Goal: Contribute content: Contribute content

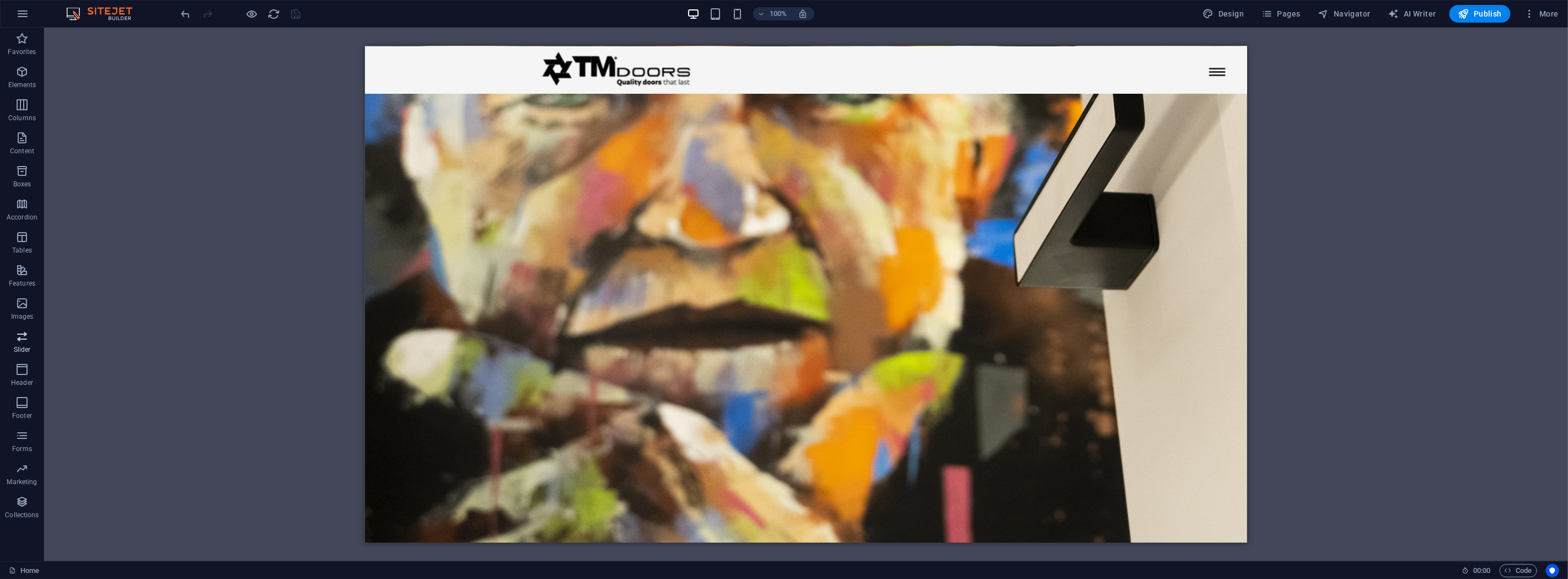
scroll to position [184, 0]
click at [25, 343] on icon "button" at bounding box center [22, 336] width 13 height 13
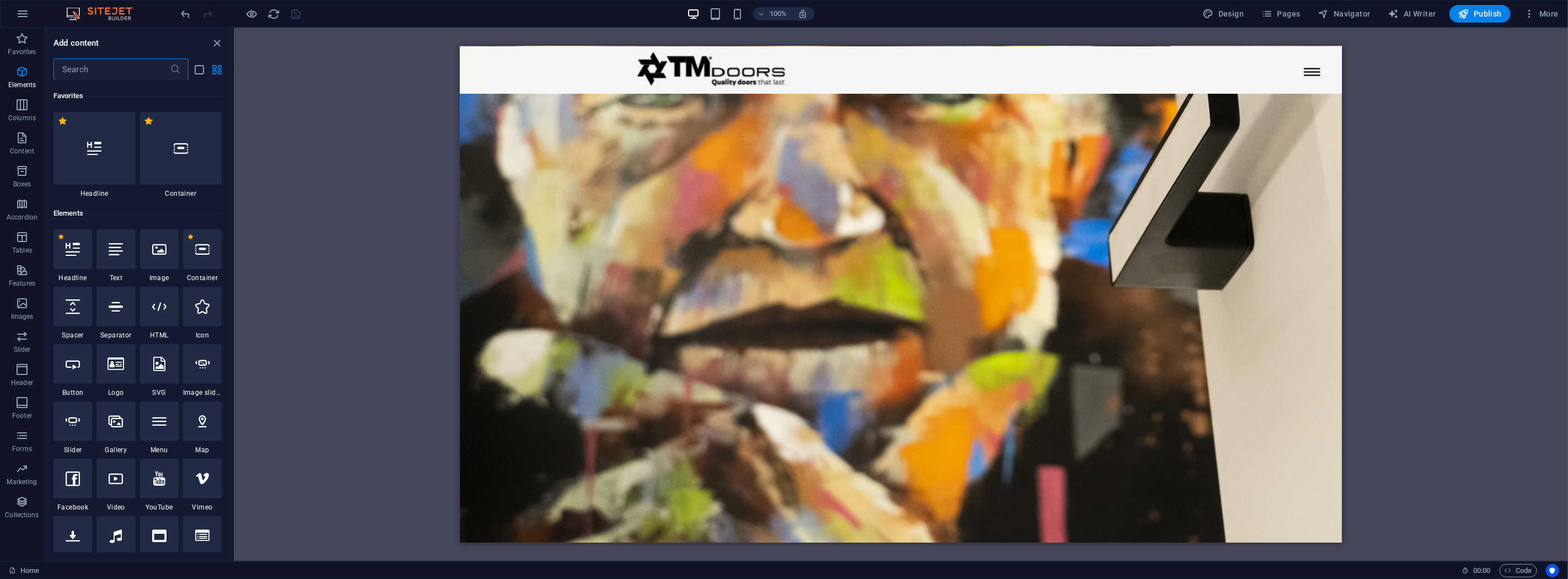
scroll to position [6251, 0]
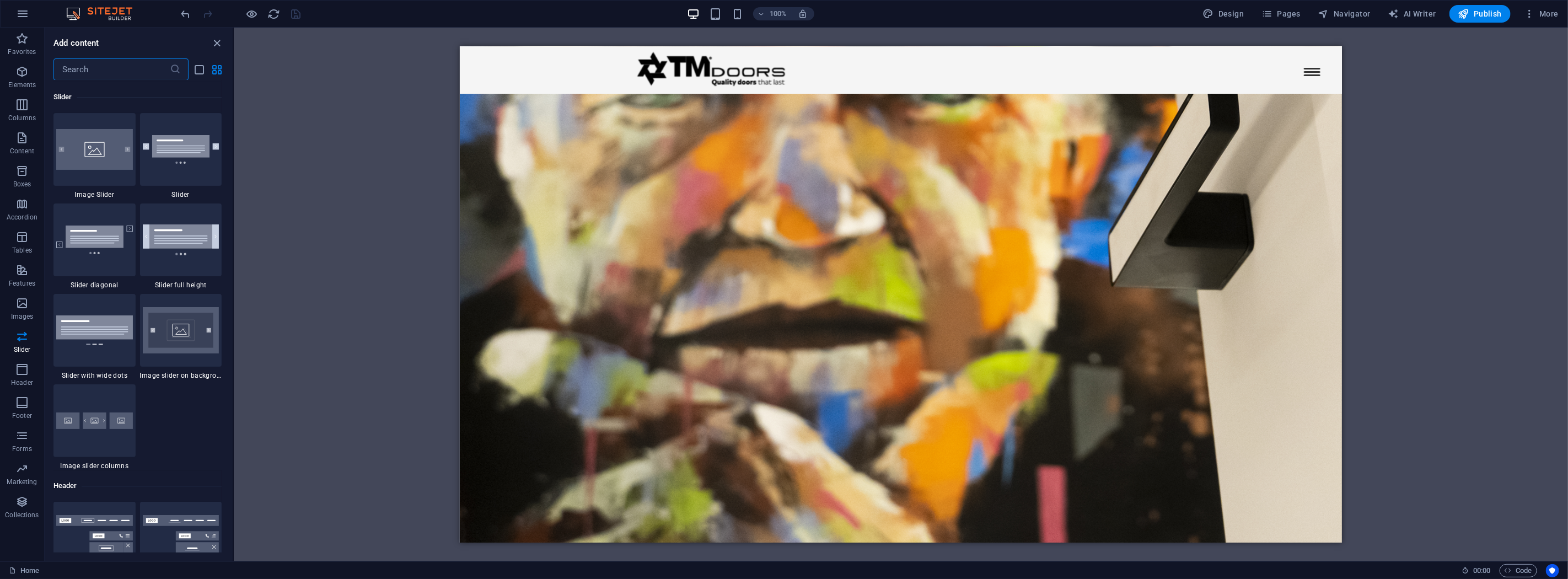
click at [276, 20] on div at bounding box center [241, 13] width 123 height 18
click at [272, 10] on icon "reload" at bounding box center [274, 14] width 13 height 13
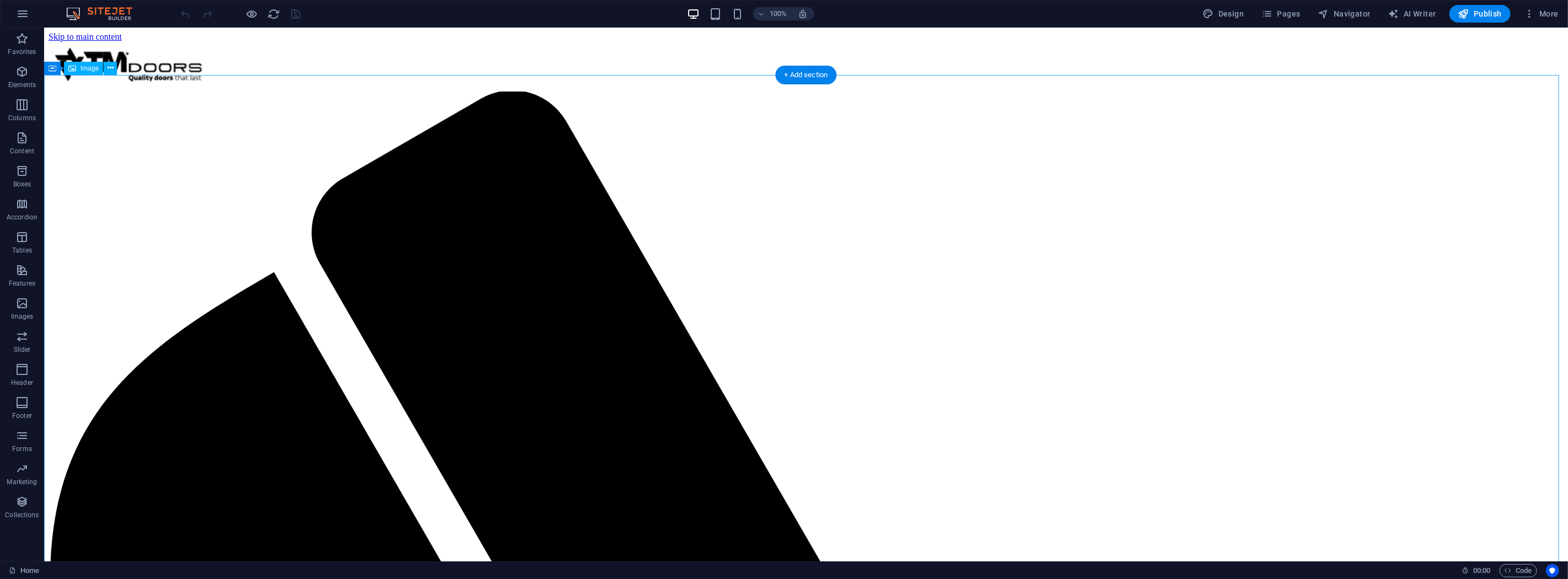
scroll to position [892, 0]
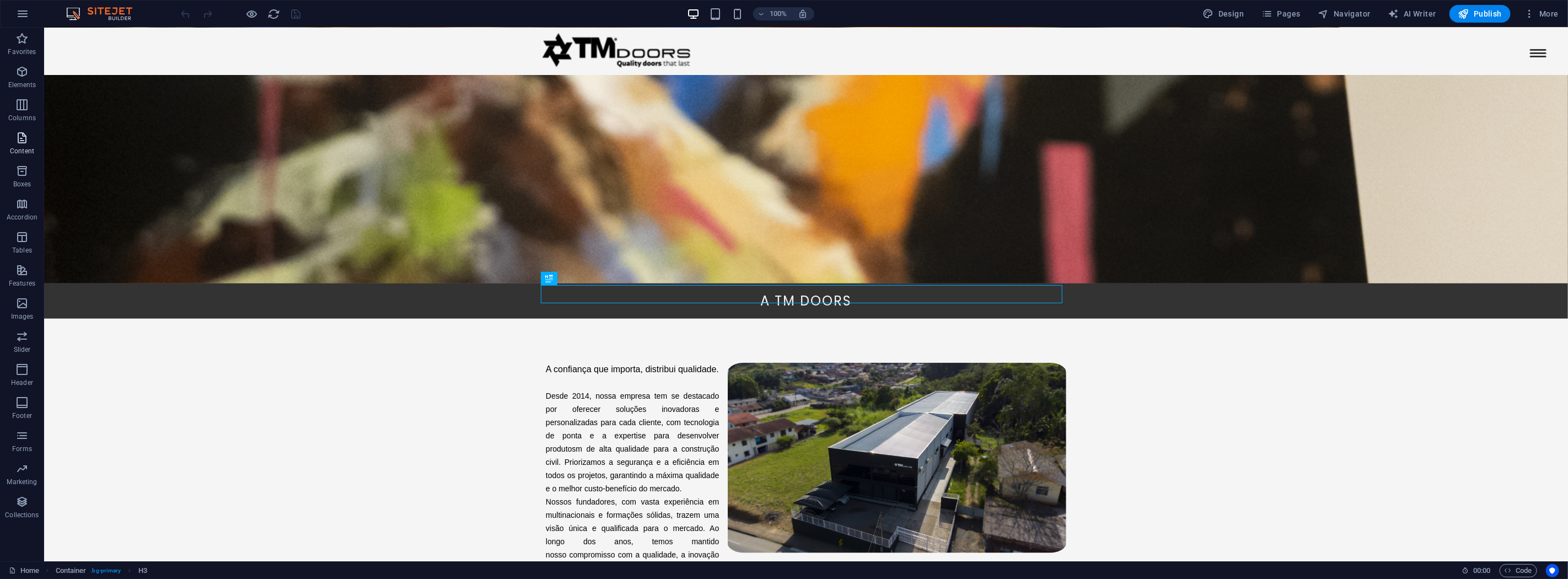
click at [31, 145] on span "Content" at bounding box center [22, 144] width 44 height 26
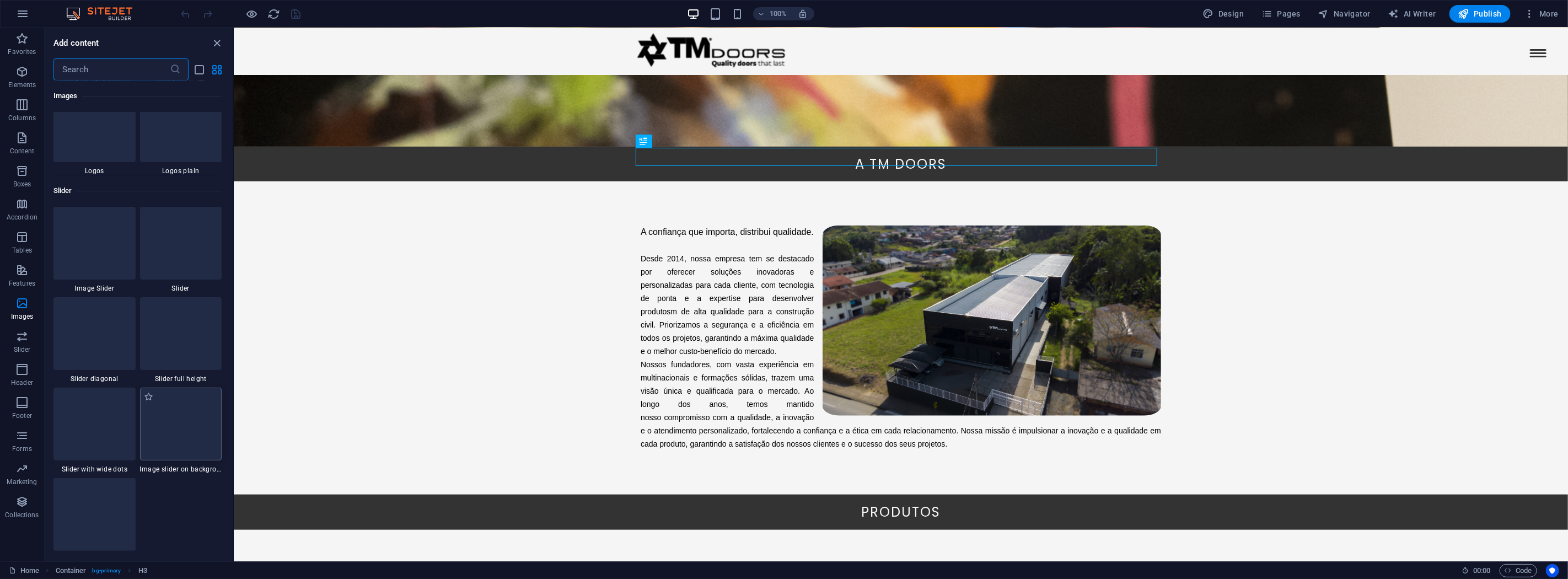
scroll to position [6156, 0]
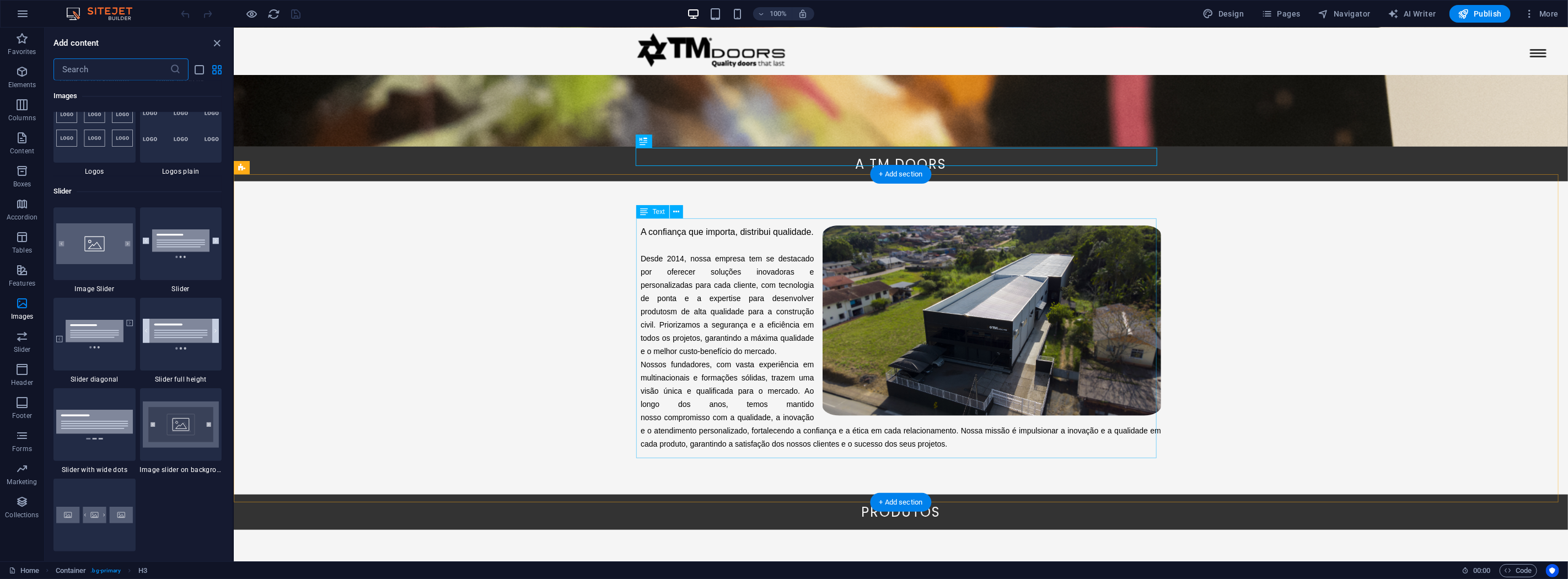
click at [775, 300] on div "A confiança que importa, distribui qualidade. Desde 2014, nossa empresa tem se …" at bounding box center [900, 337] width 521 height 225
click at [130, 67] on input "text" at bounding box center [111, 69] width 116 height 22
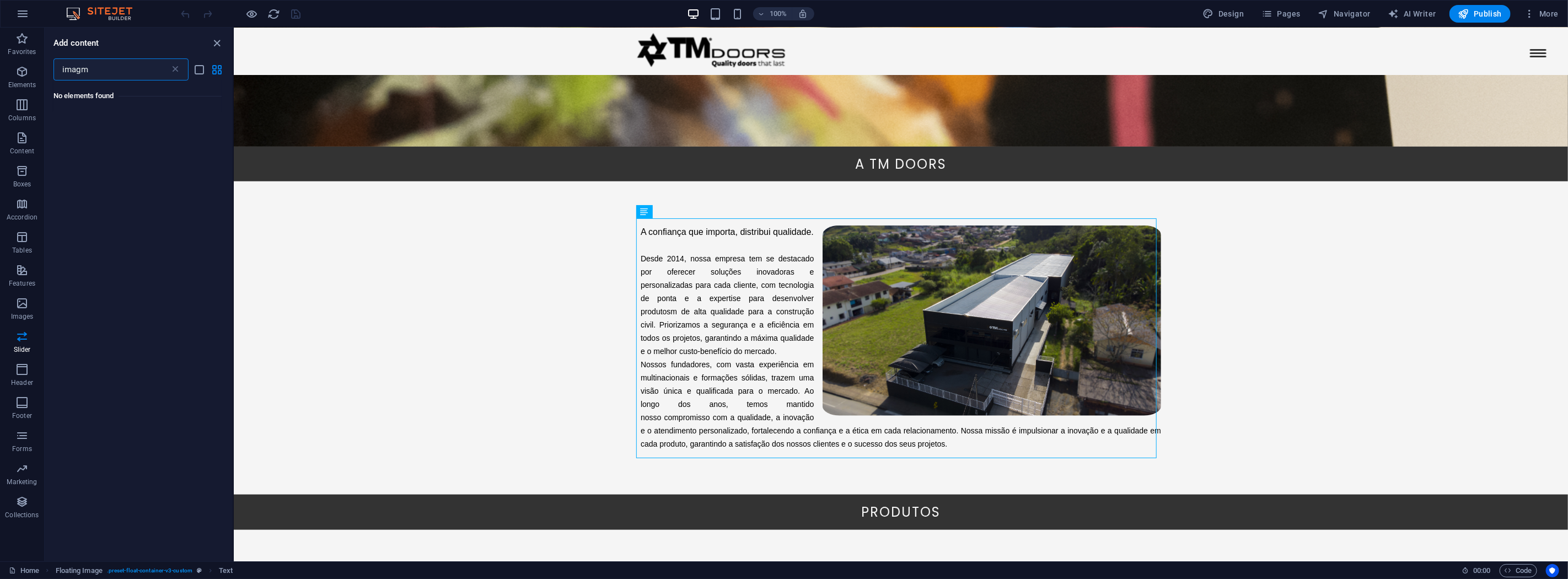
scroll to position [0, 0]
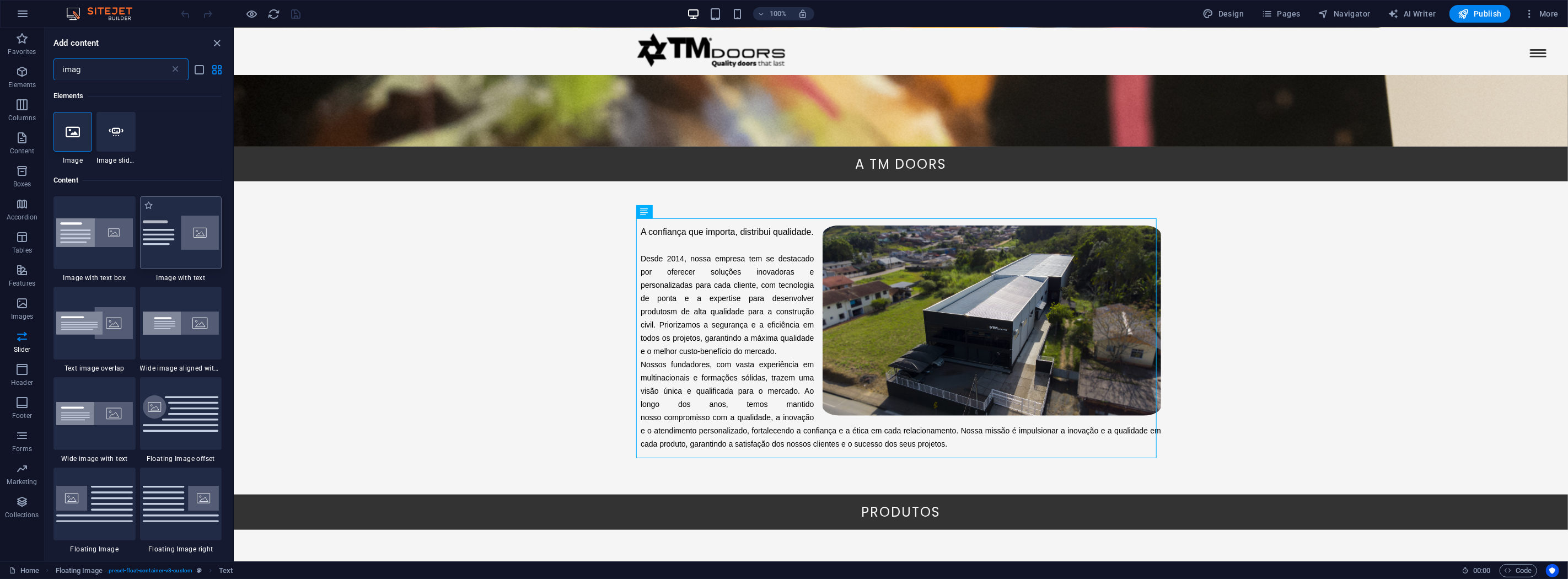
type input "imag"
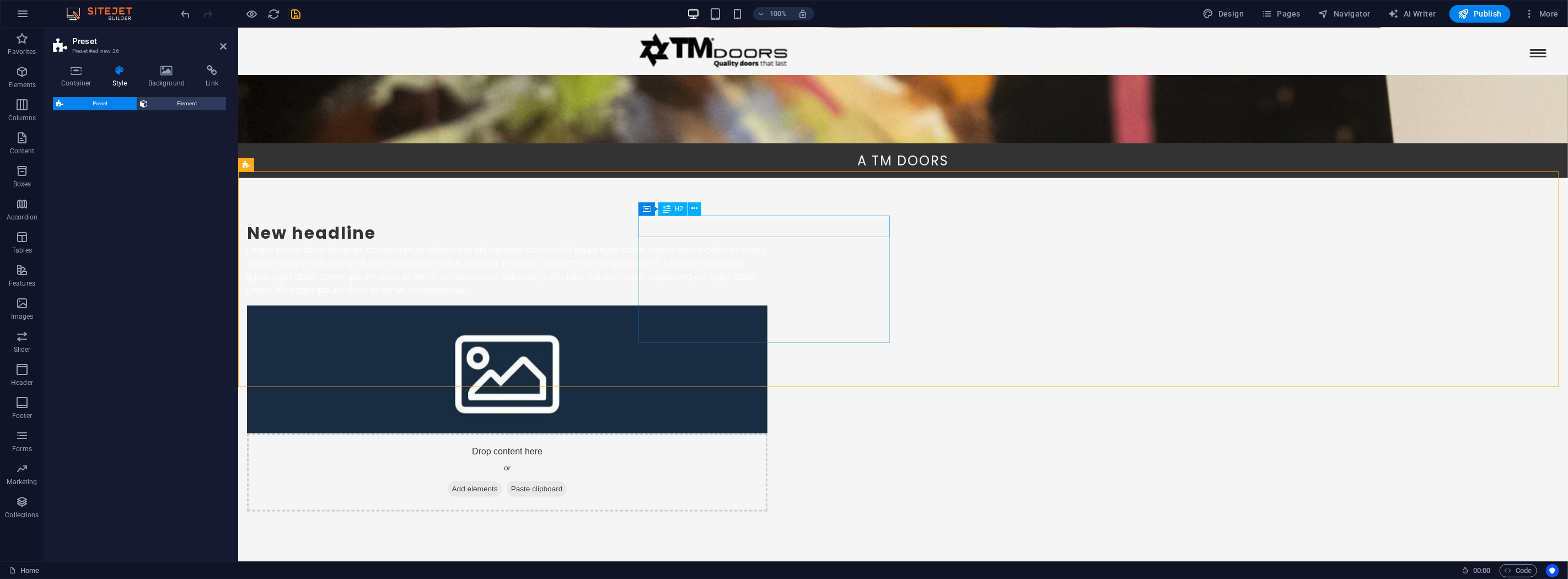
select select "rem"
select select "px"
select select "preset-text-with-image-v4-default"
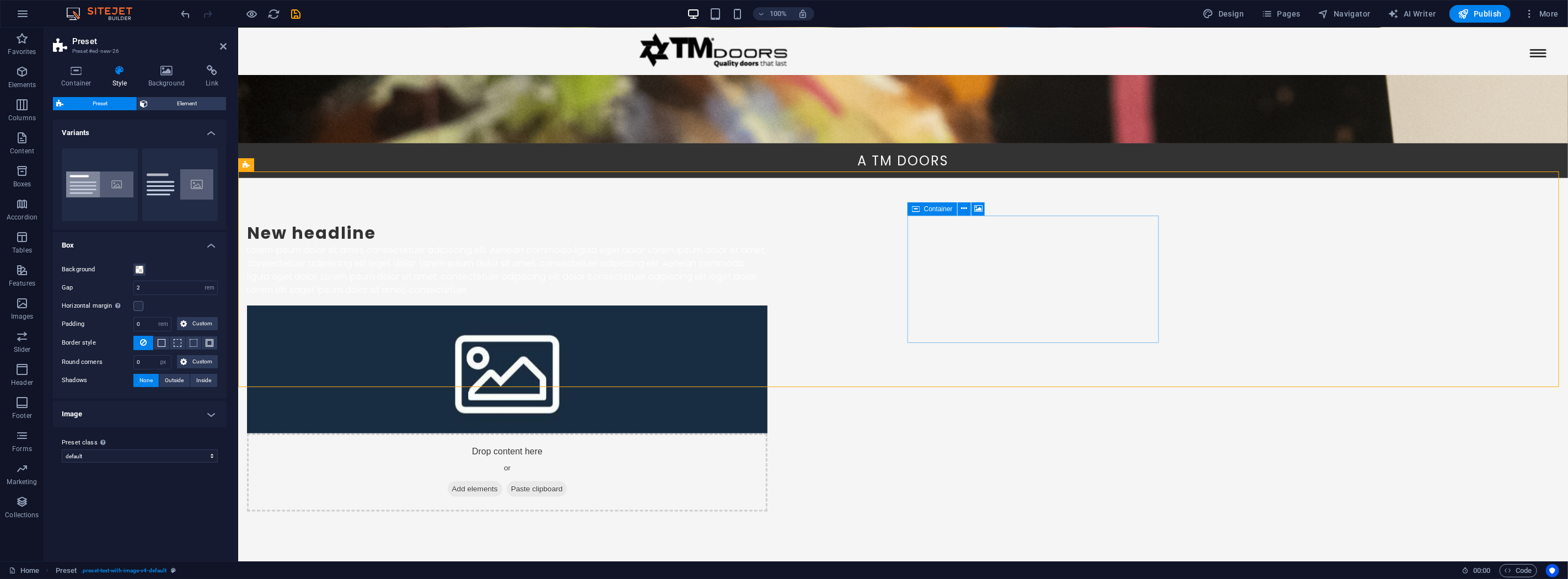
click at [767, 434] on div "Drop content here or Add elements Paste clipboard" at bounding box center [507, 473] width 521 height 78
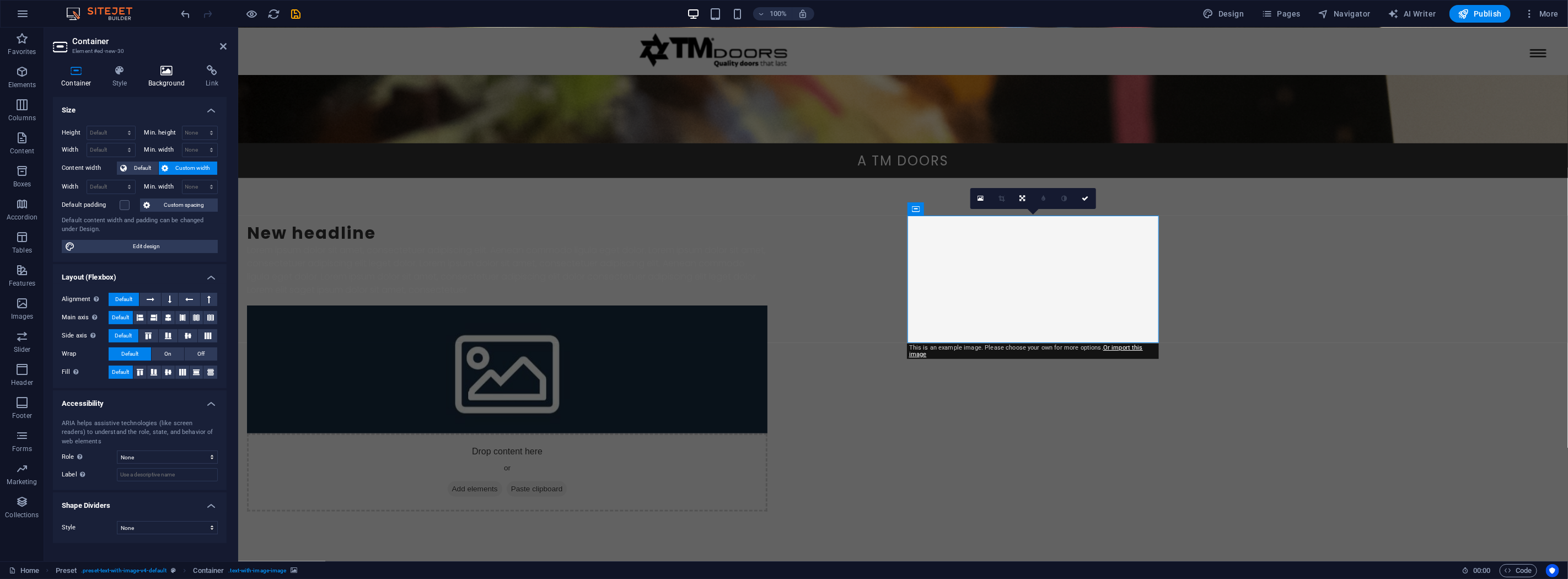
click at [162, 84] on h4 "Background" at bounding box center [169, 77] width 58 height 23
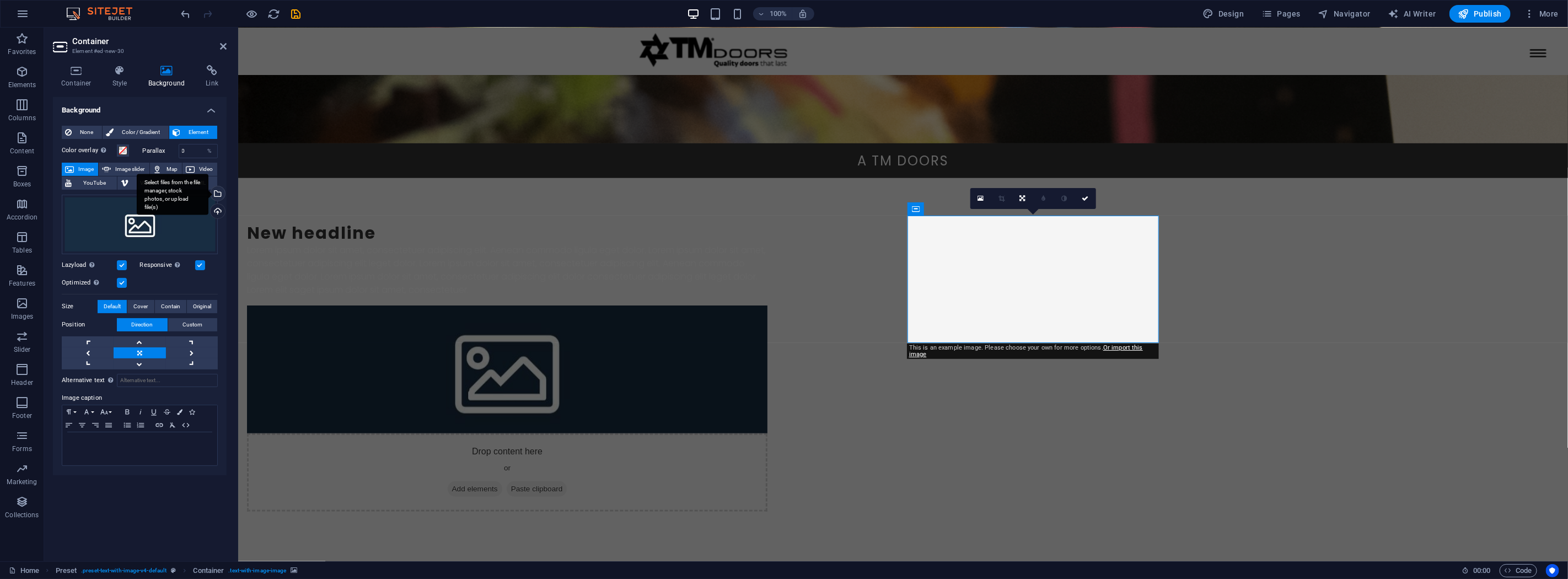
click at [217, 196] on div "Select files from the file manager, stock photos, or upload file(s)" at bounding box center [216, 194] width 16 height 16
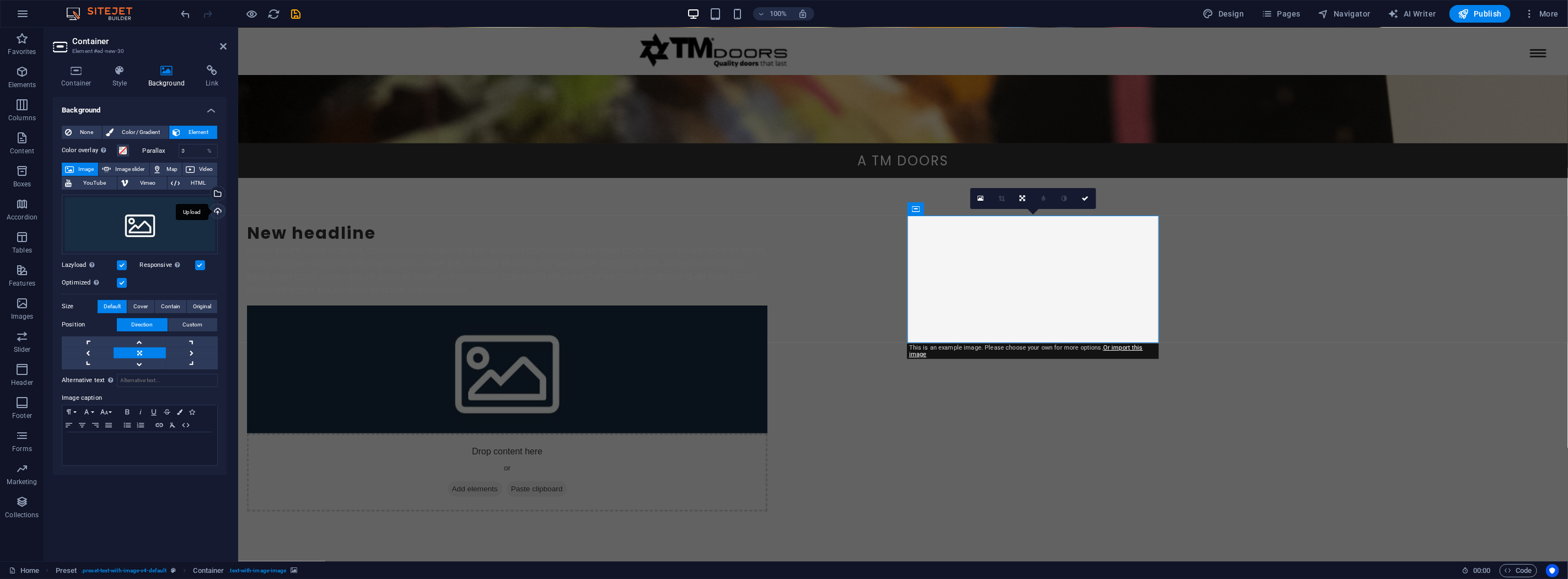
click at [220, 213] on div "Upload" at bounding box center [216, 212] width 16 height 16
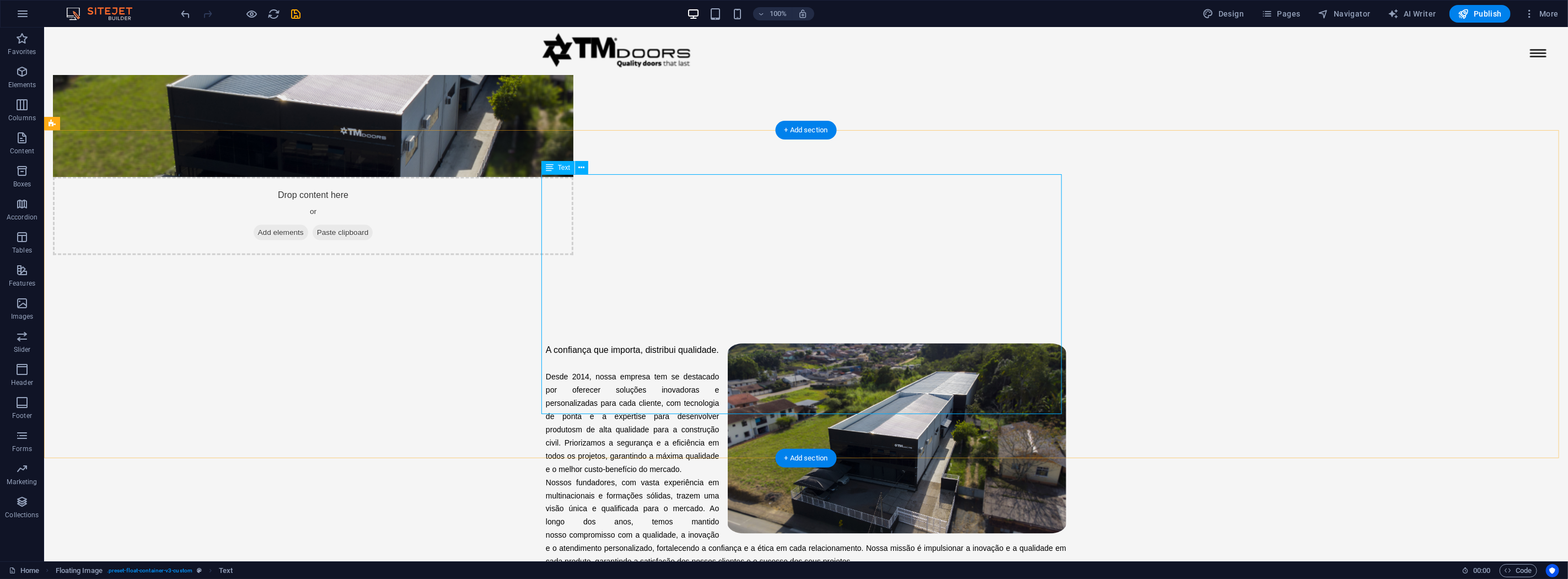
click at [684, 356] on div "A confiança que importa, distribui qualidade. Desde 2014, nossa empresa tem se …" at bounding box center [806, 456] width 521 height 225
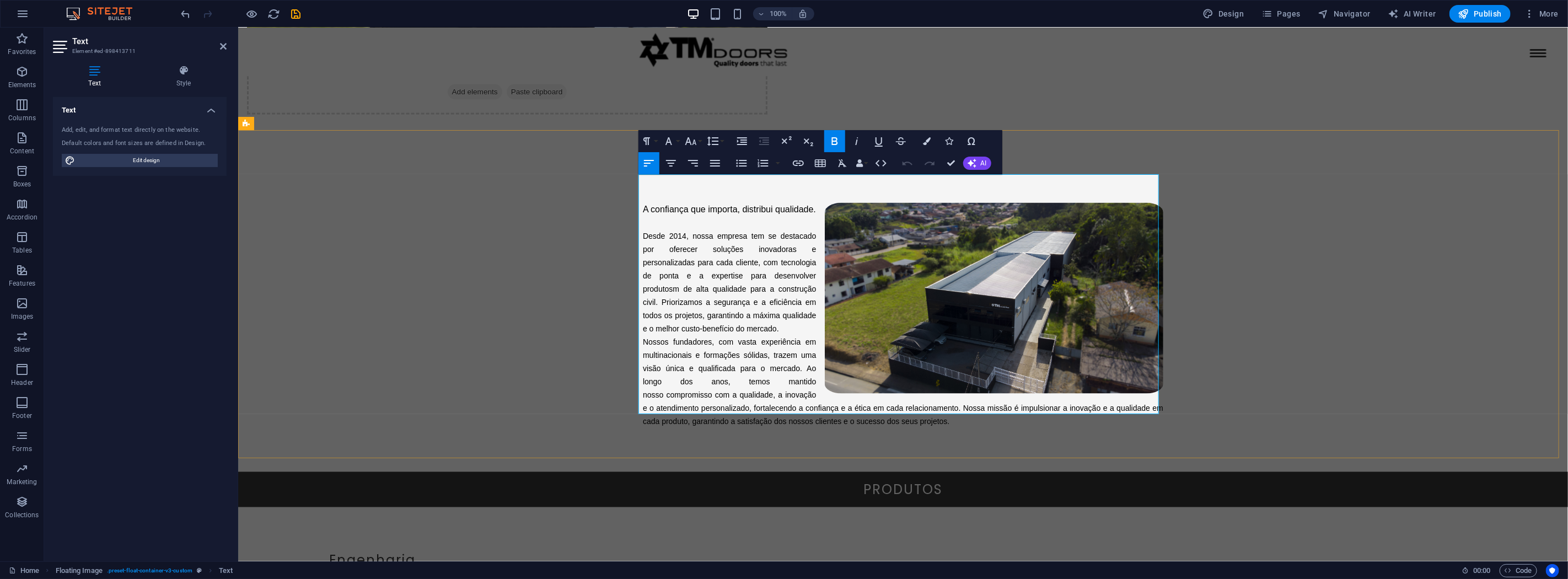
scroll to position [1149, 0]
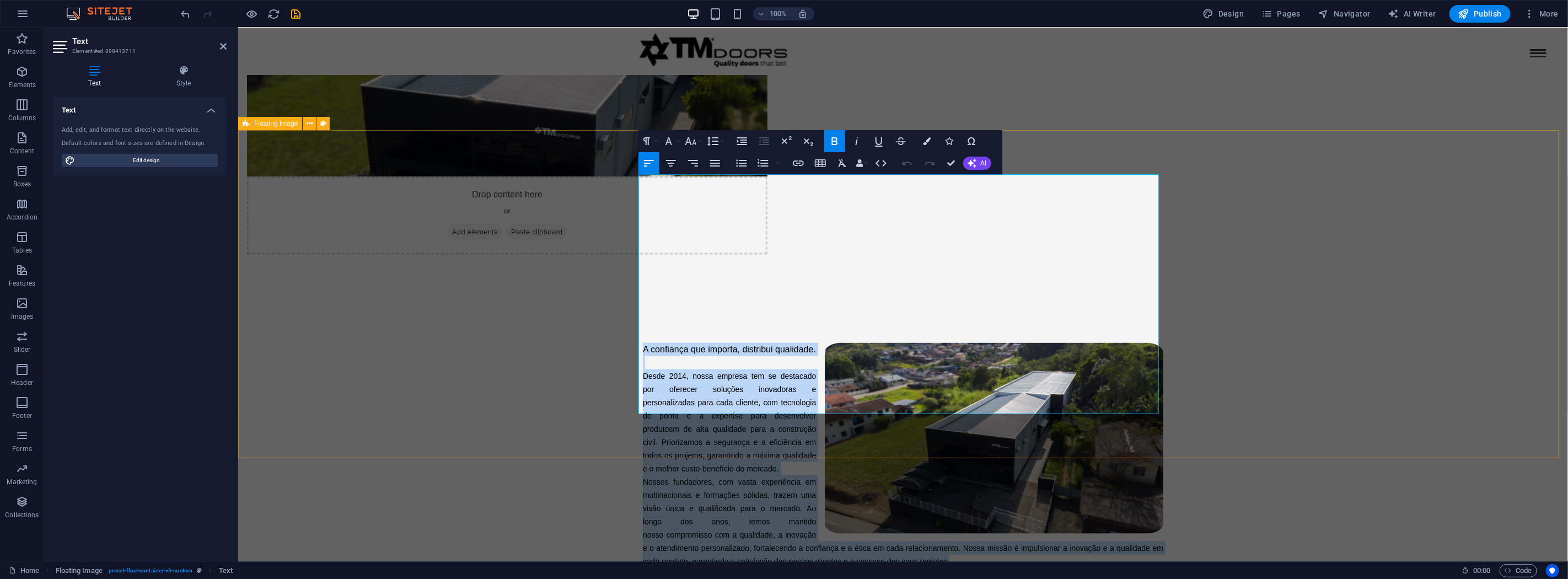
drag, startPoint x: 933, startPoint y: 406, endPoint x: 626, endPoint y: 184, distance: 378.9
click at [626, 299] on div "A confiança que importa, distribui qualidade. Desde 2014, nossa empresa tem se …" at bounding box center [902, 456] width 1330 height 313
copy div "A confiança que importa, distribui qualidade. Desde 2014, nossa empresa tem se …"
click at [465, 299] on div "A confiança que importa, distribui qualidade. Desde 2014, nossa empresa tem se …" at bounding box center [902, 456] width 1330 height 313
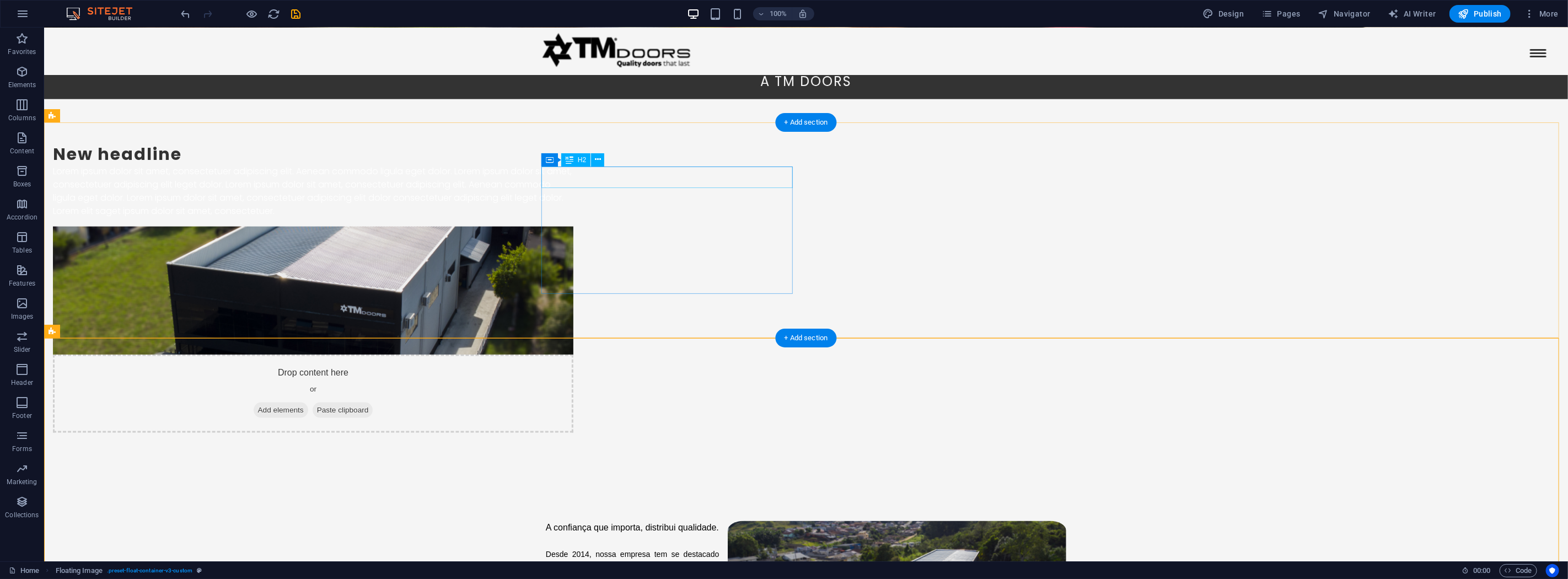
scroll to position [1044, 0]
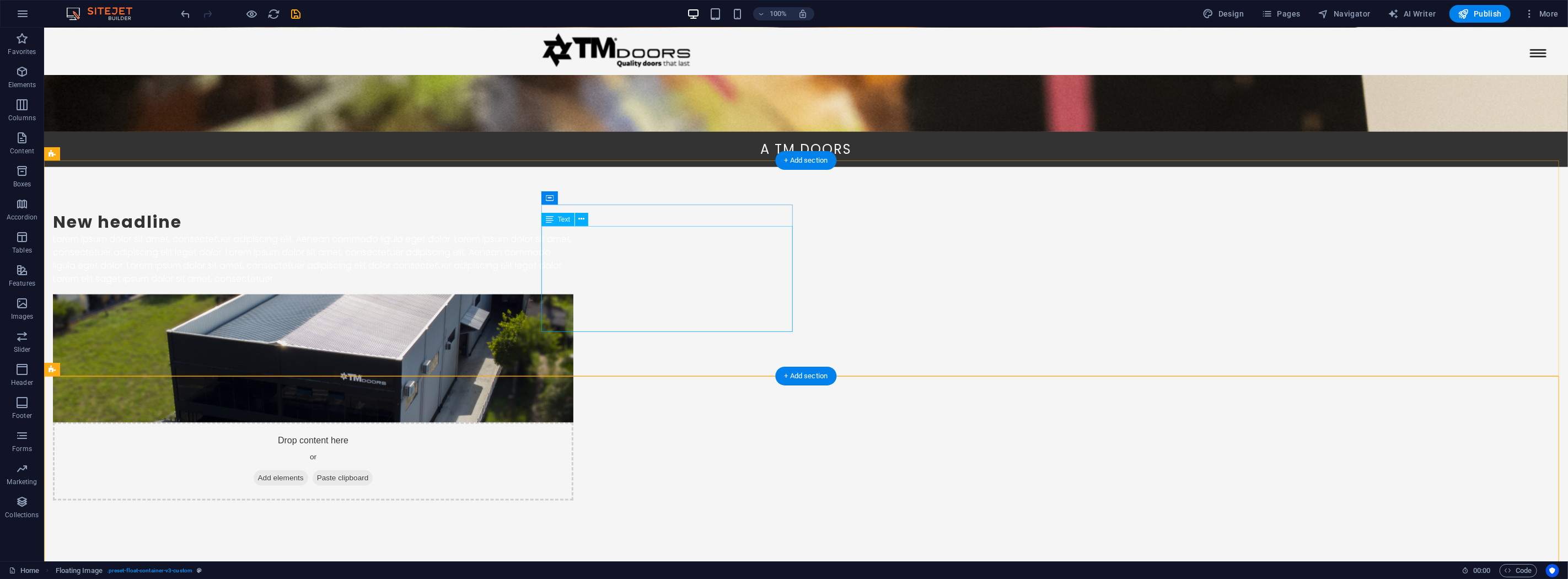
click at [573, 276] on div "Lorem ipsum dolor sit amet, consectetuer adipiscing elit. Aenean commodo ligula…" at bounding box center [312, 259] width 521 height 53
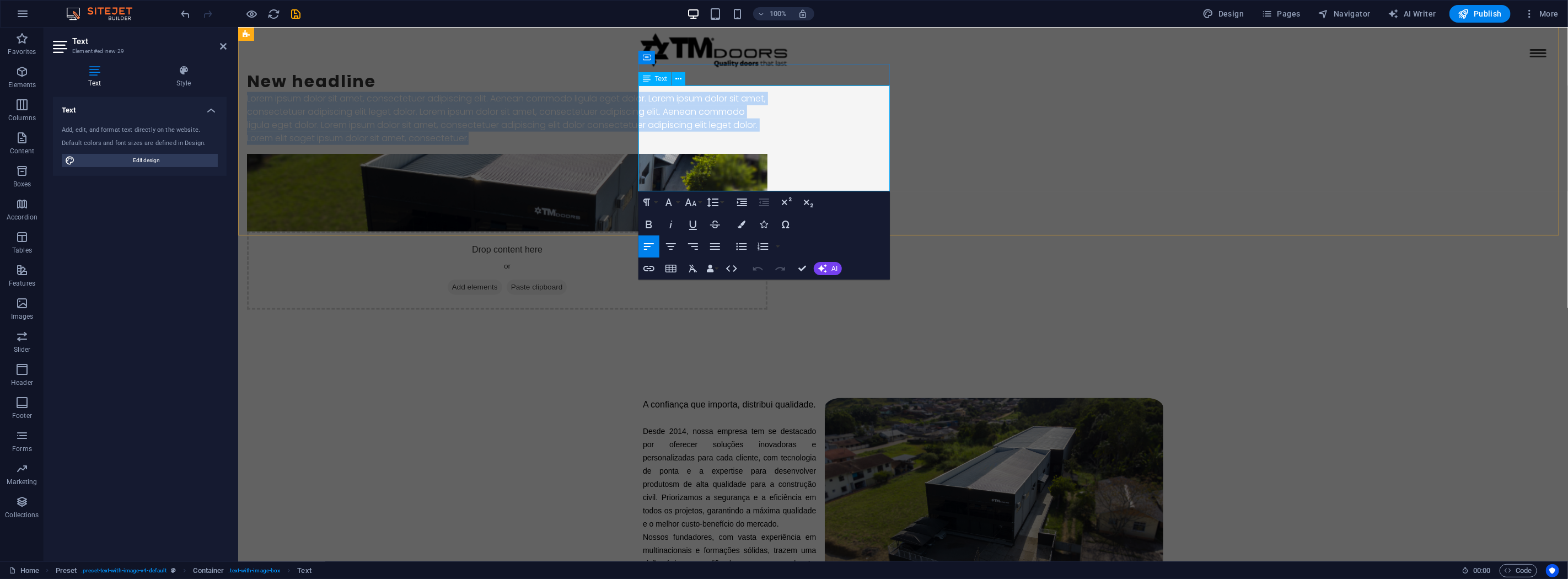
drag, startPoint x: 850, startPoint y: 182, endPoint x: 638, endPoint y: 91, distance: 230.7
click at [638, 92] on p "Lorem ipsum dolor sit amet, consectetuer adipiscing elit. Aenean commodo ligula…" at bounding box center [507, 118] width 521 height 53
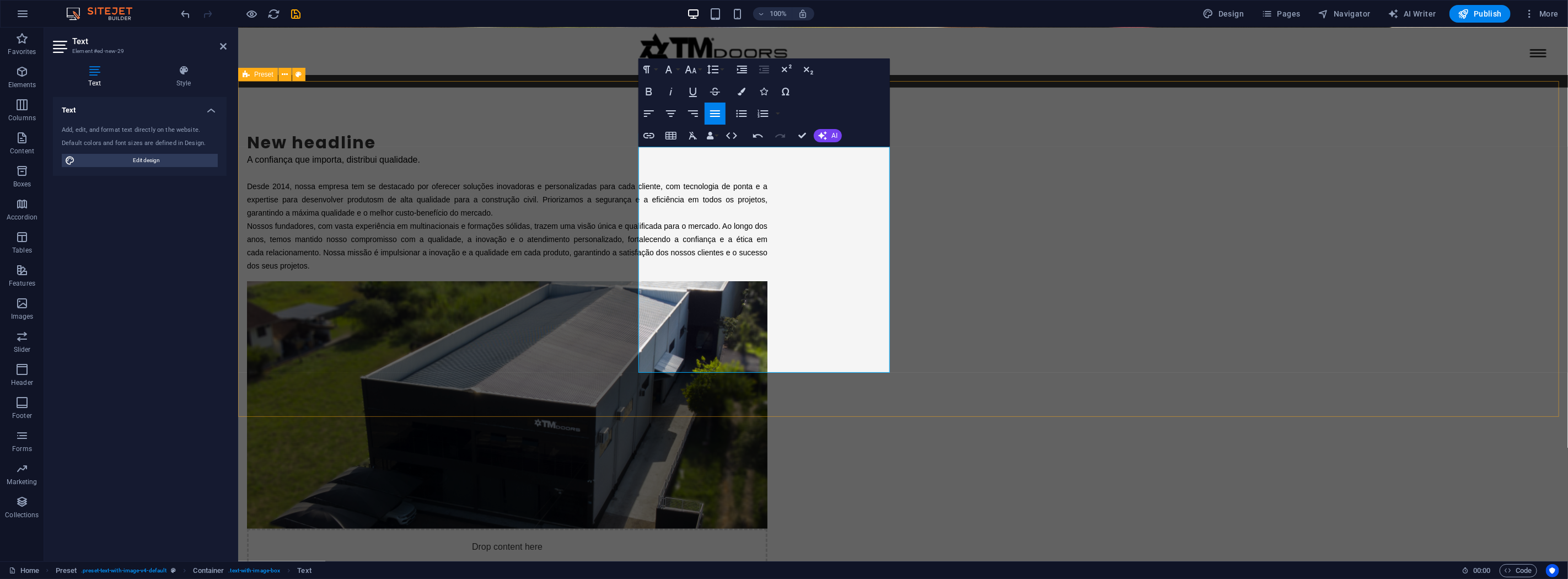
click at [498, 201] on div "New headline A confiança que importa, distribui qualidade. Desde 2014, nossa em…" at bounding box center [902, 369] width 1330 height 563
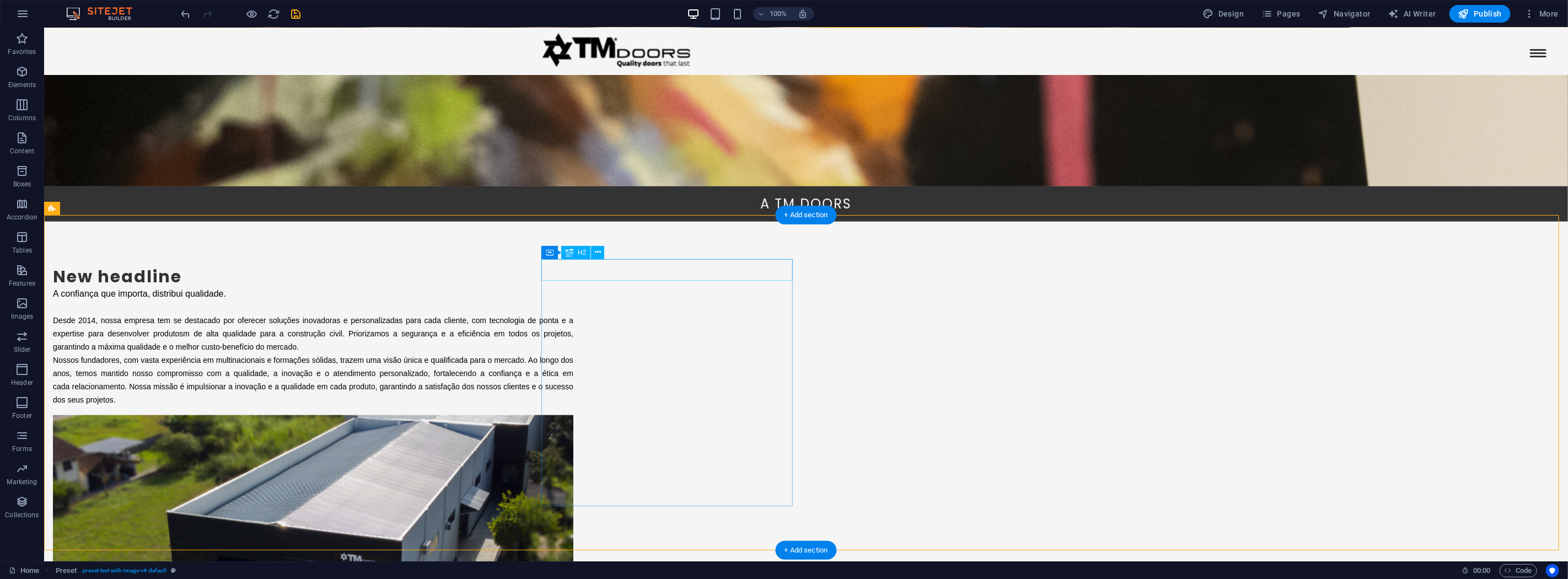
click at [573, 267] on div "New headline" at bounding box center [312, 276] width 521 height 21
click at [573, 288] on div "A confiança que importa, distribui qualidade. Desde 2014, nossa empresa tem se …" at bounding box center [312, 347] width 521 height 119
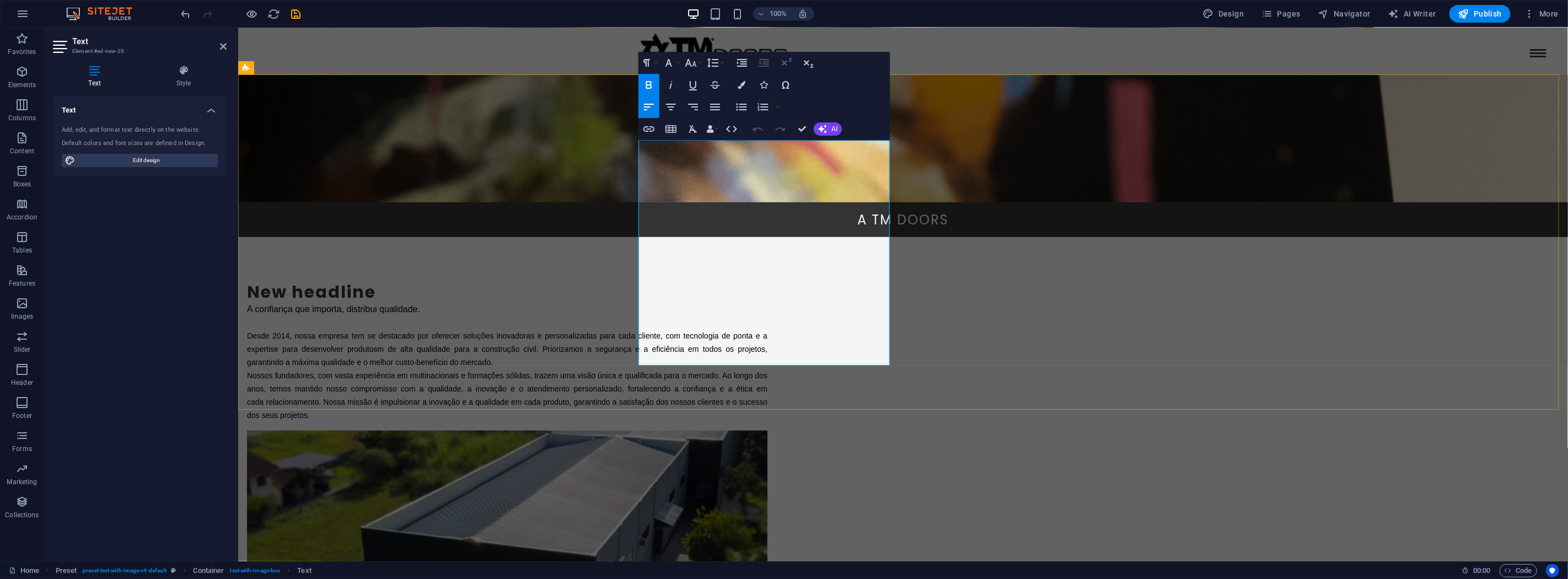
scroll to position [806, 0]
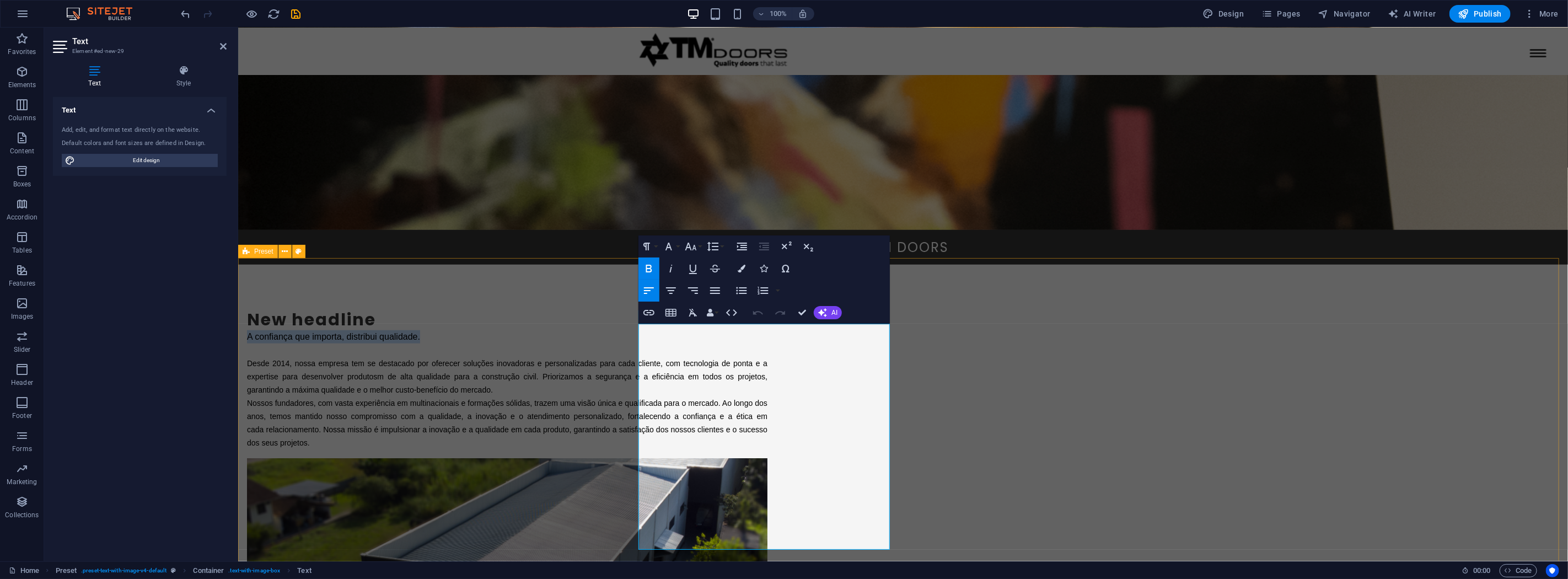
drag, startPoint x: 849, startPoint y: 332, endPoint x: 636, endPoint y: 320, distance: 213.3
click at [636, 320] on div "New headline A confiança que importa, distribui qualidade. Desde 2014, nossa em…" at bounding box center [902, 546] width 1330 height 563
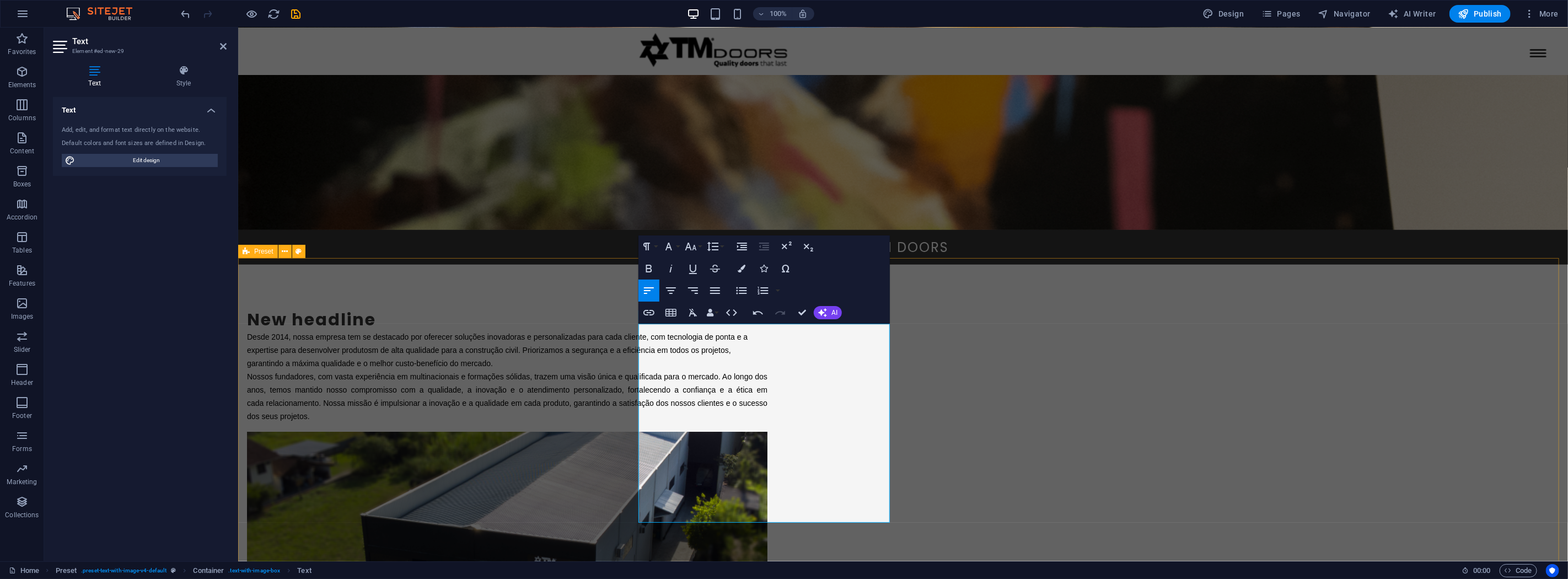
drag, startPoint x: 519, startPoint y: 403, endPoint x: 538, endPoint y: 393, distance: 21.5
click at [519, 404] on div "New headline Desde 2014, nossa empresa tem se destacado por oferecer soluções i…" at bounding box center [902, 520] width 1330 height 510
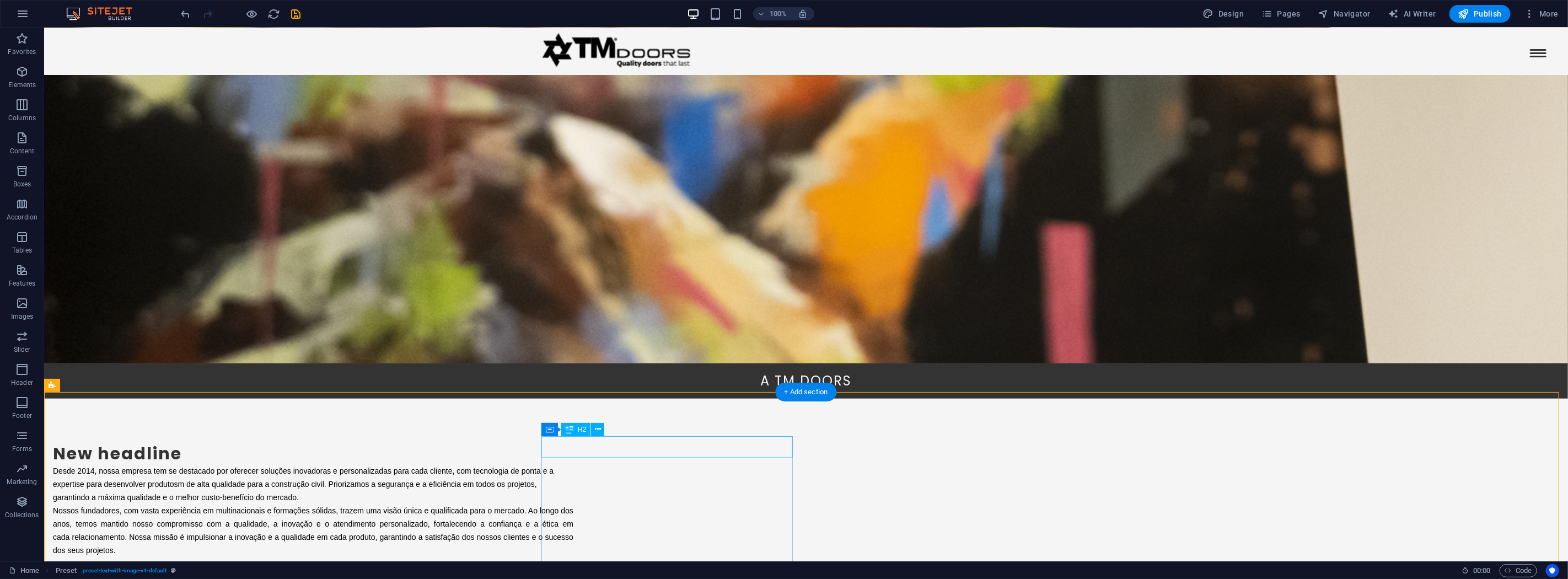
click at [573, 447] on div "New headline" at bounding box center [312, 454] width 521 height 21
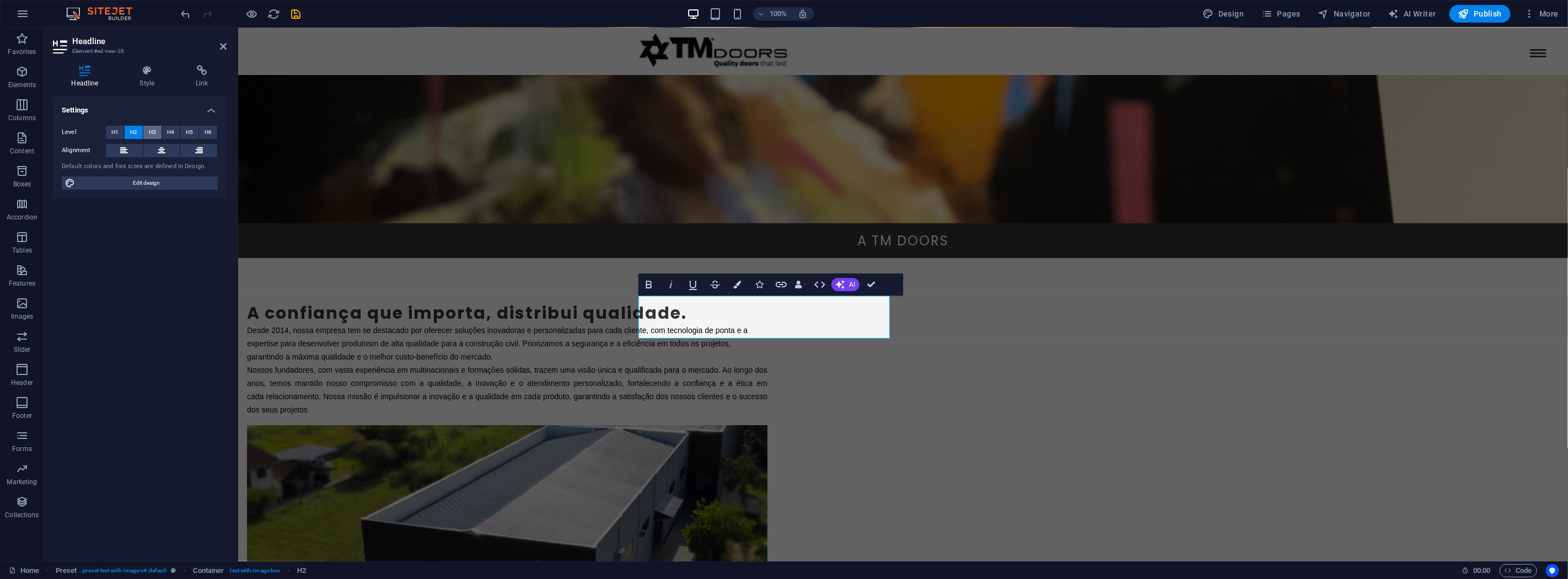
click at [151, 131] on span "H3" at bounding box center [152, 132] width 7 height 13
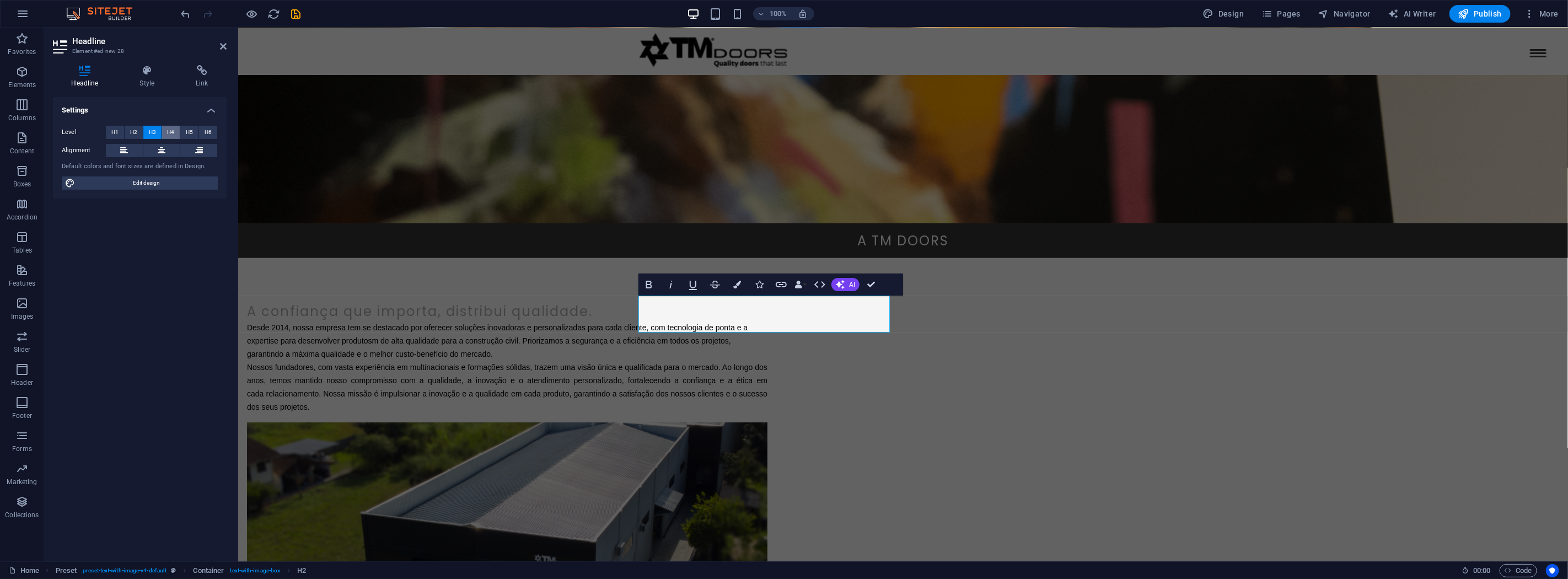
click at [174, 130] on span "H4" at bounding box center [171, 132] width 7 height 13
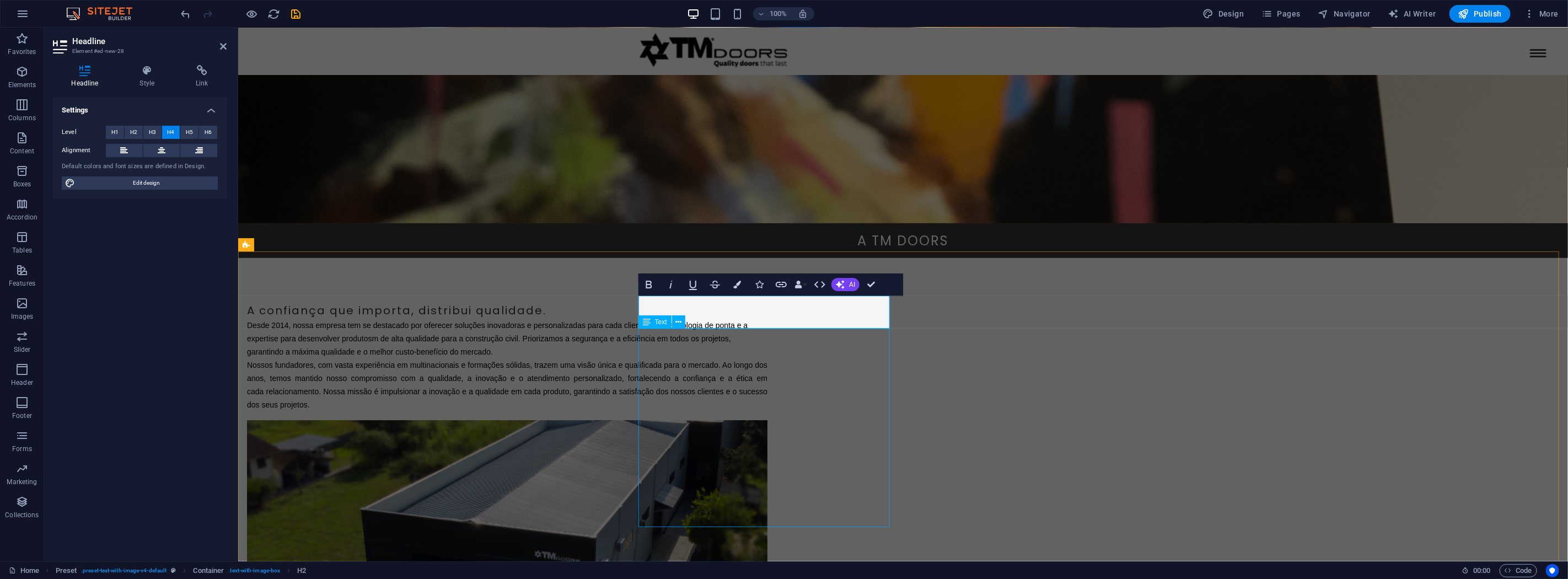
click at [767, 319] on h4 "A confiança que importa, distribui qualidade." at bounding box center [507, 310] width 521 height 16
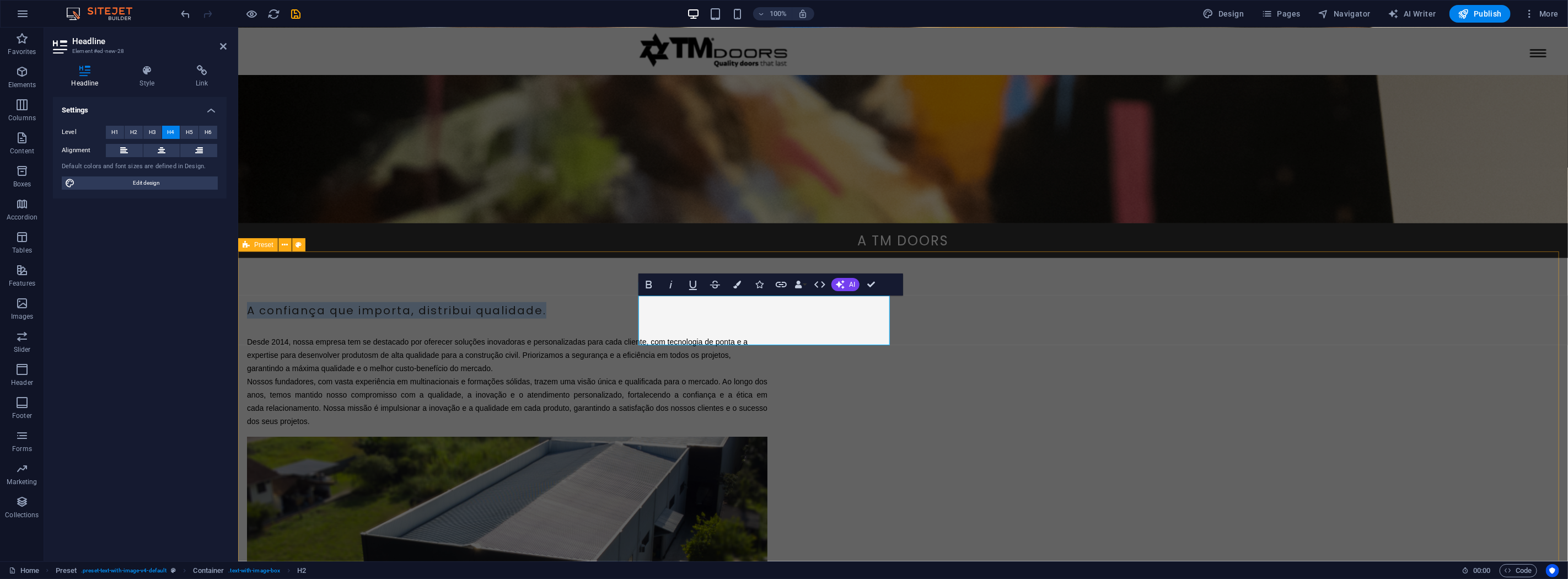
drag, startPoint x: 719, startPoint y: 321, endPoint x: 635, endPoint y: 304, distance: 85.7
click at [635, 304] on div "A confiança que importa, distribui qualidade. ‌ Desde 2014, nossa empresa tem s…" at bounding box center [902, 533] width 1330 height 550
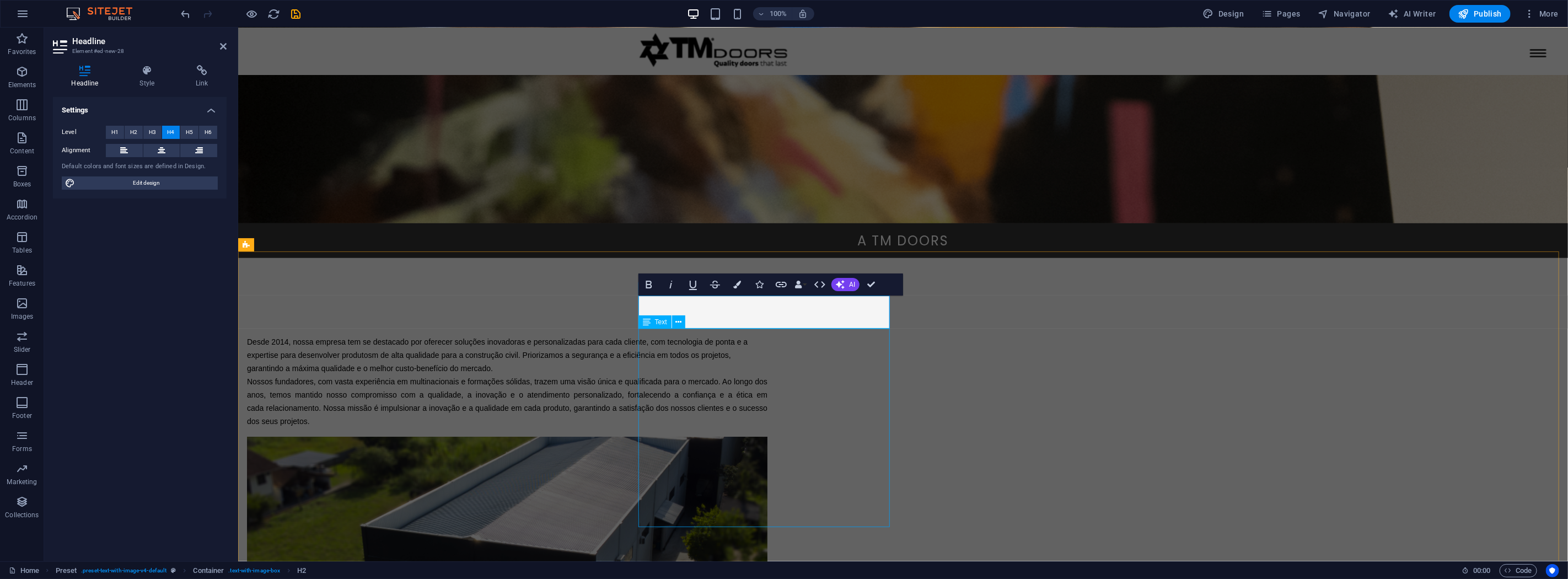
click at [729, 341] on div "Desde 2014, nossa empresa tem se destacado por oferecer soluções inovadoras e p…" at bounding box center [507, 381] width 521 height 93
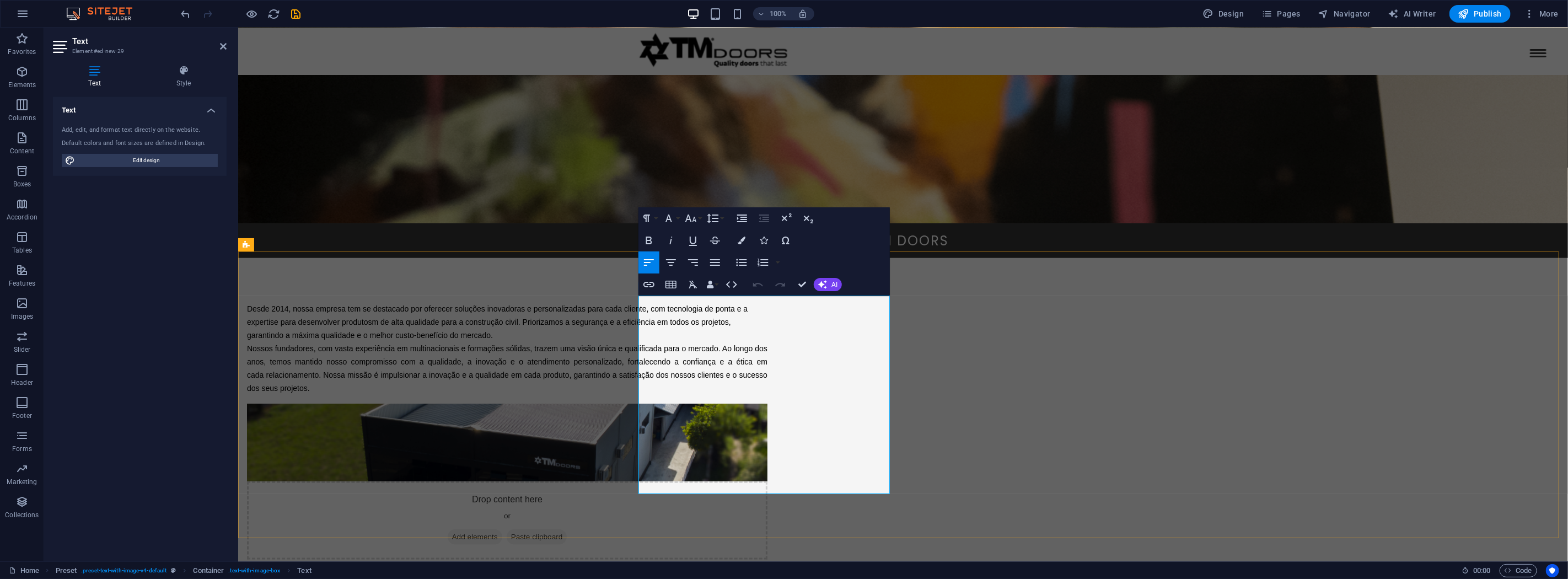
click at [638, 305] on span "Desde 2014, nossa empresa tem se destacado por oferecer soluções inovadoras e p…" at bounding box center [497, 322] width 501 height 35
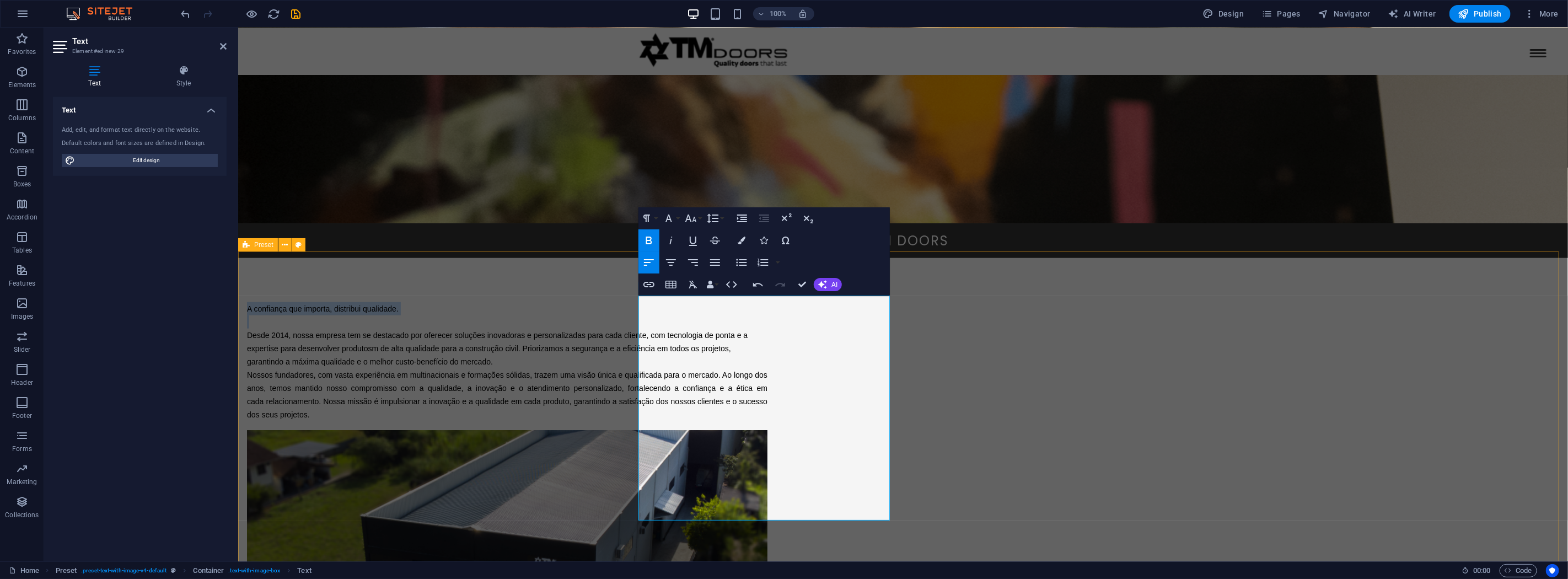
drag, startPoint x: 811, startPoint y: 310, endPoint x: 631, endPoint y: 305, distance: 180.1
click at [631, 305] on div "A confiança que importa, distribui qualidade. ​ Desde 2014, nossa empresa tem s…" at bounding box center [902, 518] width 1330 height 520
click at [700, 219] on button "Font Size" at bounding box center [693, 218] width 21 height 22
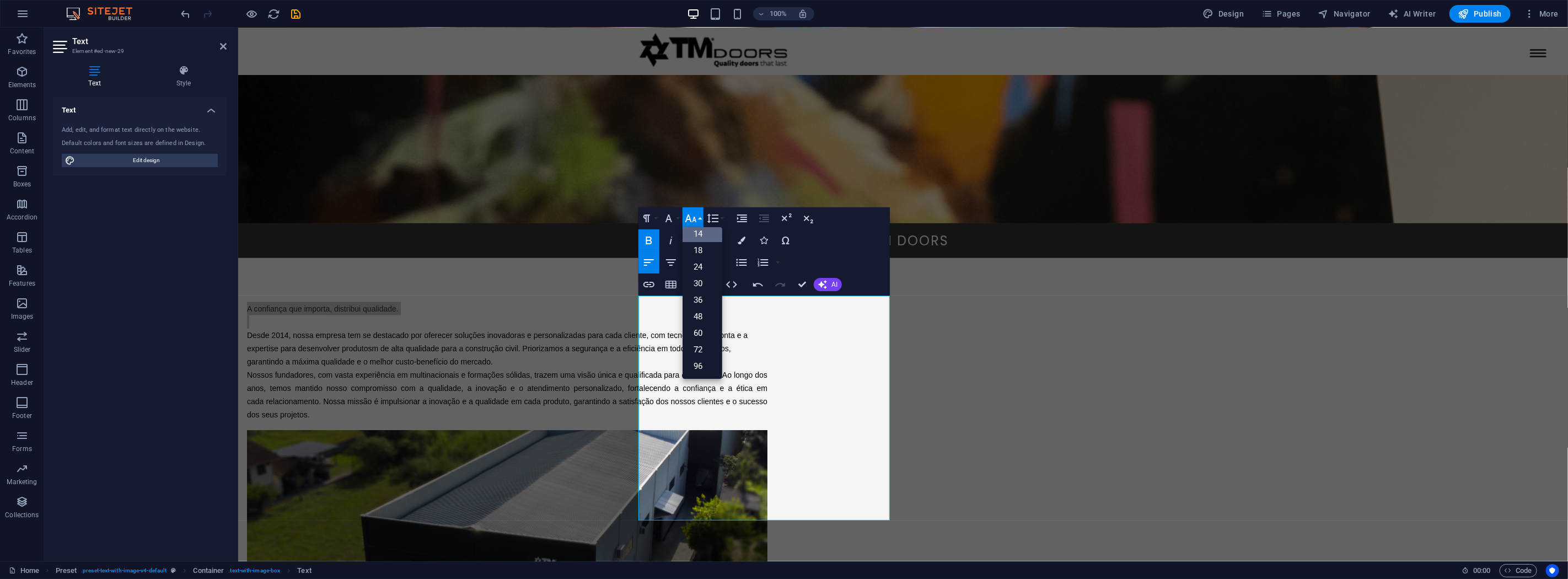
scroll to position [89, 0]
click at [706, 249] on link "18" at bounding box center [702, 250] width 40 height 16
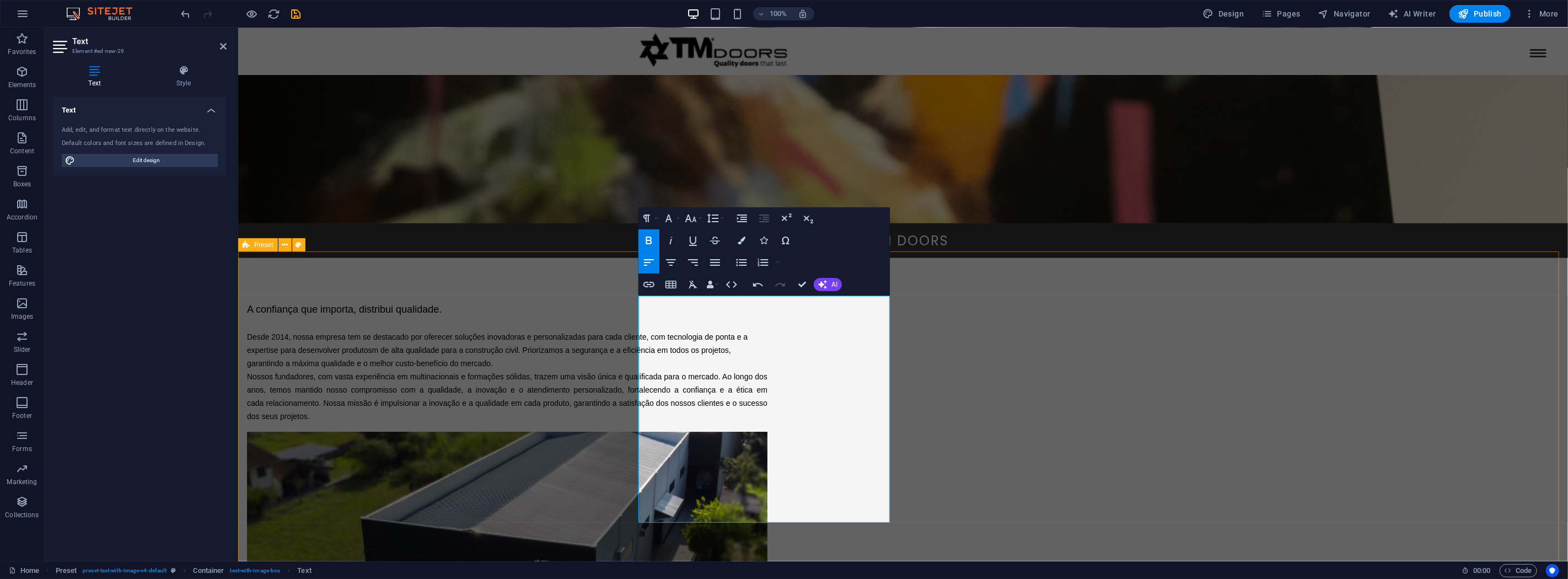
click at [509, 360] on div "A confiança que importa, distribui qualidade. ​ Desde 2014, nossa empresa tem s…" at bounding box center [902, 519] width 1330 height 523
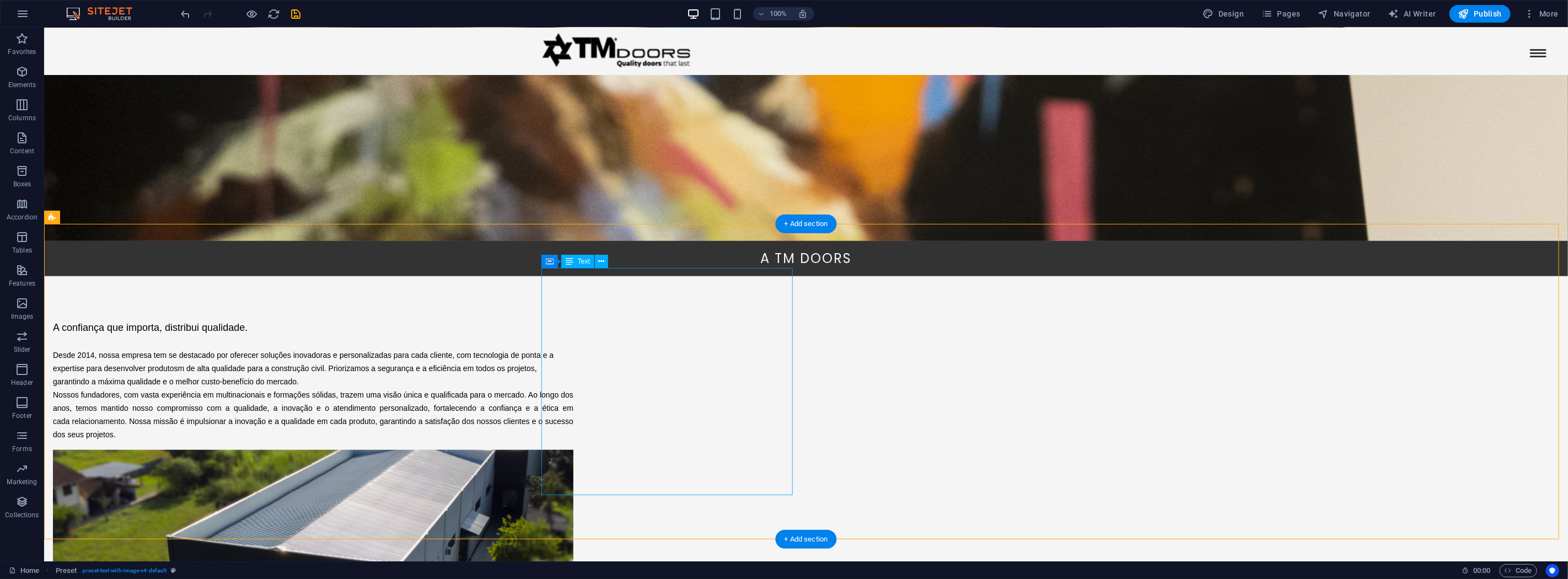
scroll to position [996, 0]
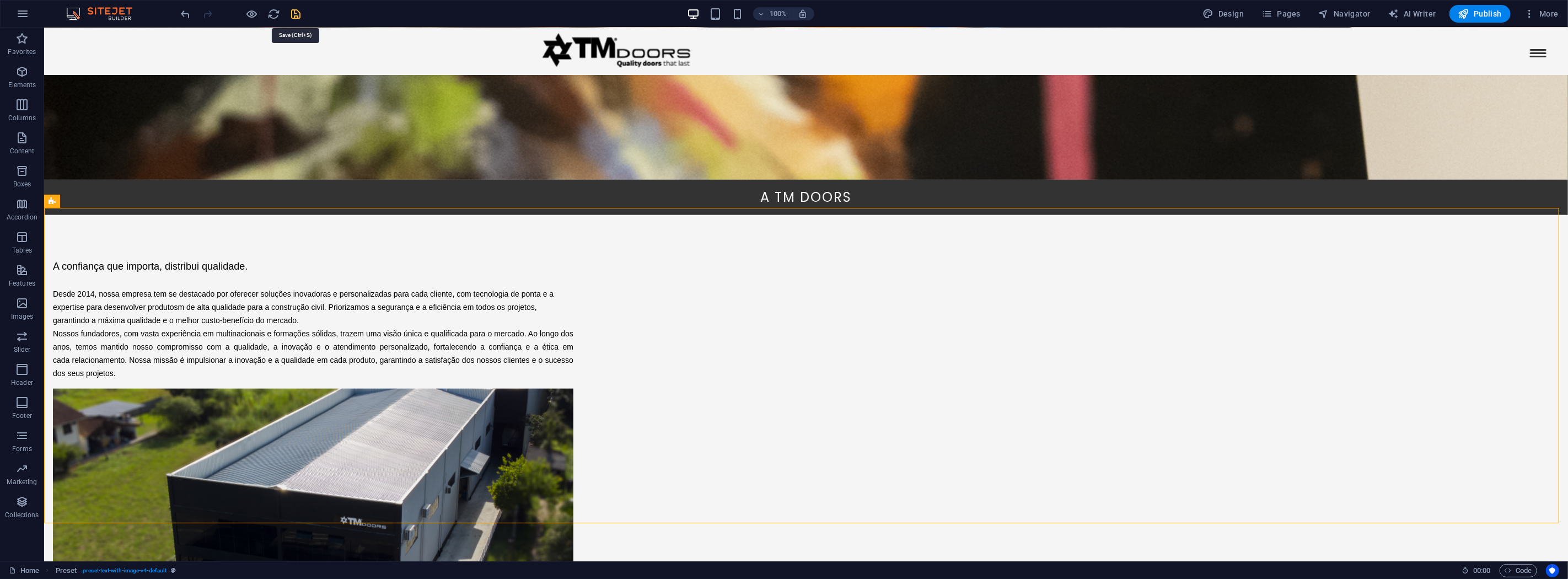
click at [293, 12] on icon "save" at bounding box center [296, 14] width 13 height 13
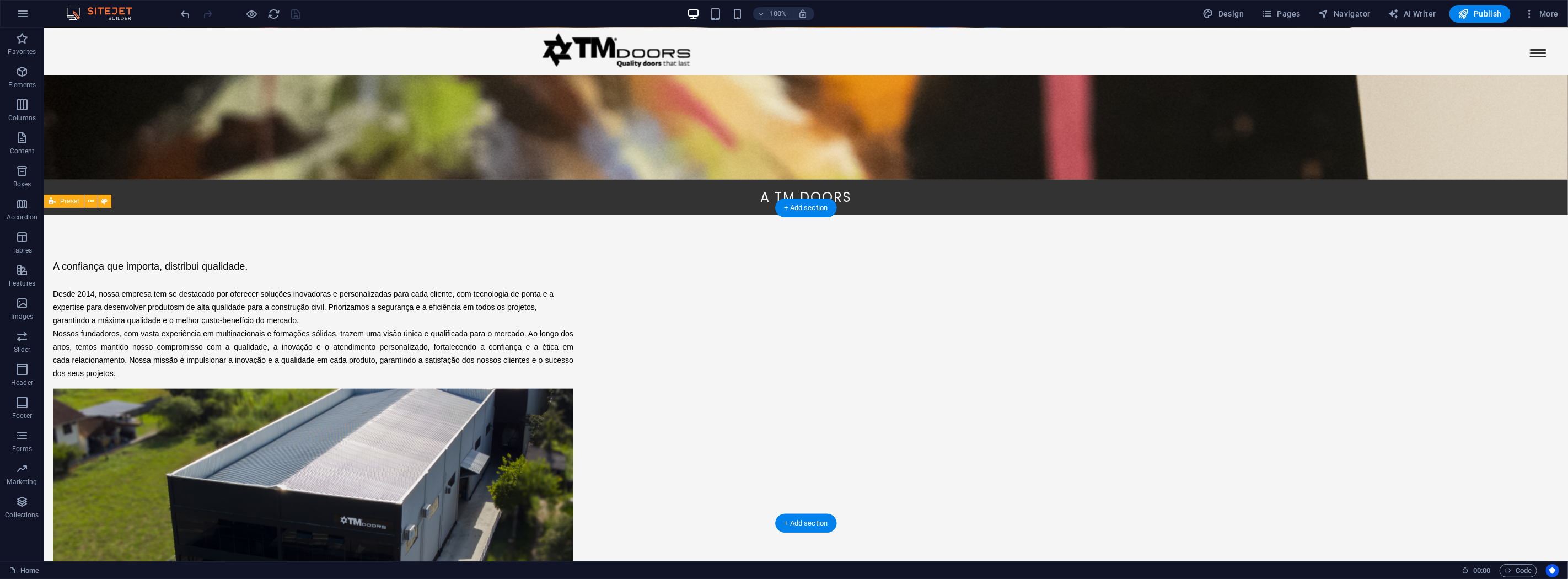
click at [573, 406] on figure at bounding box center [312, 502] width 521 height 227
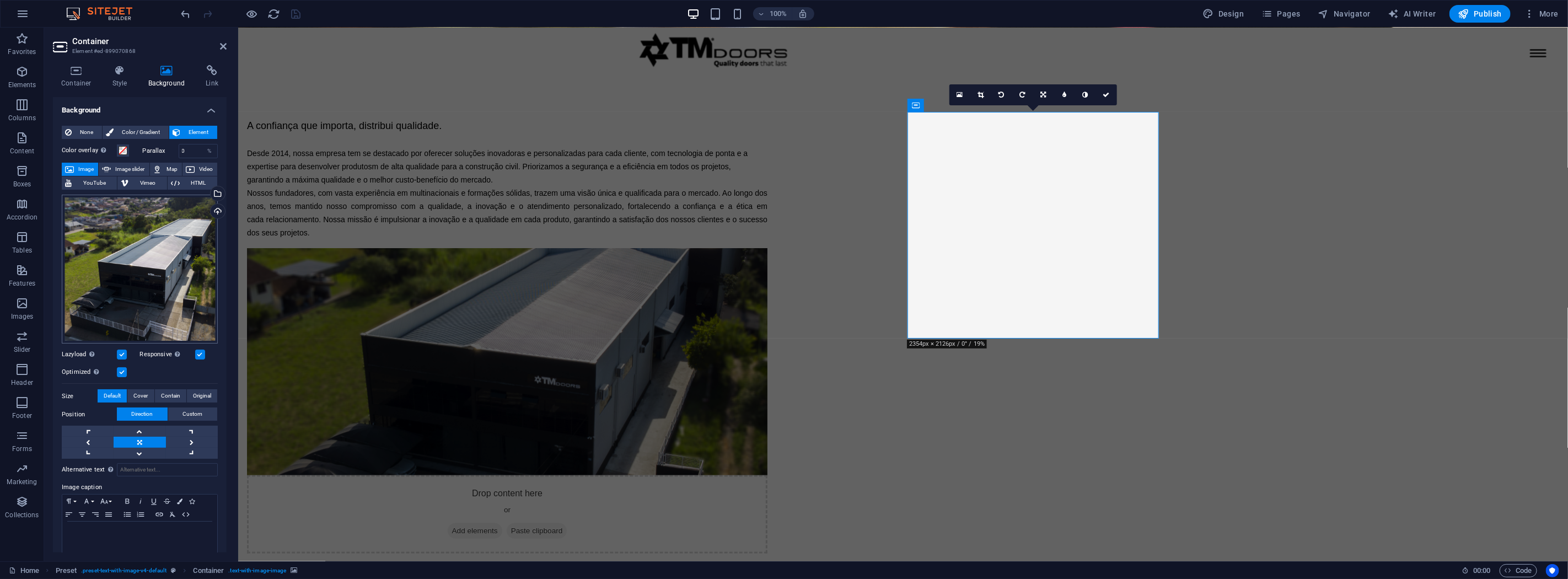
scroll to position [10, 0]
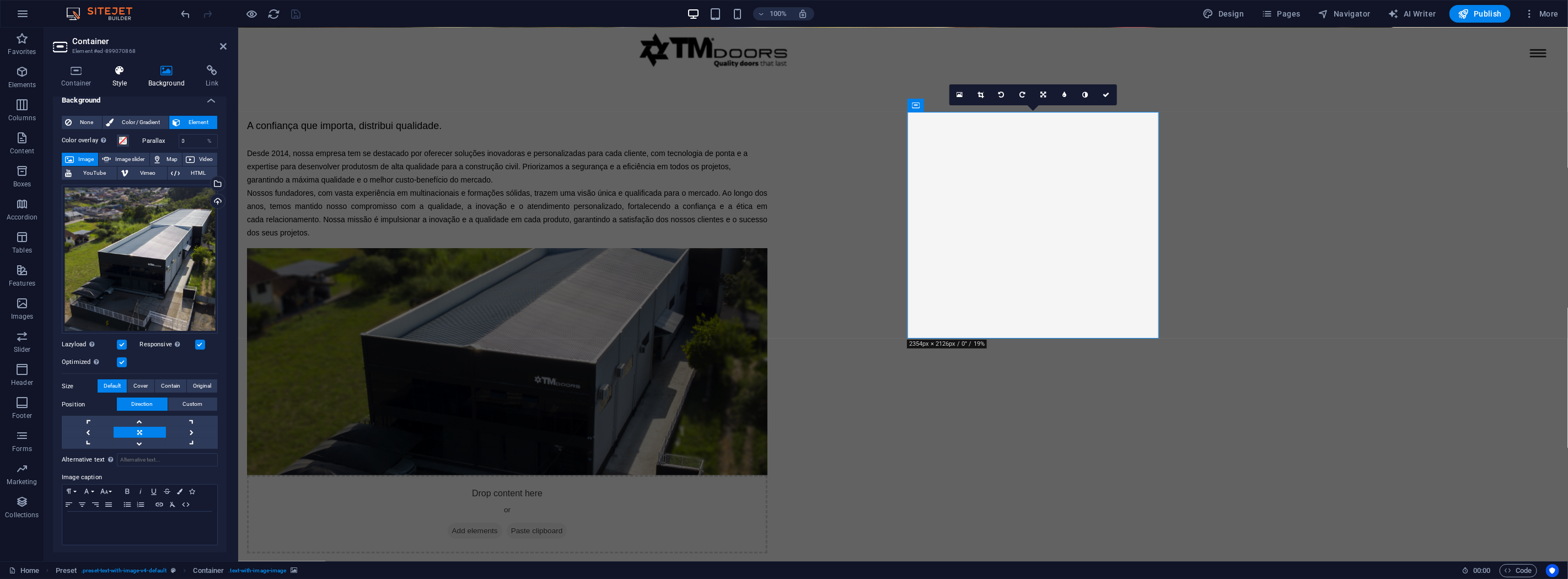
click at [112, 77] on h4 "Style" at bounding box center [122, 77] width 36 height 23
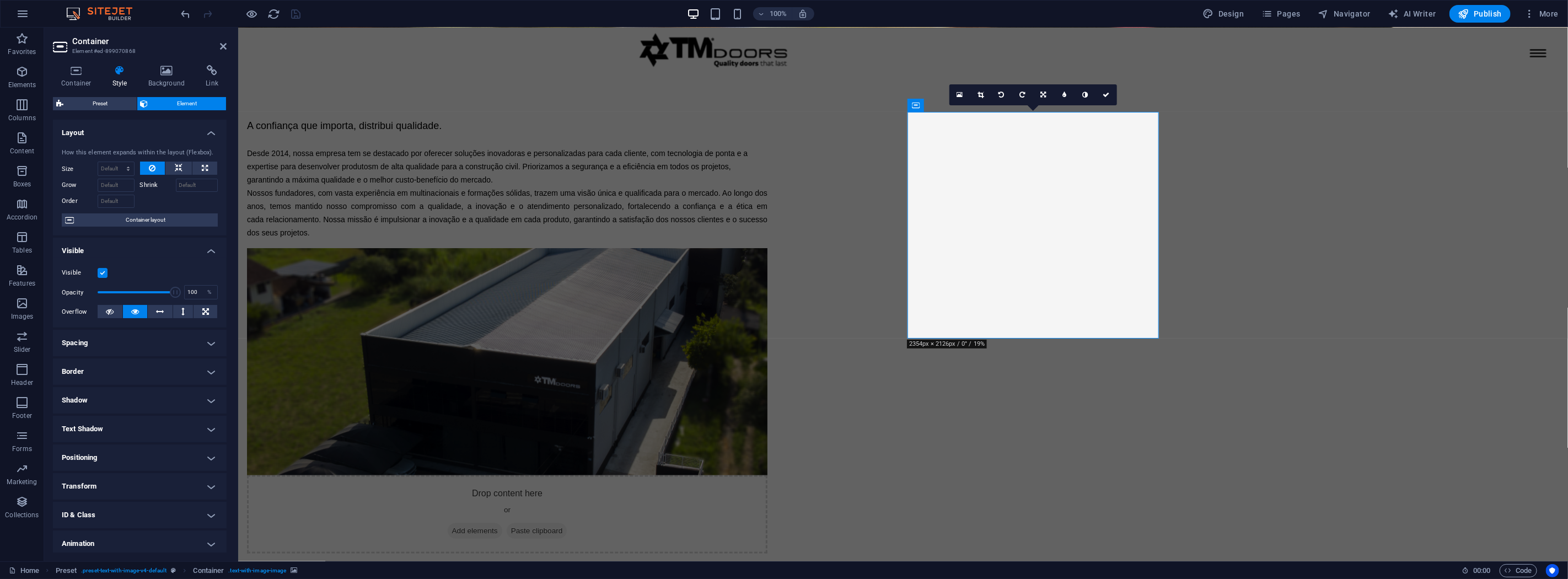
scroll to position [33, 0]
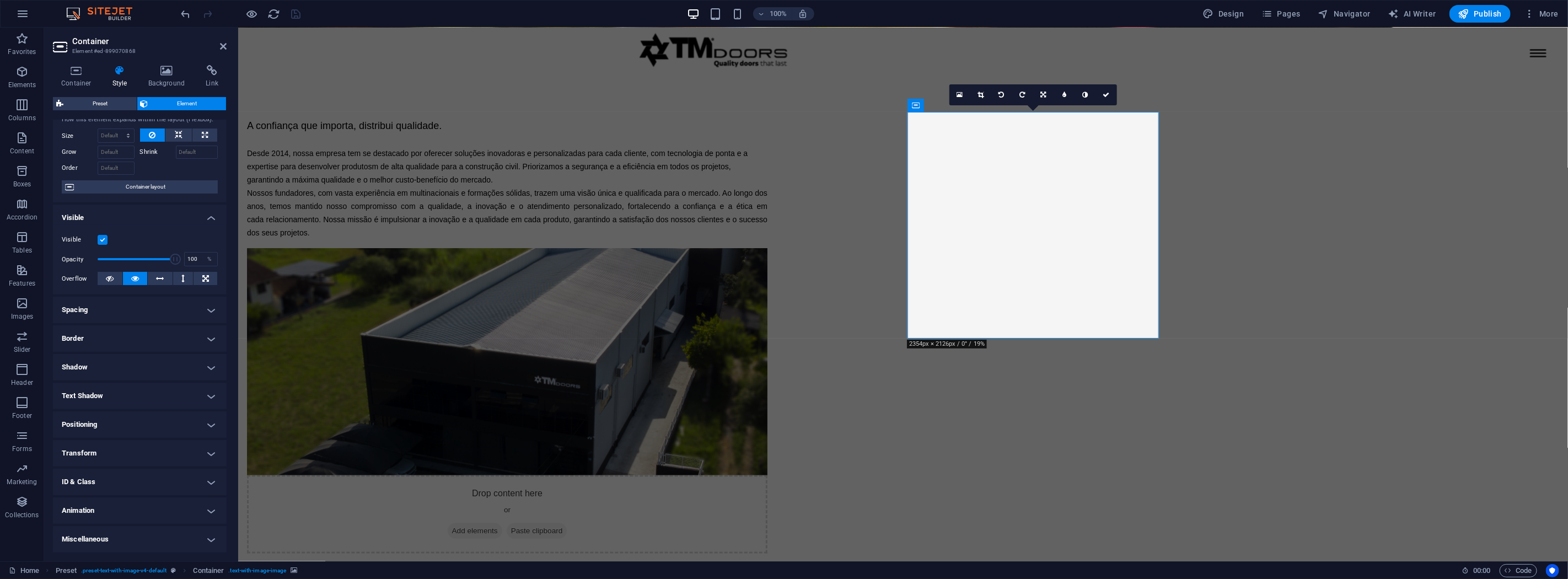
click at [108, 347] on h4 "Border" at bounding box center [140, 338] width 174 height 26
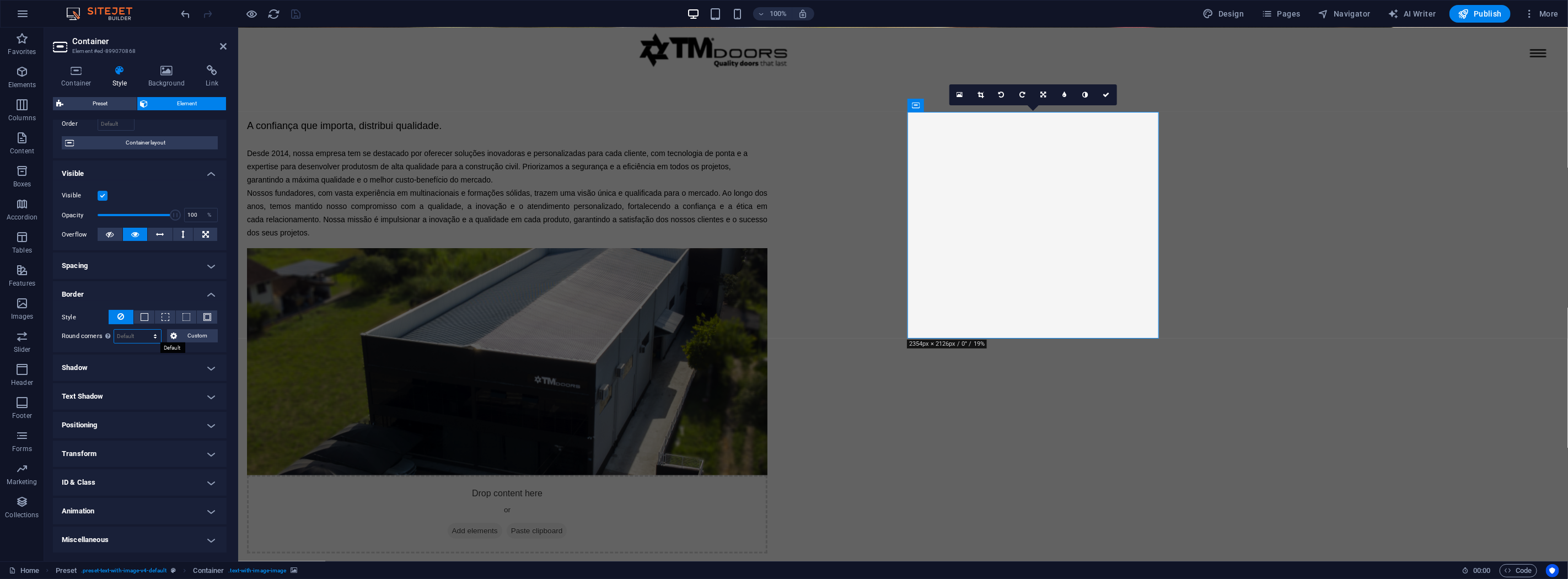
click at [133, 337] on select "Default px rem % vh vw Custom" at bounding box center [137, 336] width 47 height 13
select select "px"
click at [145, 330] on select "Default px rem % vh vw Custom" at bounding box center [137, 336] width 47 height 13
type input "2"
click at [1281, 361] on div "A confiança que importa, distribui qualidade. Desde 2014, nossa empresa tem se …" at bounding box center [902, 336] width 1330 height 523
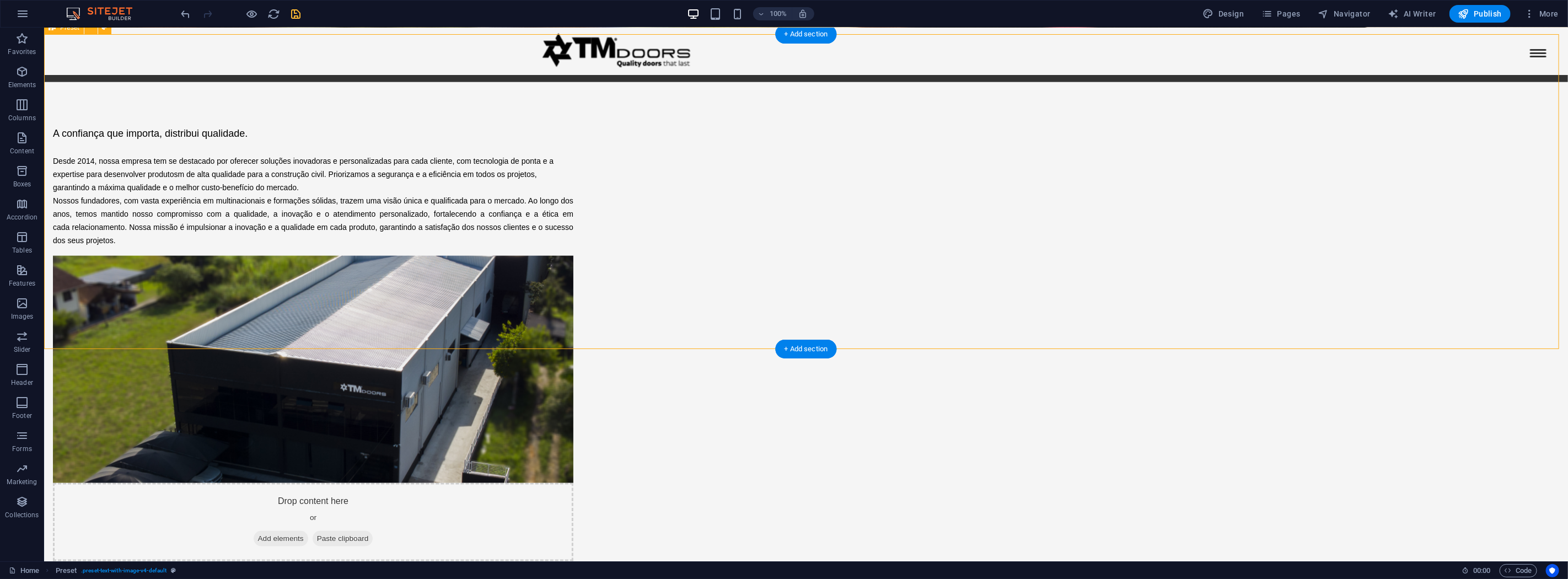
scroll to position [1180, 0]
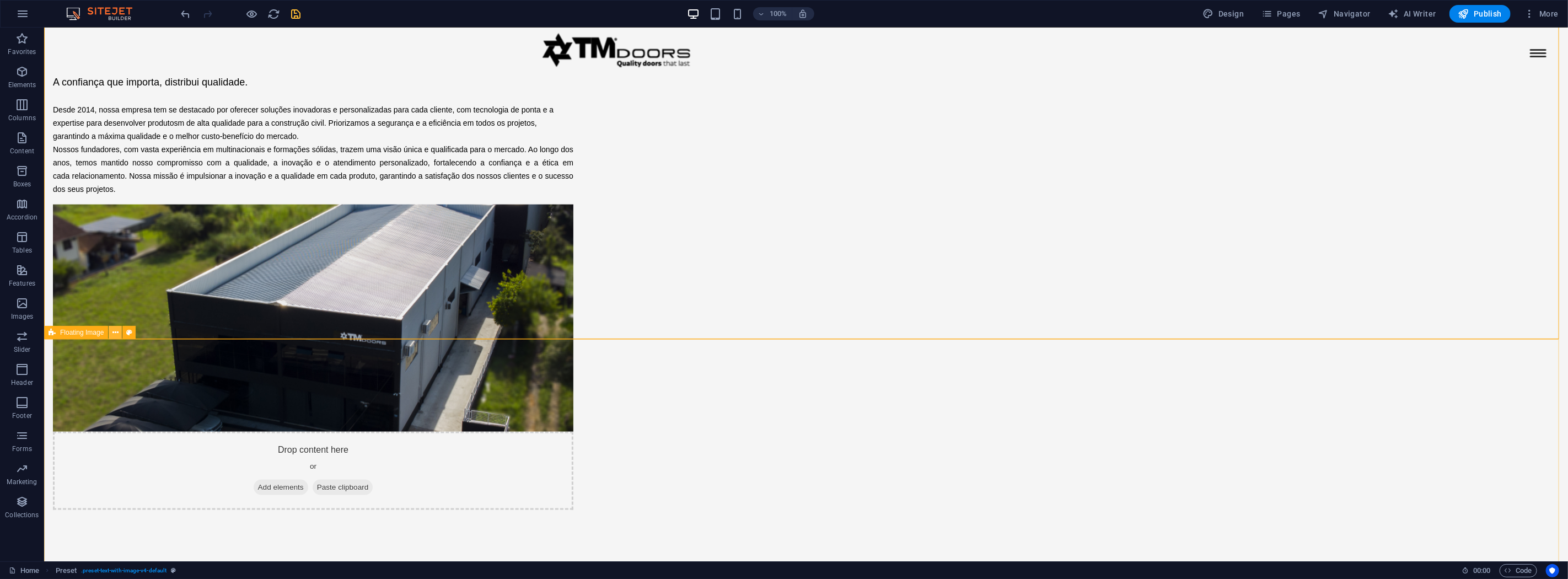
click at [117, 335] on icon at bounding box center [115, 332] width 6 height 11
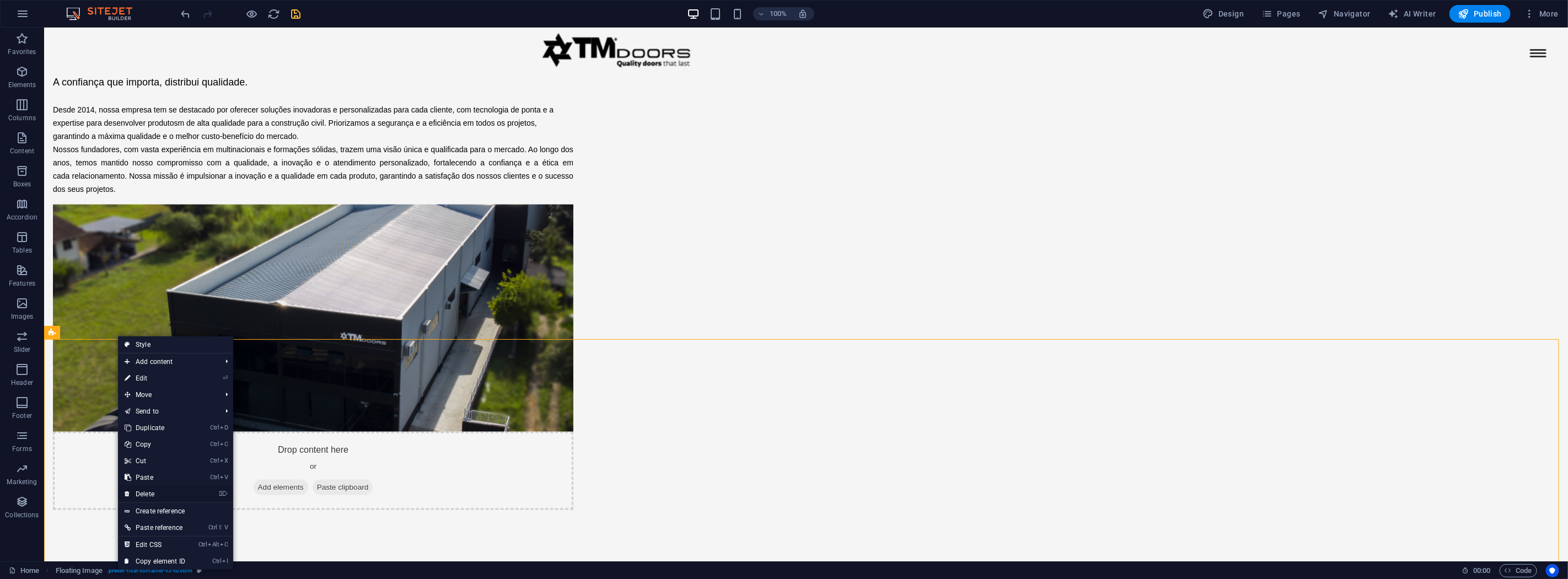
click at [167, 492] on link "⌦ Delete" at bounding box center [155, 494] width 74 height 16
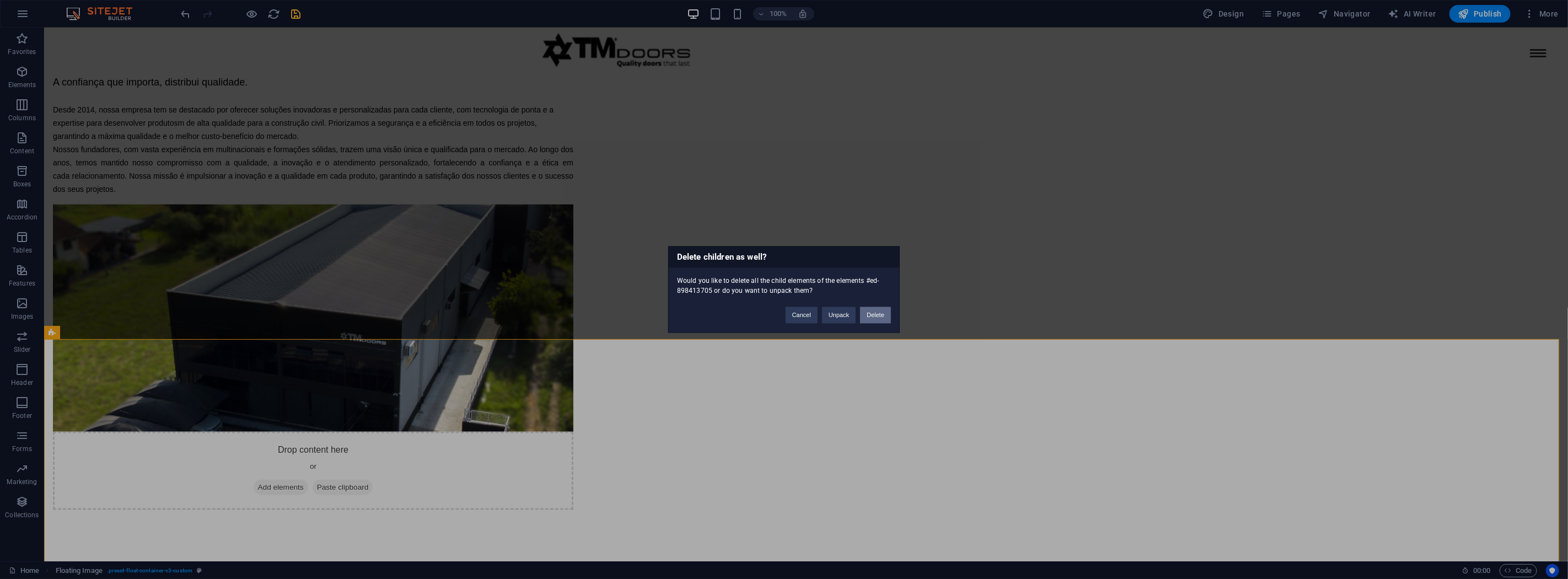
click at [879, 317] on button "Delete" at bounding box center [876, 315] width 31 height 16
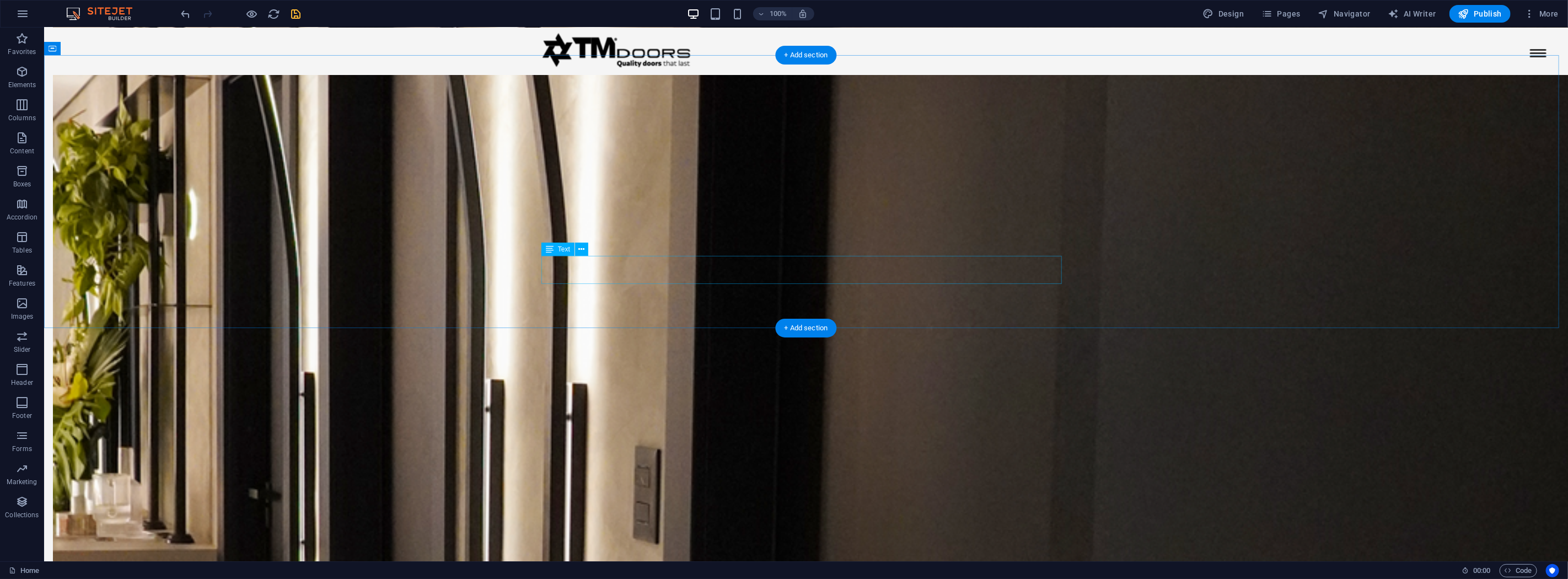
scroll to position [1793, 0]
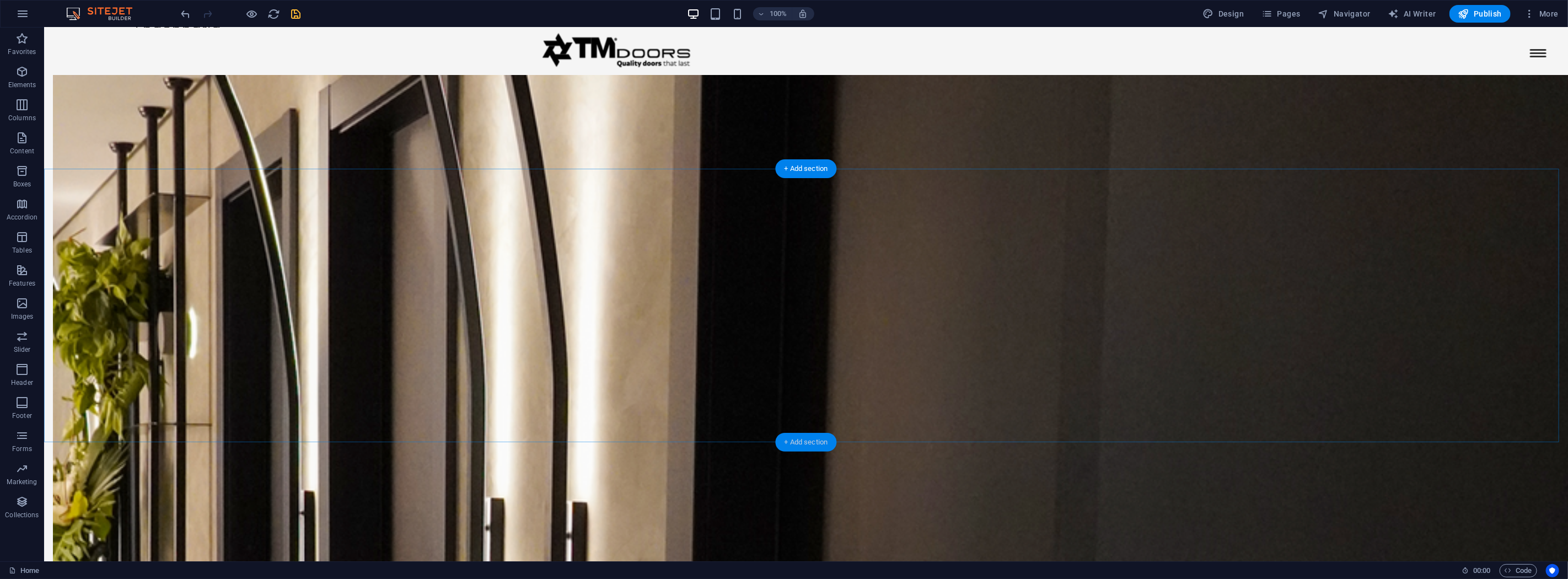
click at [809, 442] on div "+ Add section" at bounding box center [806, 442] width 61 height 18
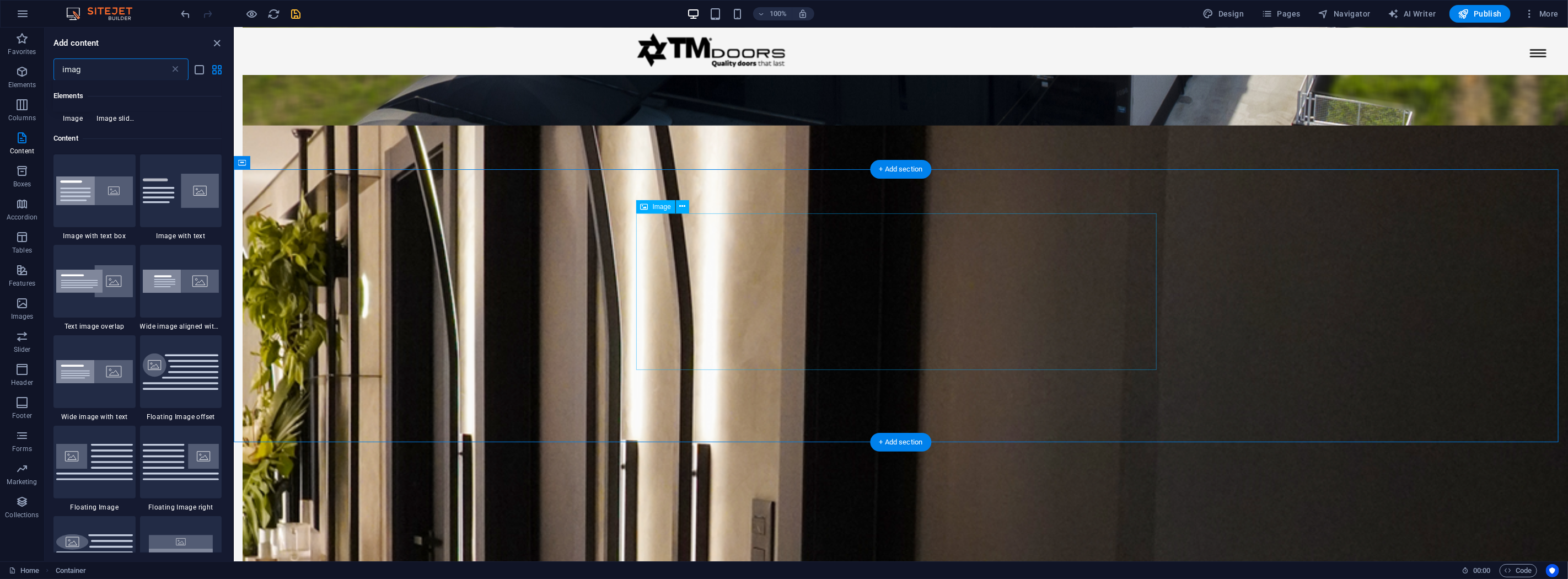
scroll to position [84, 0]
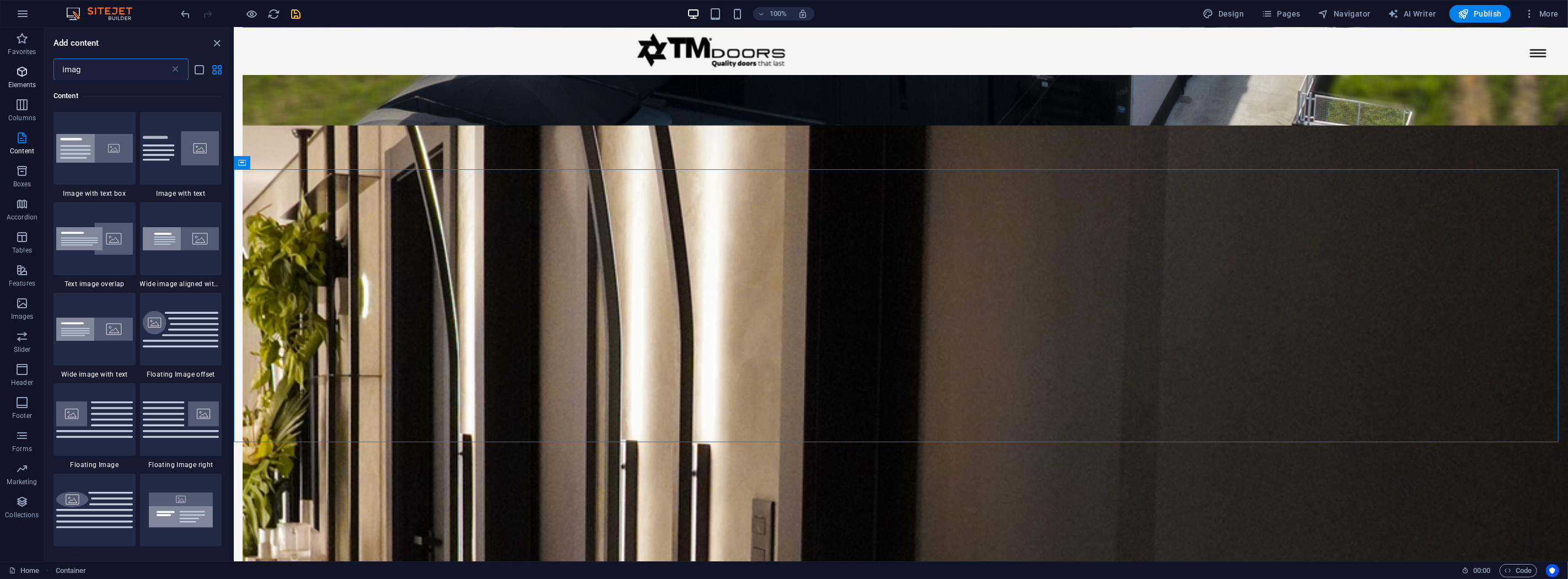
drag, startPoint x: 81, startPoint y: 67, endPoint x: 1, endPoint y: 61, distance: 80.2
click at [1, 61] on div "Favorites Elements Columns Content Boxes Accordion Tables Features Images Slide…" at bounding box center [117, 294] width 234 height 534
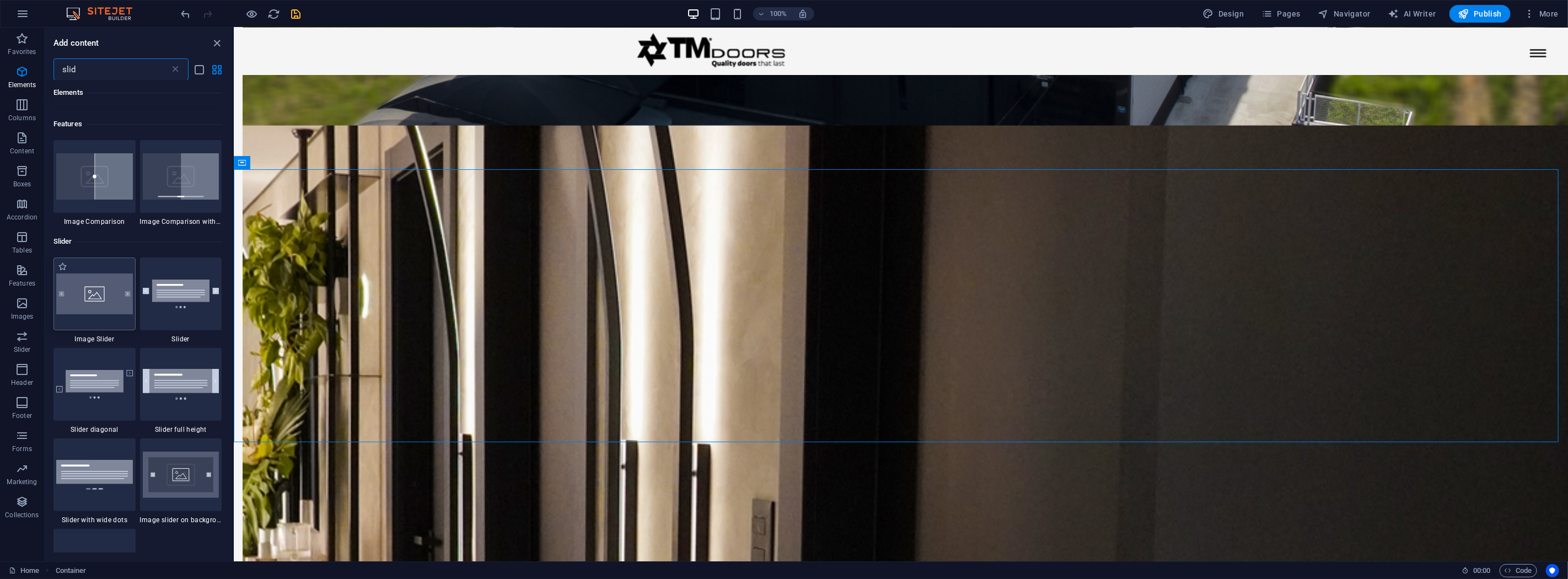
scroll to position [123, 0]
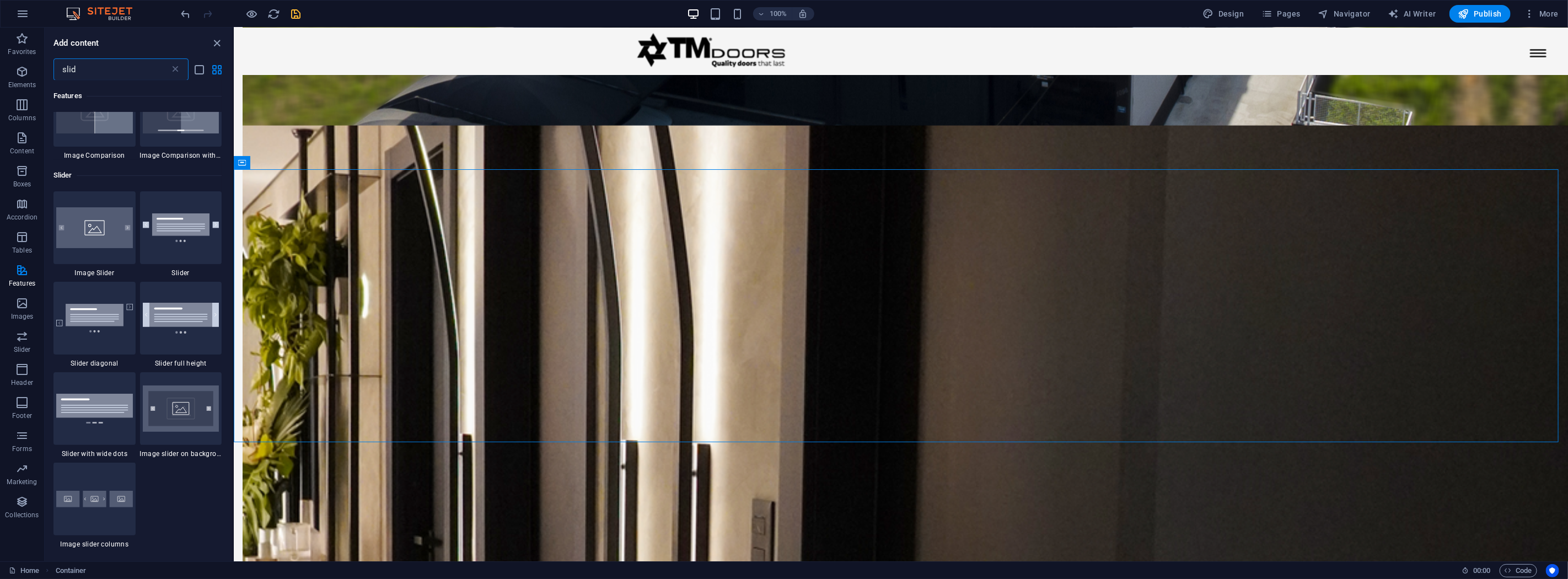
drag, startPoint x: 116, startPoint y: 71, endPoint x: 52, endPoint y: 64, distance: 64.4
click at [52, 64] on div "slid ​" at bounding box center [138, 69] width 188 height 22
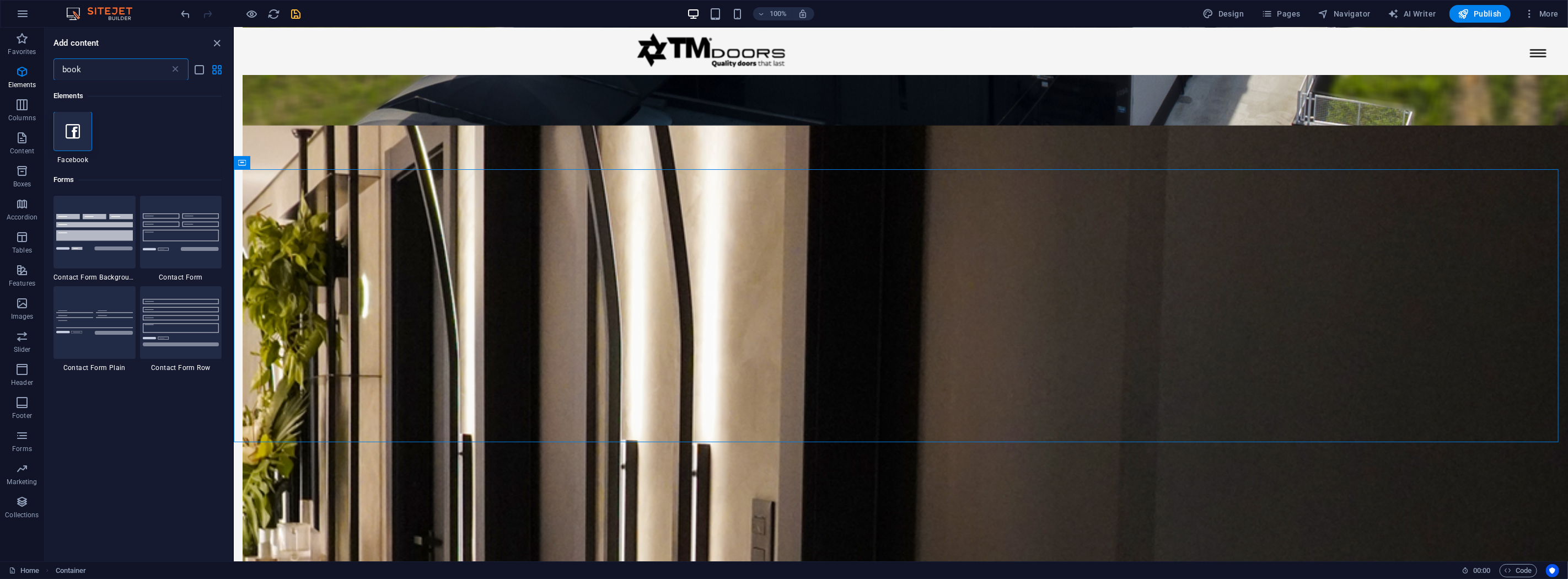
scroll to position [0, 0]
type input "book"
drag, startPoint x: 61, startPoint y: 74, endPoint x: 18, endPoint y: 73, distance: 43.0
click at [18, 73] on div "Favorites Elements Columns Content Boxes Accordion Tables Features Images Slide…" at bounding box center [117, 294] width 234 height 534
click at [24, 211] on span "Accordion" at bounding box center [22, 210] width 44 height 26
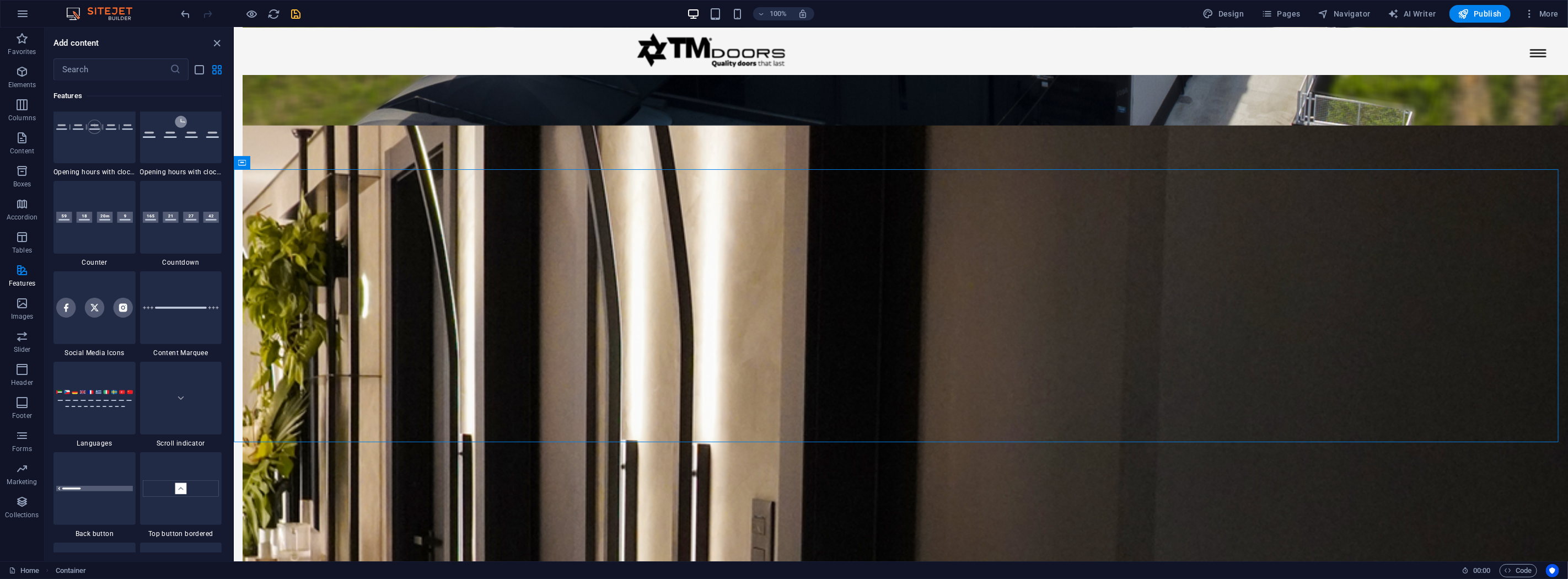
scroll to position [4869, 0]
click at [111, 73] on input "text" at bounding box center [111, 69] width 116 height 22
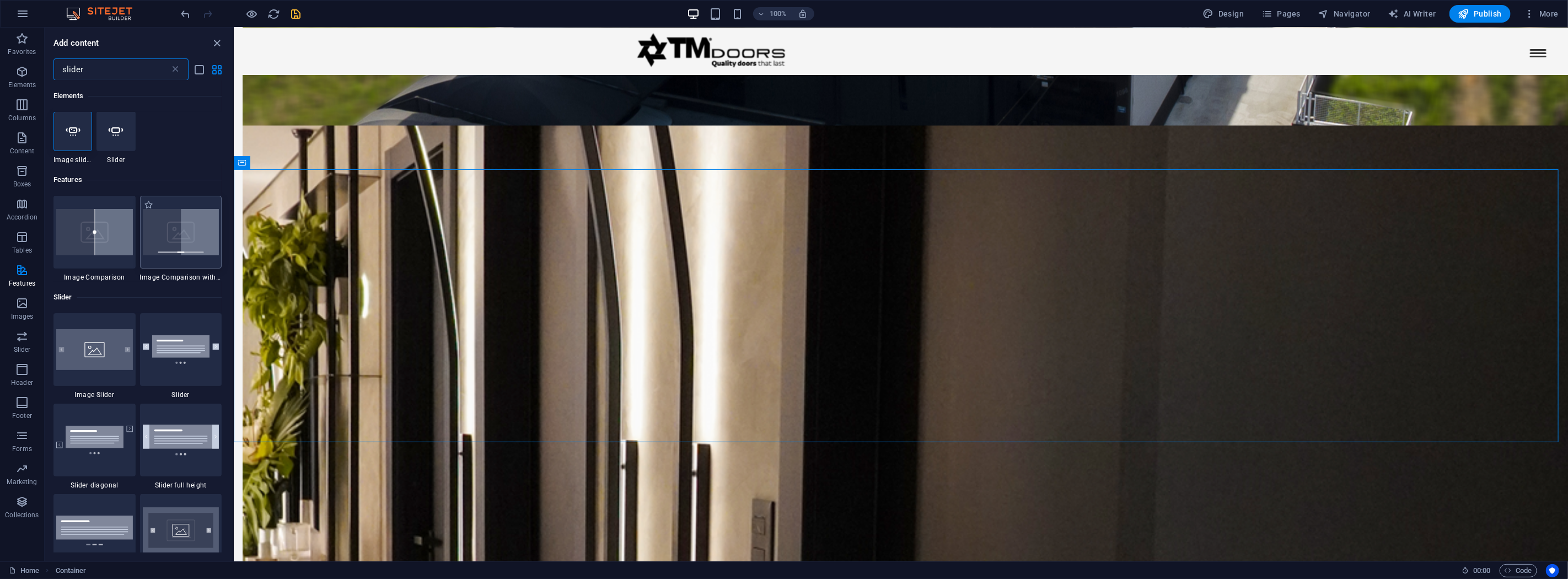
scroll to position [0, 0]
type input "slider"
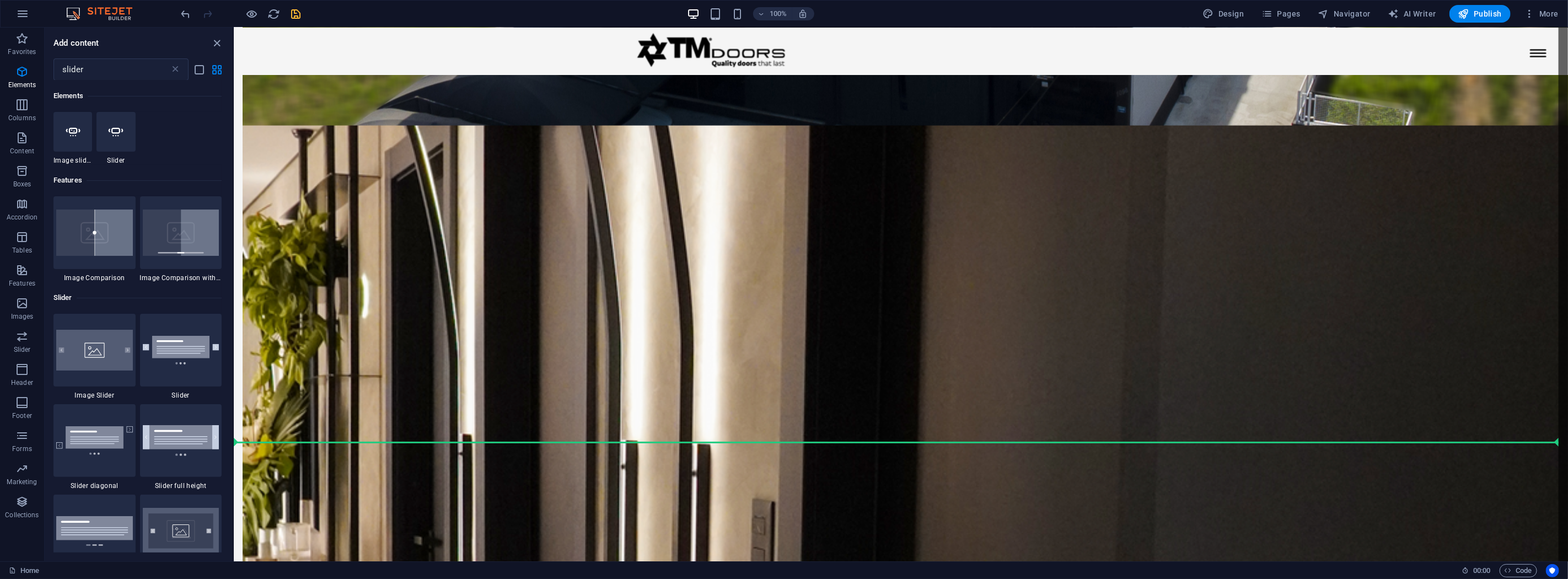
select select "ms"
select select "s"
select select "progressive"
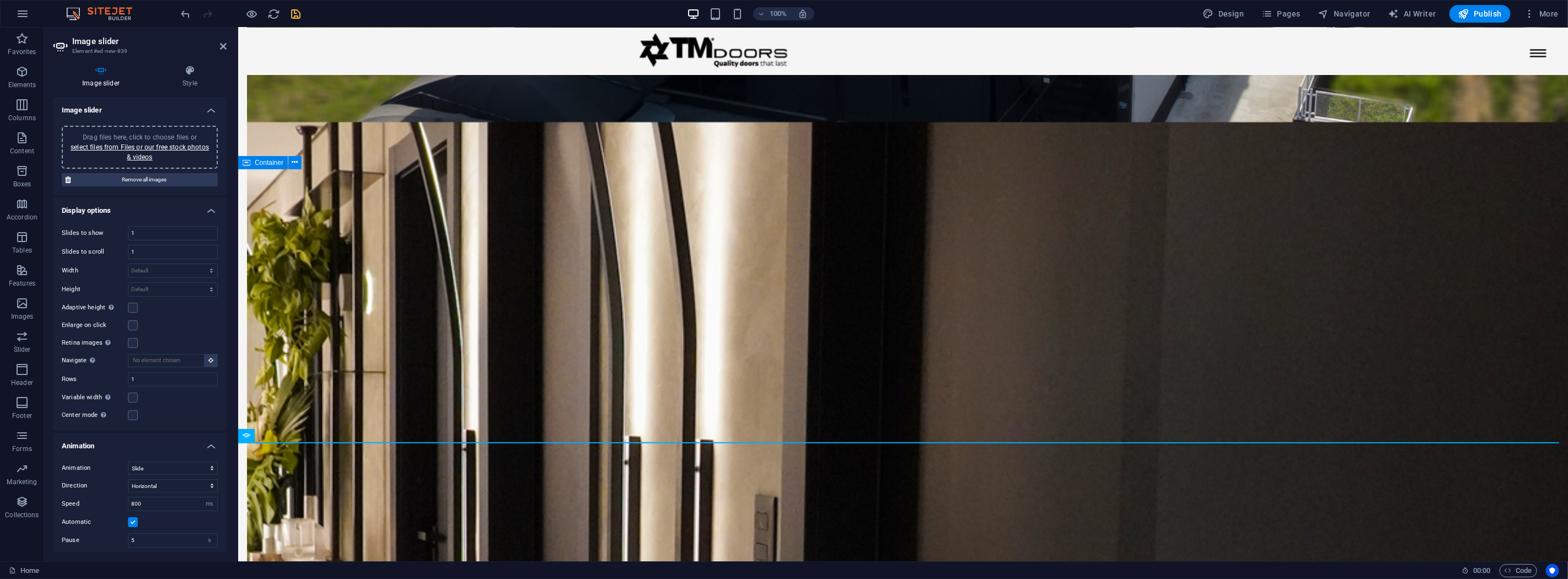
scroll to position [1652, 0]
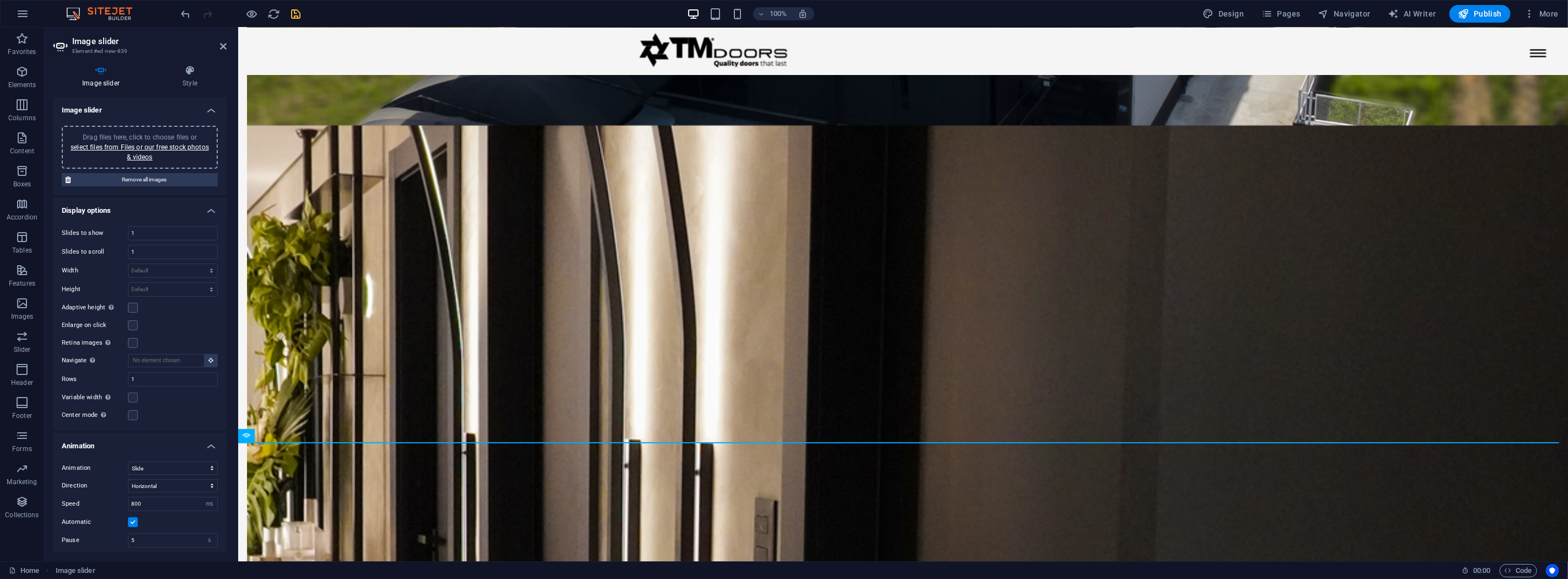
click at [121, 135] on span "Drag files here, click to choose files or select files from Files or our free s…" at bounding box center [140, 147] width 138 height 28
click at [133, 145] on link "select files from Files or our free stock photos & videos" at bounding box center [140, 152] width 138 height 18
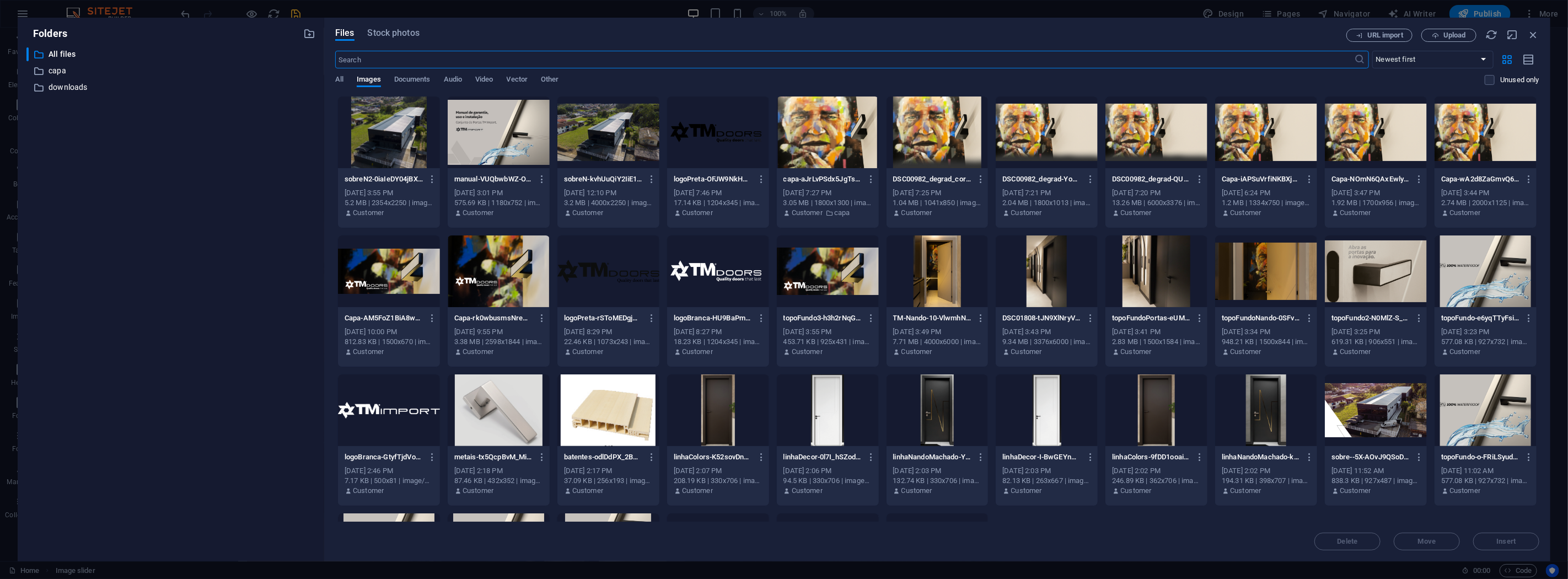
scroll to position [1458, 0]
click at [72, 89] on p "downloads" at bounding box center [171, 87] width 247 height 13
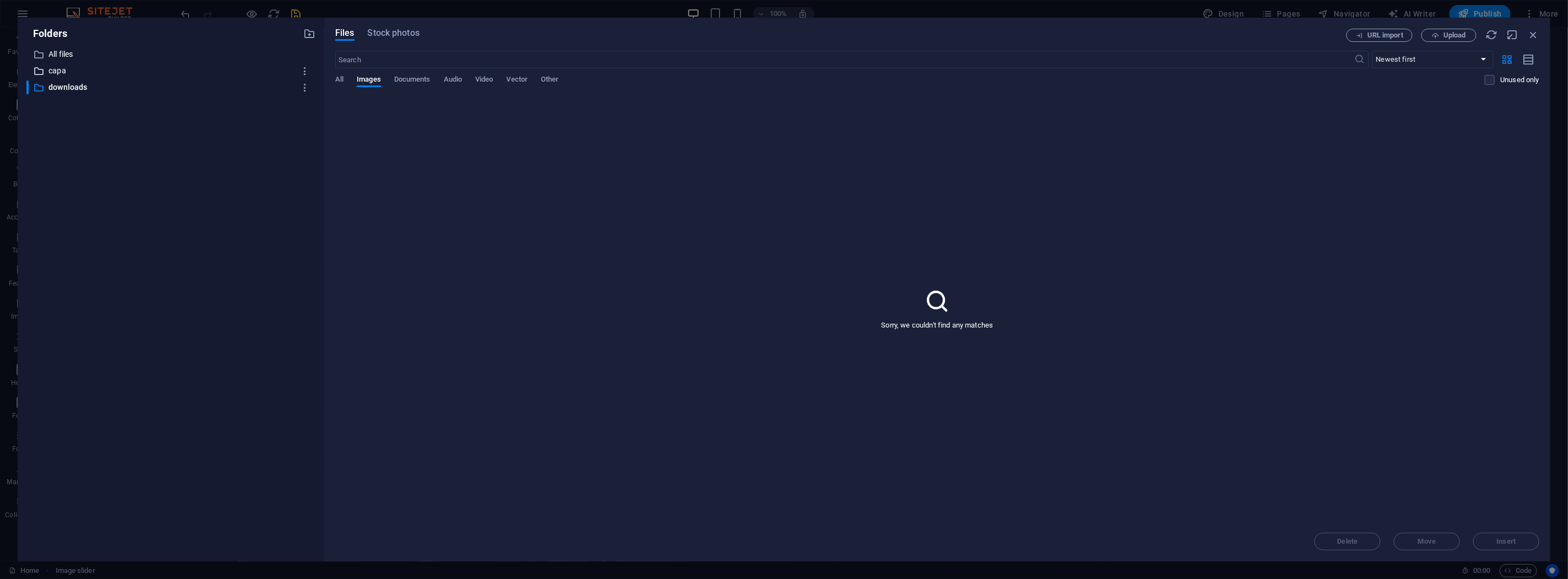
click at [67, 72] on p "capa" at bounding box center [171, 71] width 247 height 13
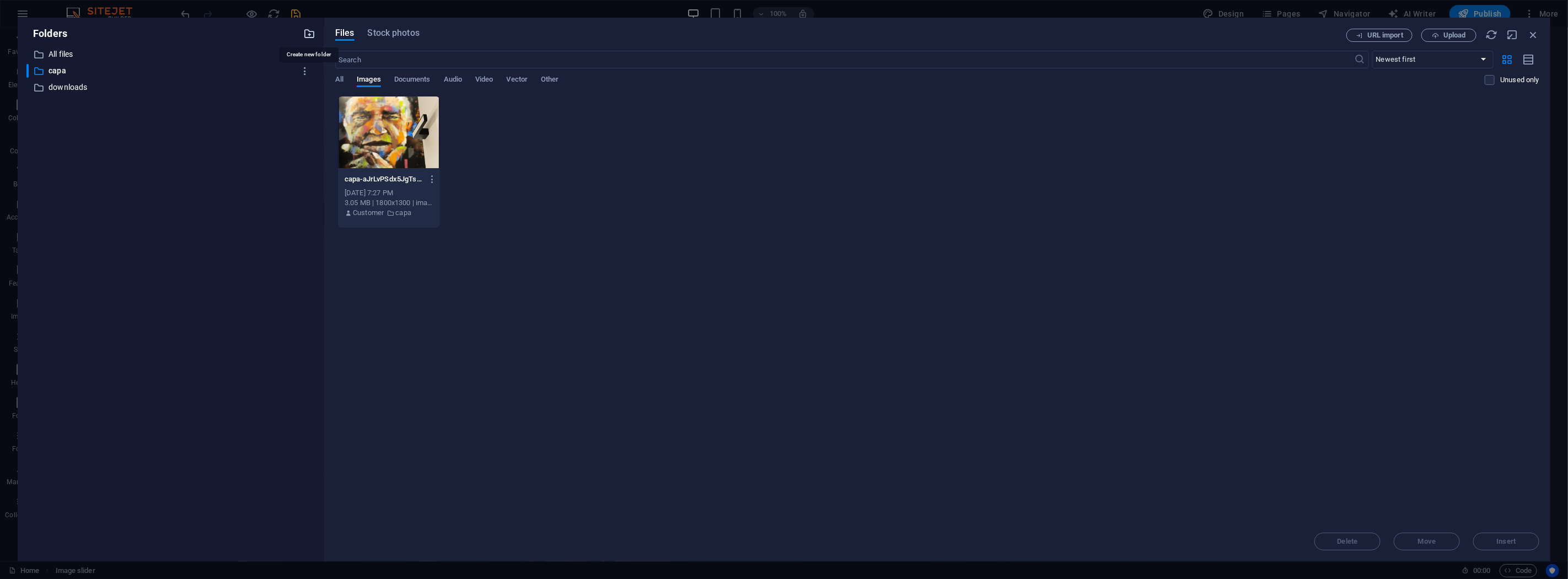
click at [311, 35] on icon "button" at bounding box center [309, 33] width 12 height 12
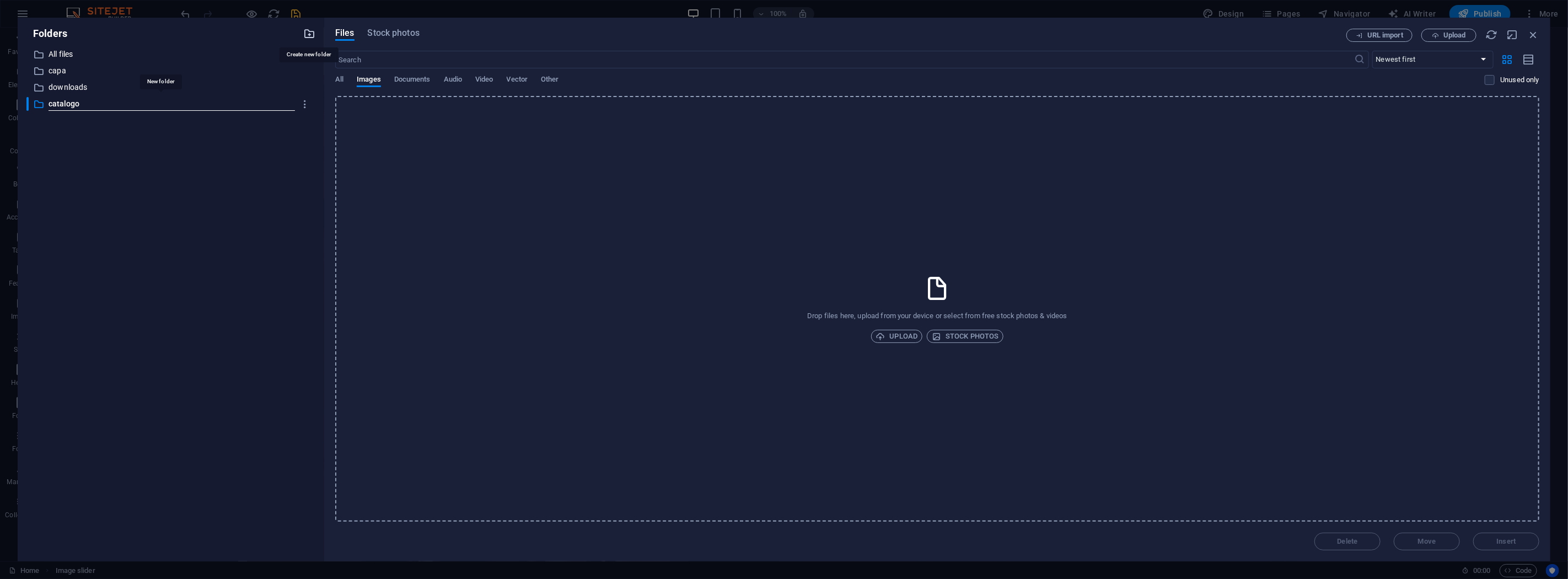
type input "catalogo"
click at [1311, 339] on div "Drop files here, upload from your device or select from free stock photos & vid…" at bounding box center [937, 308] width 1204 height 426
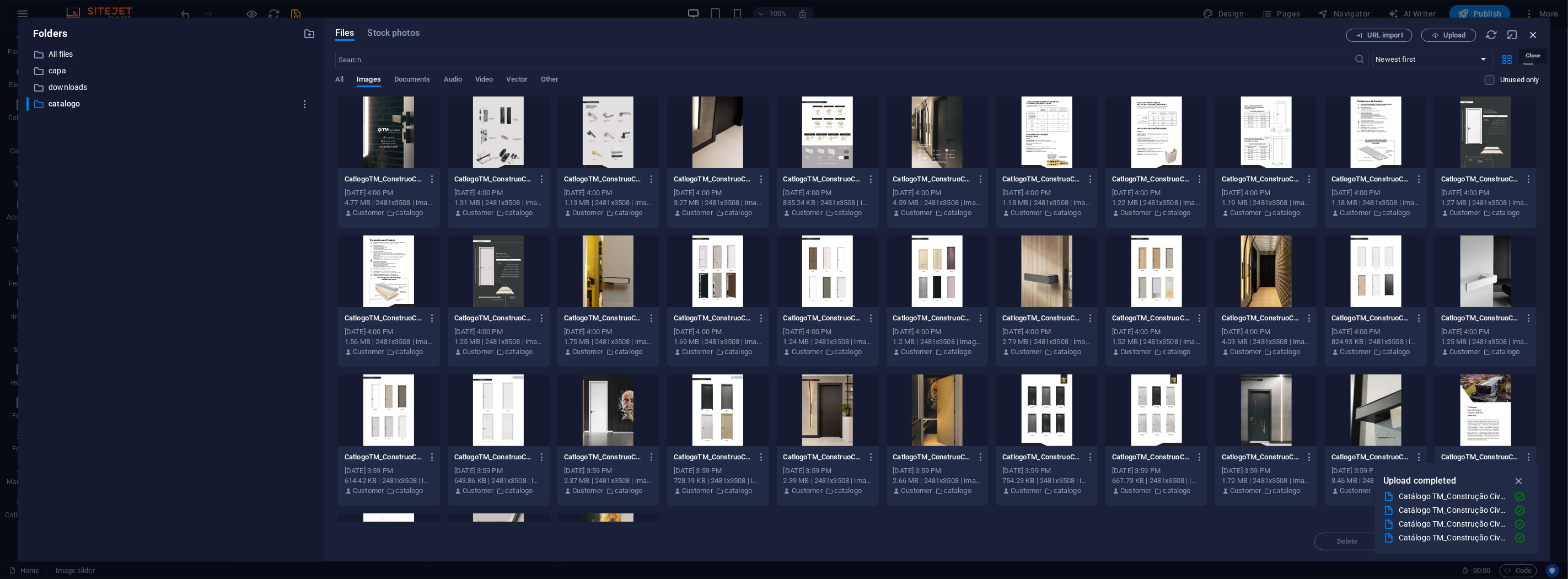
click at [1539, 38] on icon "button" at bounding box center [1533, 34] width 12 height 12
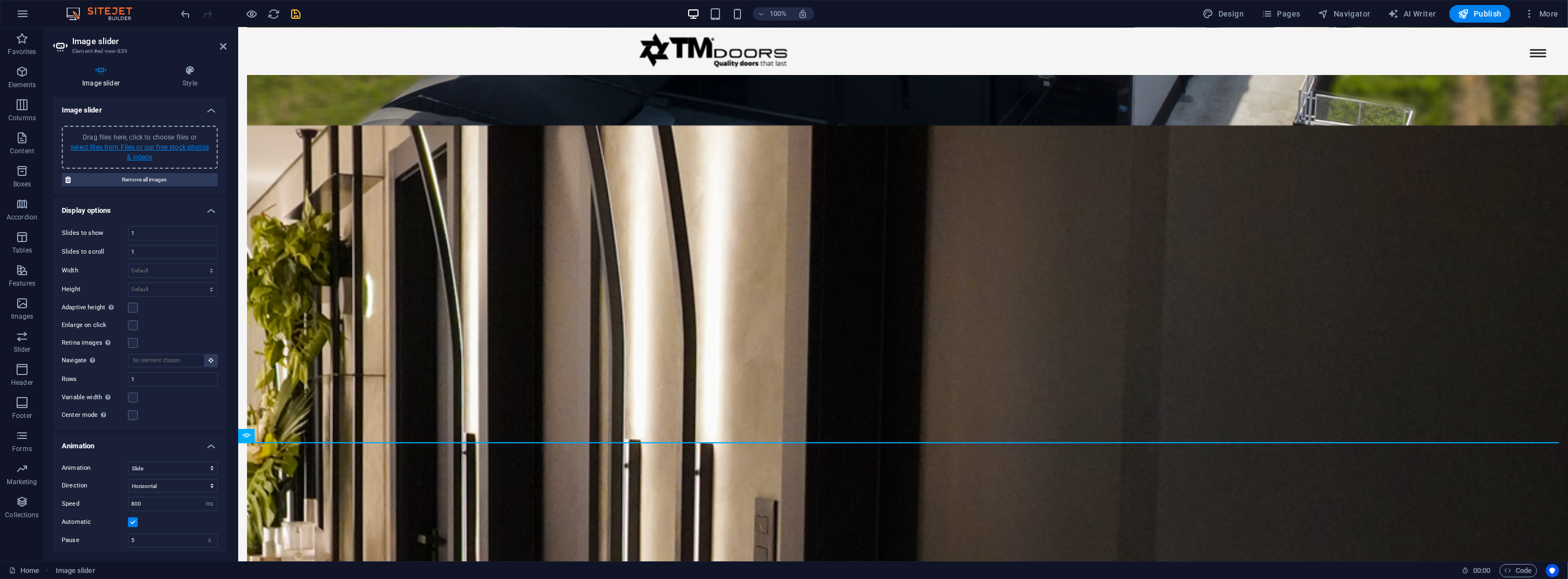
click at [140, 145] on link "select files from Files or our free stock photos & videos" at bounding box center [140, 152] width 138 height 18
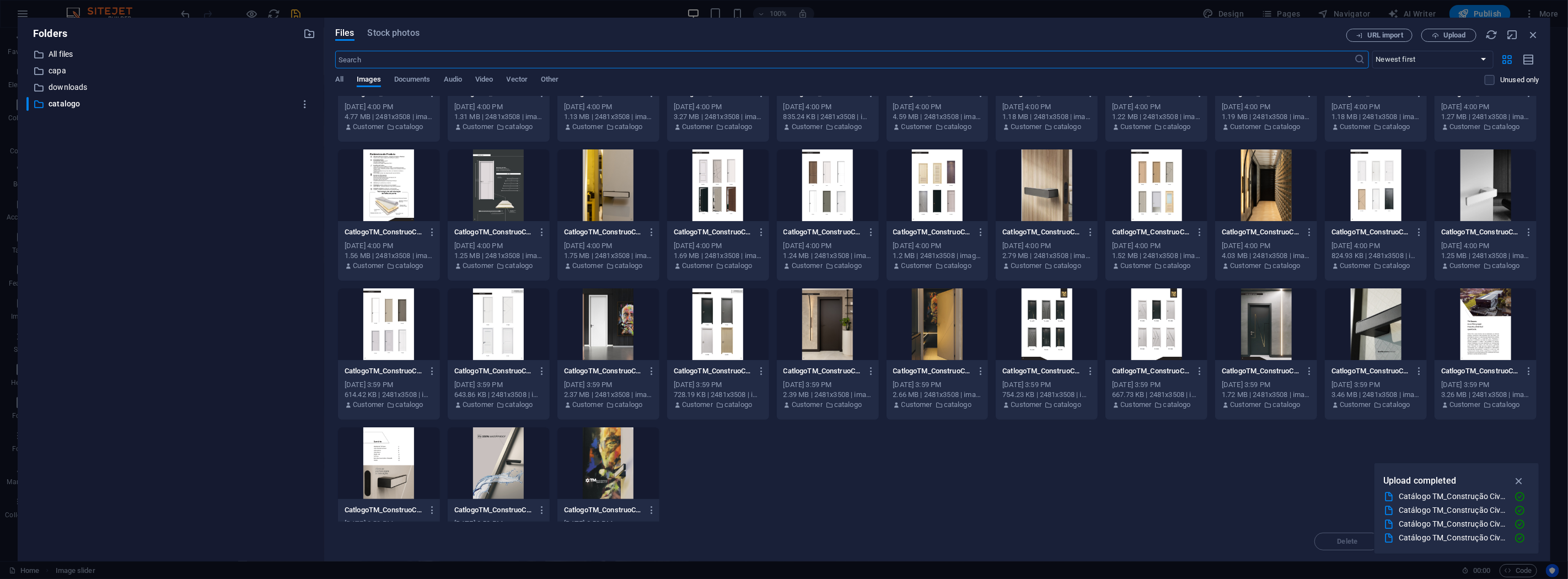
scroll to position [123, 0]
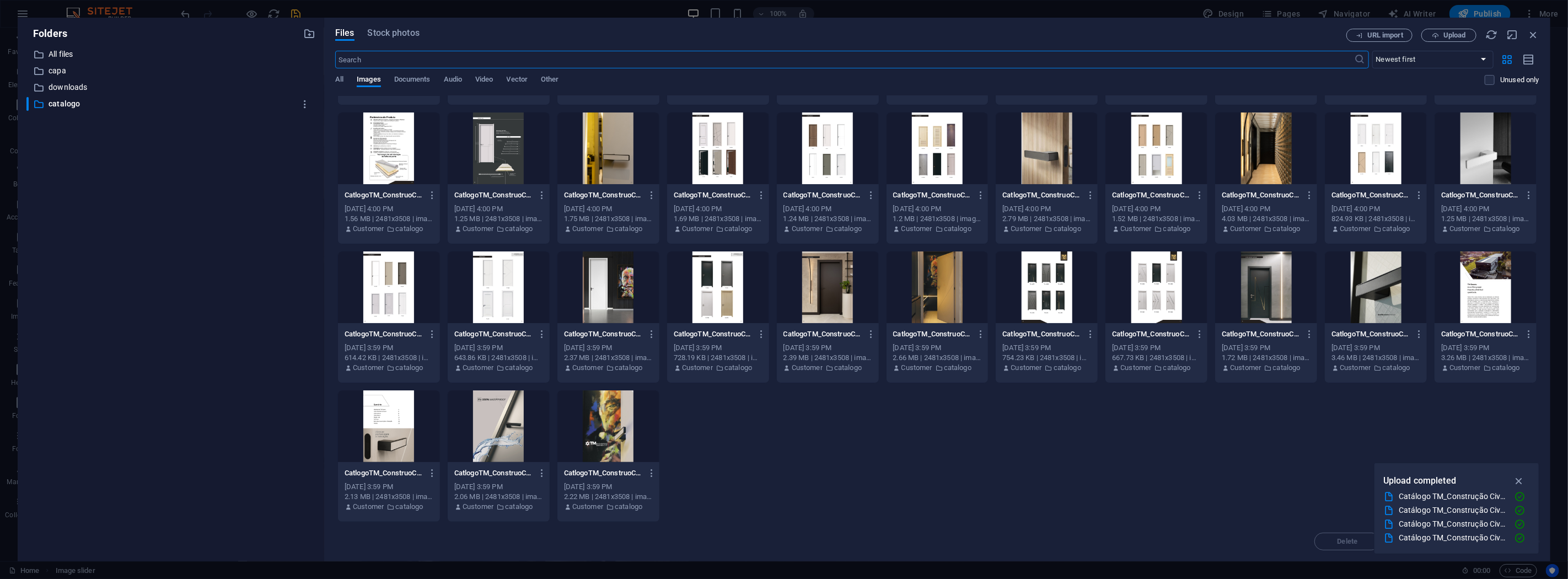
click at [610, 439] on div at bounding box center [609, 426] width 102 height 72
click at [610, 439] on div "1" at bounding box center [609, 426] width 102 height 72
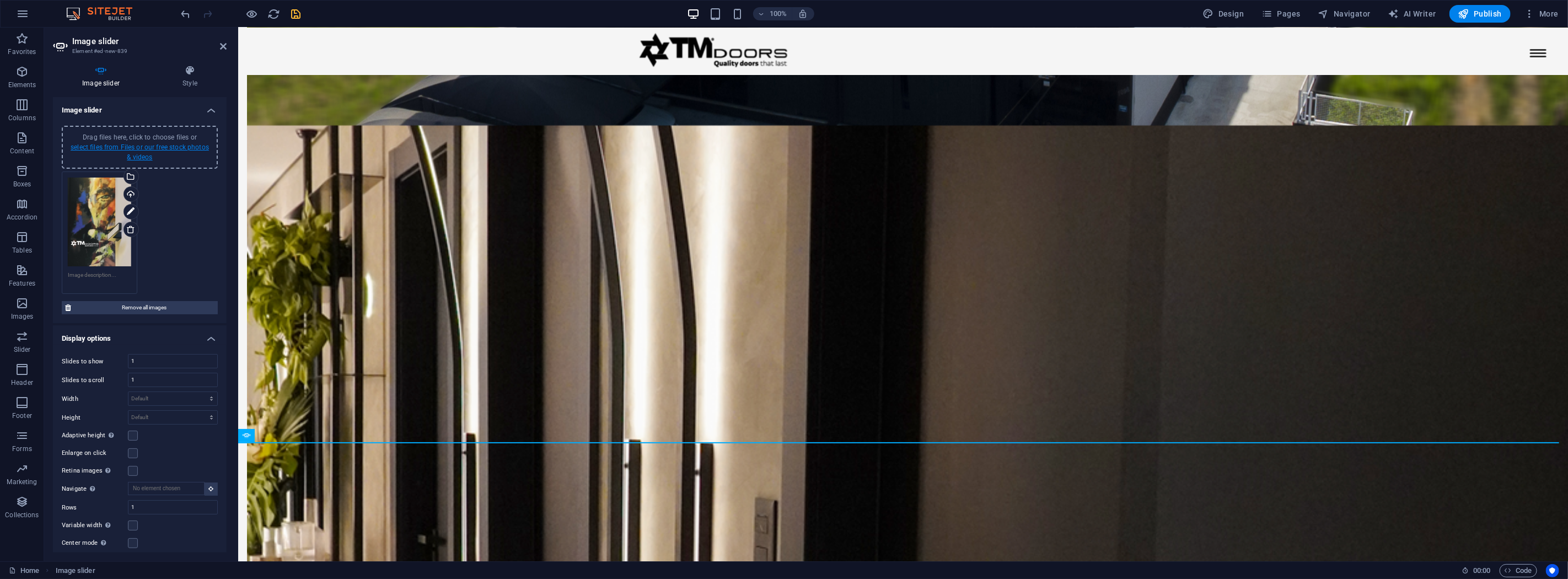
click at [150, 143] on link "select files from Files or our free stock photos & videos" at bounding box center [140, 152] width 138 height 18
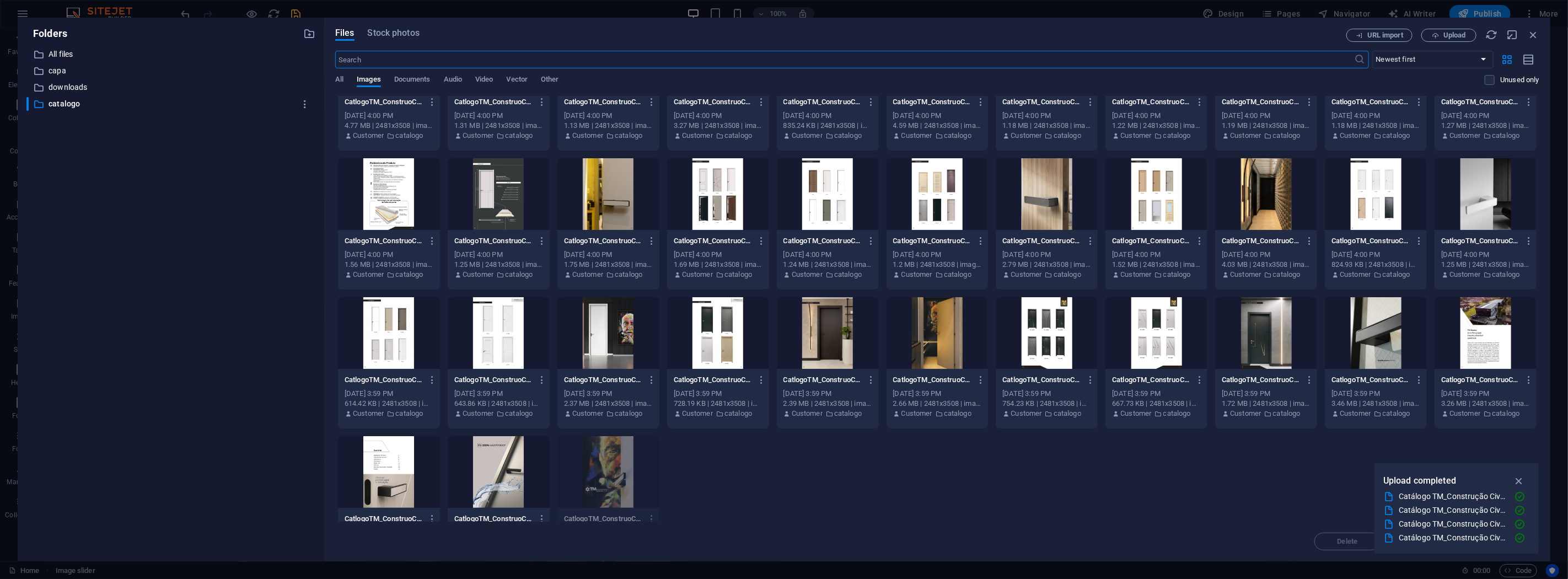
scroll to position [123, 0]
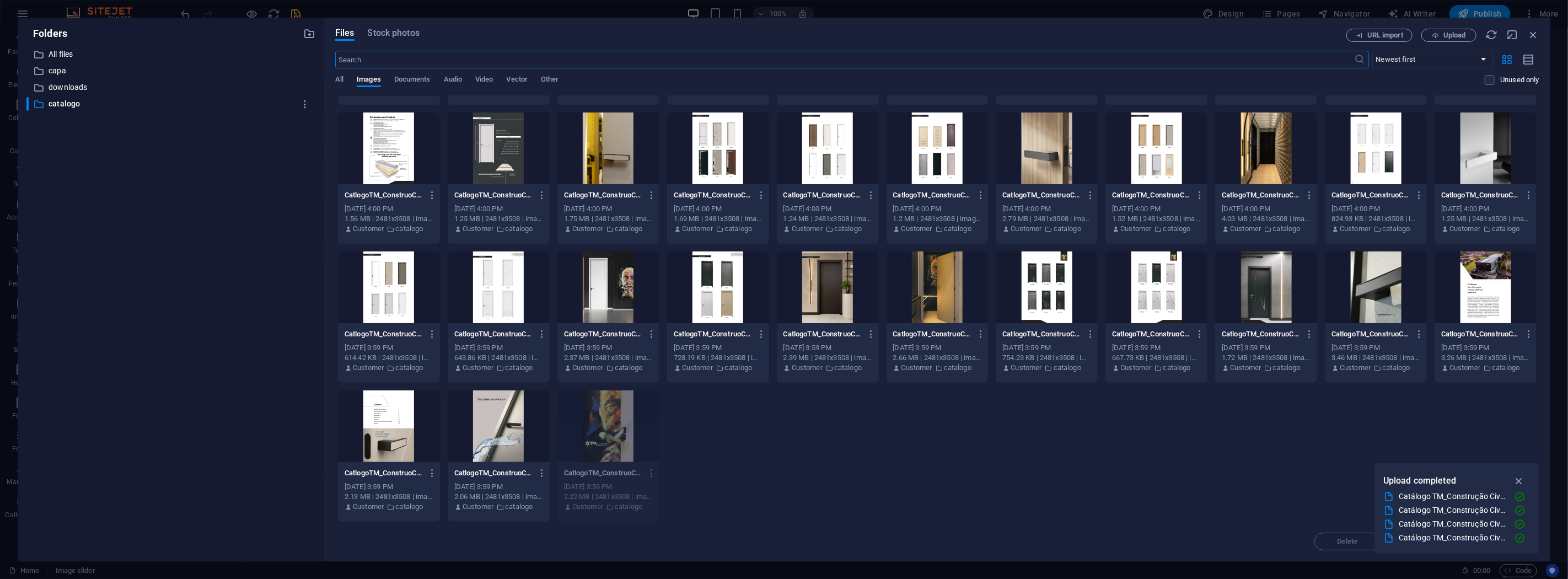
click at [511, 427] on div at bounding box center [499, 426] width 102 height 72
click at [511, 427] on div "1" at bounding box center [499, 426] width 102 height 72
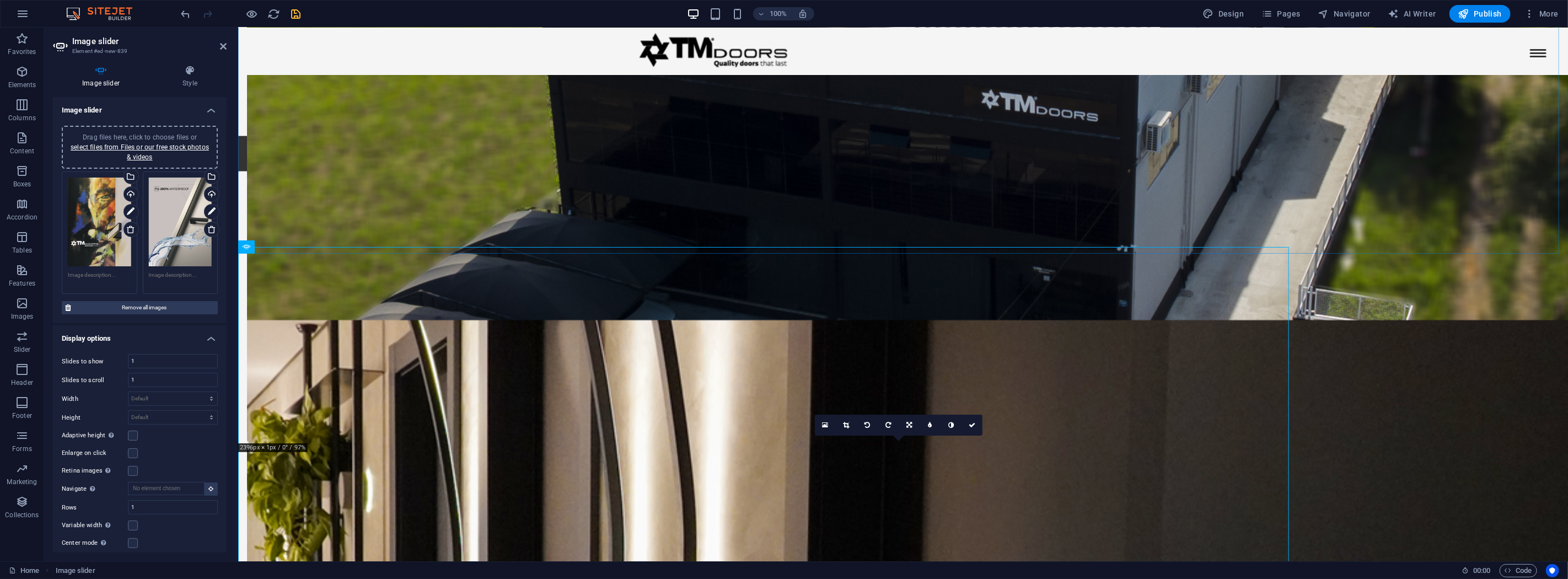
scroll to position [1652, 0]
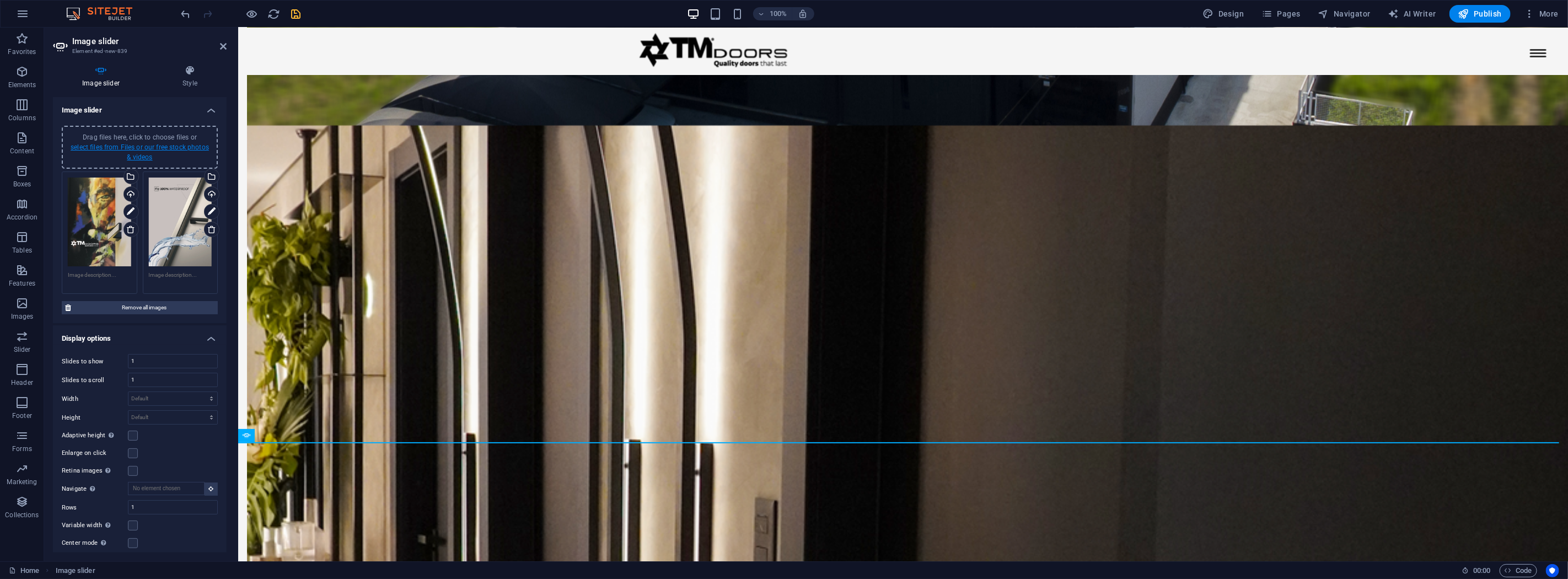
click at [144, 144] on link "select files from Files or our free stock photos & videos" at bounding box center [140, 152] width 138 height 18
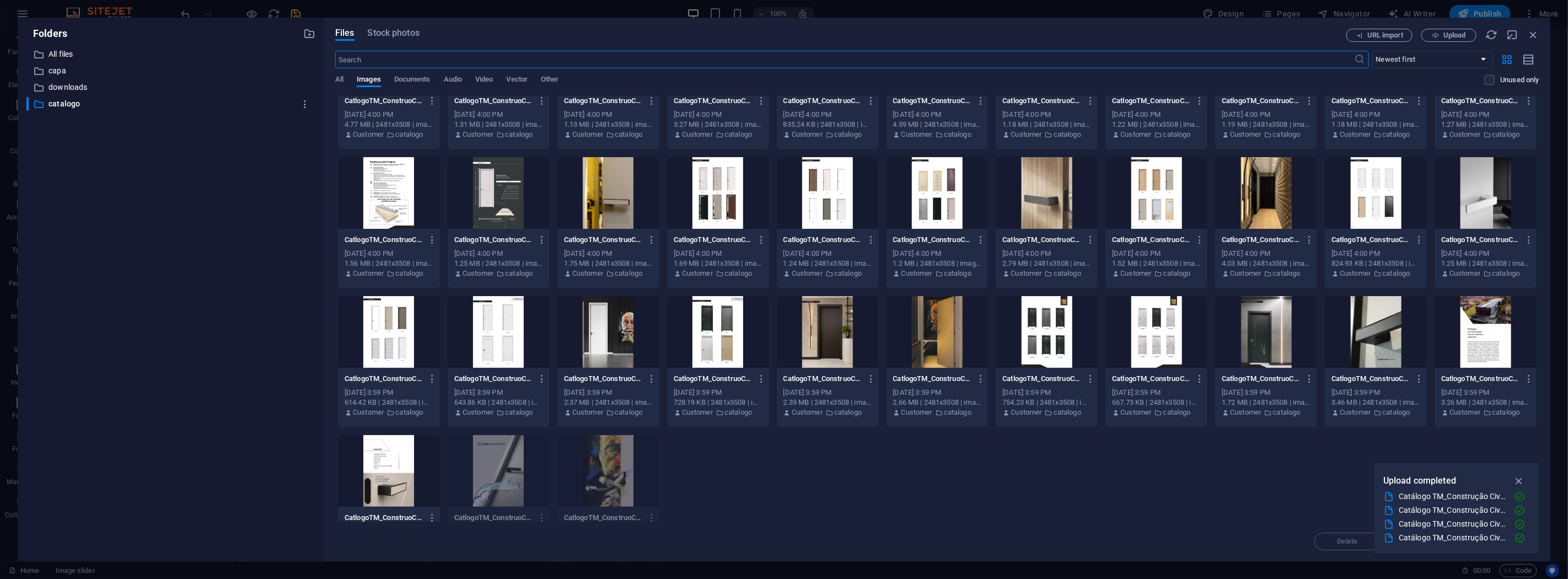
scroll to position [123, 0]
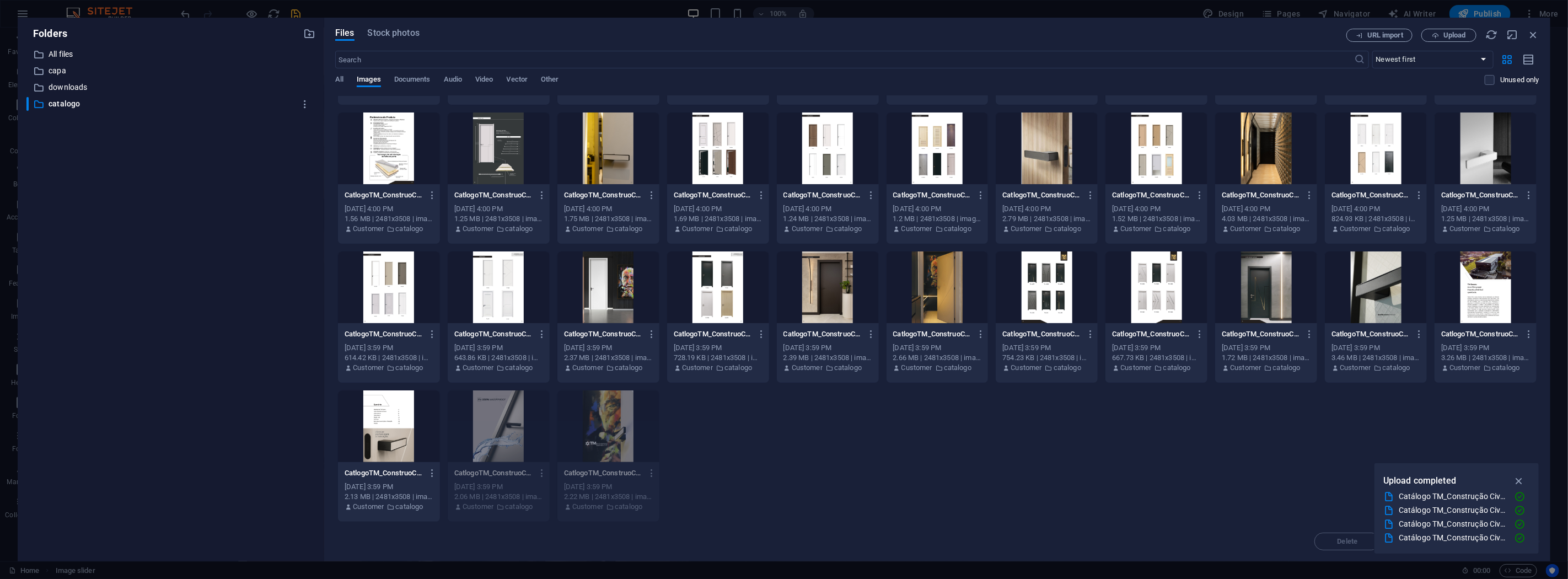
click at [388, 420] on div at bounding box center [389, 426] width 102 height 72
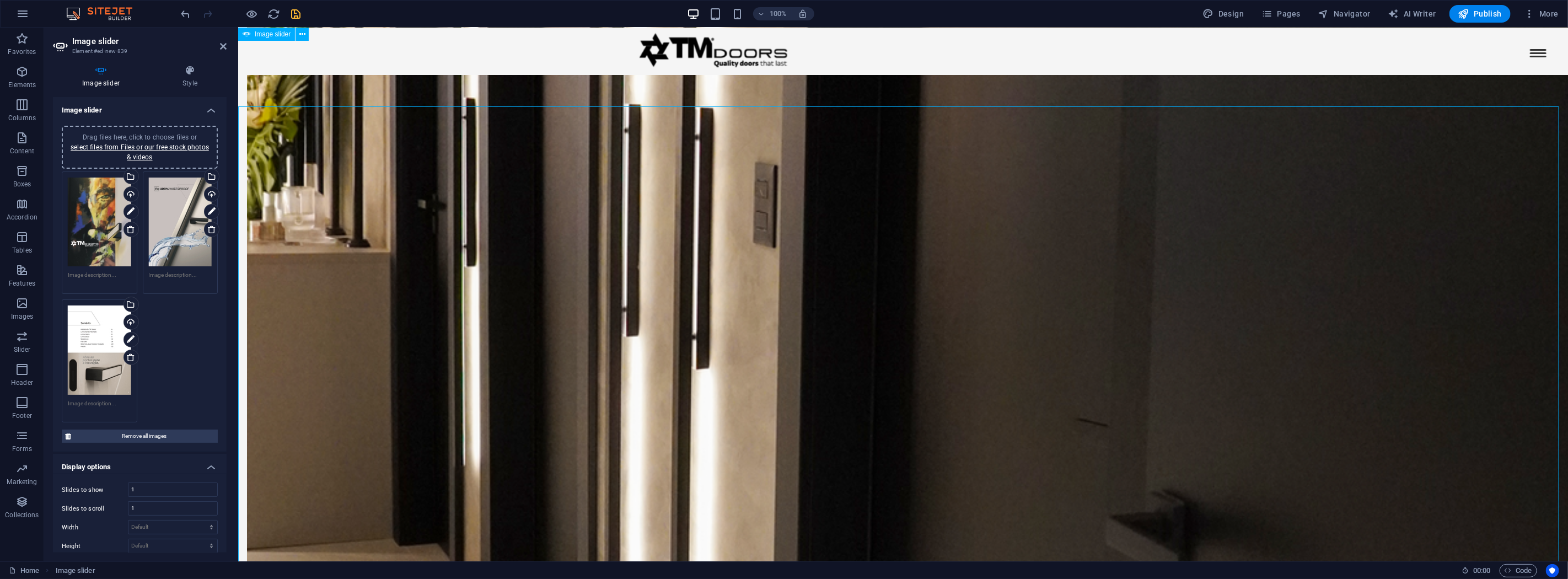
scroll to position [1865, 0]
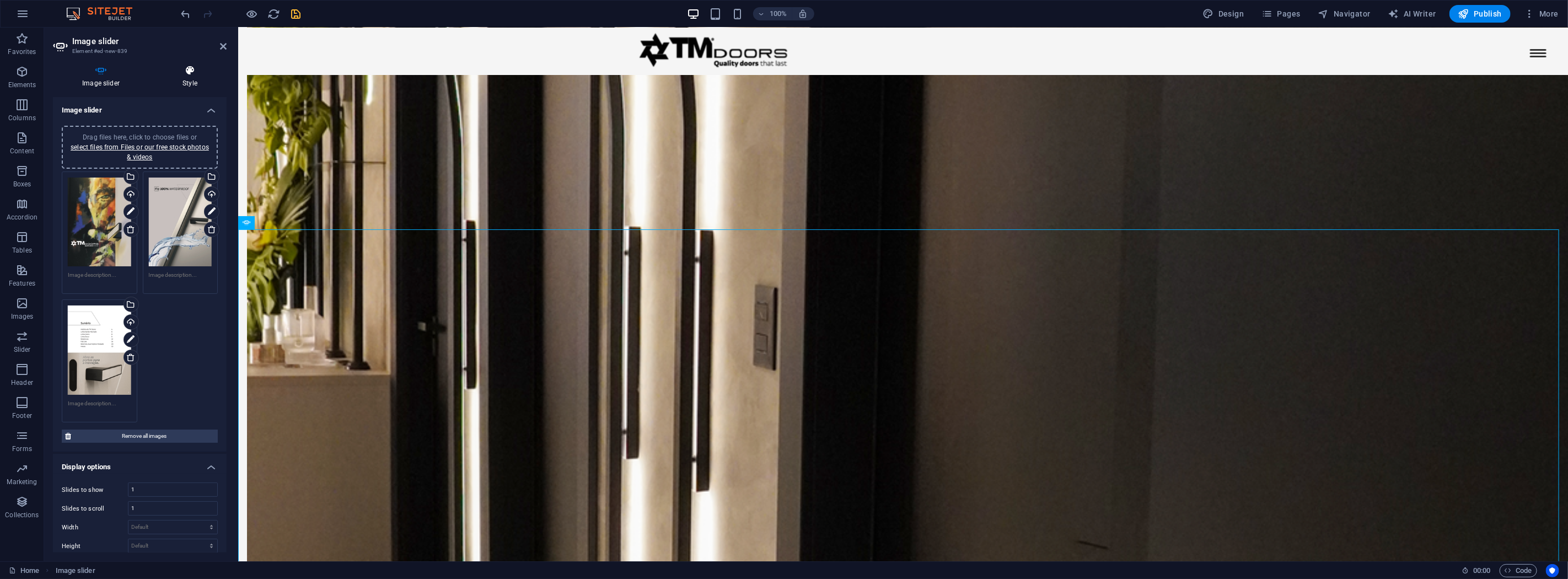
click at [184, 72] on icon at bounding box center [189, 71] width 73 height 11
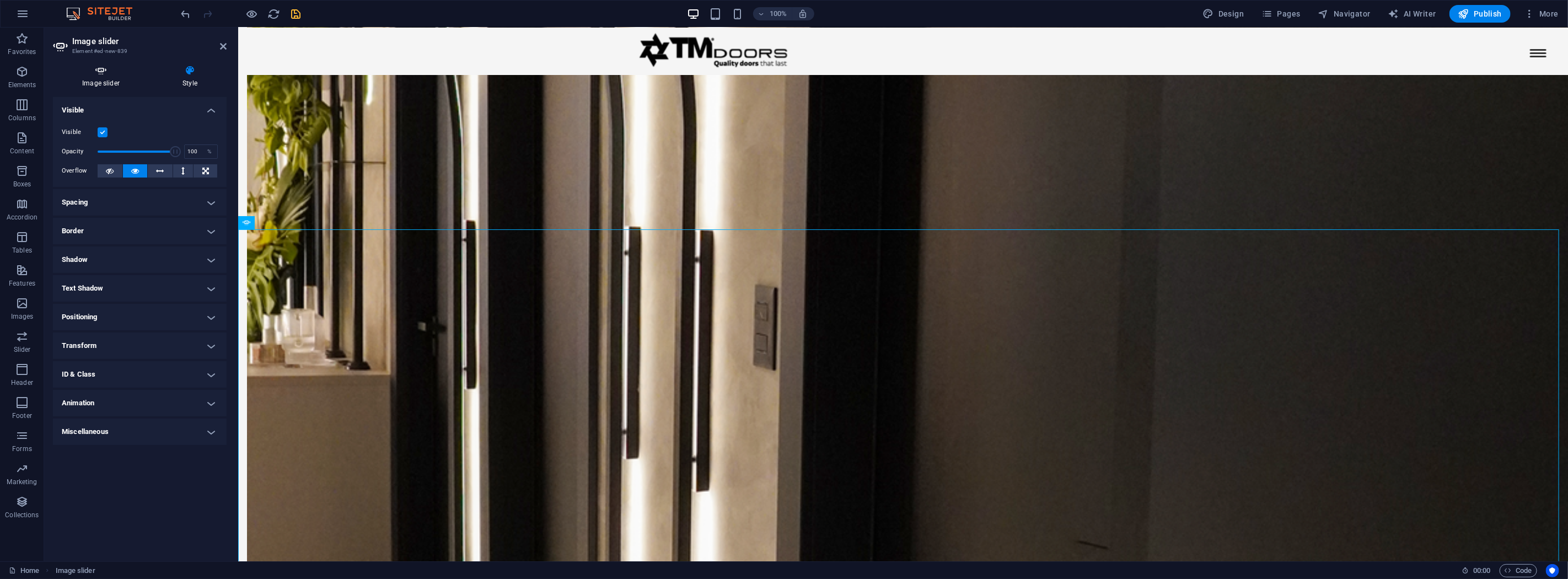
click at [105, 76] on icon at bounding box center [101, 71] width 96 height 11
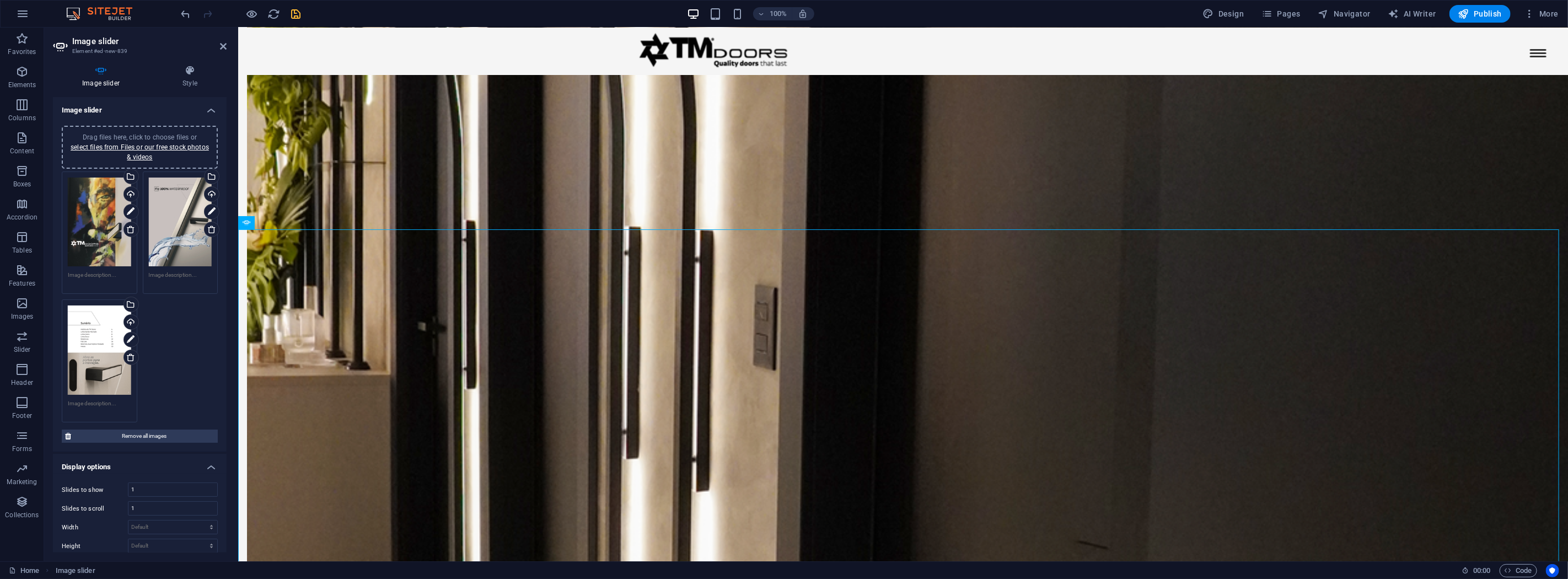
scroll to position [245, 0]
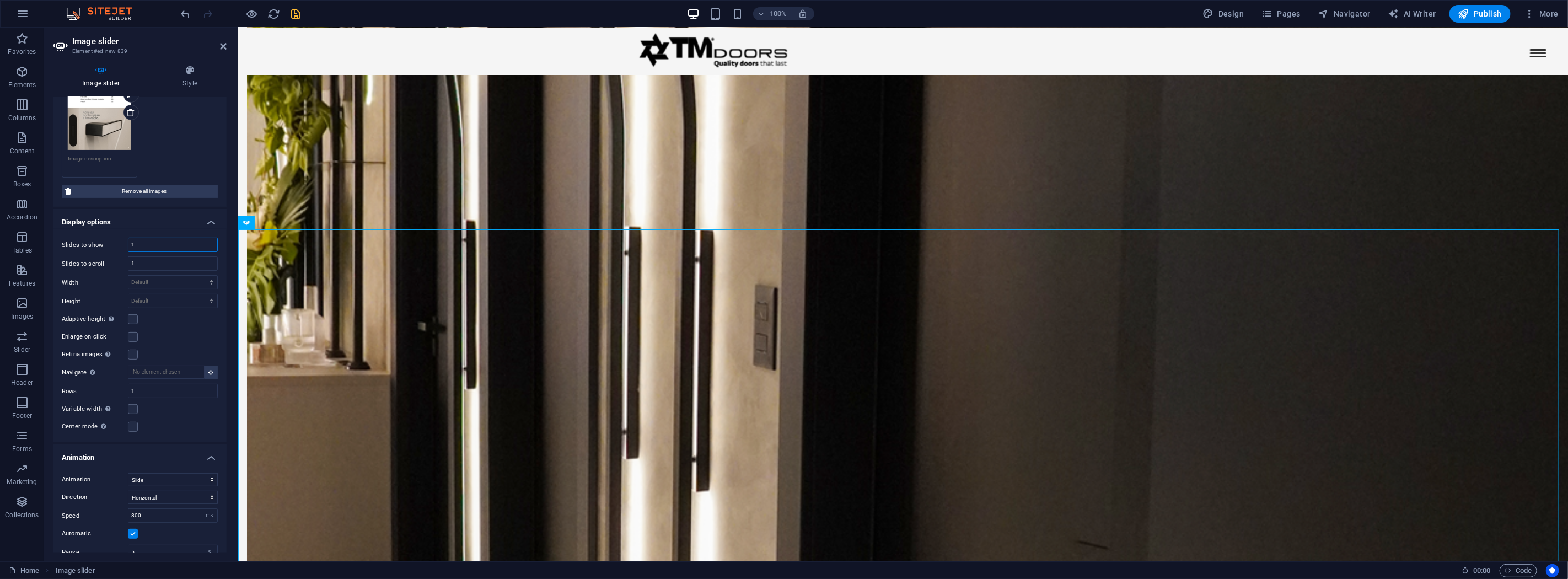
drag, startPoint x: 159, startPoint y: 242, endPoint x: 116, endPoint y: 241, distance: 43.0
click at [116, 241] on div "Slides to show 1" at bounding box center [140, 244] width 156 height 14
type input "2"
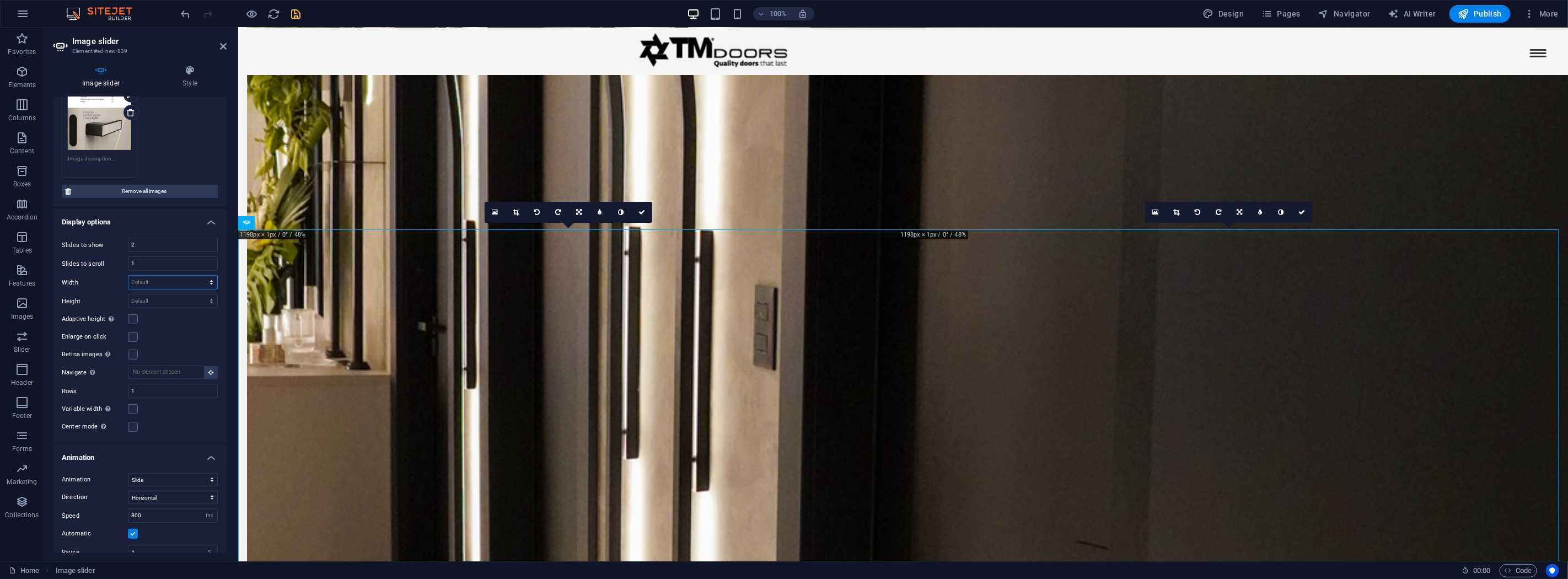
click at [164, 282] on select "Default px % rem em vw vh" at bounding box center [172, 282] width 89 height 13
select select "%"
click at [200, 276] on select "Default px % rem em vw vh" at bounding box center [172, 282] width 89 height 13
type input "50"
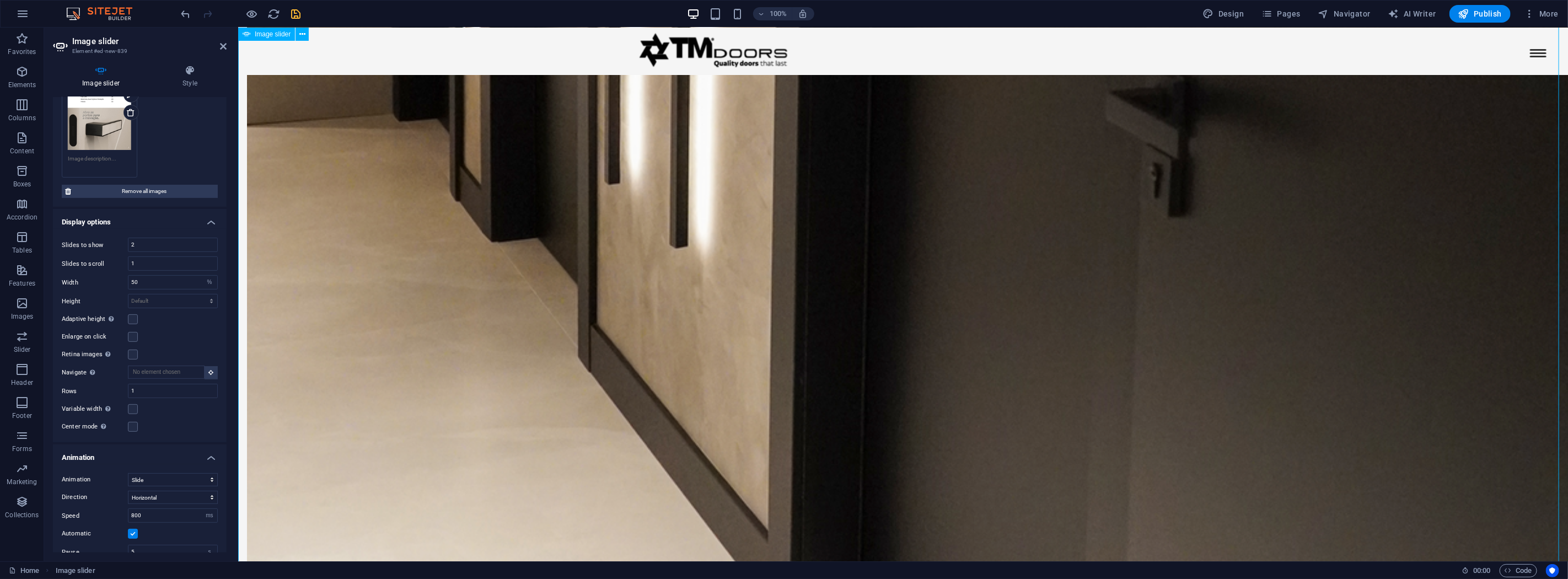
scroll to position [2417, 0]
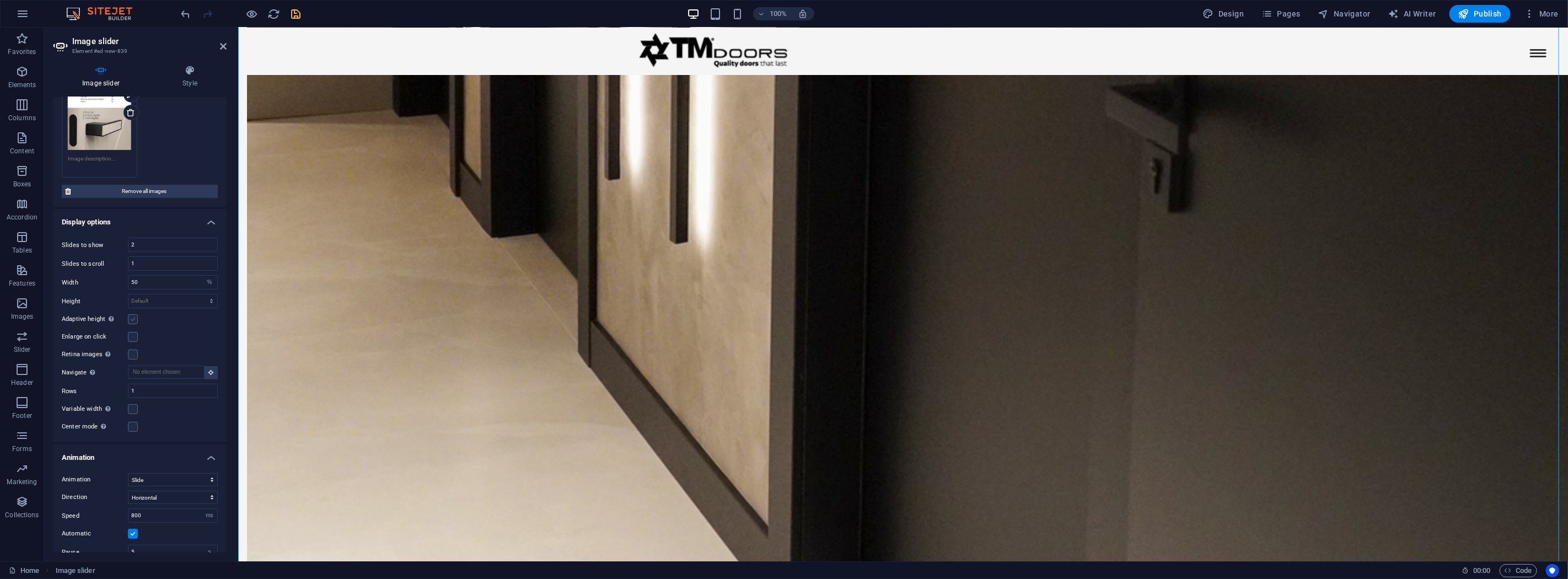
click at [135, 315] on label at bounding box center [133, 320] width 10 height 10
click at [0, 0] on input "Adaptive height Automatically adjust the height for single slide horizontal sli…" at bounding box center [0, 0] width 0 height 0
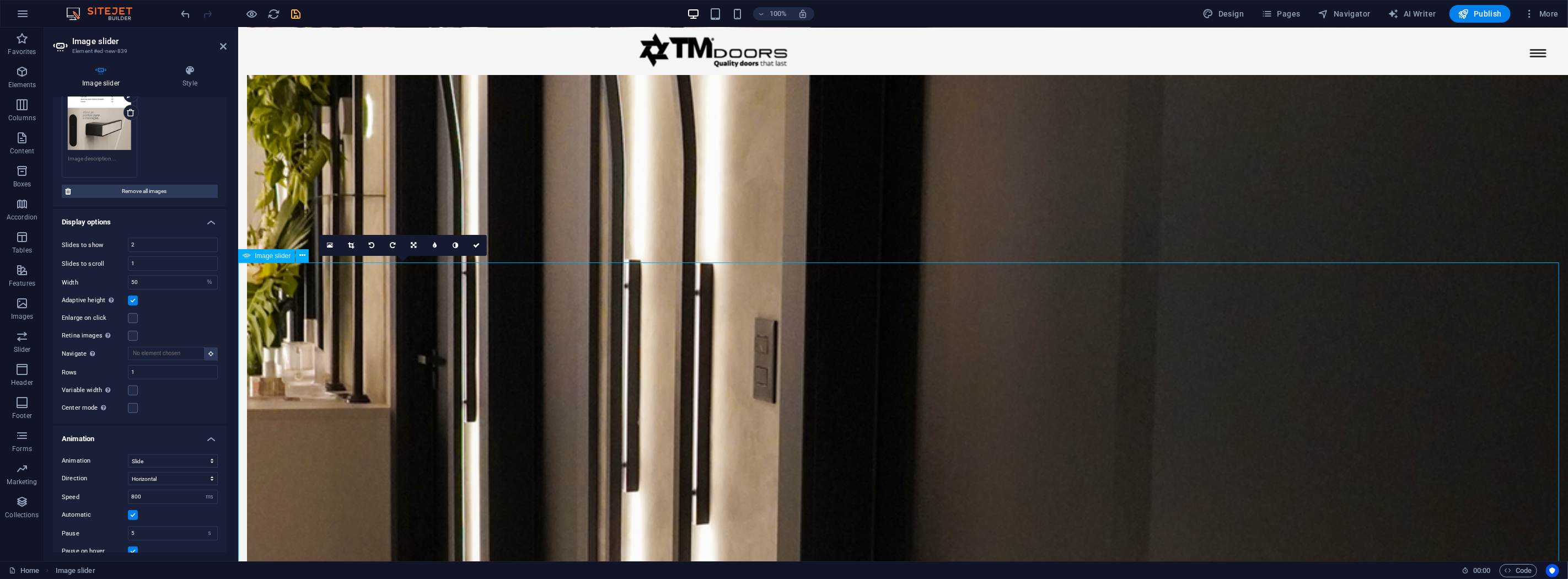
scroll to position [2077, 0]
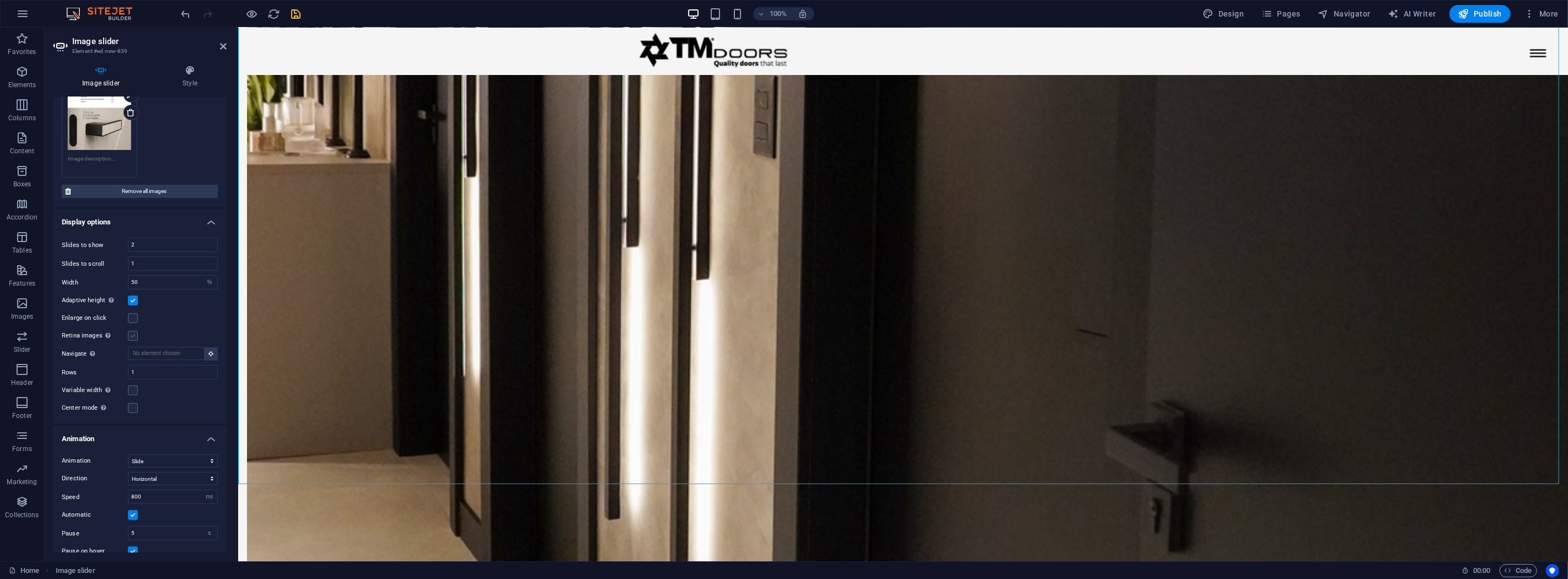
click at [133, 332] on label at bounding box center [133, 336] width 10 height 10
click at [0, 0] on input "Retina images Automatically load retina image and smartphone optimized sizes." at bounding box center [0, 0] width 0 height 0
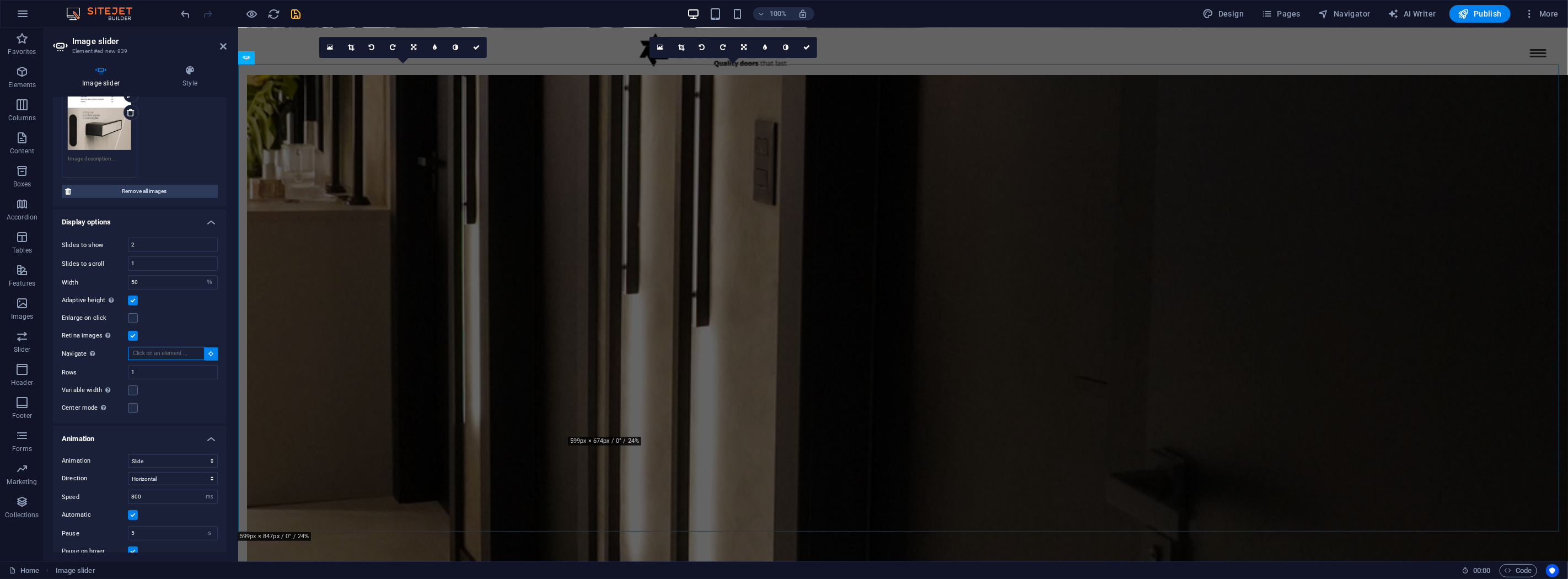
click at [188, 351] on input "Navigate Select another slider to be navigated by this one" at bounding box center [167, 353] width 77 height 13
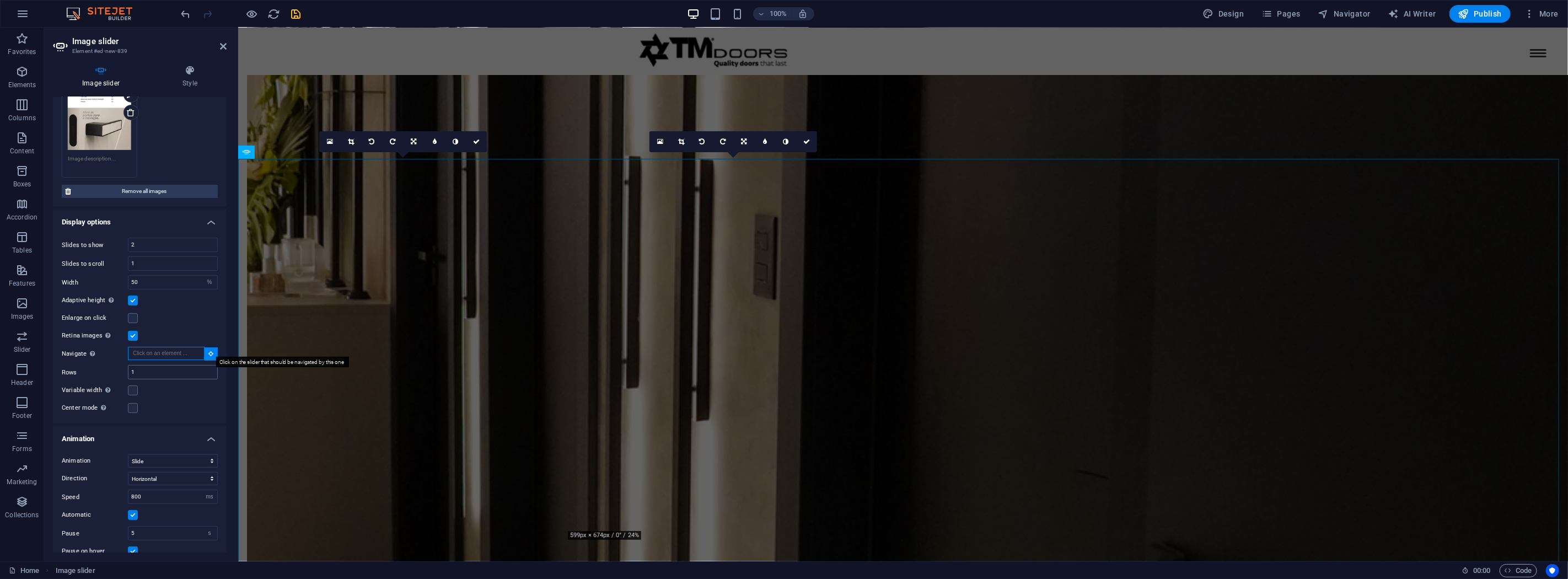
scroll to position [1889, 0]
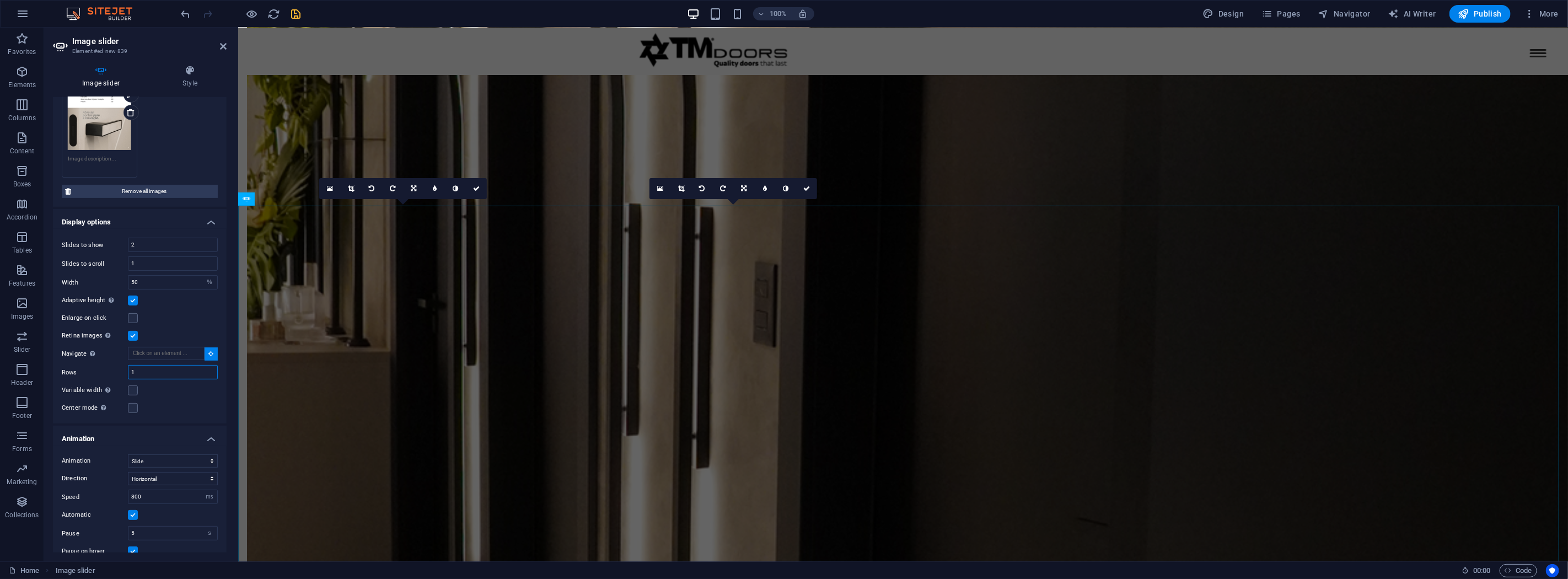
click at [176, 373] on input "1" at bounding box center [172, 372] width 89 height 13
click at [183, 404] on div "Center mode Enables centered view with partial previous/next slide. Use with od…" at bounding box center [140, 407] width 156 height 13
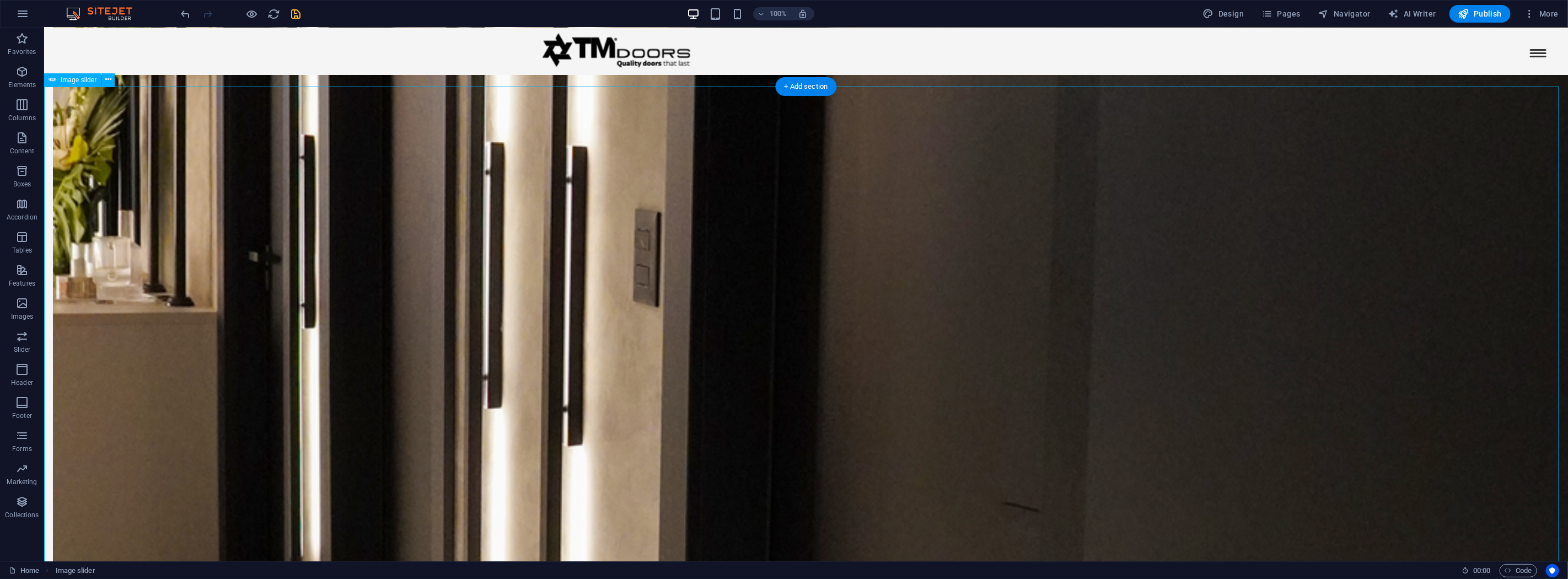
scroll to position [2152, 0]
select select "%"
select select "ms"
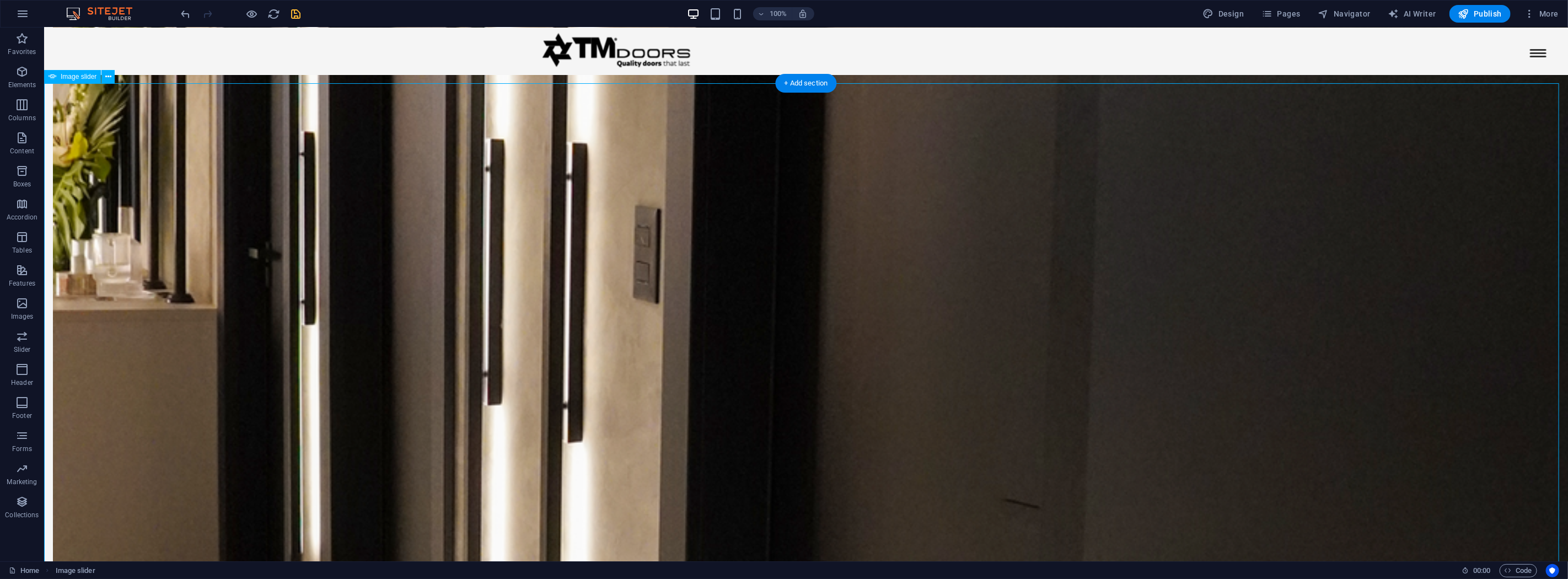
select select "s"
select select "progressive"
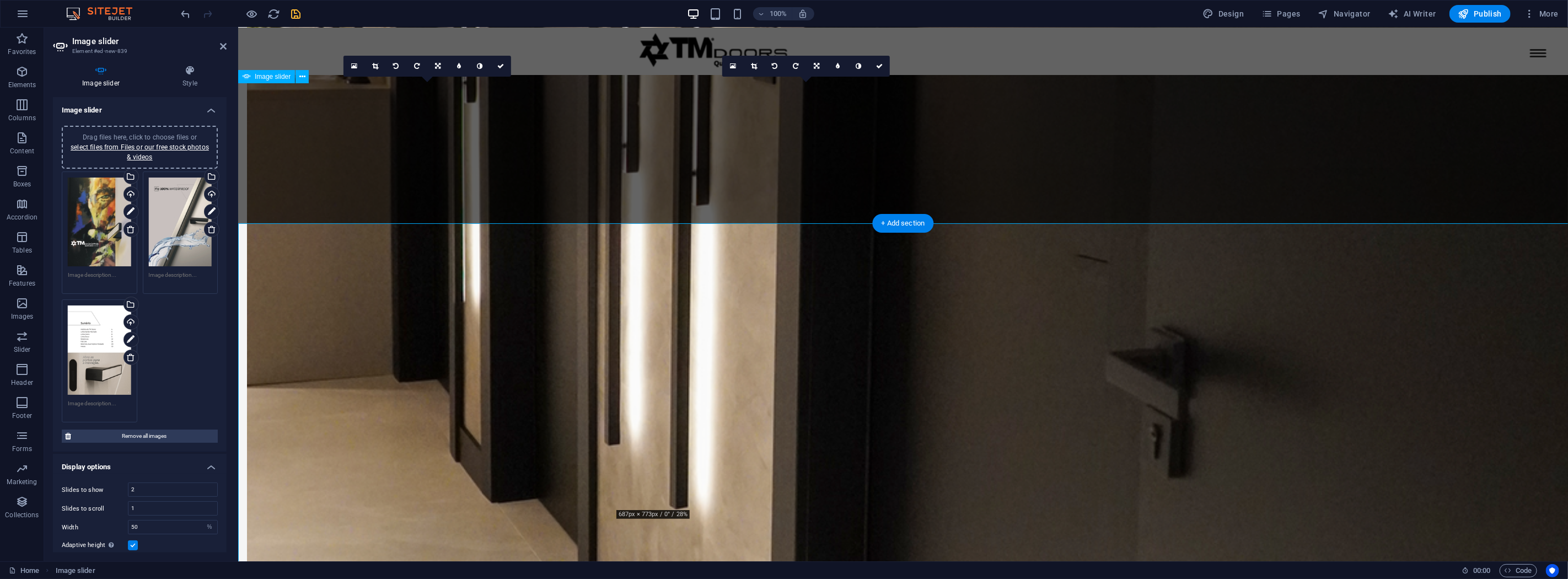
scroll to position [2011, 0]
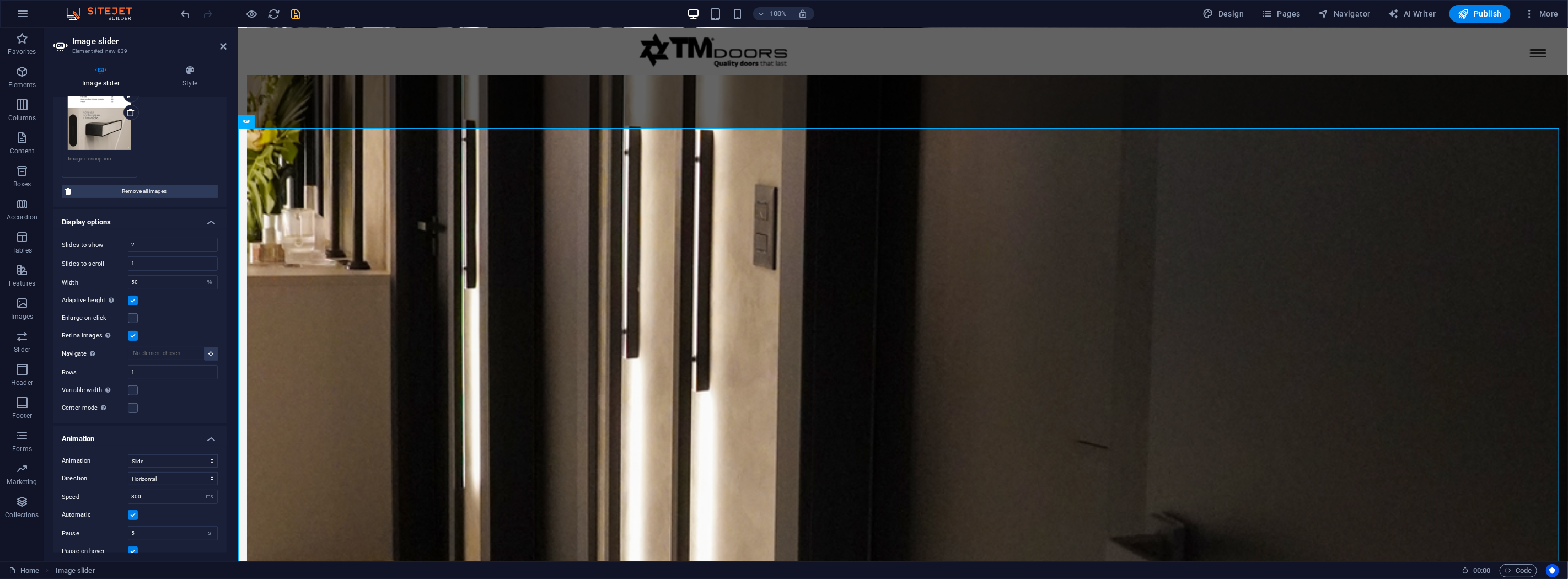
scroll to position [1964, 0]
drag, startPoint x: 140, startPoint y: 277, endPoint x: 106, endPoint y: 276, distance: 34.0
click at [106, 276] on div "Width 50 Default px % rem em vw vh" at bounding box center [140, 282] width 156 height 14
type input "100"
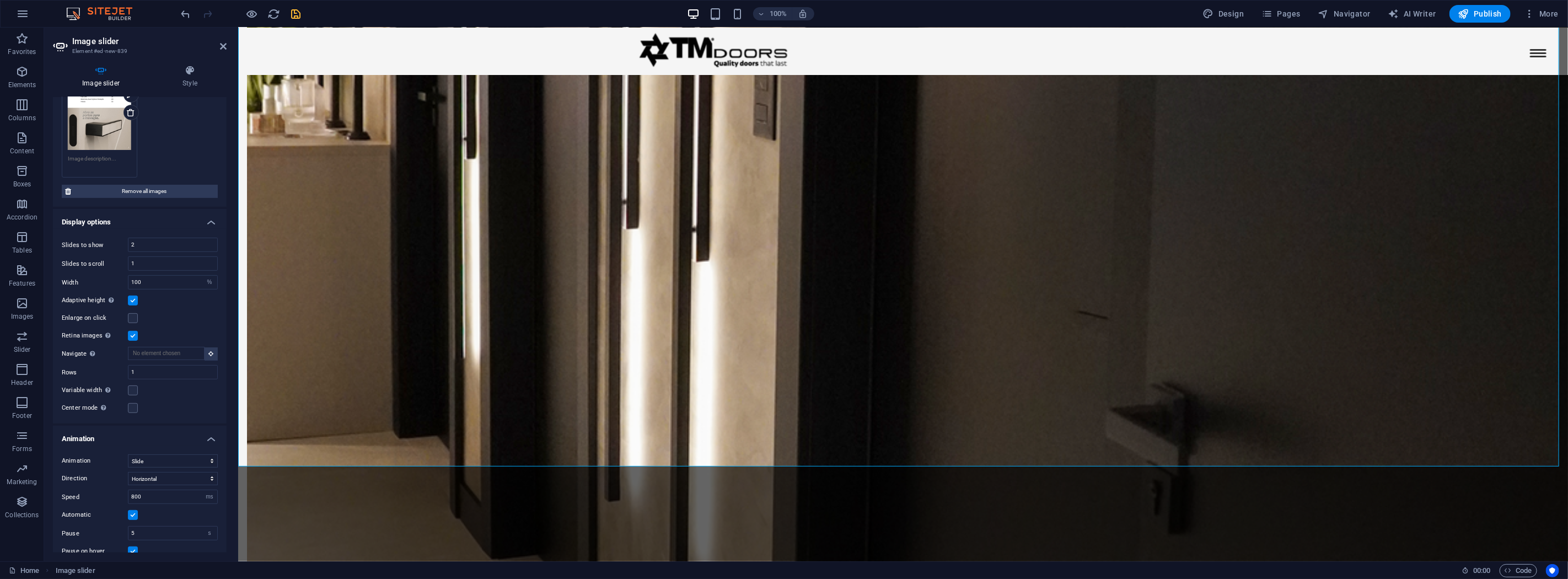
scroll to position [2209, 0]
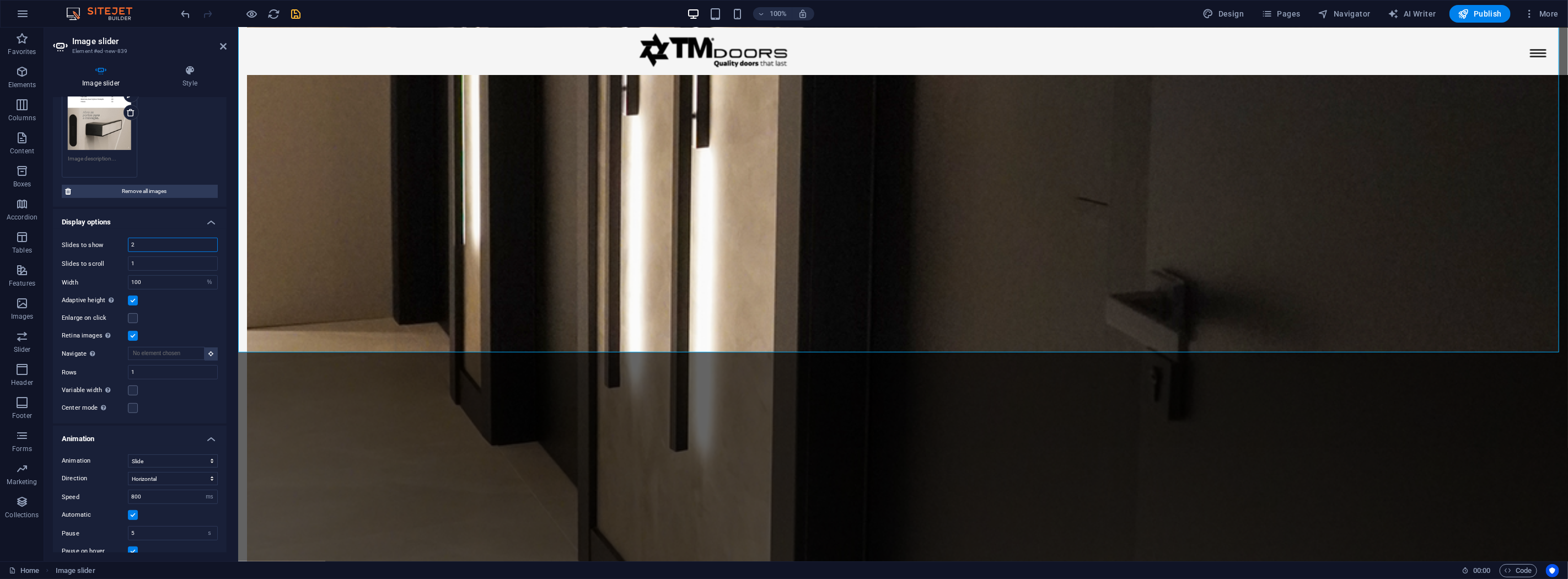
drag, startPoint x: 109, startPoint y: 243, endPoint x: 98, endPoint y: 243, distance: 11.0
click at [98, 243] on div "Slides to show 2" at bounding box center [140, 244] width 156 height 14
type input "1"
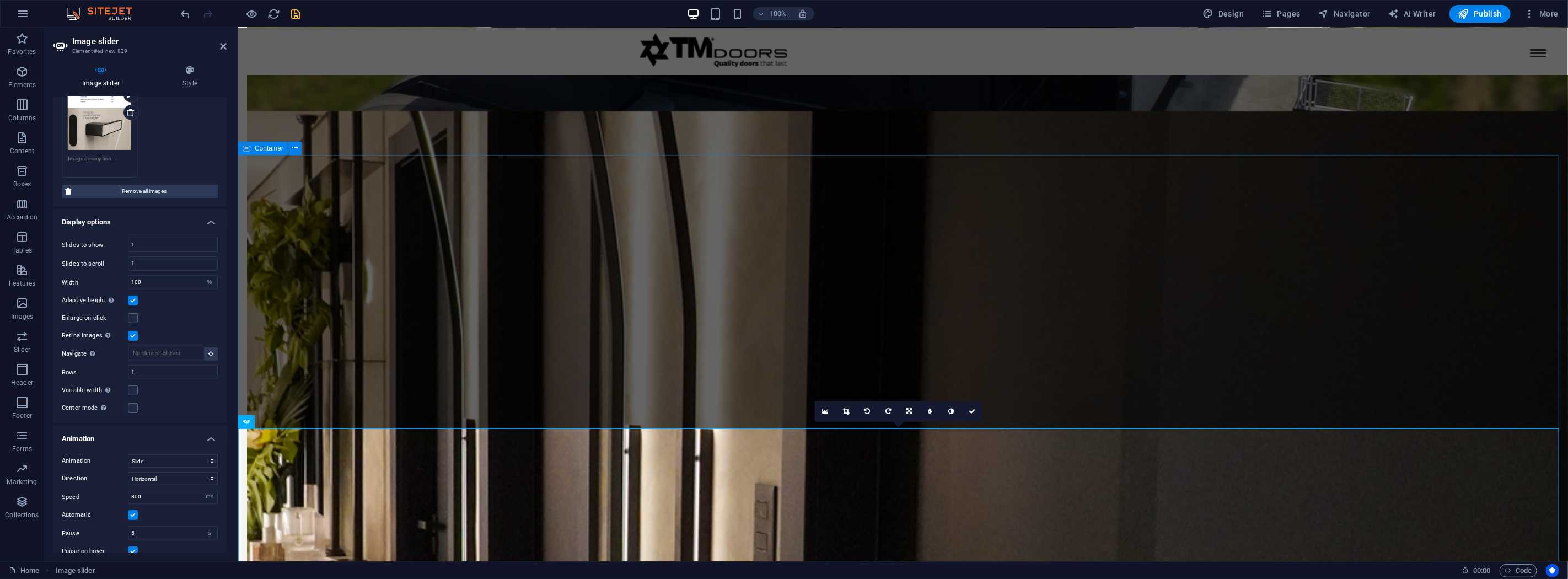
scroll to position [1658, 0]
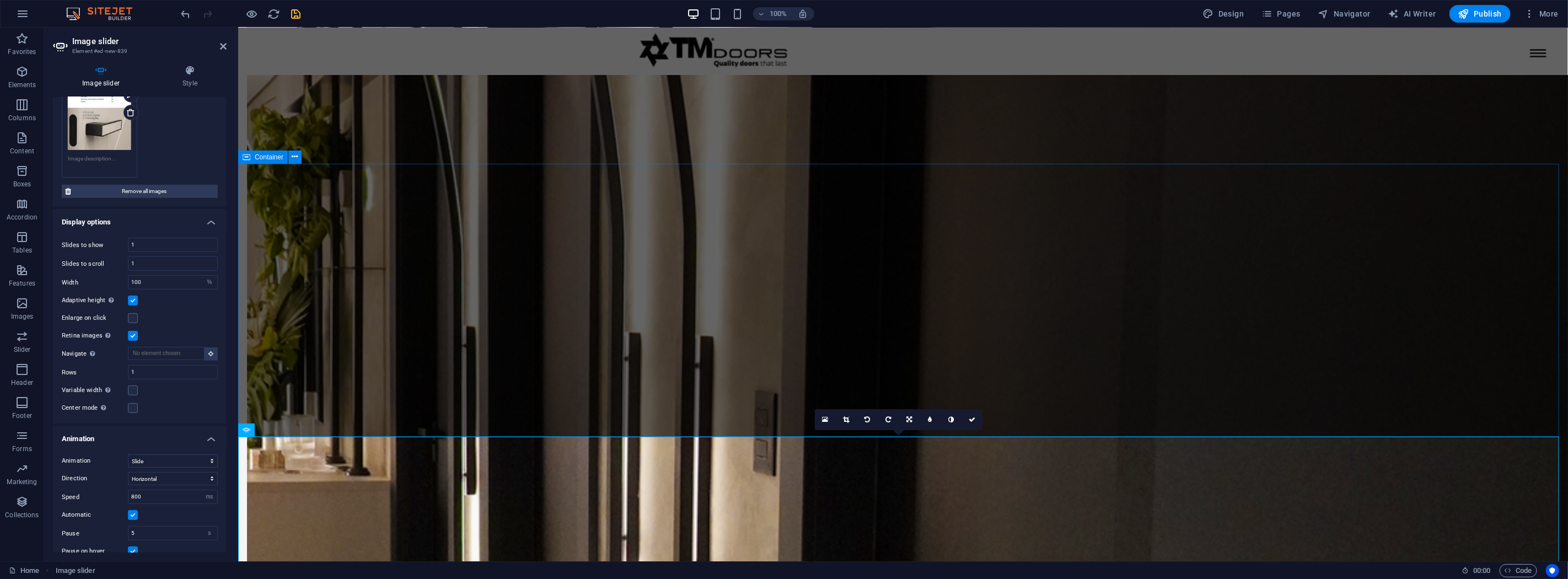
scroll to position [1780, 0]
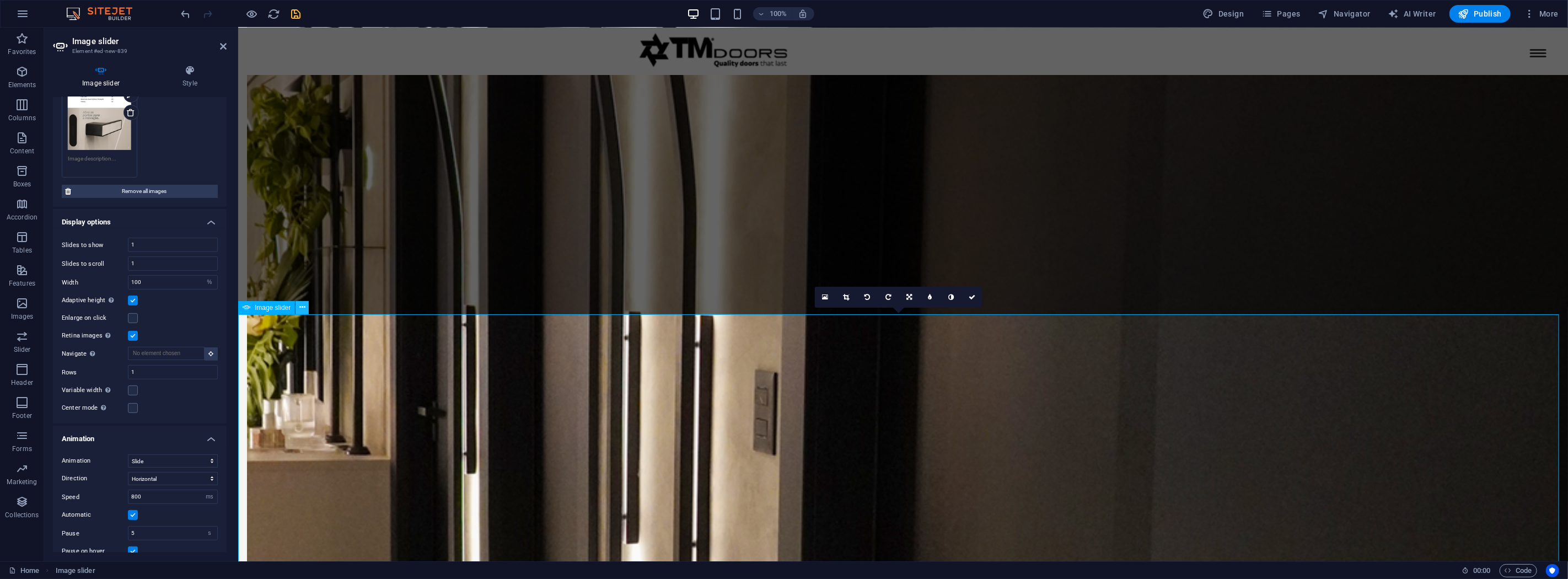
click at [303, 306] on icon at bounding box center [303, 308] width 6 height 11
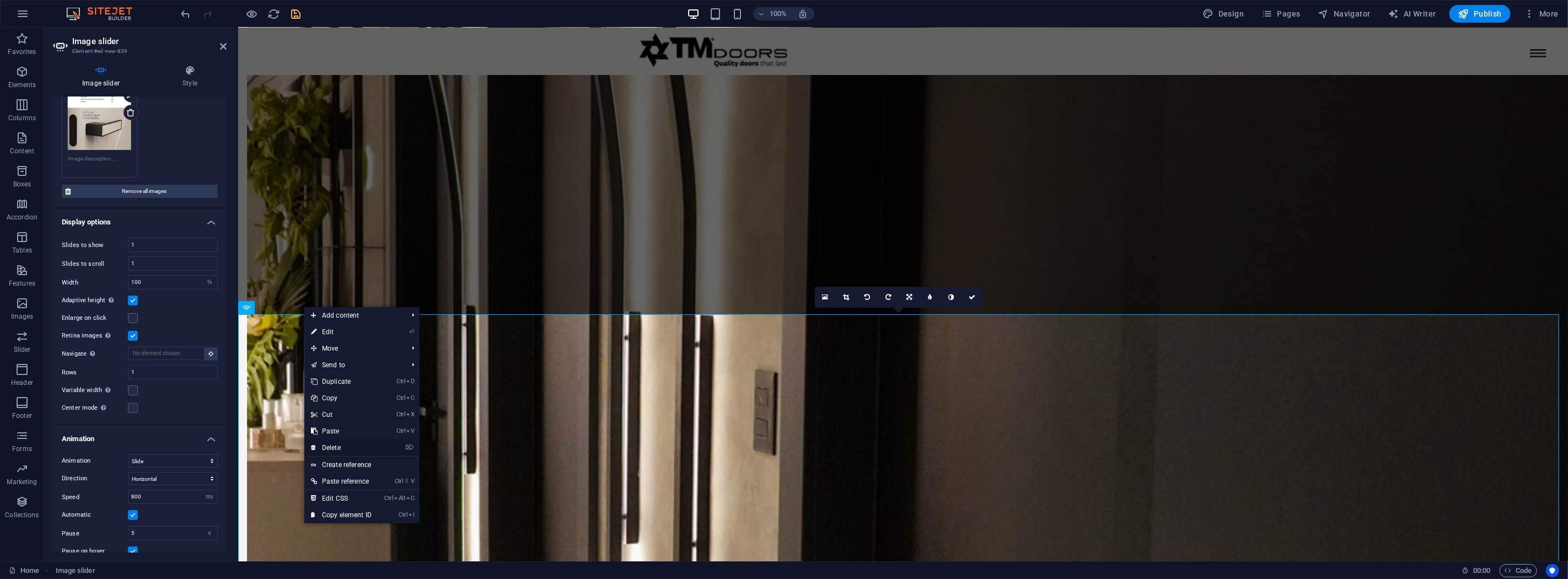
click at [349, 448] on link "⌦ Delete" at bounding box center [342, 447] width 74 height 16
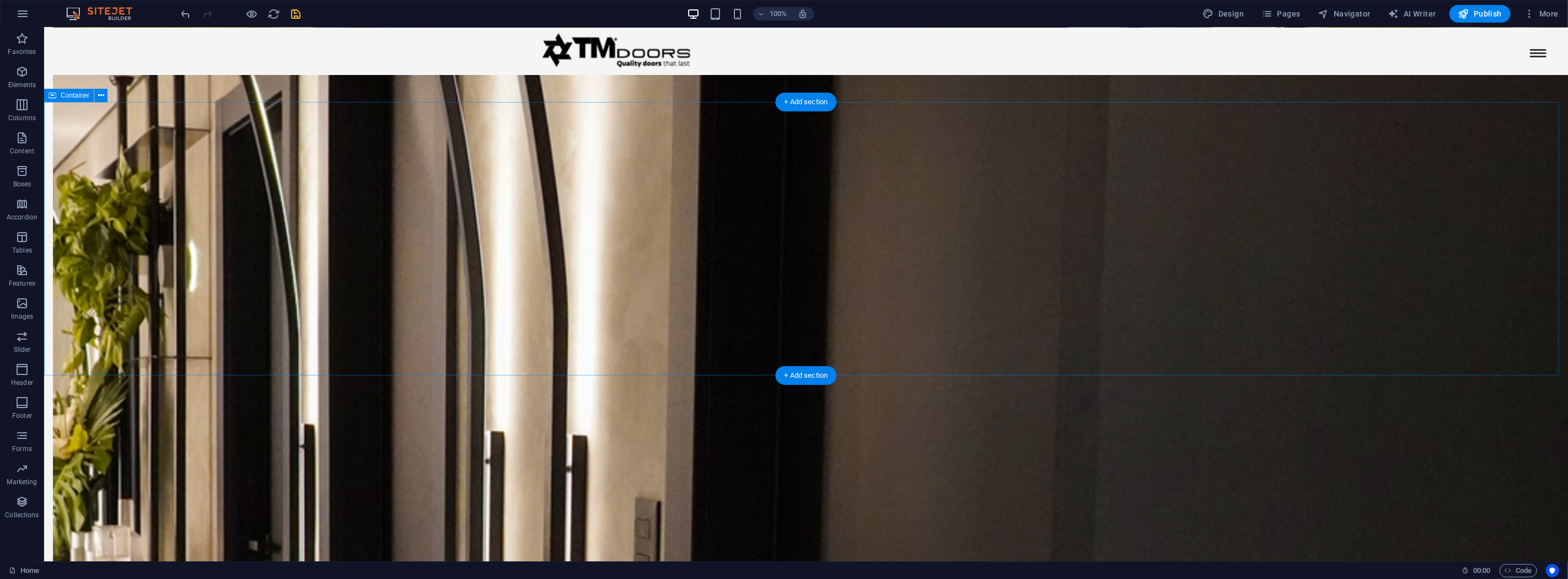
scroll to position [1799, 0]
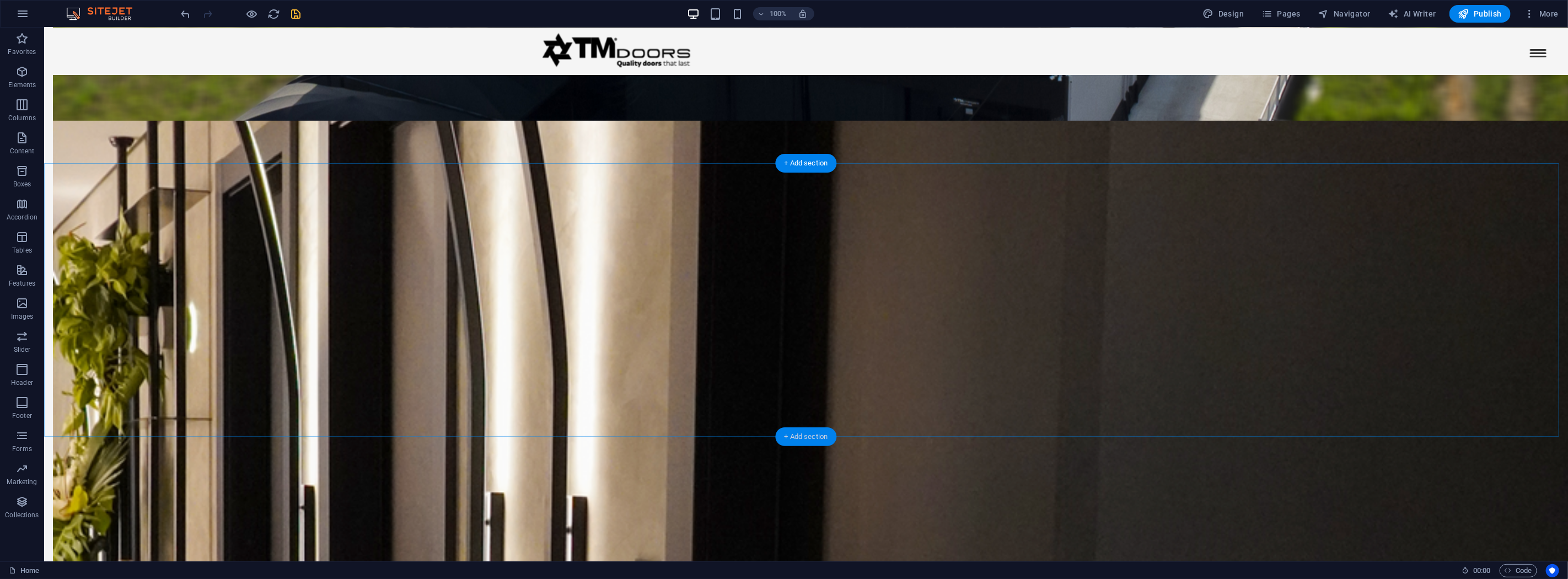
drag, startPoint x: 815, startPoint y: 436, endPoint x: 581, endPoint y: 409, distance: 235.6
click at [815, 436] on div "+ Add section" at bounding box center [806, 437] width 61 height 18
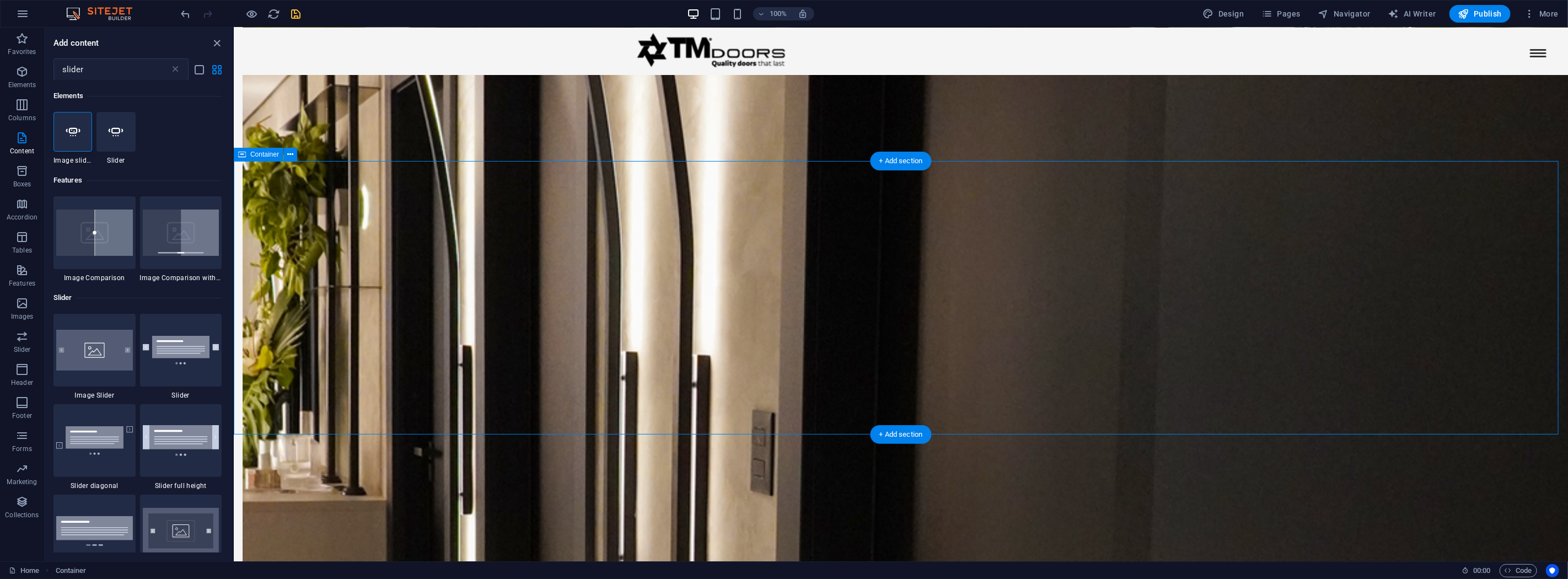
scroll to position [1845, 0]
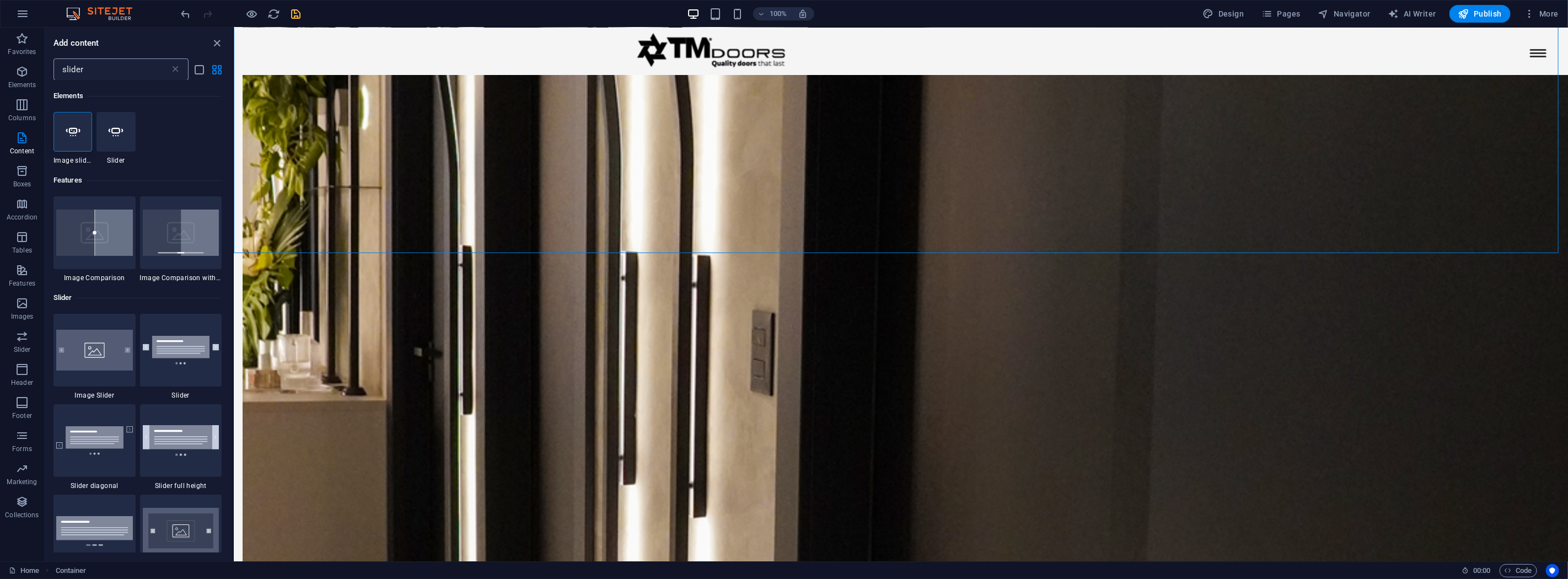
click at [53, 65] on input "slider" at bounding box center [111, 69] width 116 height 22
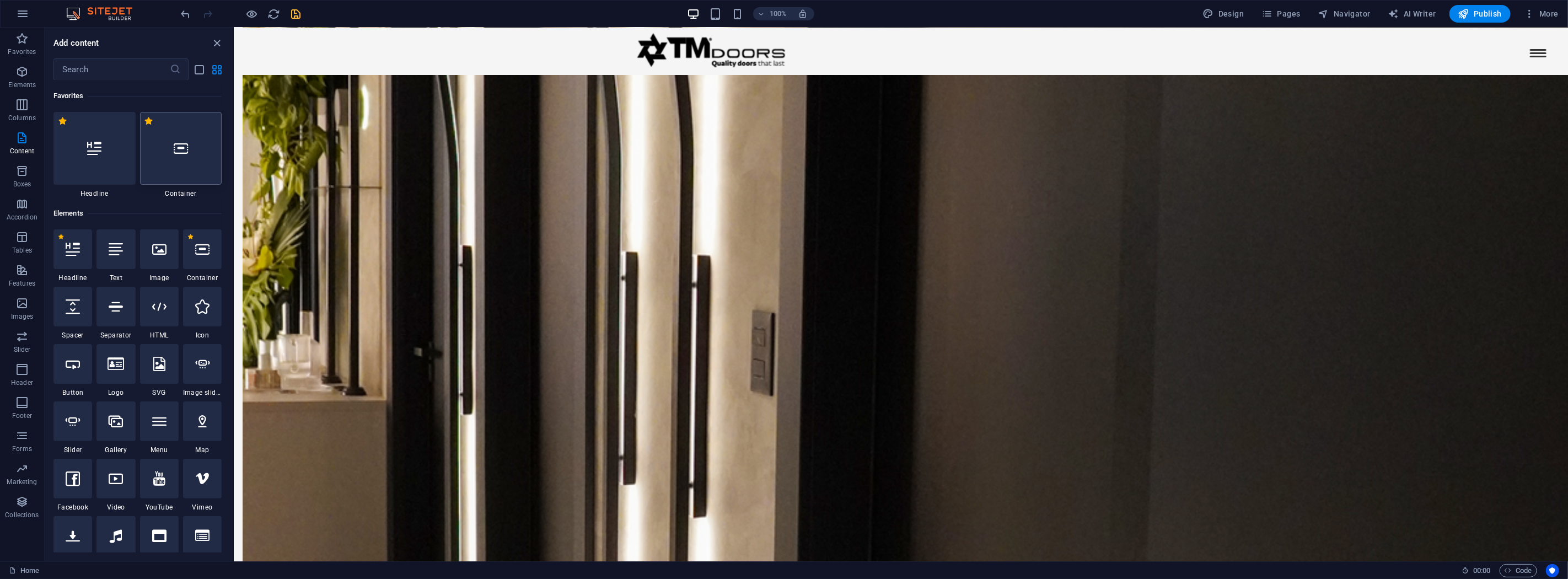
click at [174, 139] on div at bounding box center [181, 148] width 82 height 73
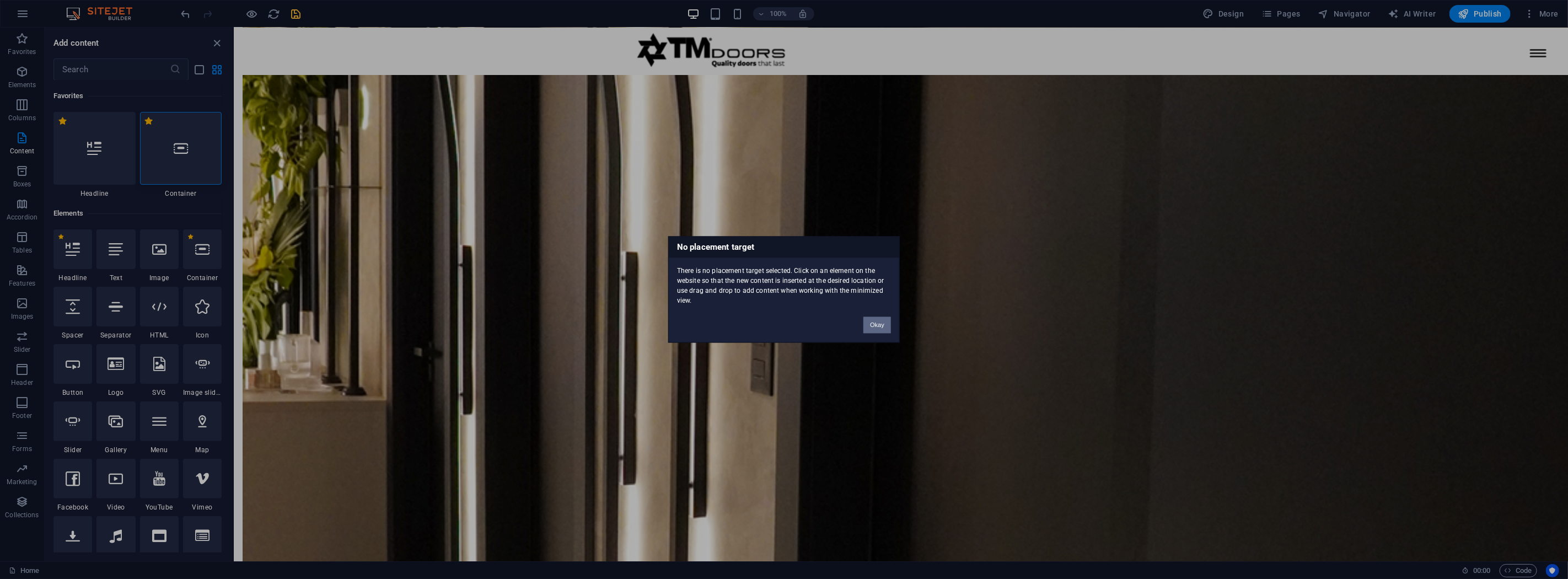
click at [881, 322] on button "Okay" at bounding box center [877, 325] width 28 height 16
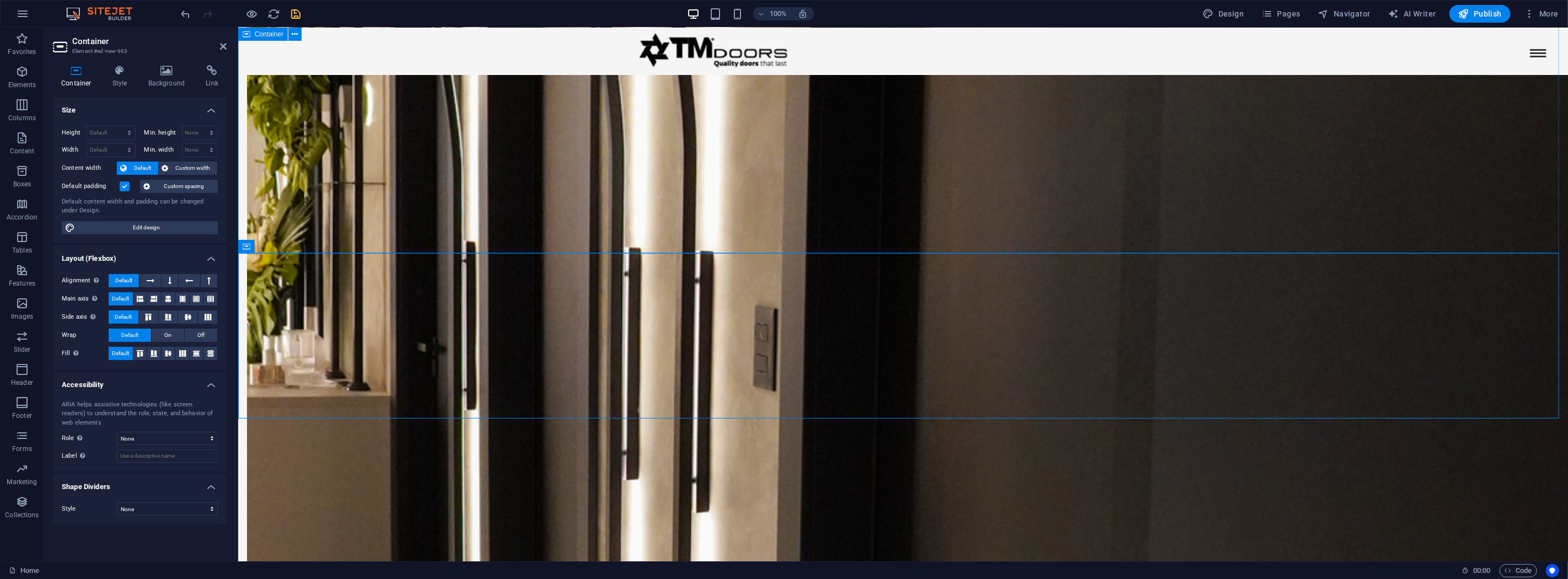
scroll to position [1842, 0]
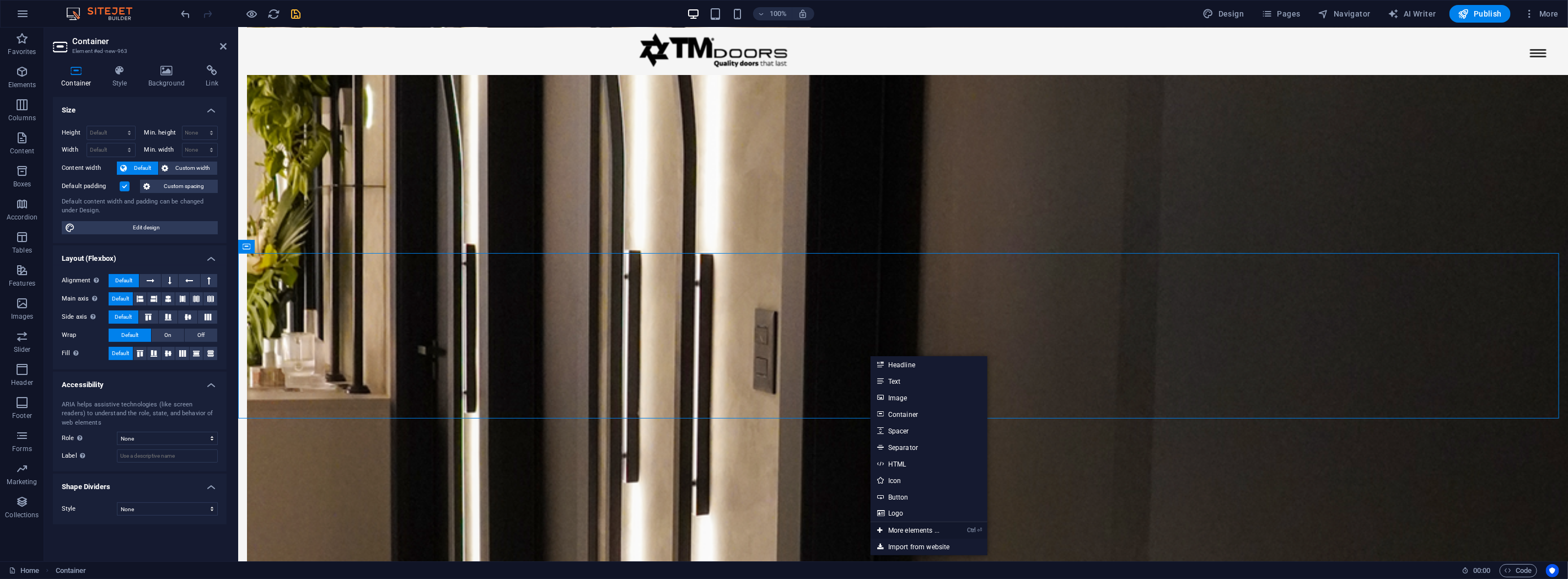
drag, startPoint x: 916, startPoint y: 531, endPoint x: 609, endPoint y: 451, distance: 317.3
click at [916, 531] on link "Ctrl ⏎ More elements ..." at bounding box center [908, 530] width 76 height 16
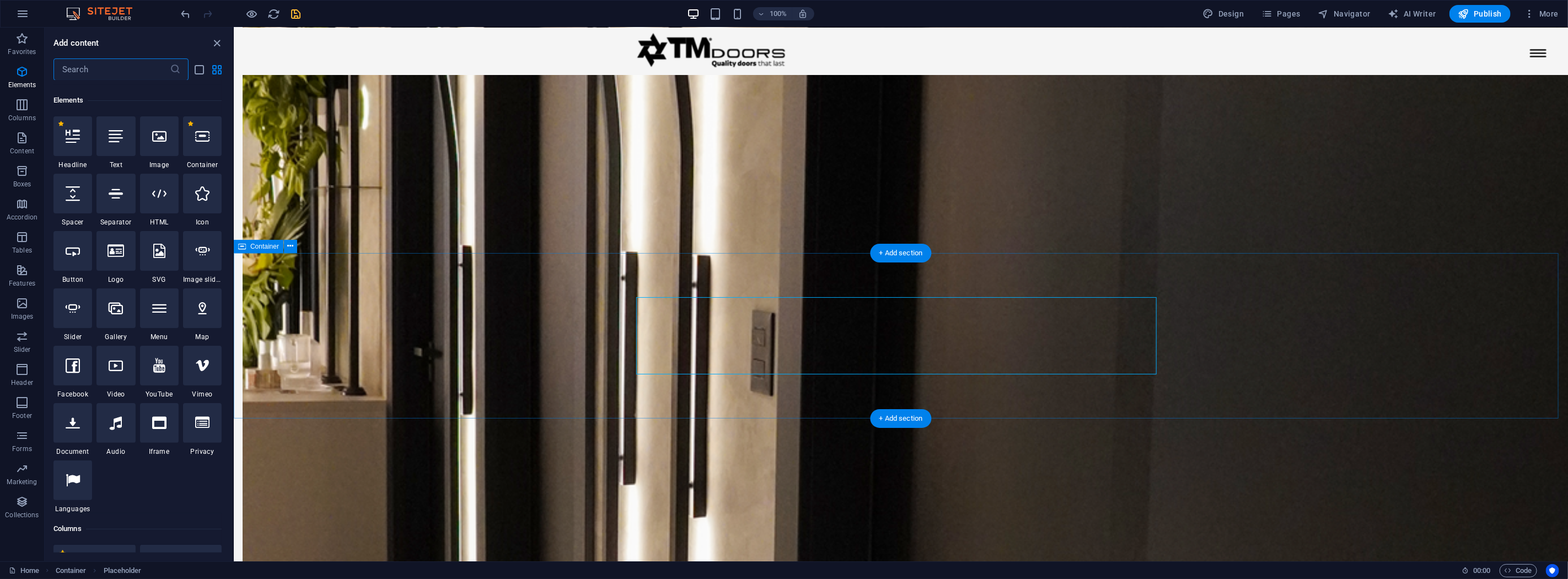
scroll to position [118, 0]
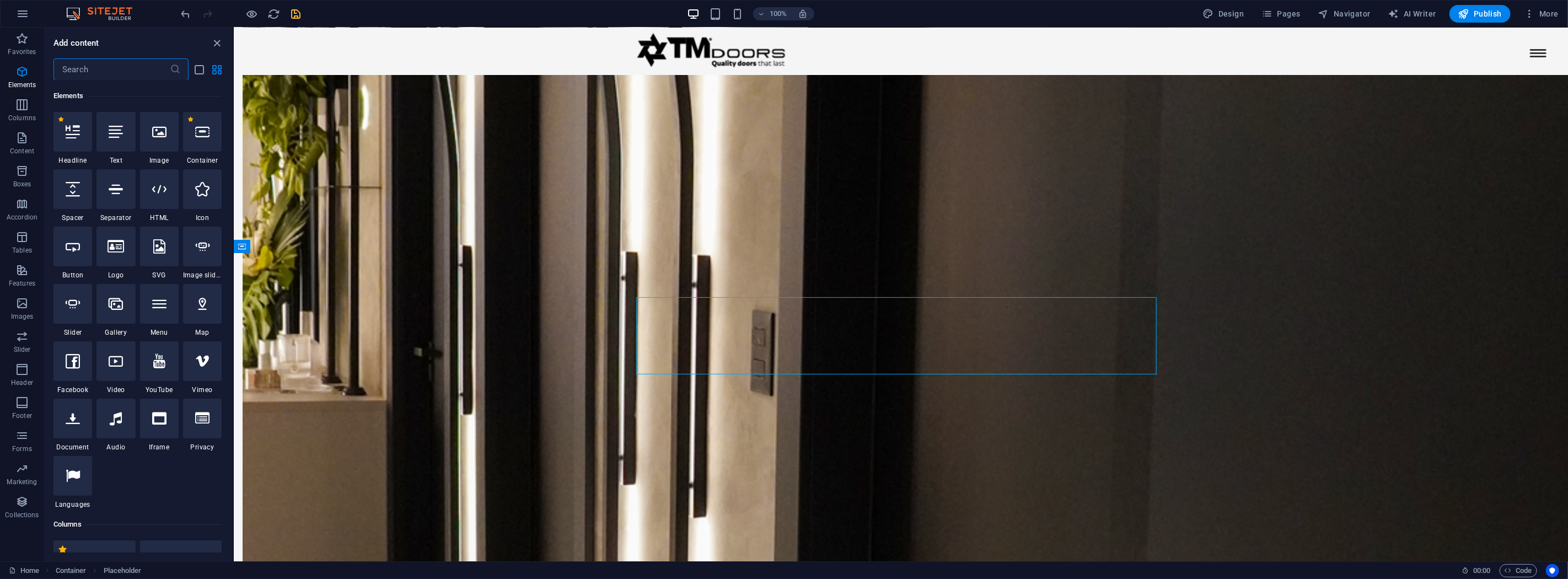
click at [106, 64] on input "text" at bounding box center [111, 69] width 116 height 22
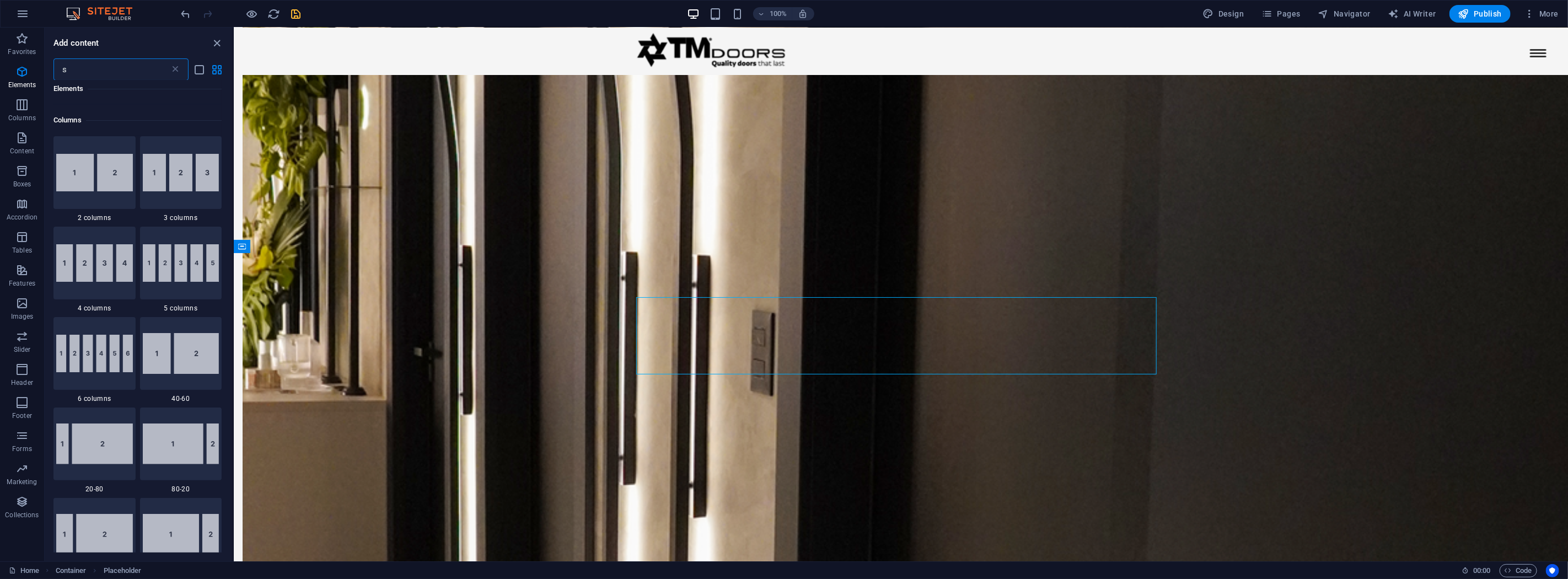
scroll to position [0, 0]
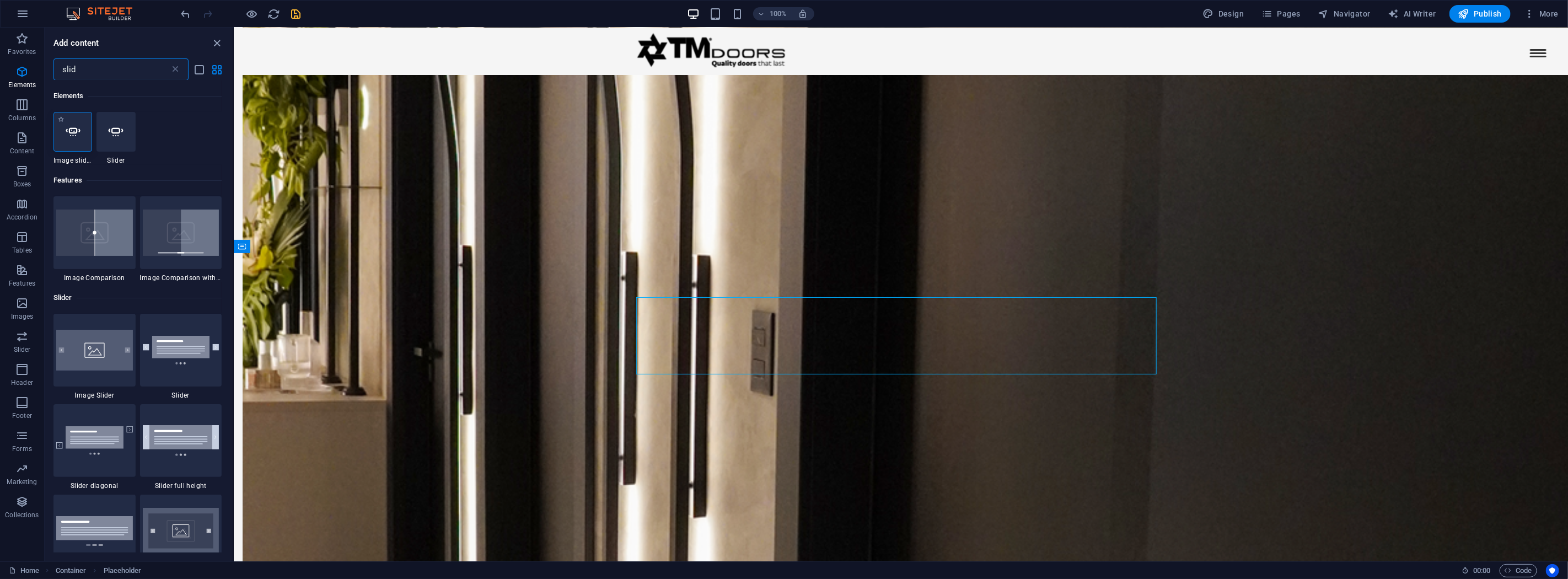
type input "slid"
select select "ms"
select select "s"
select select "progressive"
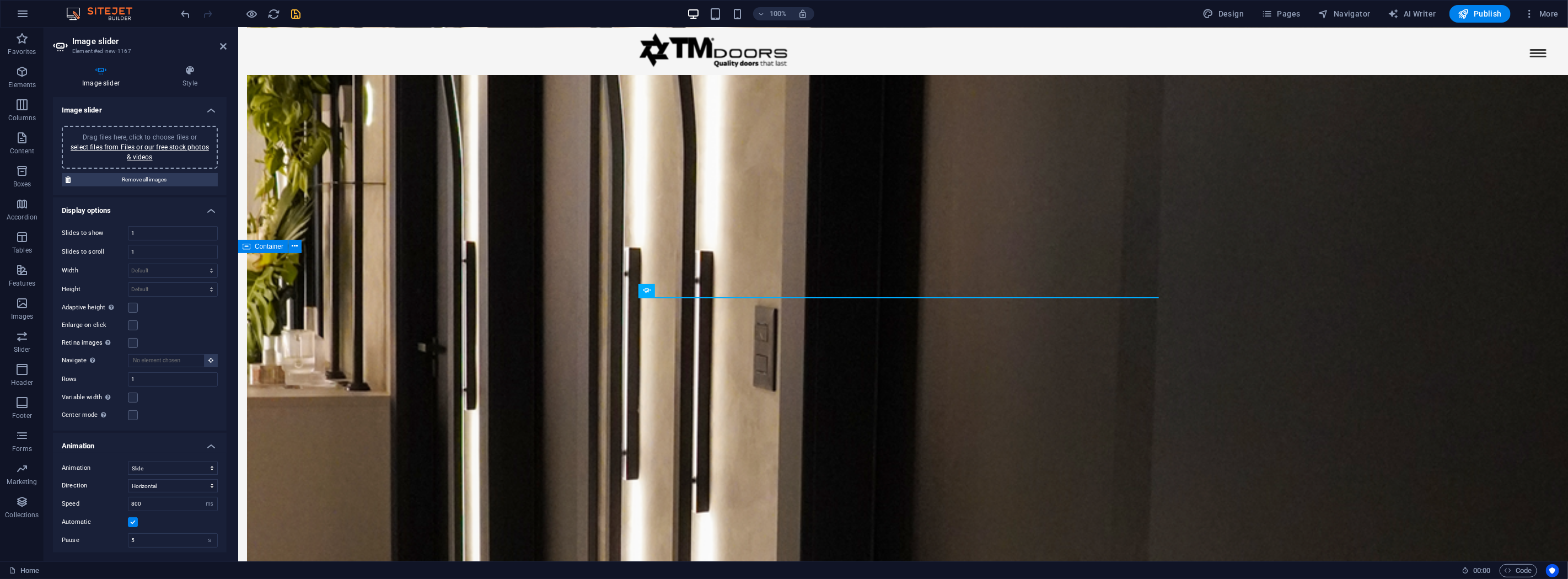
scroll to position [1842, 0]
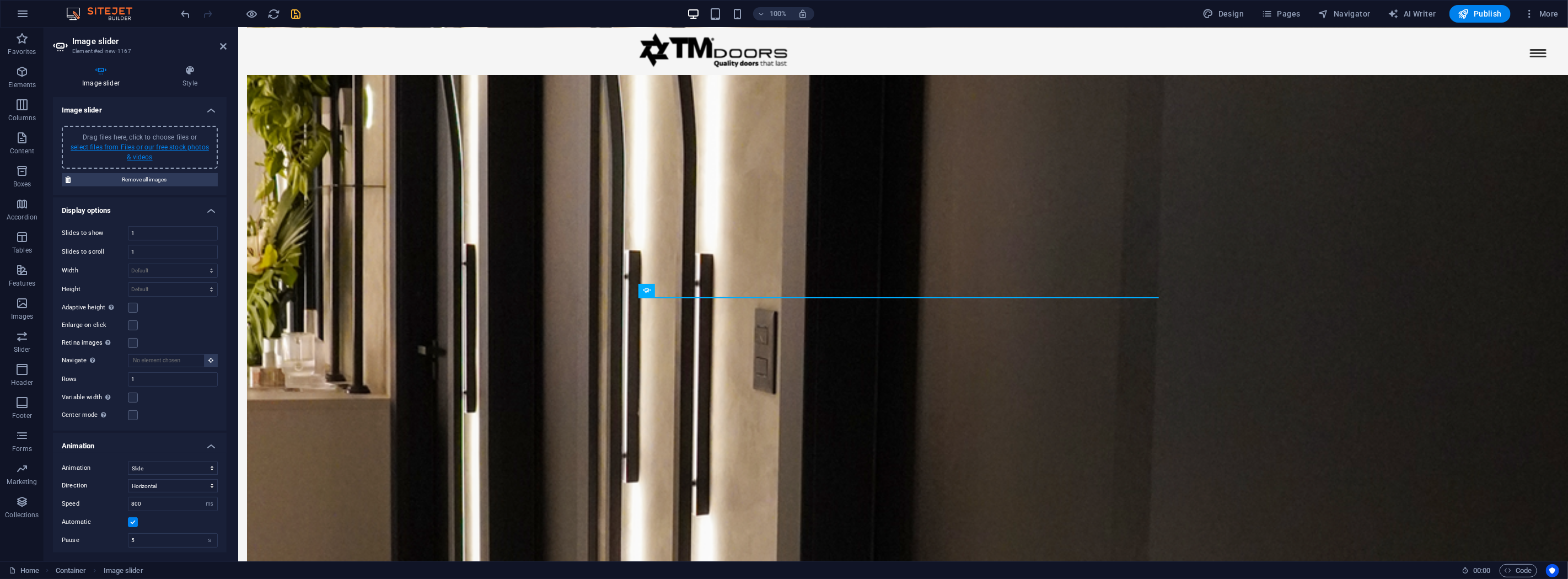
click at [171, 149] on link "select files from Files or our free stock photos & videos" at bounding box center [140, 152] width 138 height 18
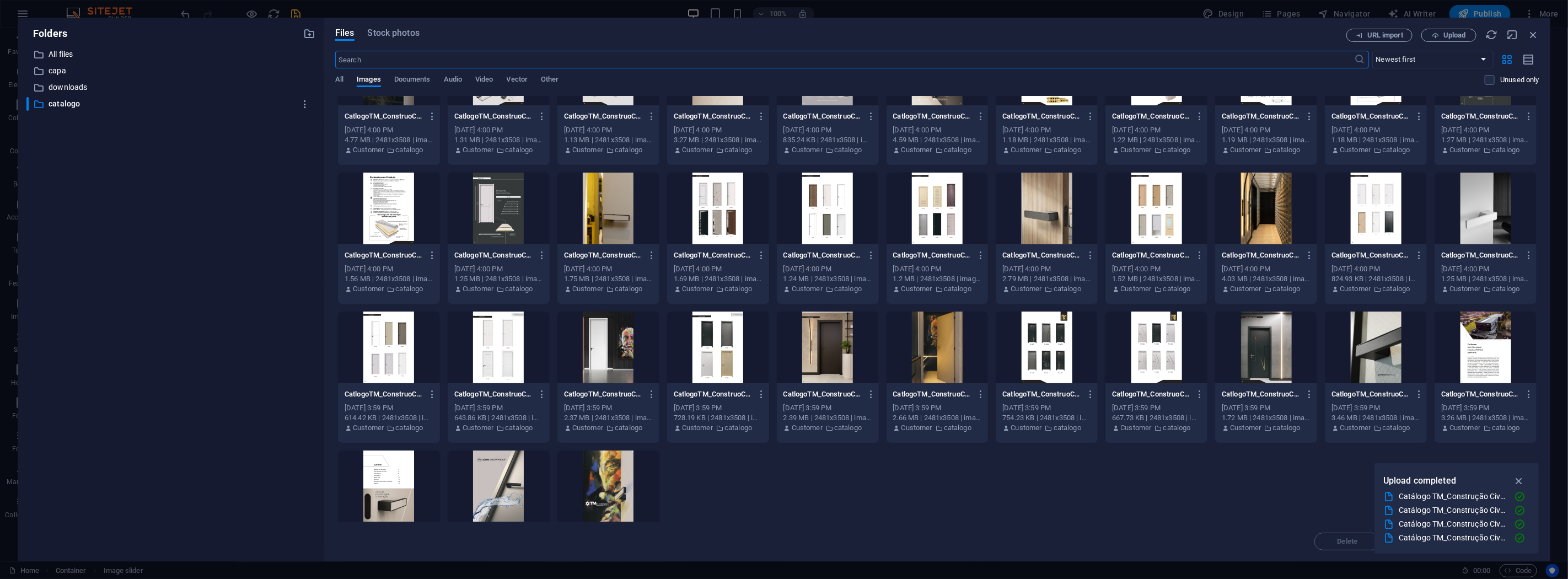
scroll to position [123, 0]
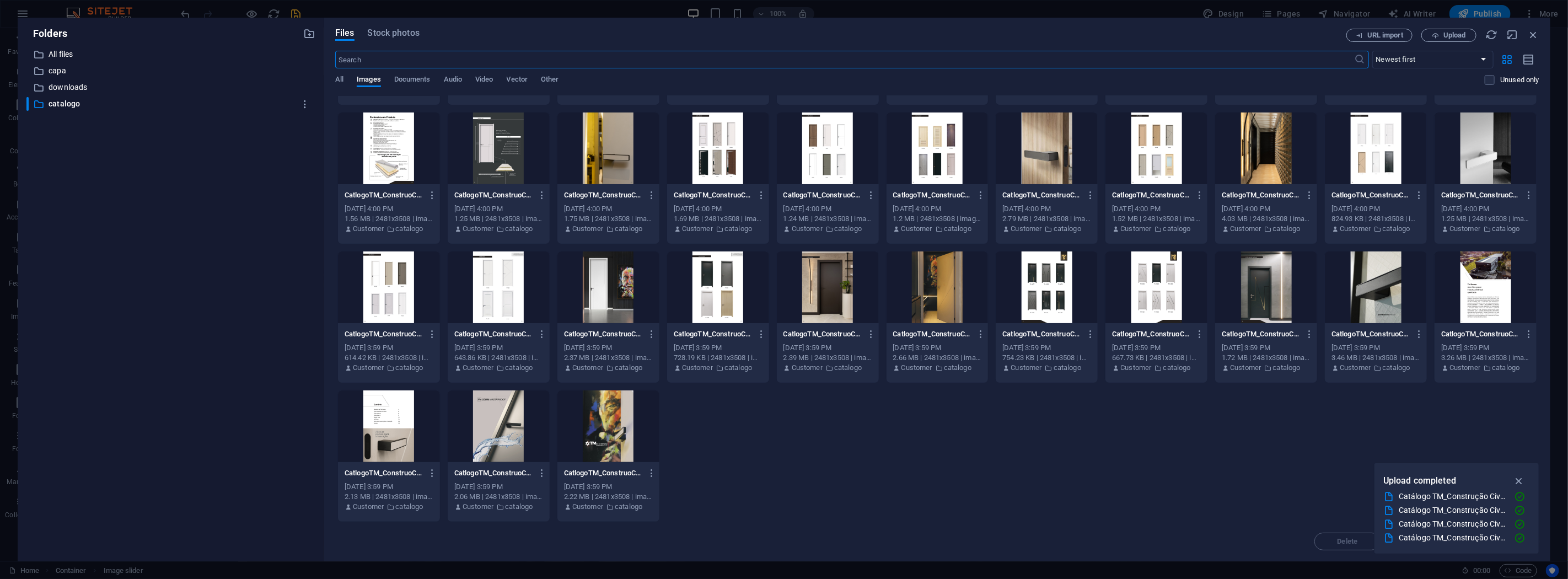
click at [625, 425] on div at bounding box center [609, 426] width 102 height 72
click at [625, 425] on div "1" at bounding box center [609, 426] width 102 height 72
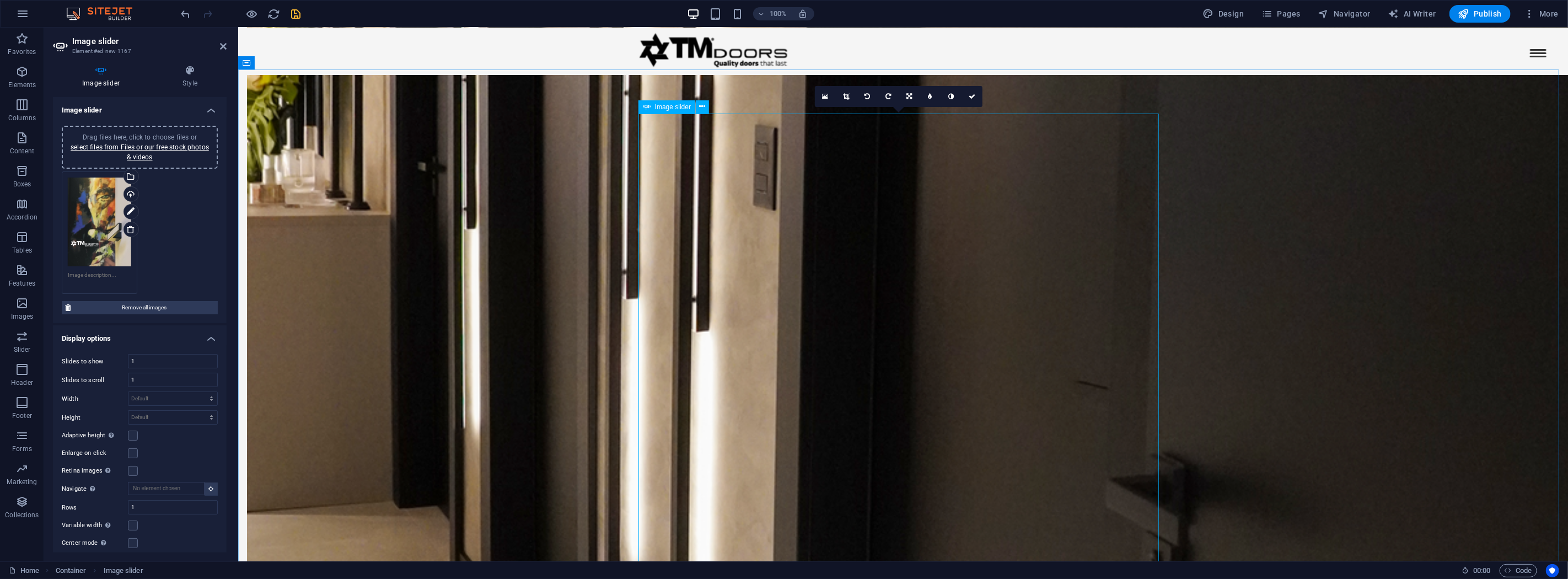
scroll to position [1903, 0]
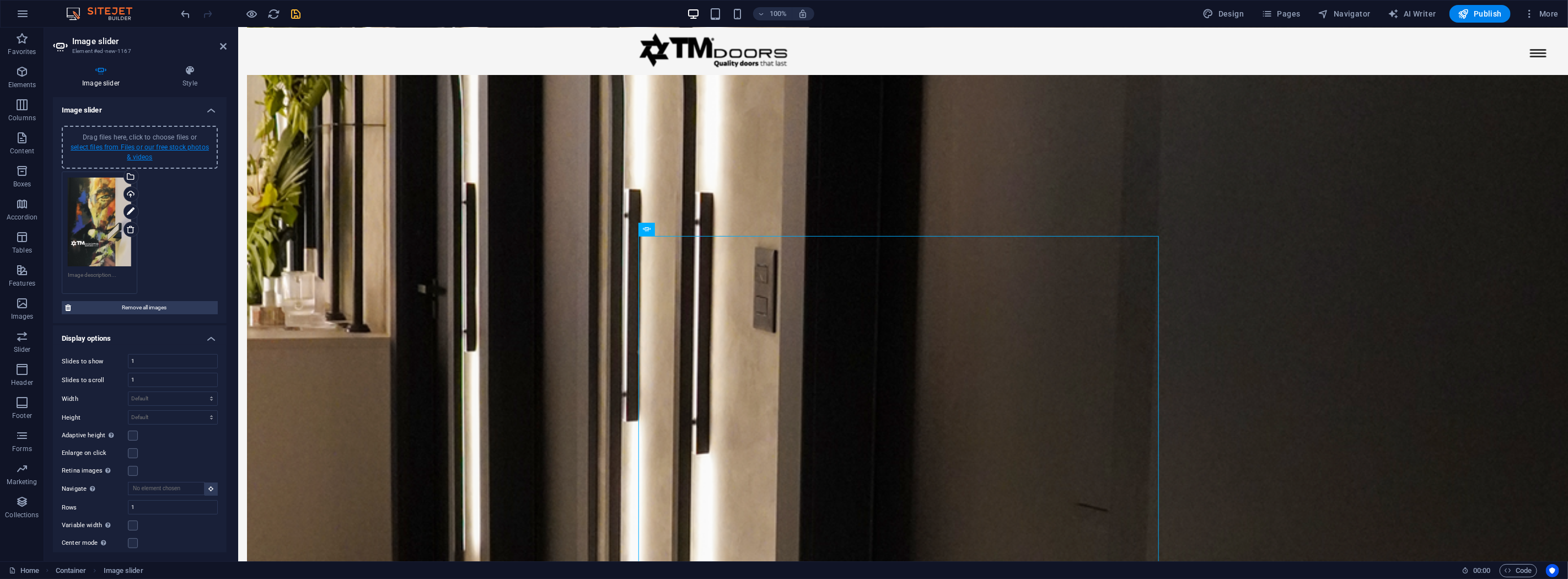
click at [147, 146] on link "select files from Files or our free stock photos & videos" at bounding box center [140, 152] width 138 height 18
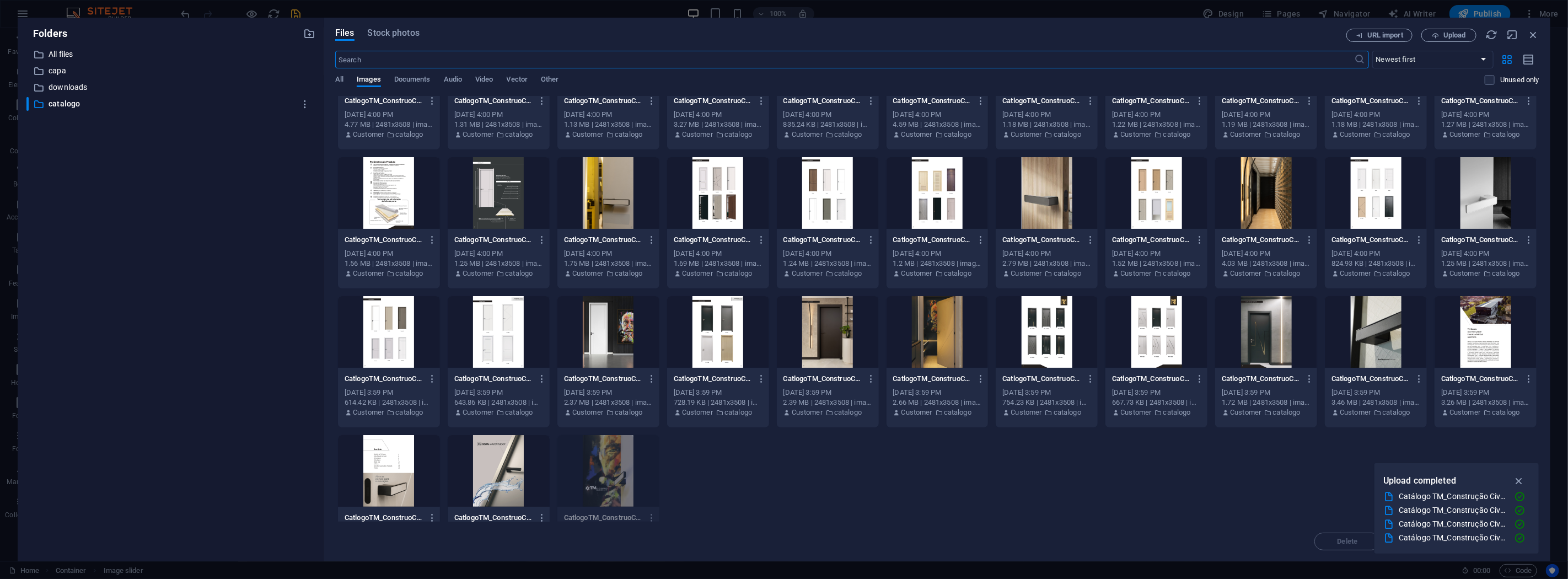
scroll to position [123, 0]
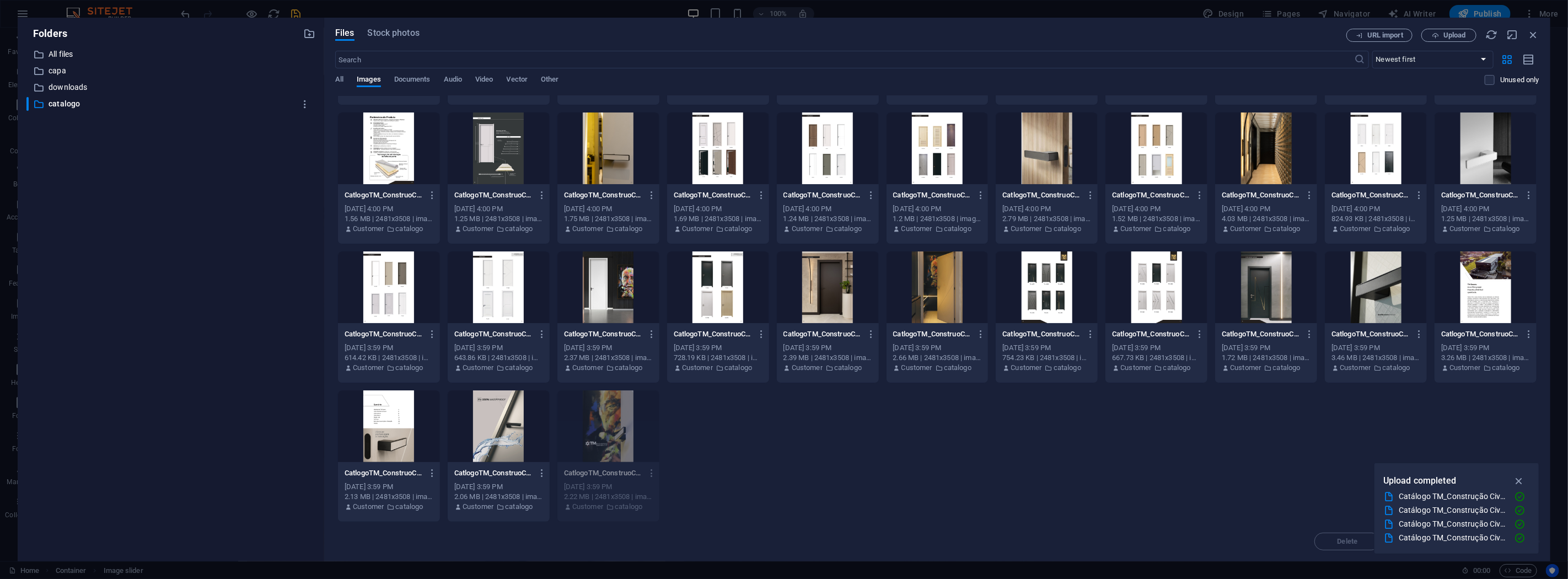
click at [509, 416] on div at bounding box center [499, 426] width 102 height 72
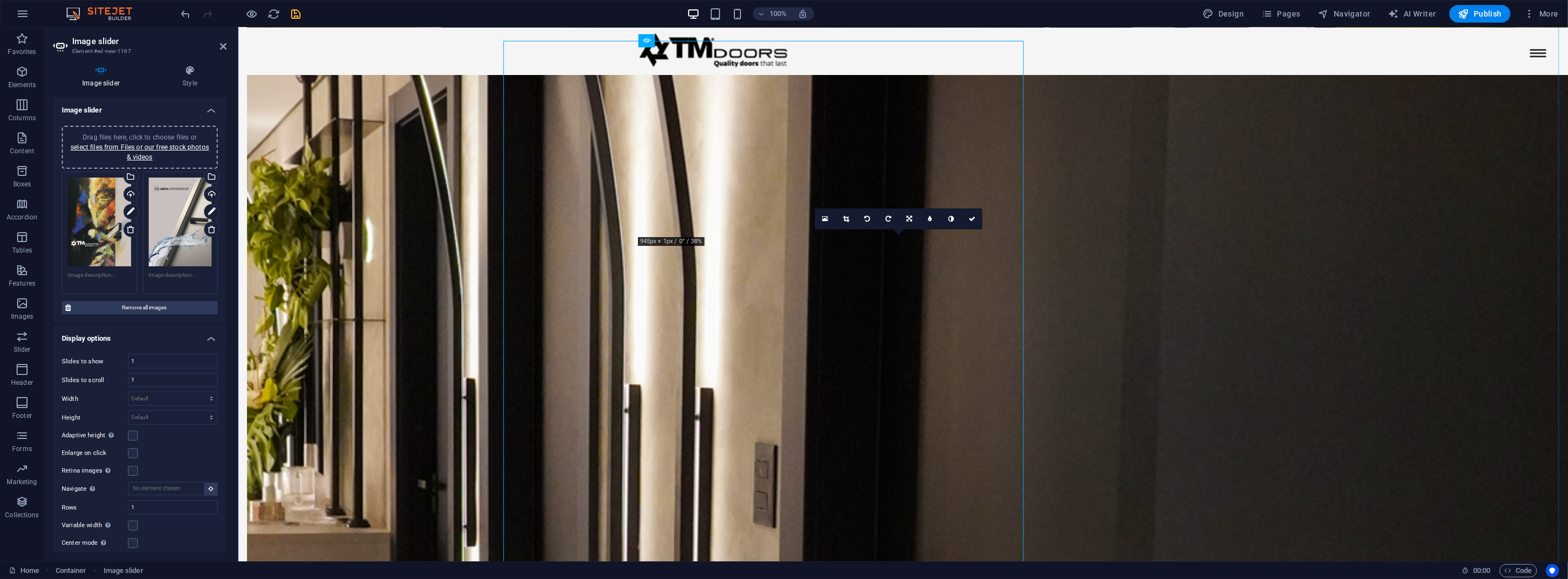
scroll to position [1903, 0]
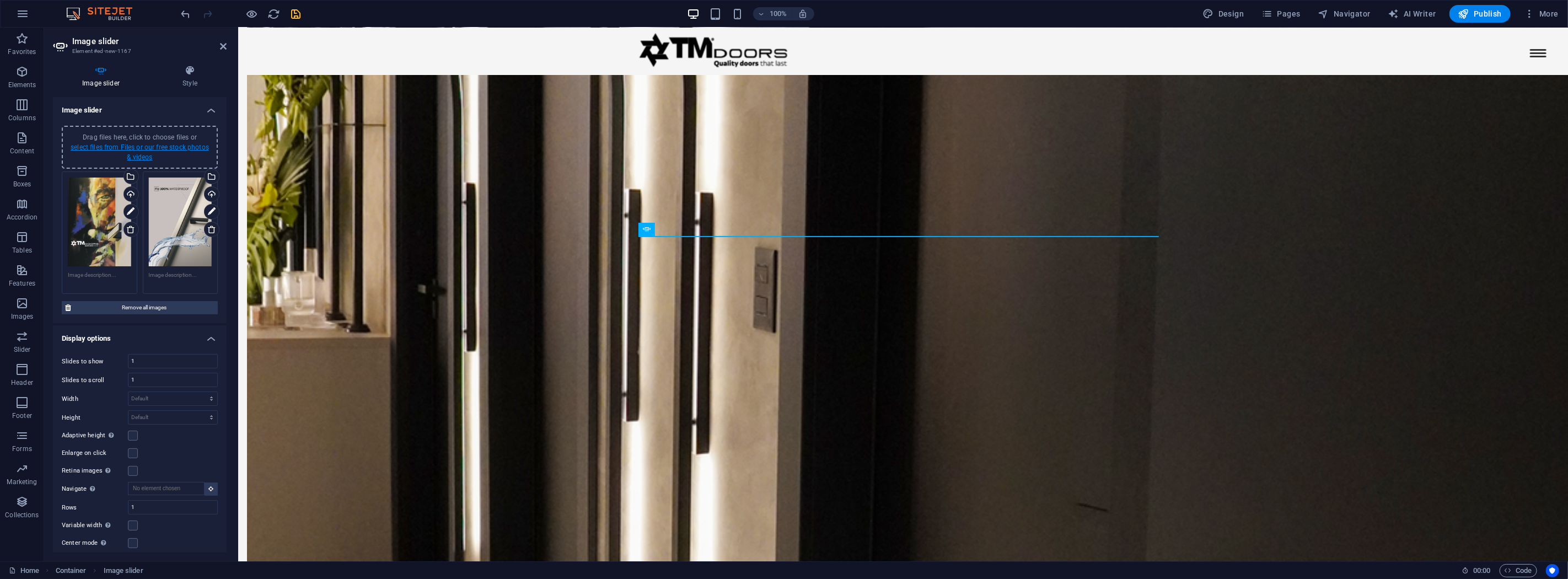
click at [143, 144] on link "select files from Files or our free stock photos & videos" at bounding box center [140, 152] width 138 height 18
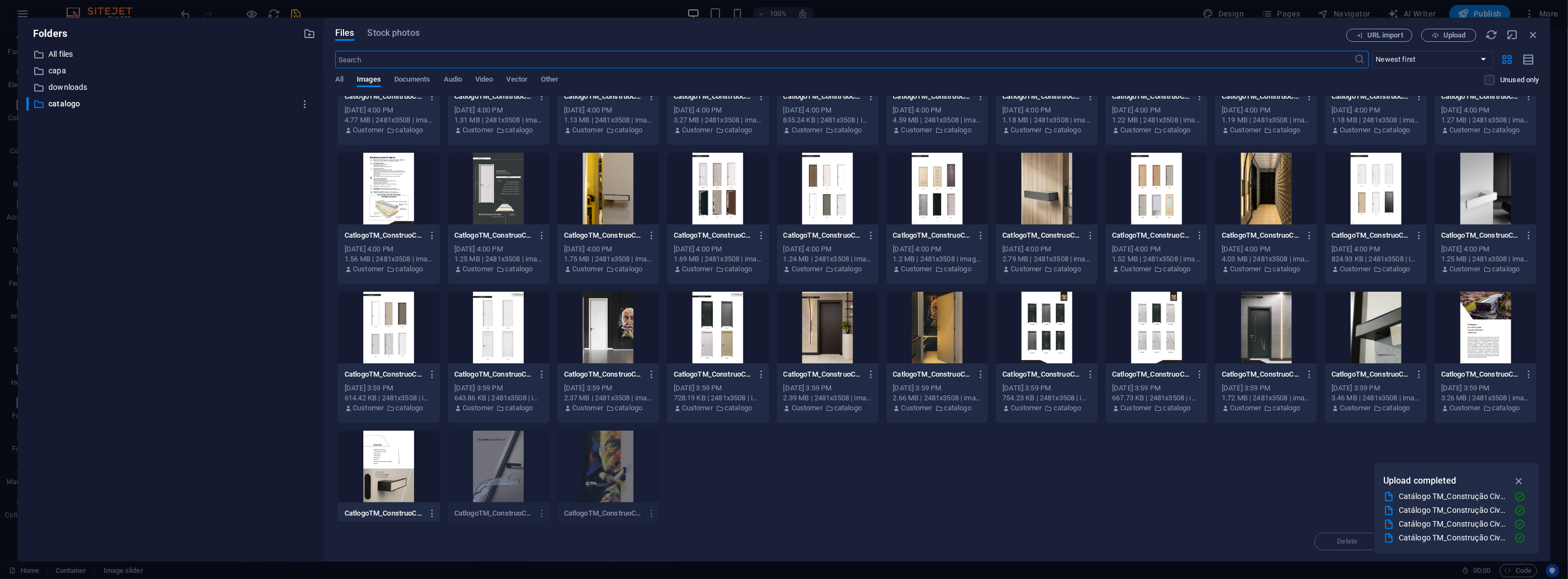
scroll to position [123, 0]
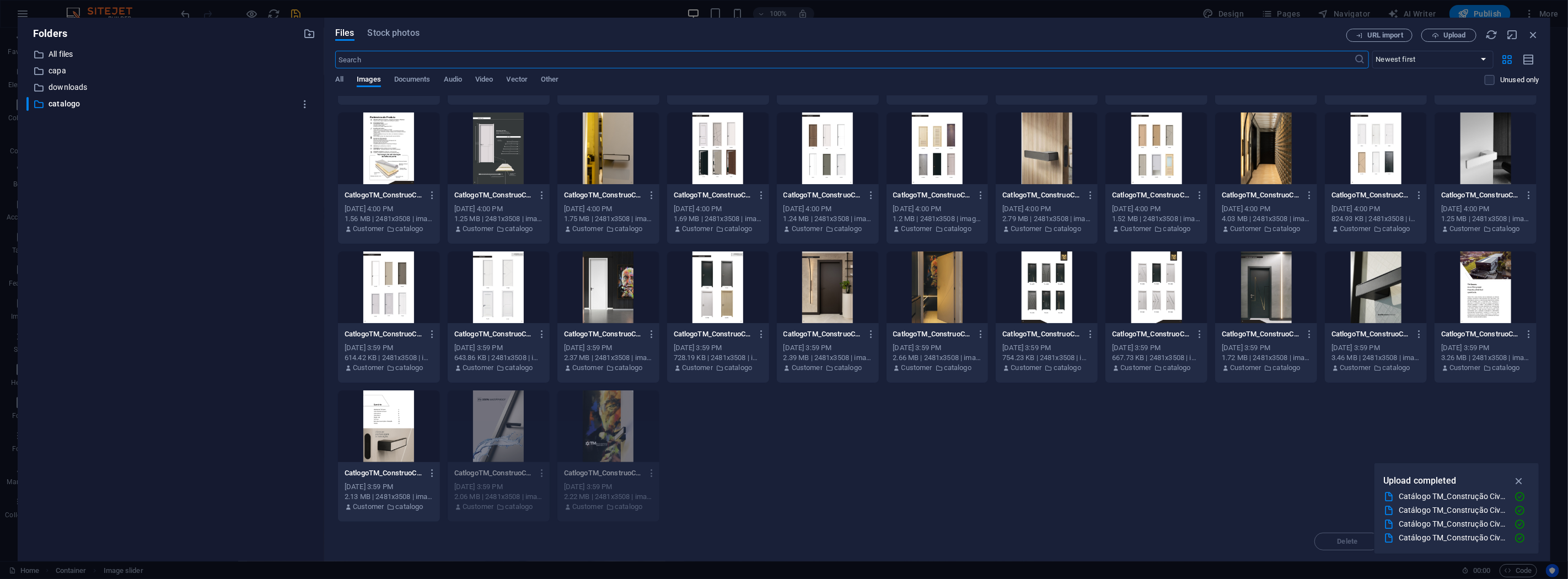
click at [396, 429] on div at bounding box center [389, 426] width 102 height 72
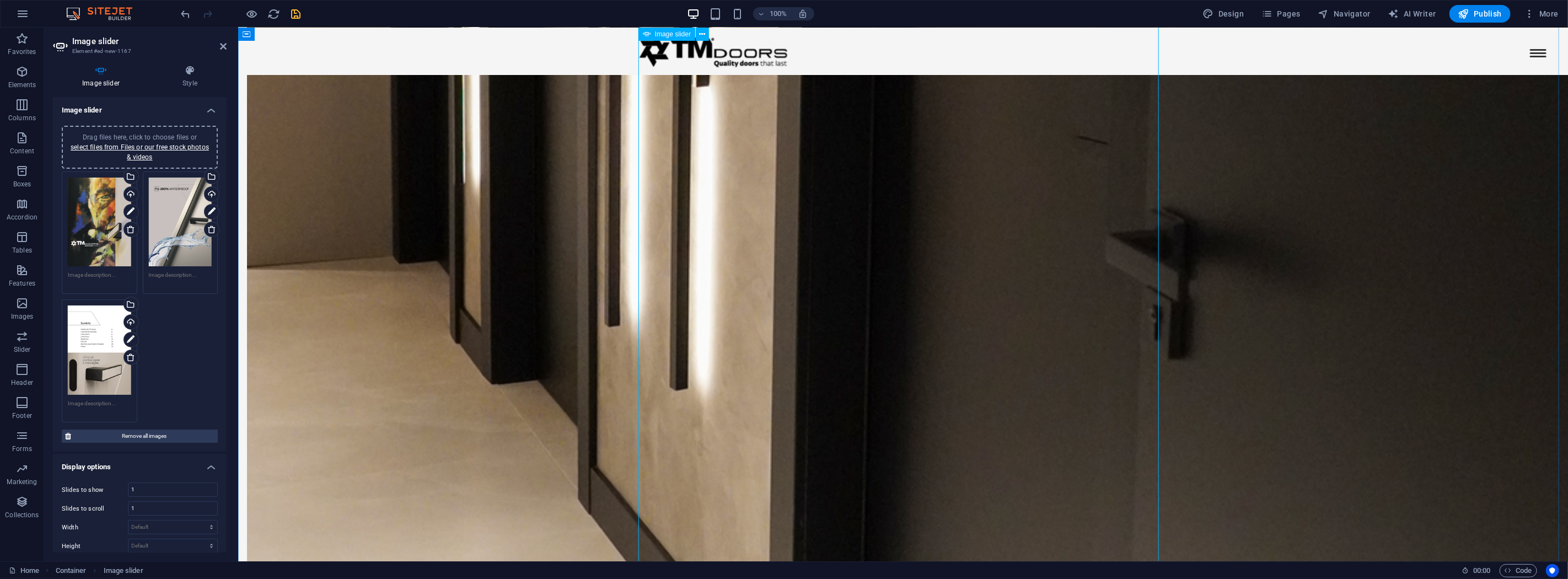
scroll to position [2209, 0]
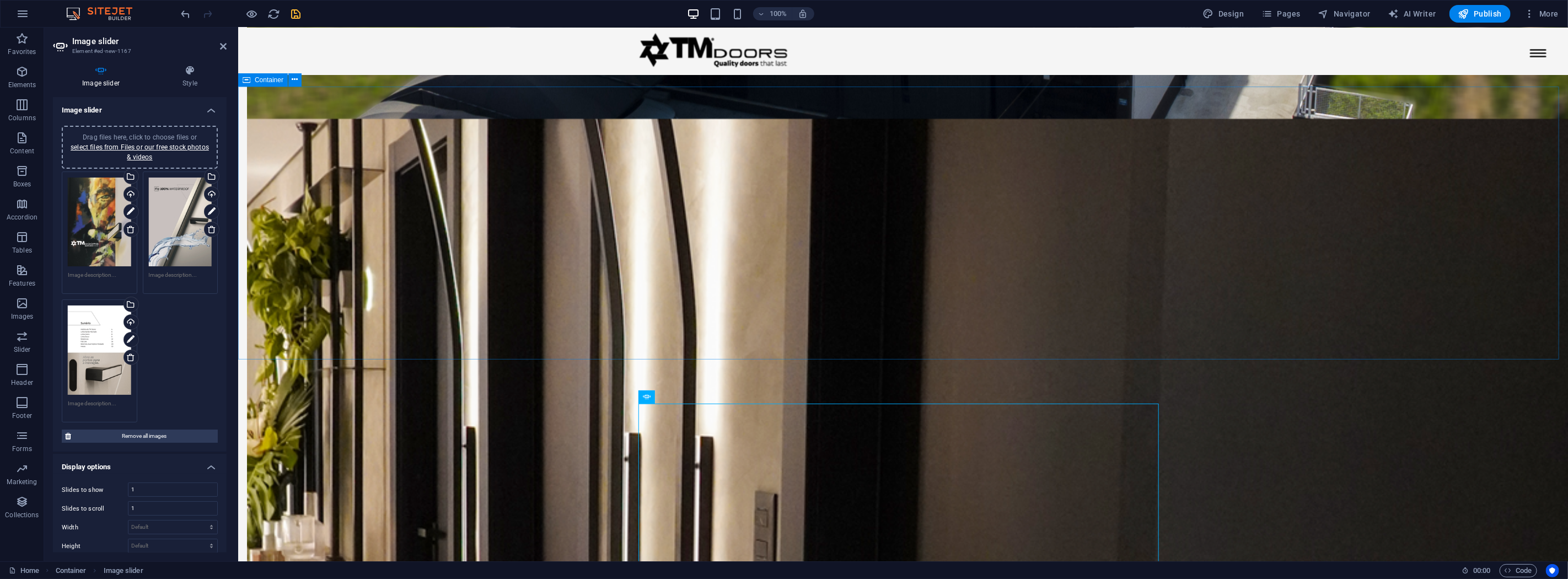
scroll to position [1658, 0]
click at [687, 205] on icon at bounding box center [685, 201] width 6 height 11
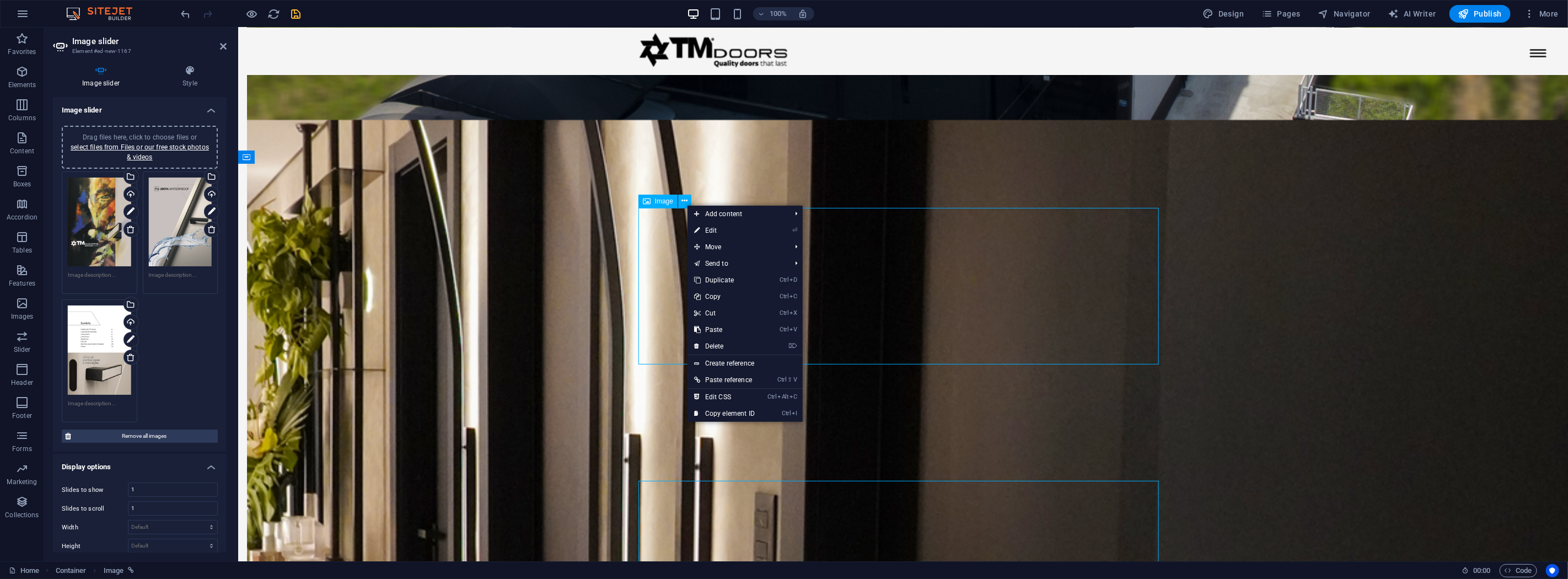
scroll to position [1799, 0]
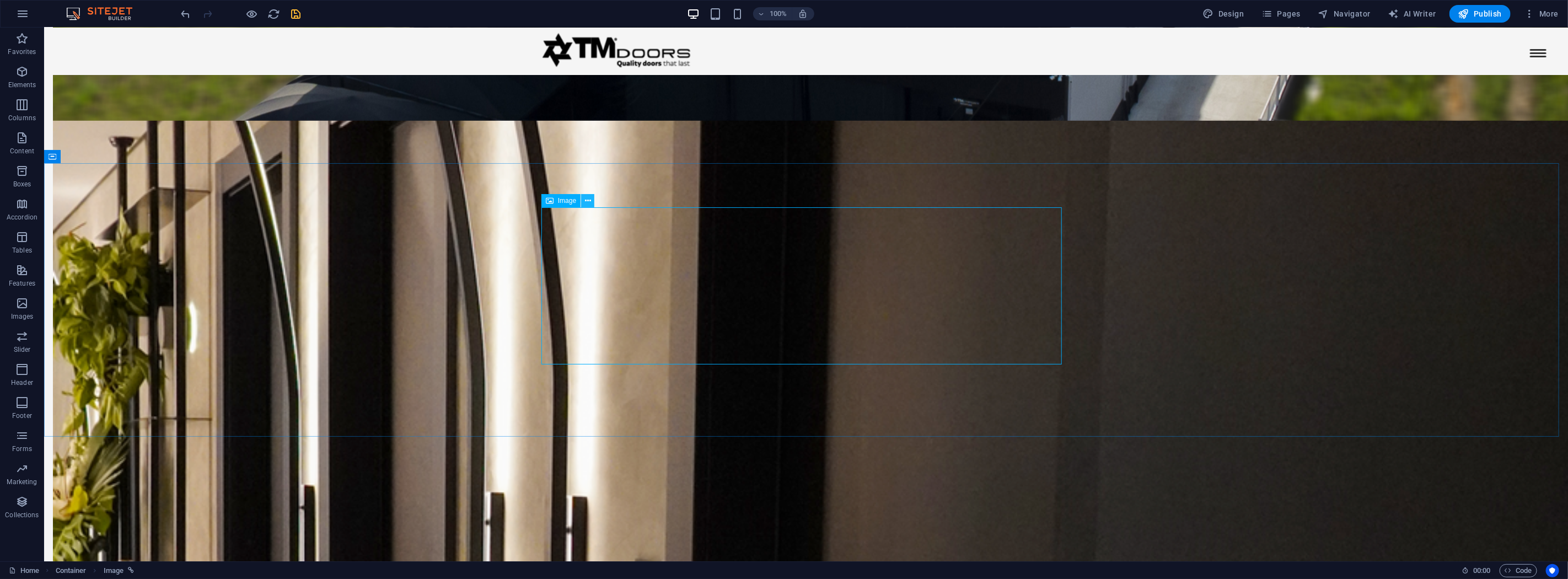
click at [593, 201] on button at bounding box center [587, 201] width 13 height 13
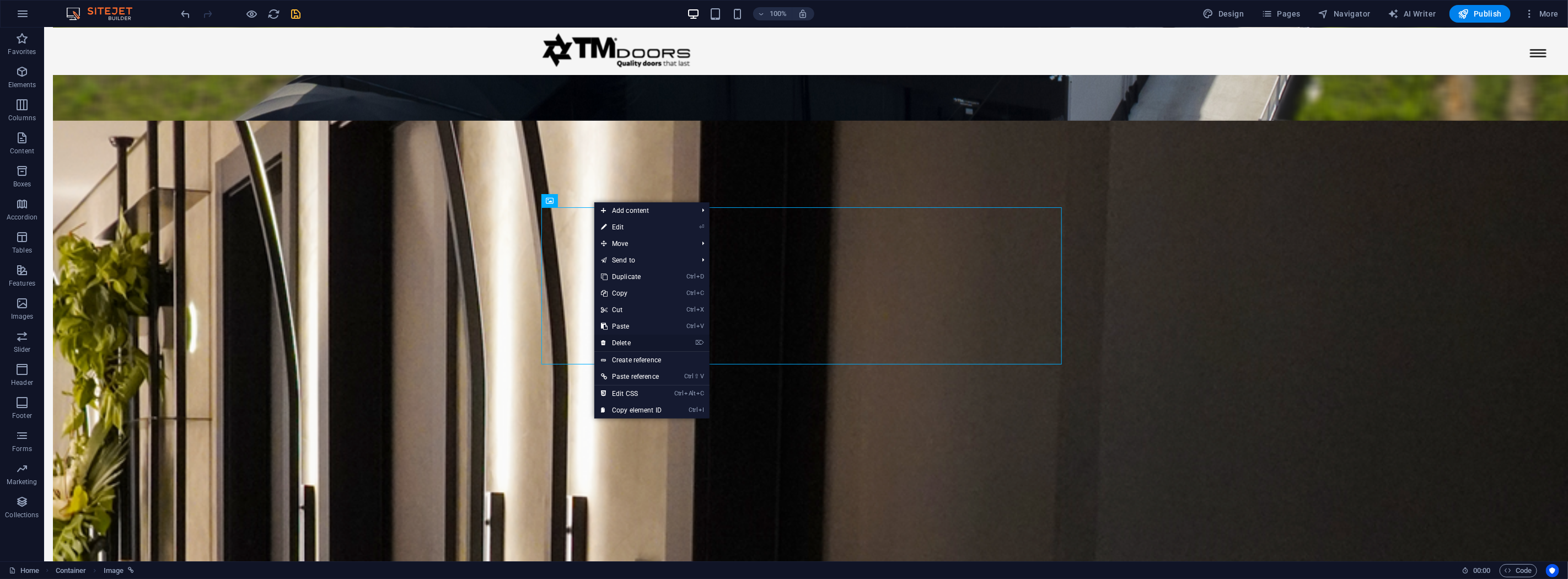
click at [637, 346] on link "⌦ Delete" at bounding box center [631, 342] width 74 height 16
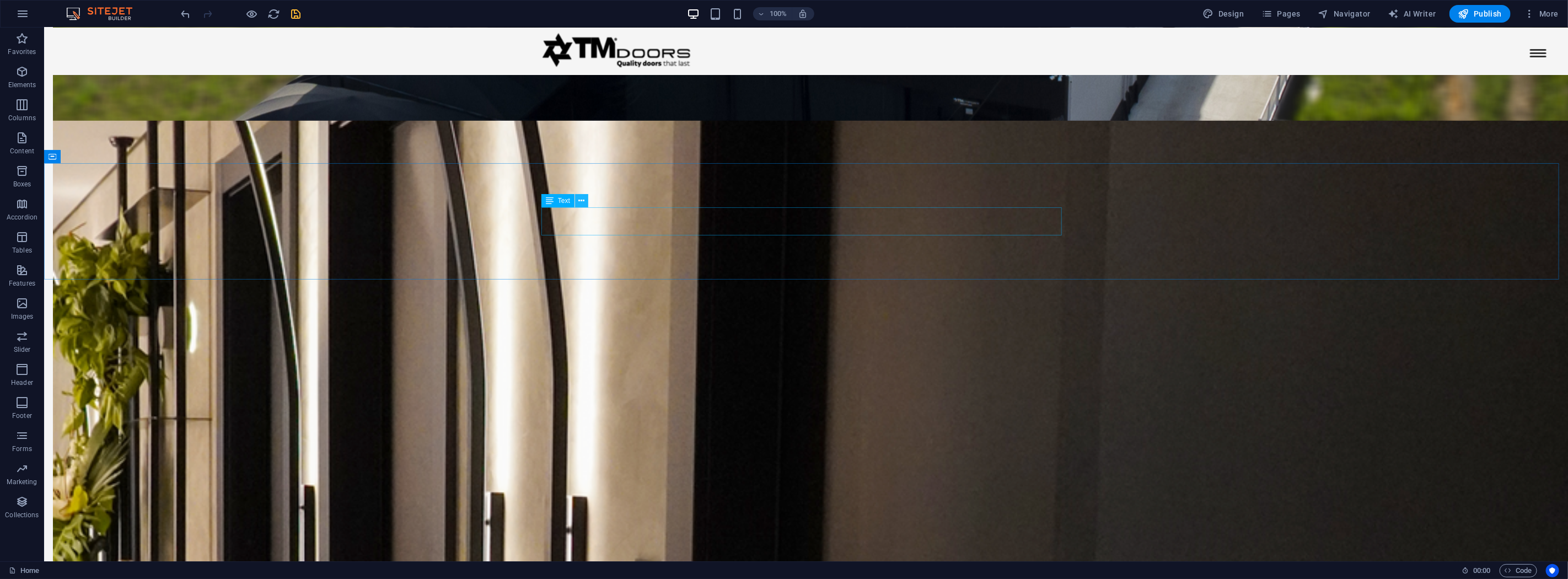
click at [580, 203] on icon at bounding box center [581, 201] width 6 height 11
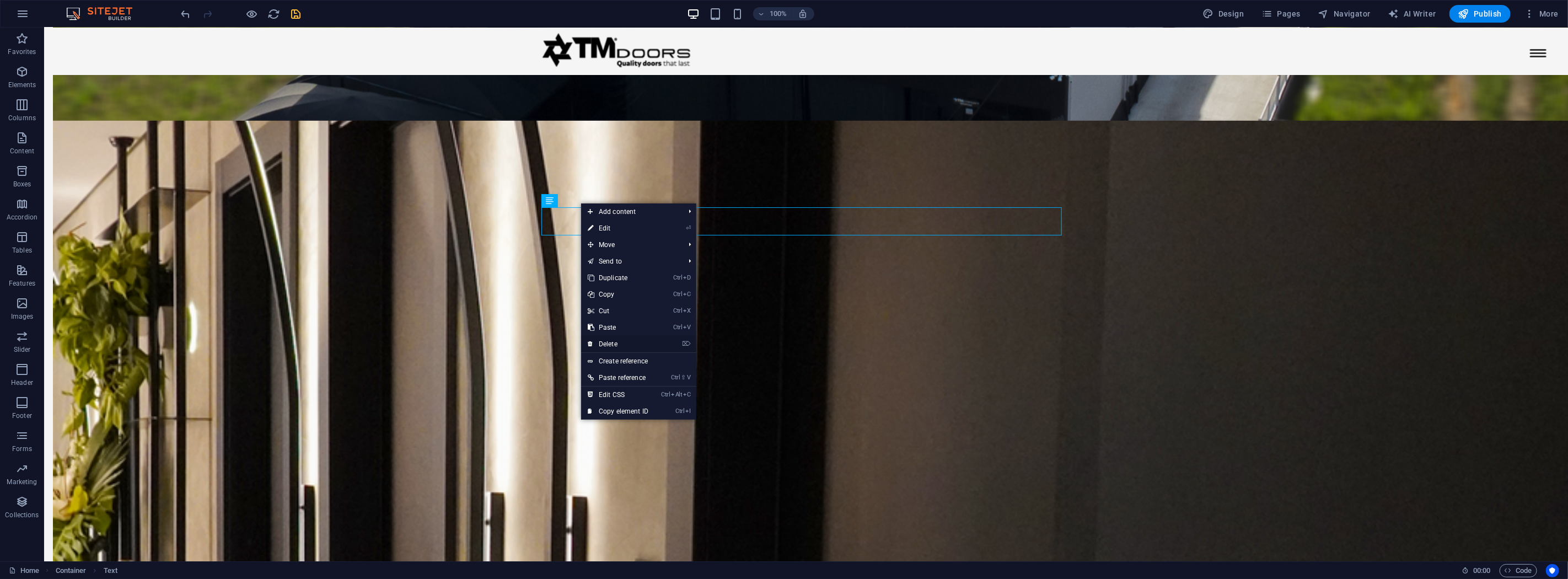
click at [615, 344] on link "⌦ Delete" at bounding box center [618, 344] width 74 height 16
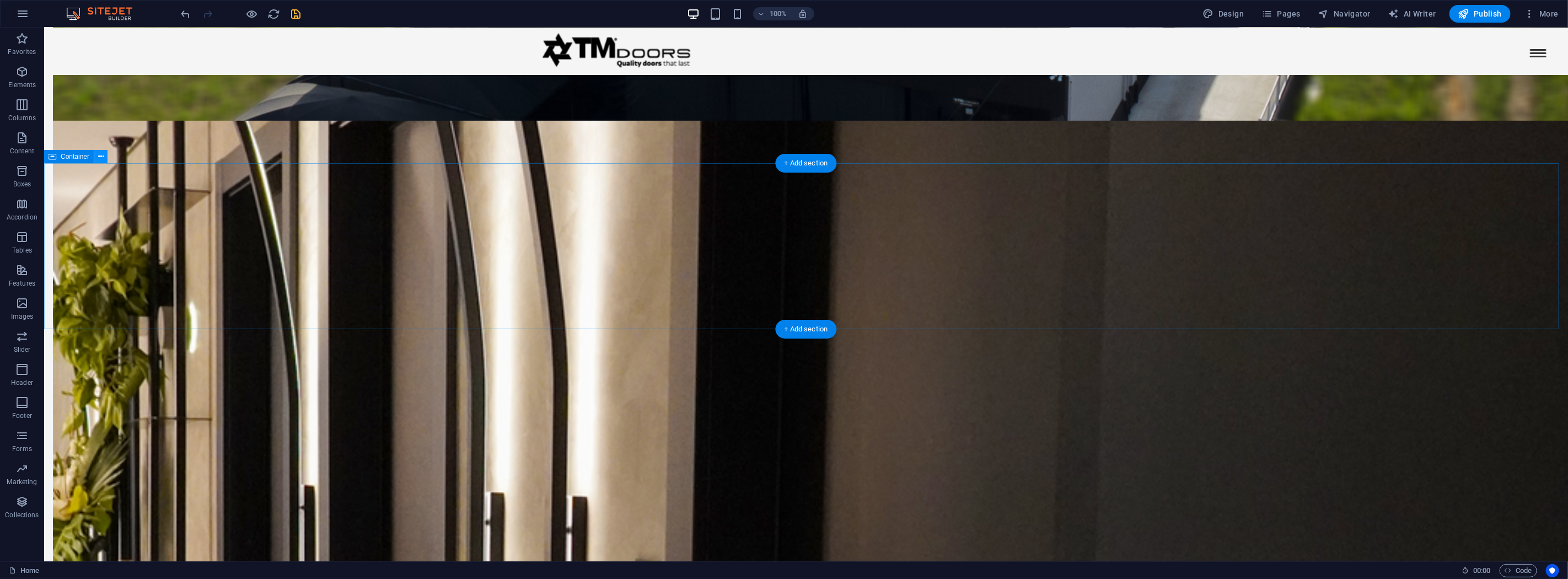
click at [103, 159] on button at bounding box center [101, 157] width 13 height 13
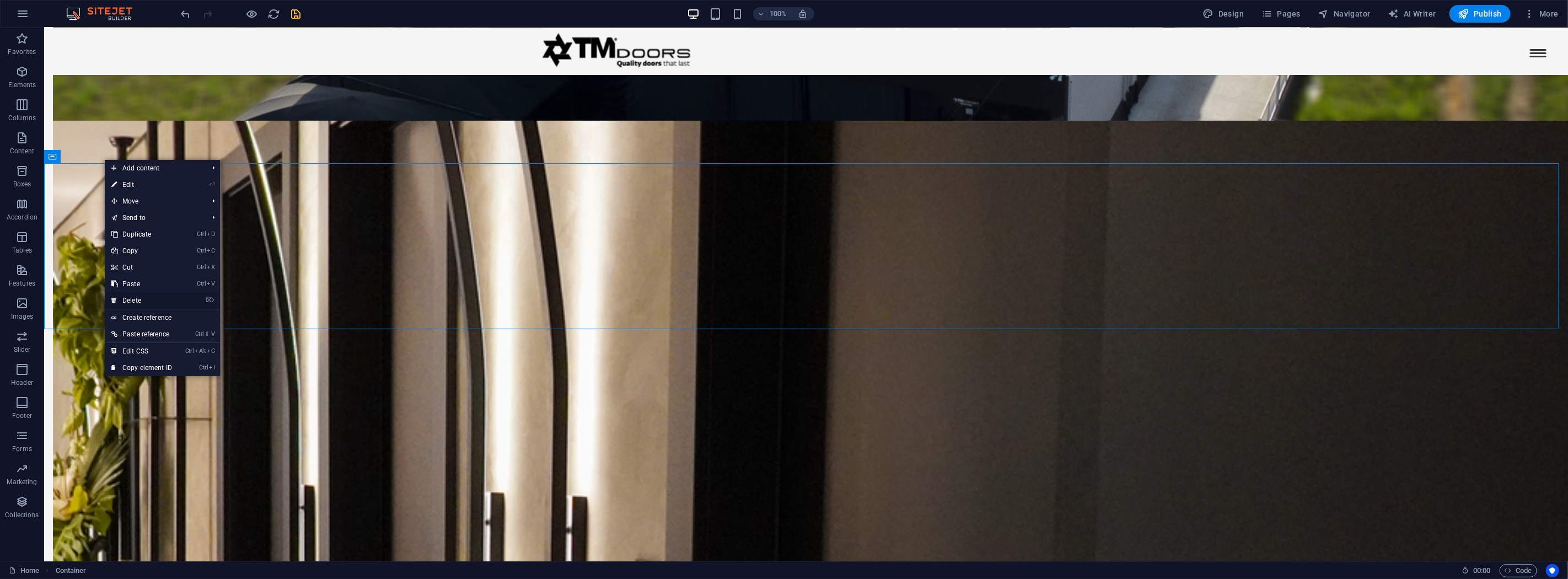
click at [145, 300] on link "⌦ Delete" at bounding box center [142, 300] width 74 height 16
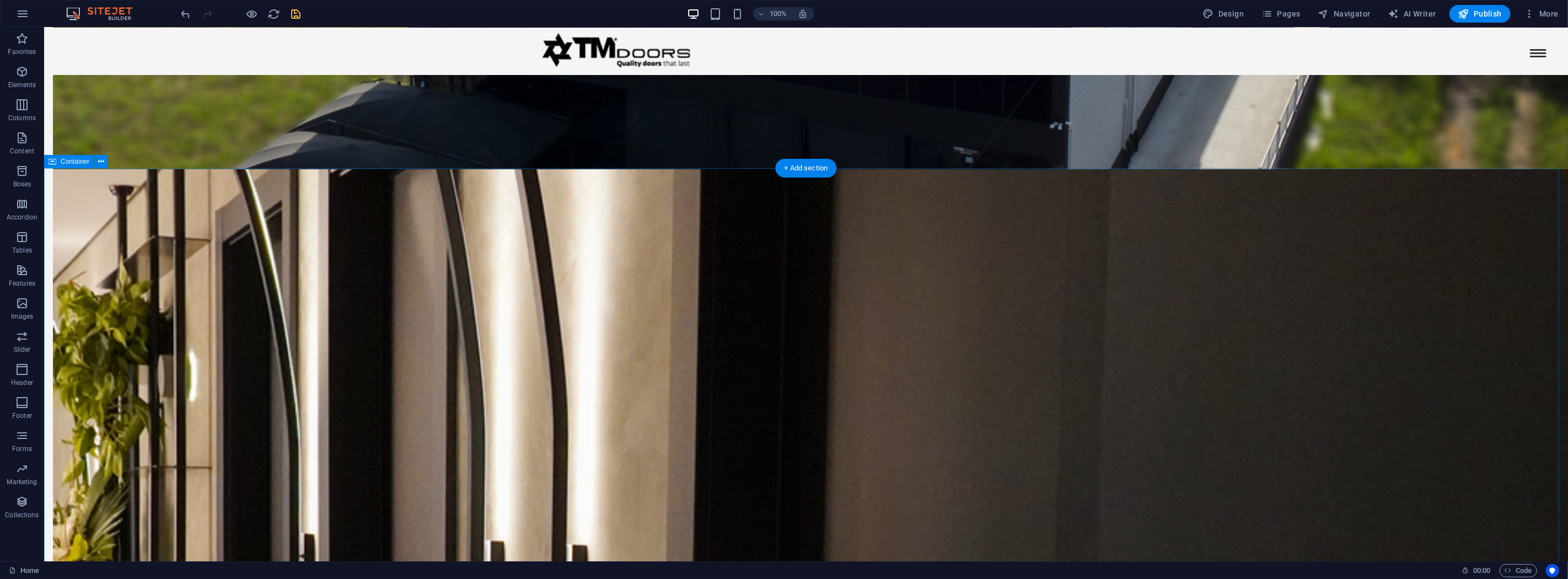
scroll to position [1737, 0]
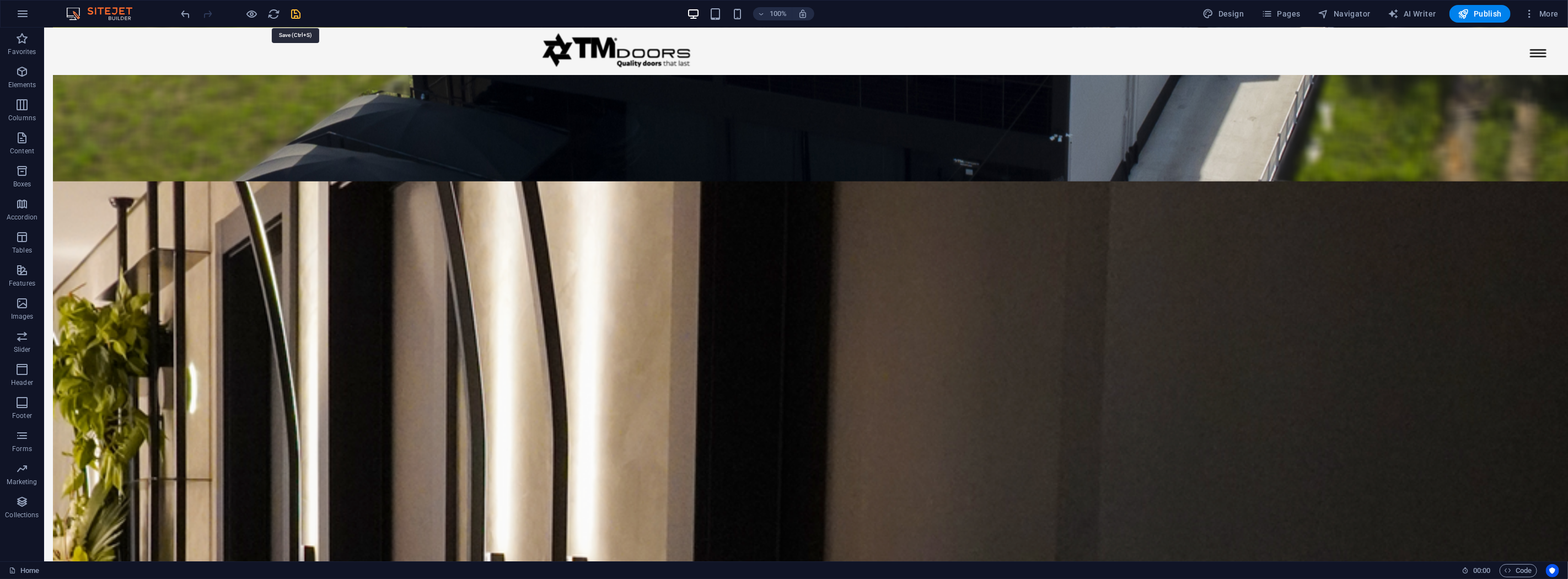
click at [298, 13] on icon "save" at bounding box center [296, 14] width 13 height 13
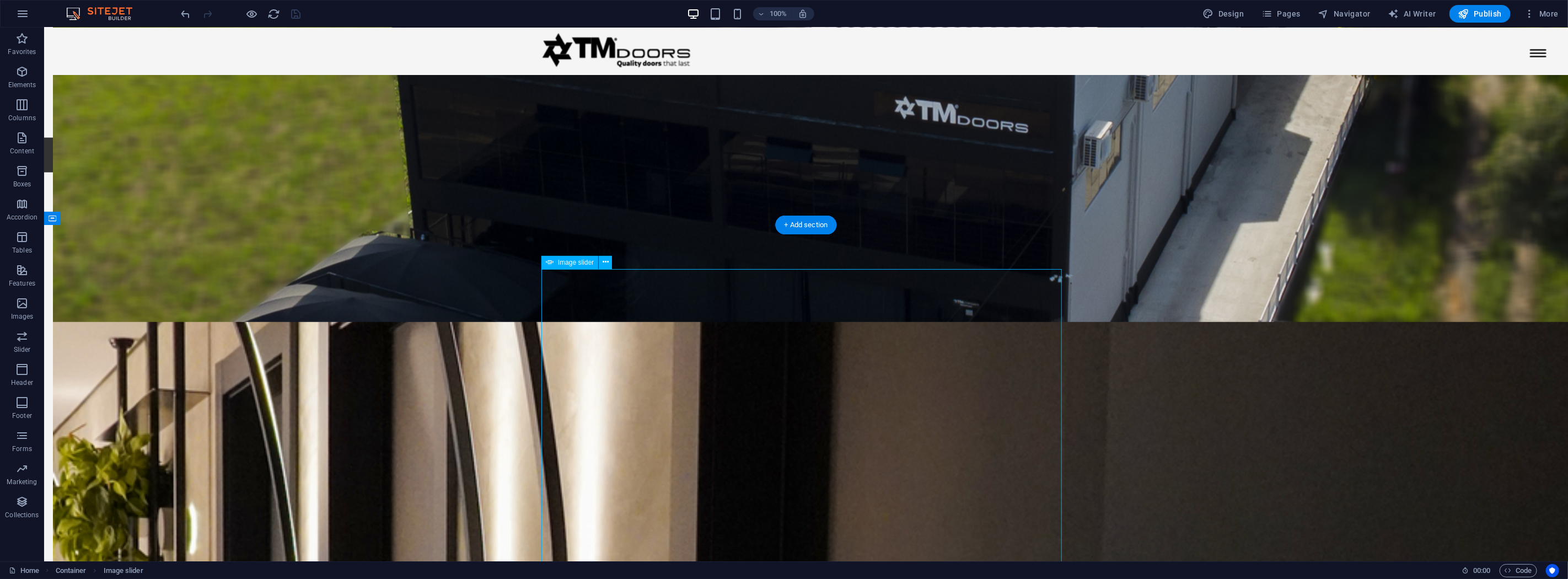
select select "ms"
select select "s"
select select "progressive"
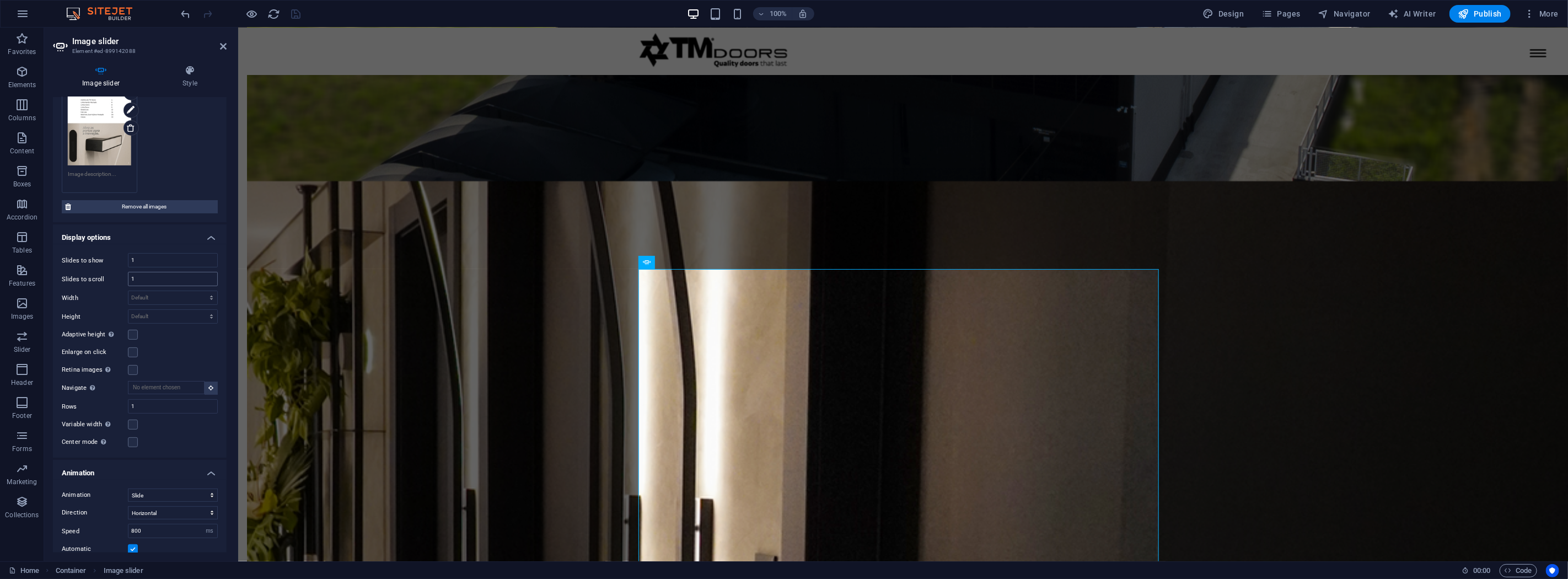
scroll to position [245, 0]
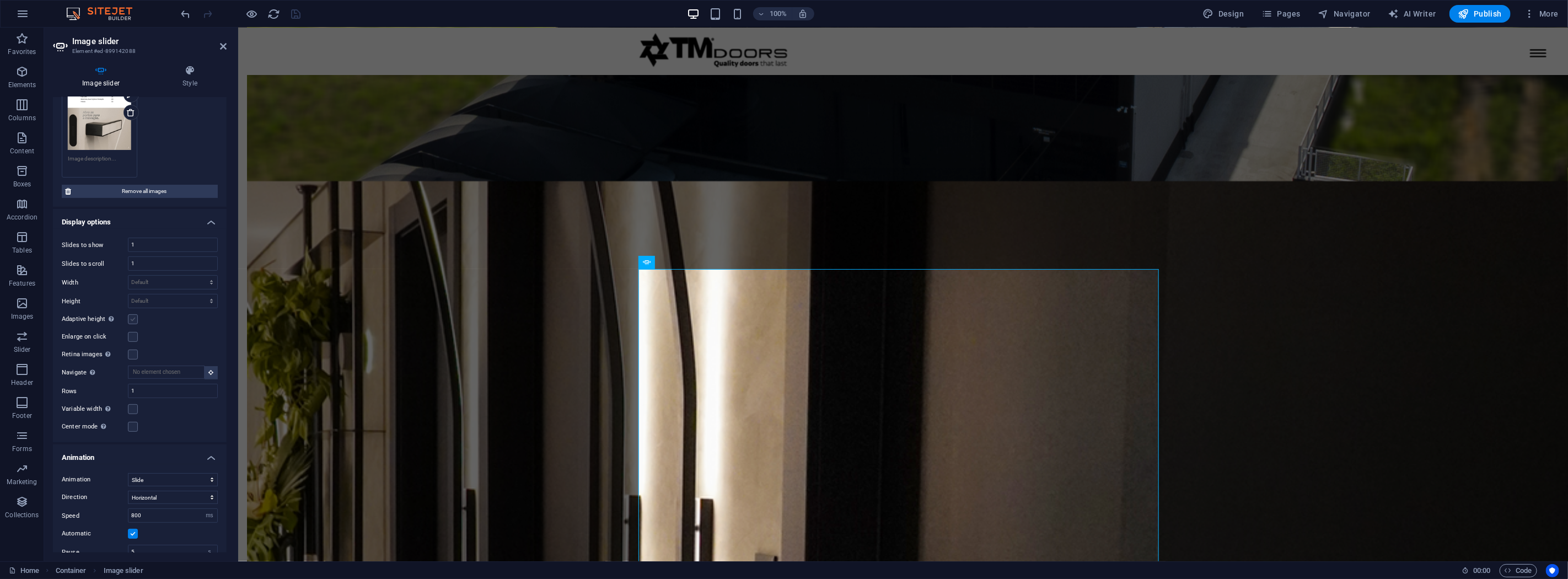
click at [133, 318] on label at bounding box center [133, 320] width 10 height 10
click at [0, 0] on input "Adaptive height Automatically adjust the height for single slide horizontal sli…" at bounding box center [0, 0] width 0 height 0
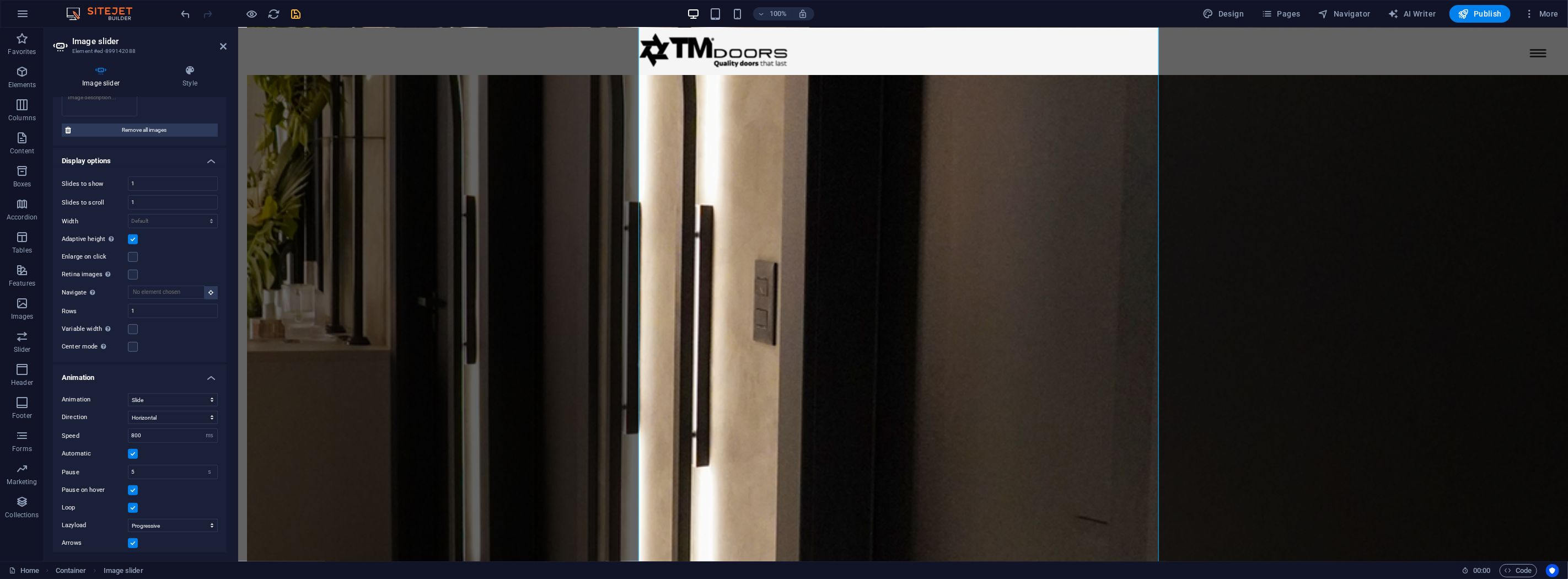
scroll to position [1870, 0]
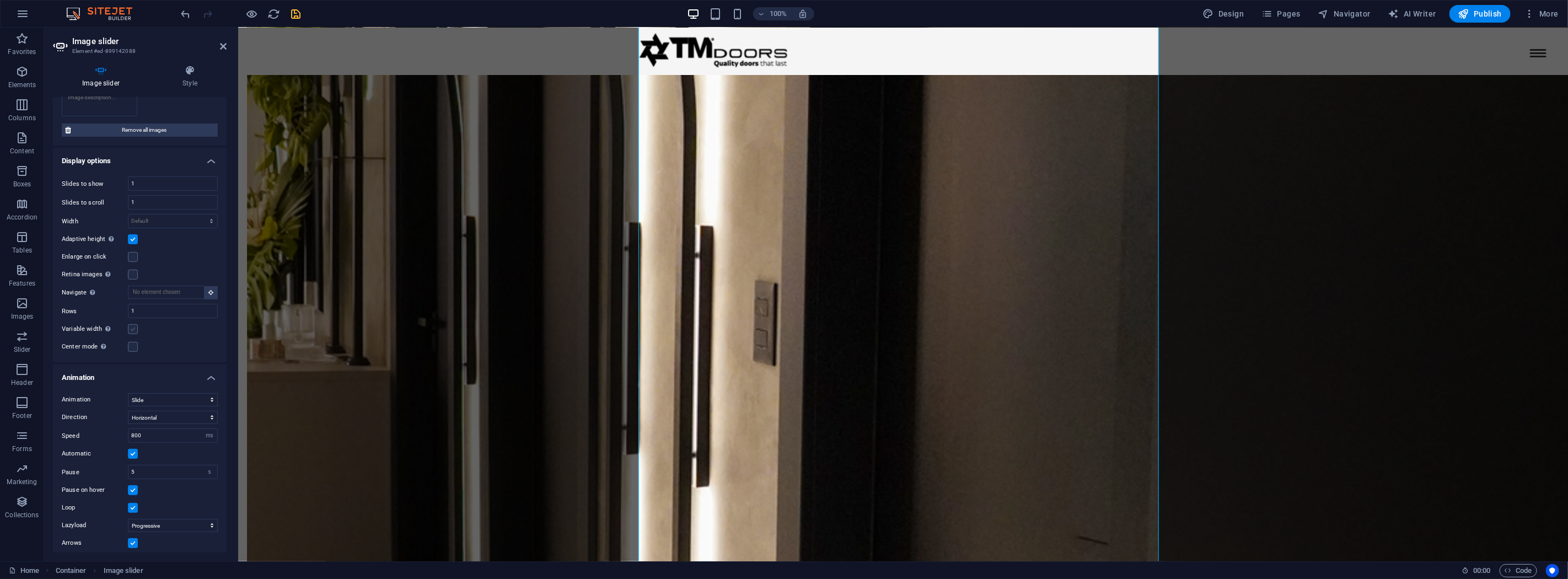
click at [135, 325] on label at bounding box center [133, 330] width 10 height 10
click at [0, 0] on input "Variable width Automatically adjust the width of the visible slide." at bounding box center [0, 0] width 0 height 0
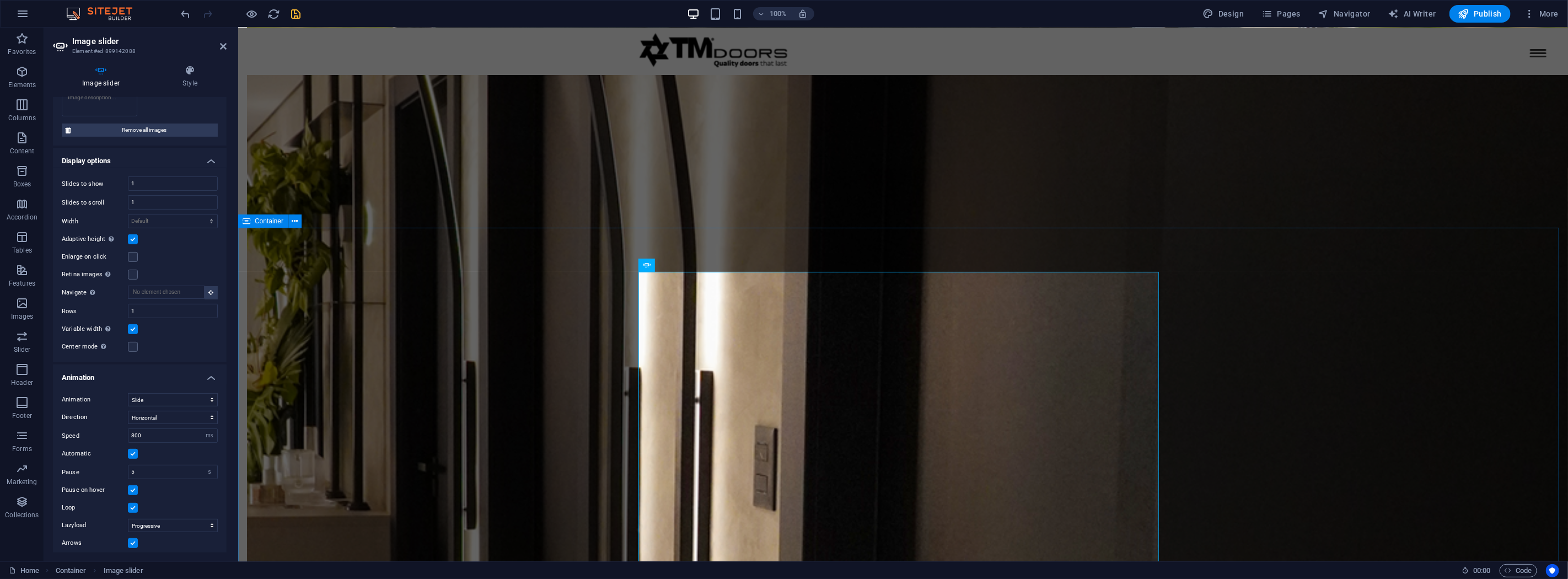
scroll to position [1725, 0]
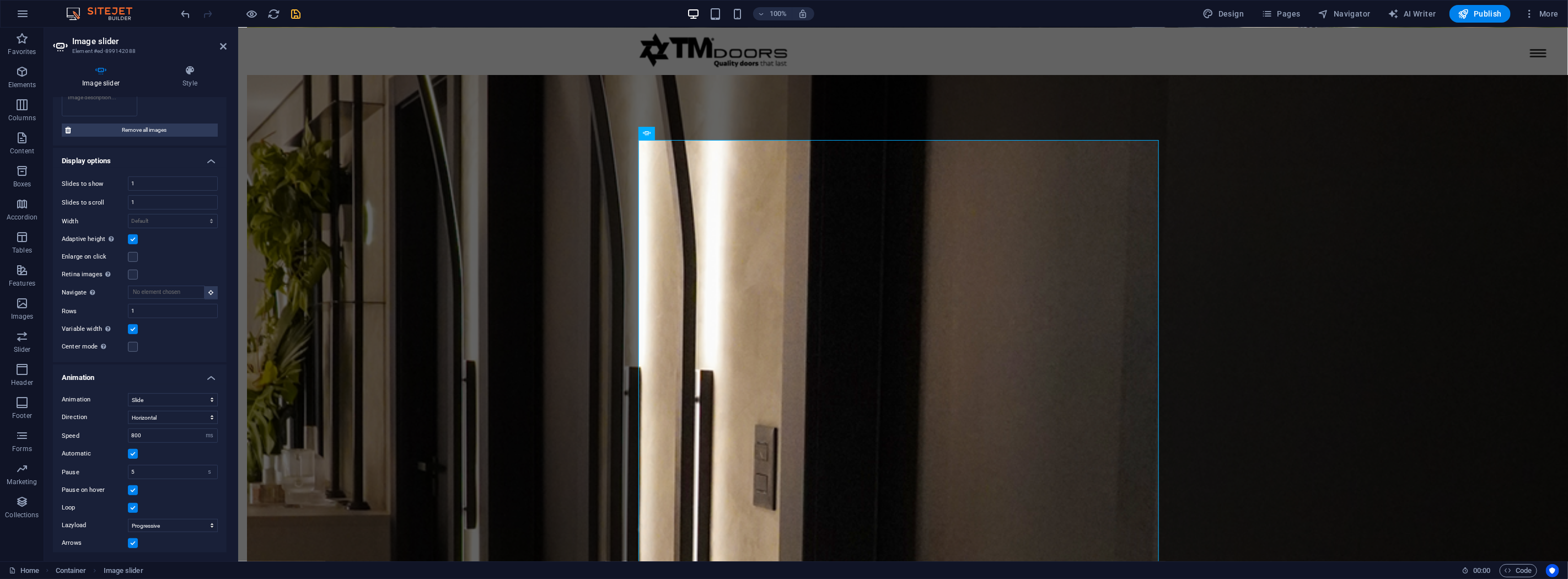
click at [131, 325] on label at bounding box center [133, 330] width 10 height 10
click at [0, 0] on input "Variable width Automatically adjust the width of the visible slide." at bounding box center [0, 0] width 0 height 0
click at [135, 342] on label at bounding box center [133, 347] width 10 height 10
click at [0, 0] on input "Center mode Enables centered view with partial previous/next slide. Use with od…" at bounding box center [0, 0] width 0 height 0
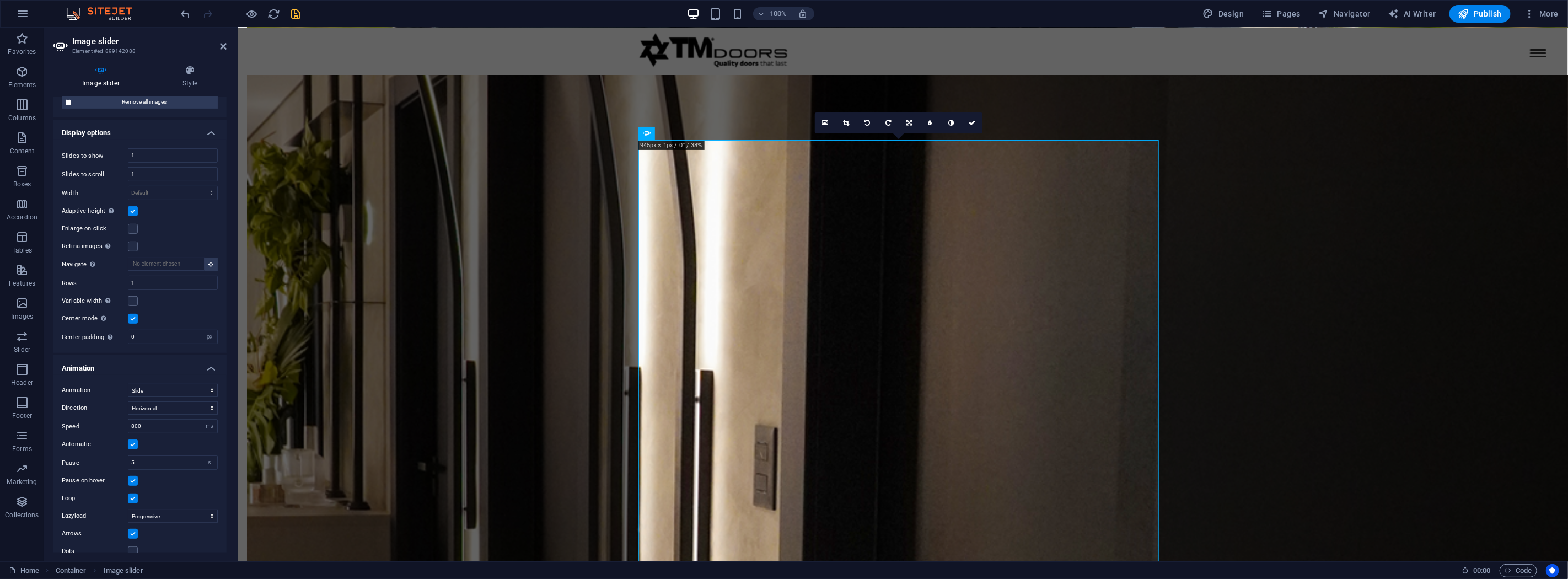
scroll to position [345, 0]
click at [191, 376] on select "Slide Fade" at bounding box center [173, 379] width 90 height 13
click at [191, 376] on select "Slide Fade" at bounding box center [173, 379] width 90 height 13
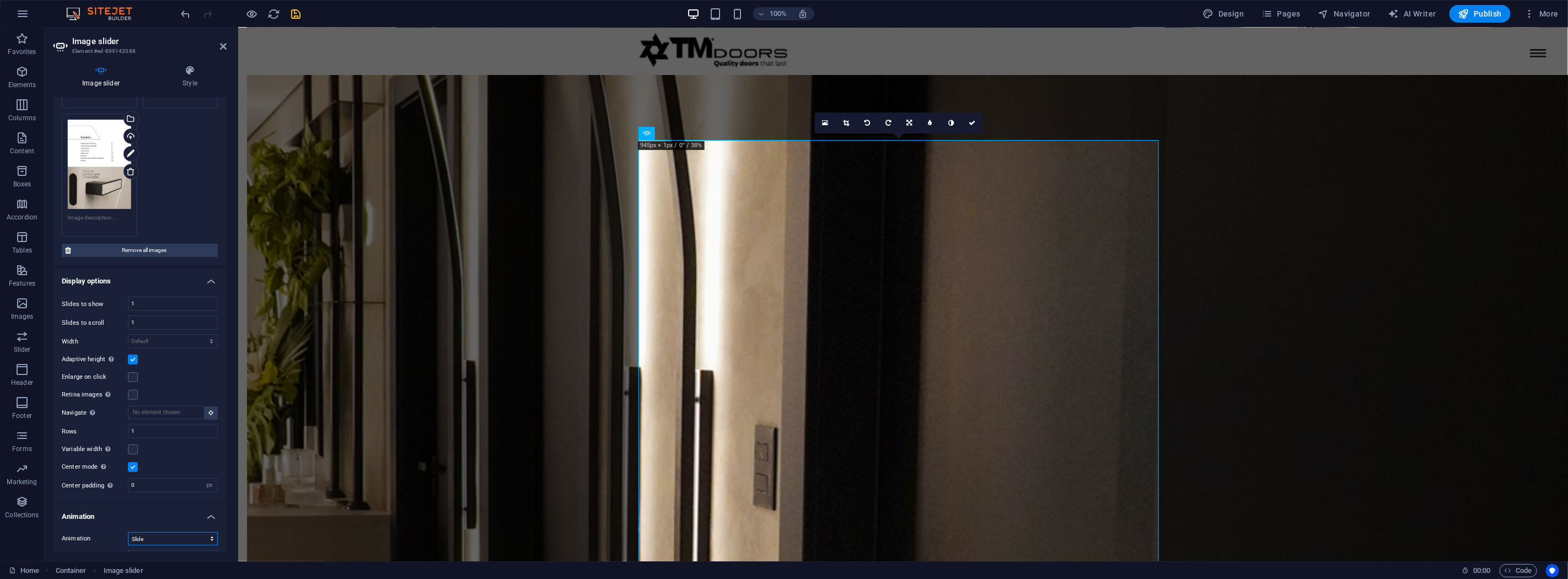
scroll to position [245, 0]
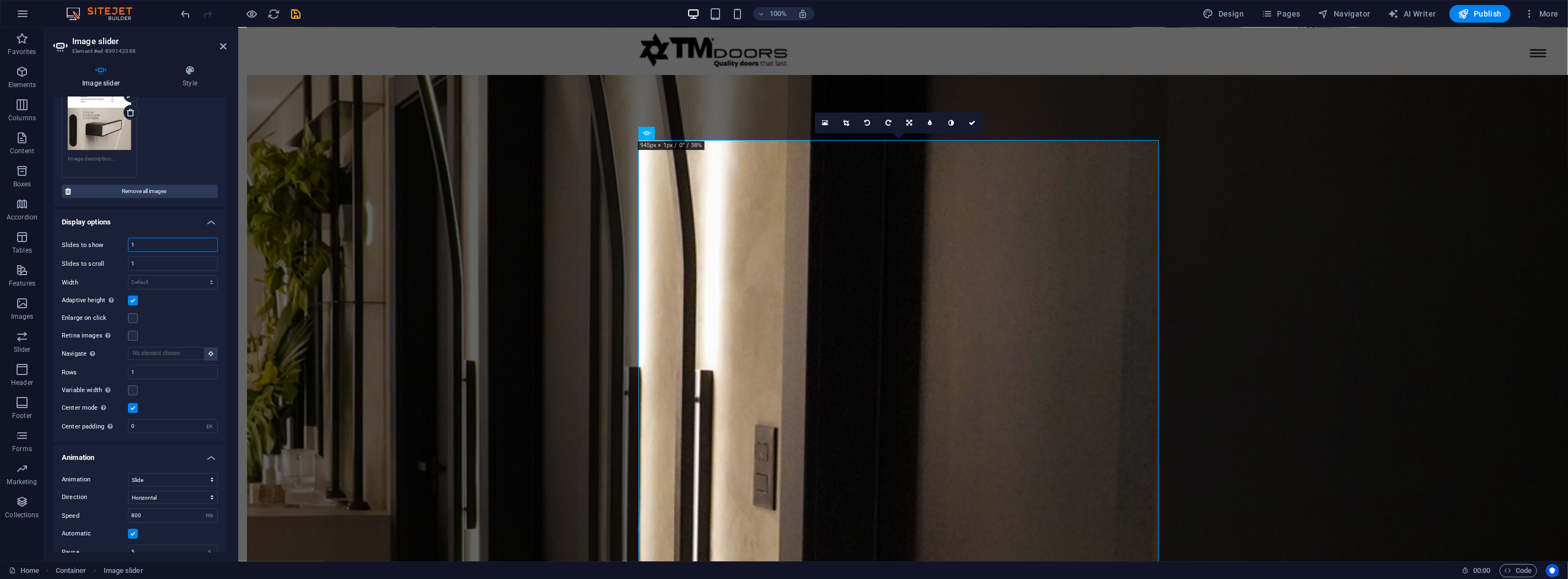
drag, startPoint x: 145, startPoint y: 244, endPoint x: 113, endPoint y: 244, distance: 32.0
click at [113, 244] on div "Slides to show 1" at bounding box center [140, 244] width 156 height 14
type input "2"
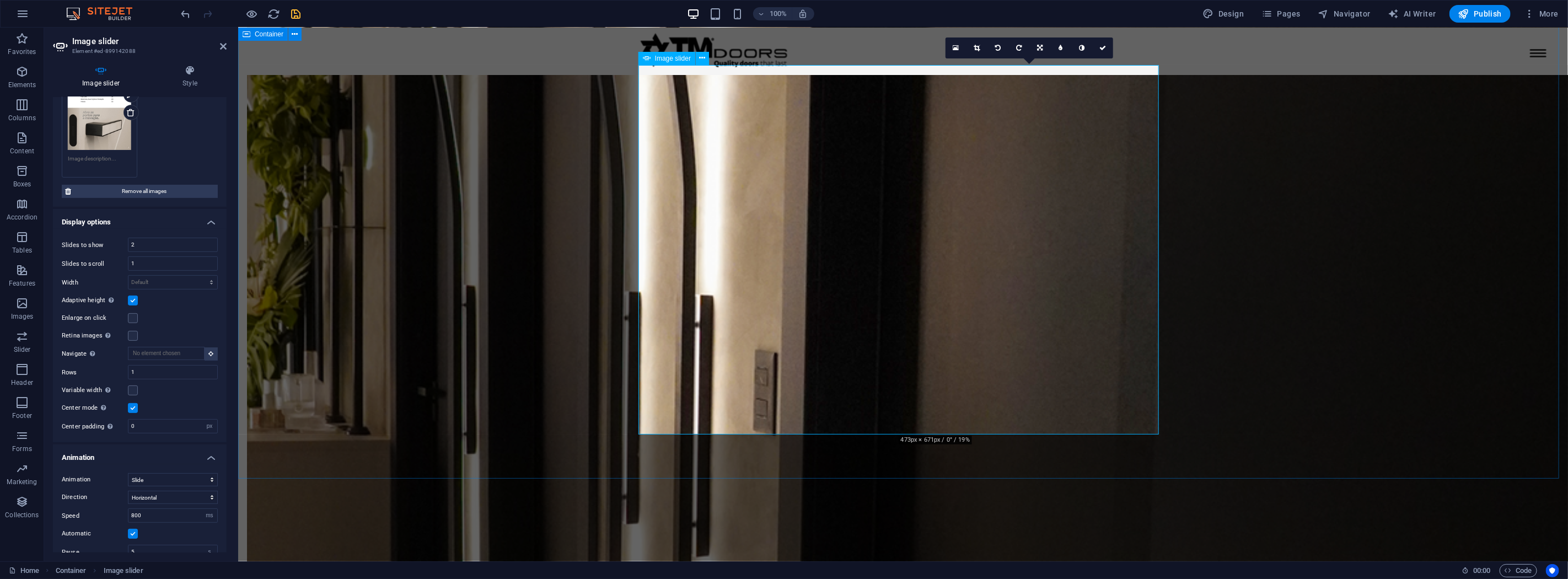
scroll to position [1739, 0]
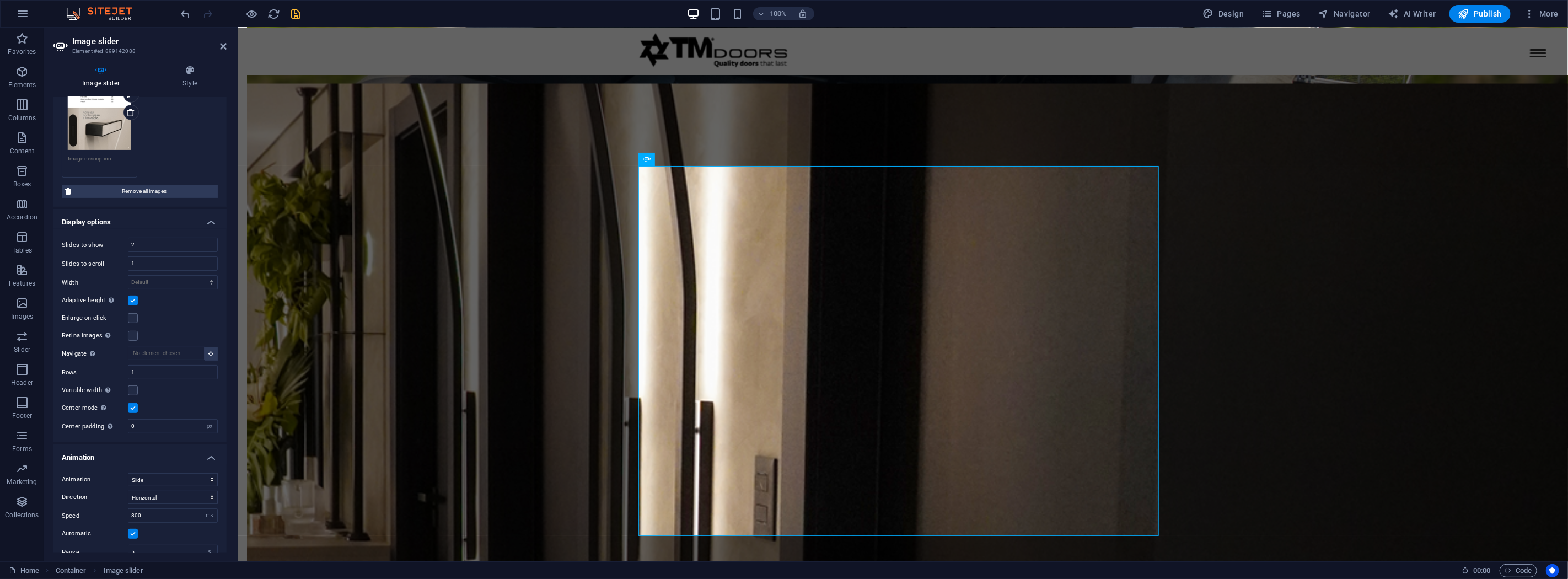
scroll to position [1692, 0]
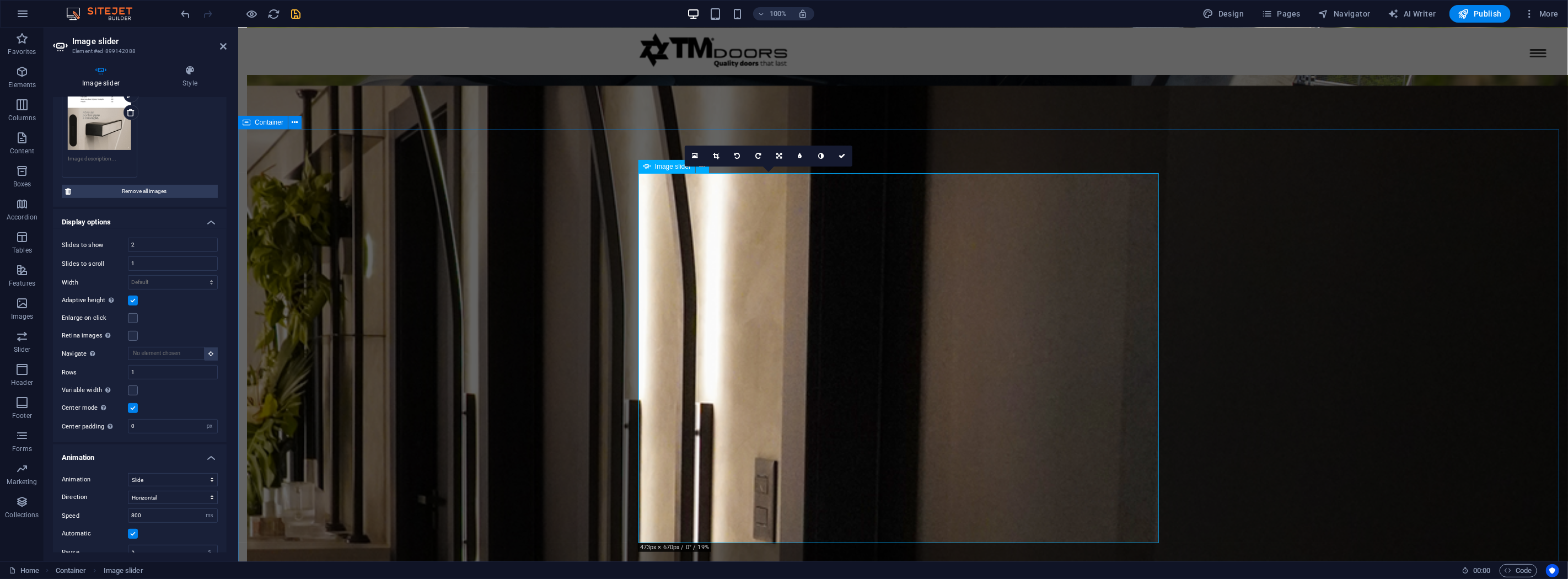
click at [165, 281] on select "Default px % rem em vw vh" at bounding box center [172, 282] width 89 height 13
select select "%"
click at [200, 276] on select "Default px % rem em vw vh" at bounding box center [172, 282] width 89 height 13
drag, startPoint x: 113, startPoint y: 277, endPoint x: 103, endPoint y: 272, distance: 11.2
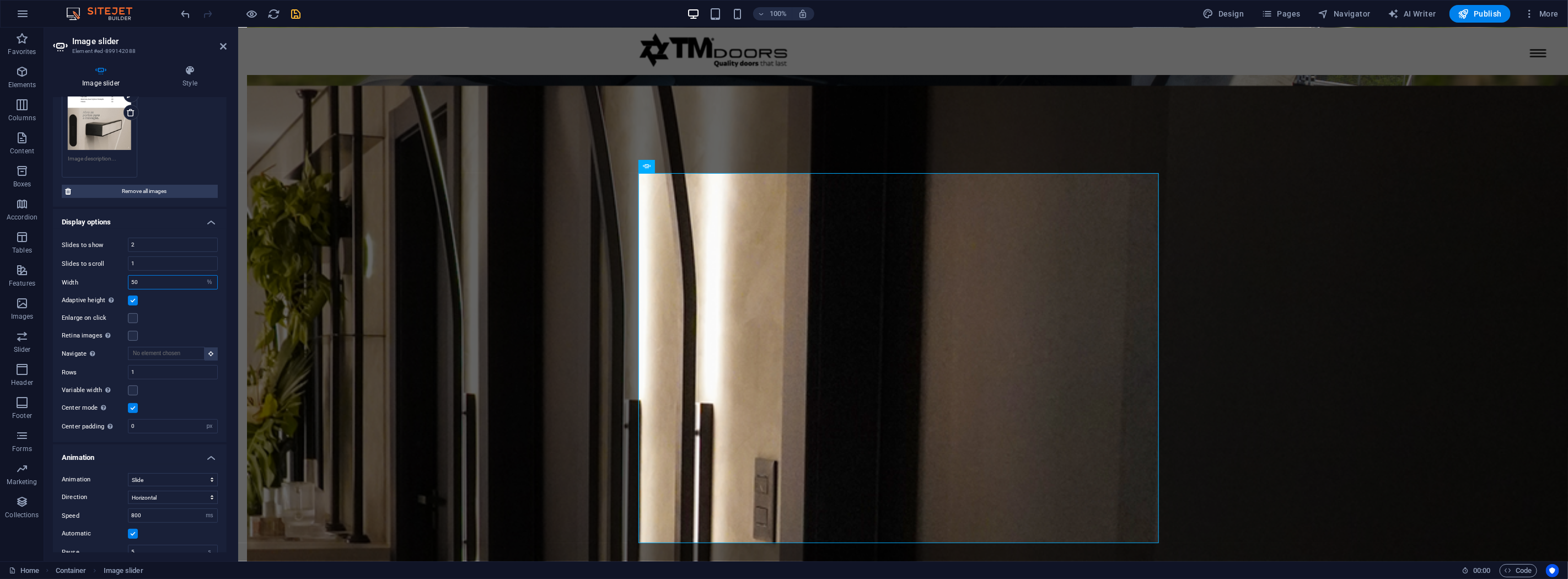
click at [103, 277] on div "Width 50 Default px % rem em vw vh" at bounding box center [140, 282] width 156 height 14
type input "100"
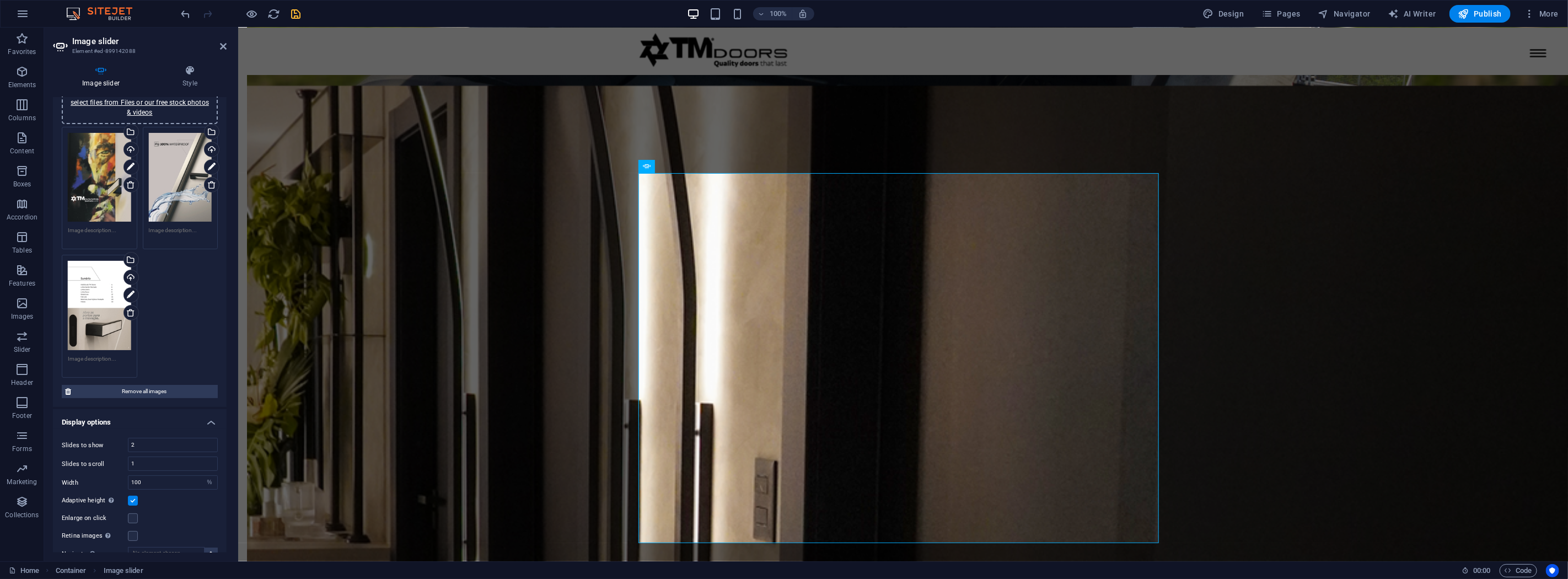
scroll to position [0, 0]
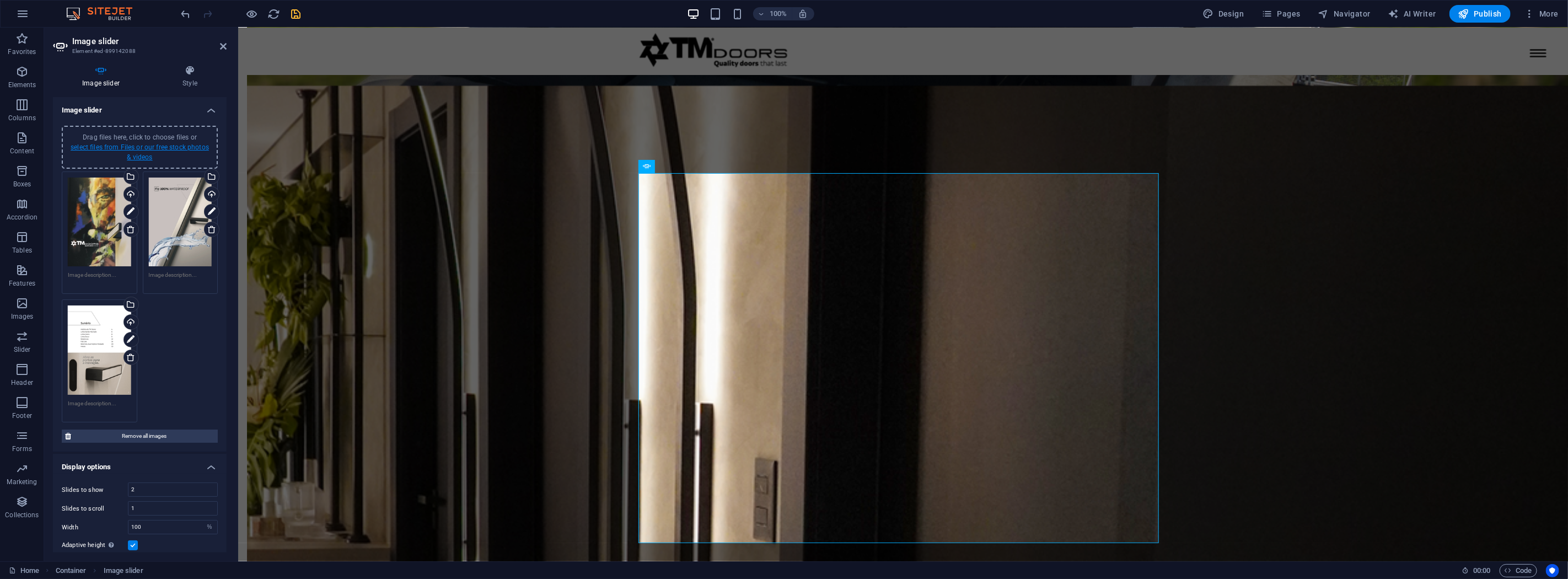
click at [142, 148] on link "select files from Files or our free stock photos & videos" at bounding box center [140, 152] width 138 height 18
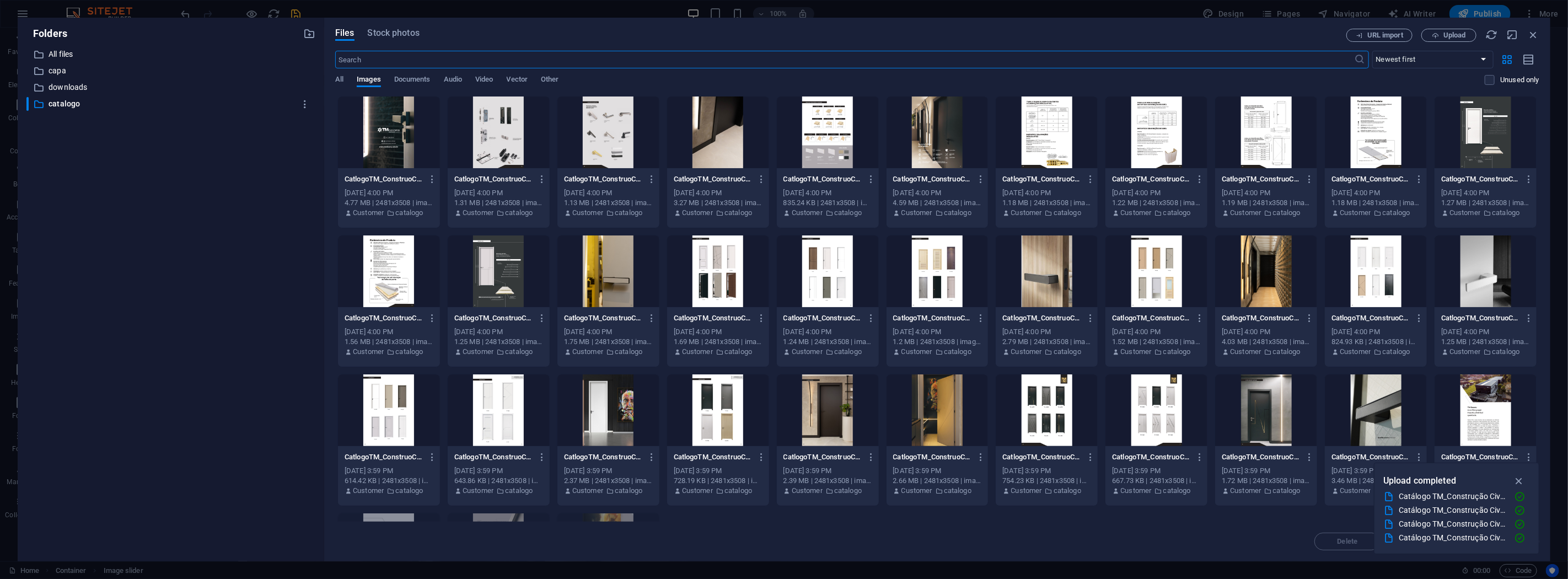
scroll to position [123, 0]
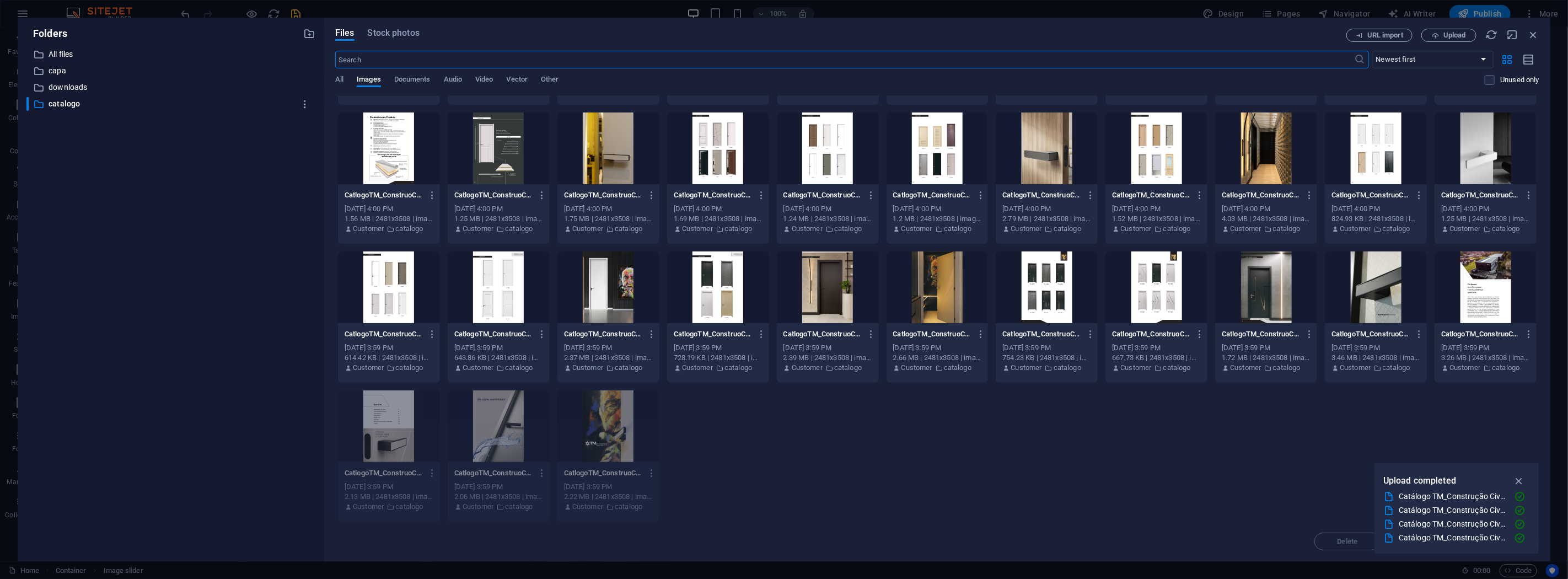
click at [1470, 283] on div at bounding box center [1486, 287] width 102 height 72
click at [1470, 283] on div "1" at bounding box center [1486, 287] width 102 height 72
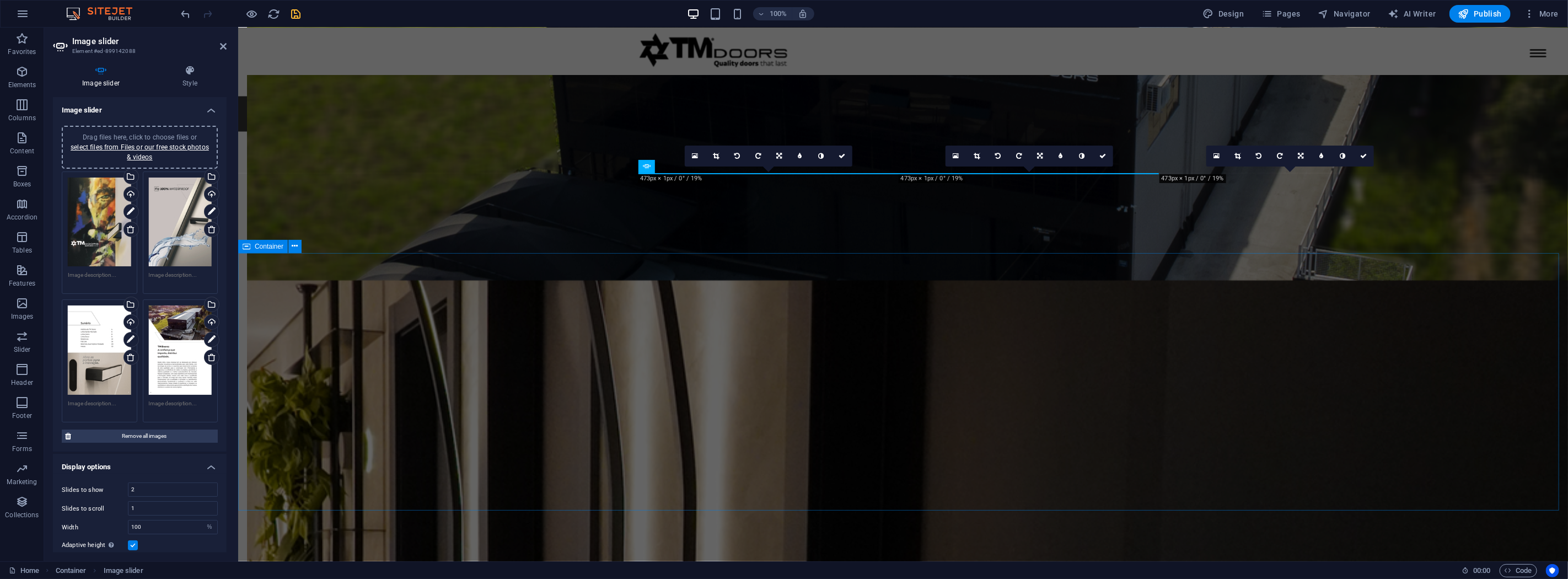
scroll to position [1692, 0]
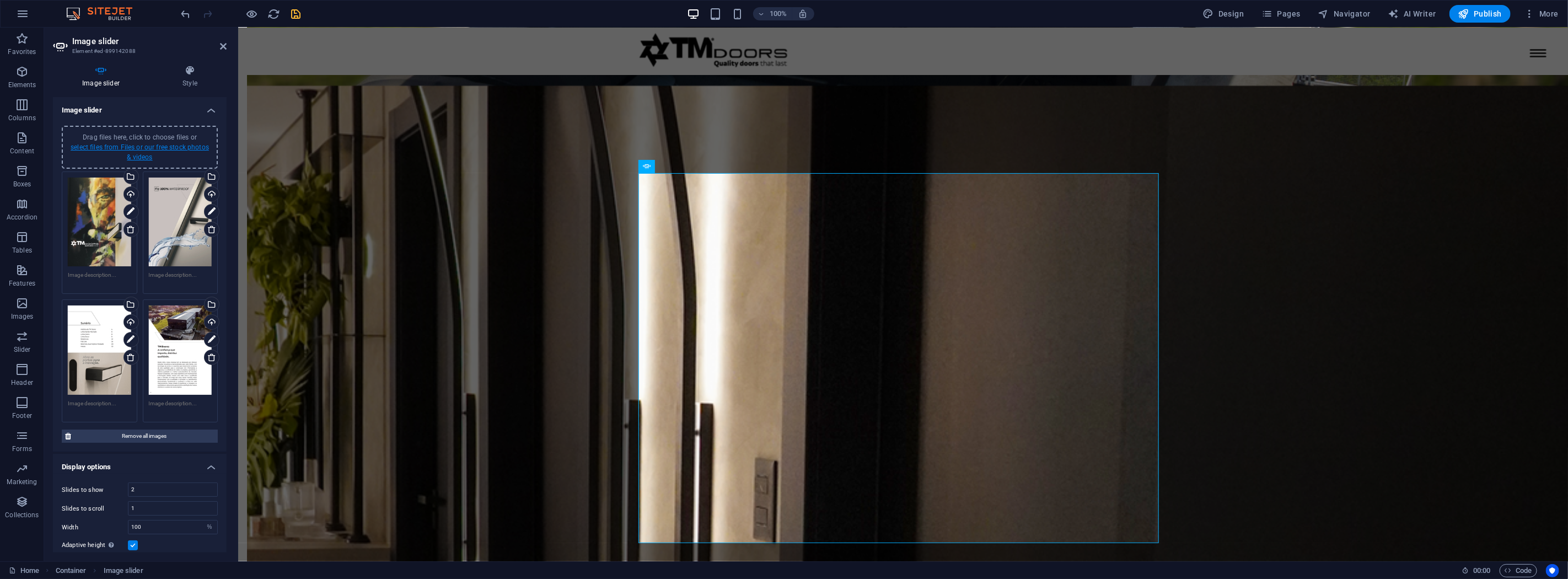
click at [157, 143] on link "select files from Files or our free stock photos & videos" at bounding box center [140, 152] width 138 height 18
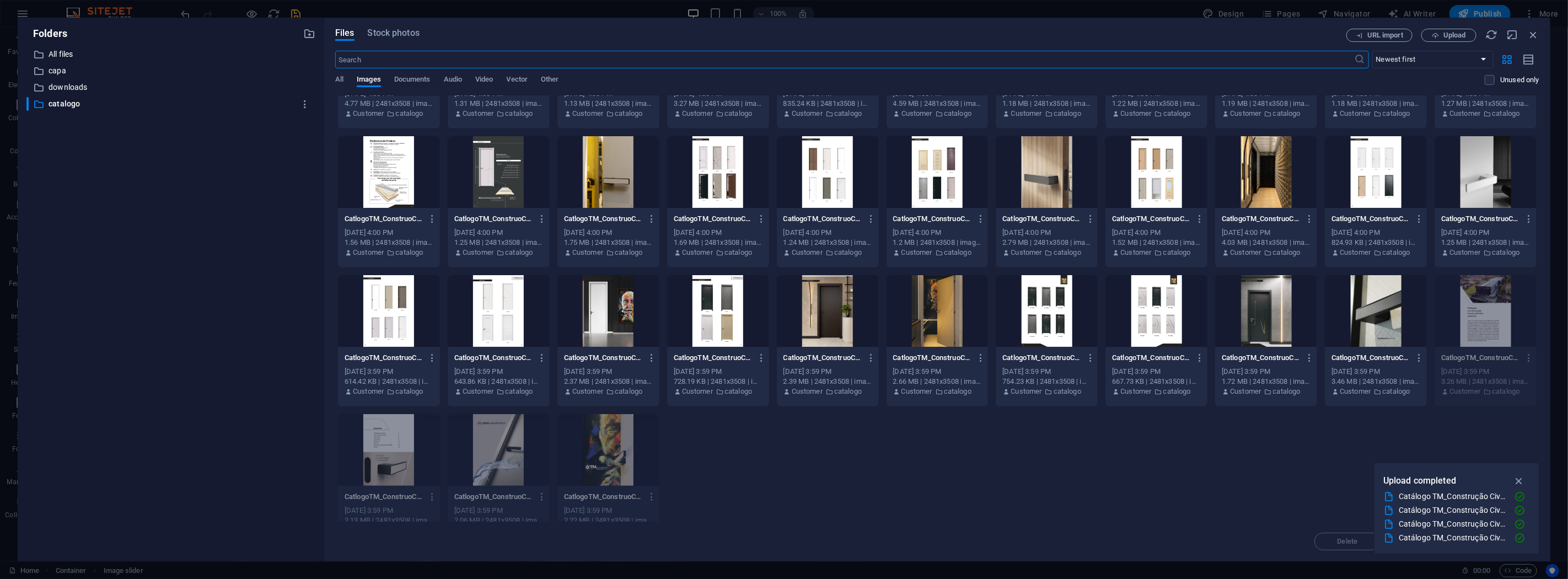
scroll to position [123, 0]
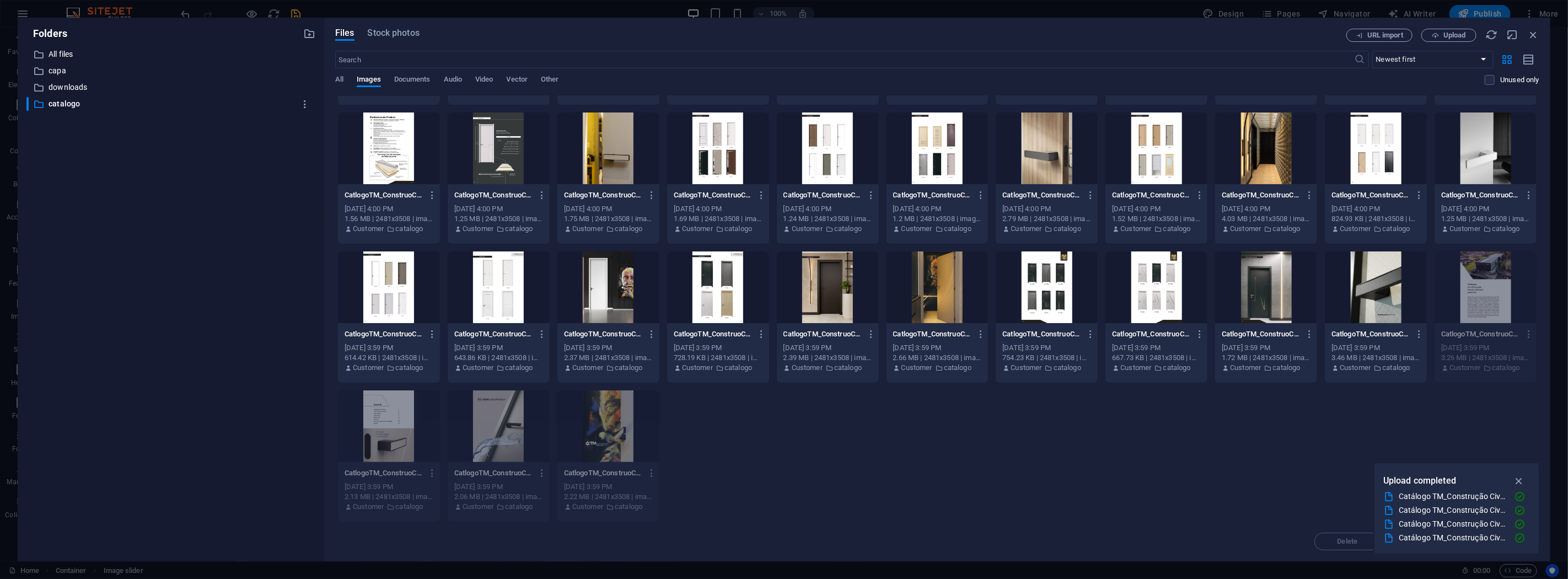
click at [1370, 275] on div at bounding box center [1376, 287] width 102 height 72
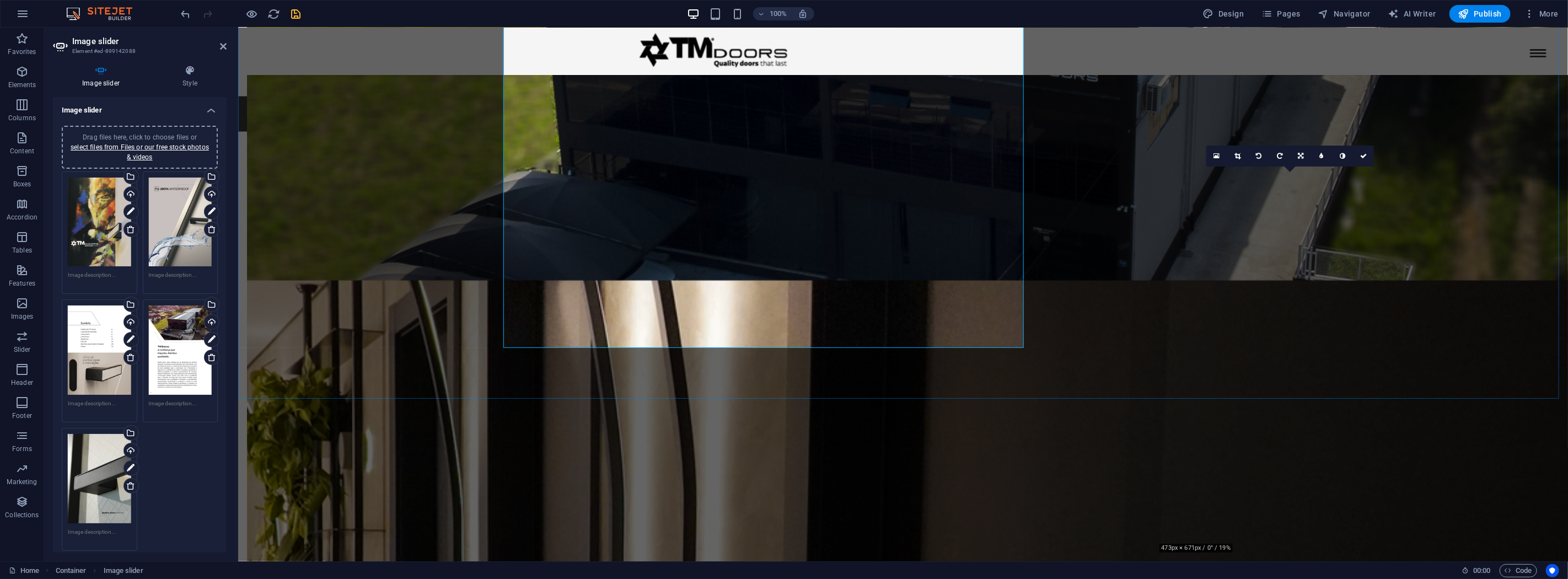
scroll to position [1692, 0]
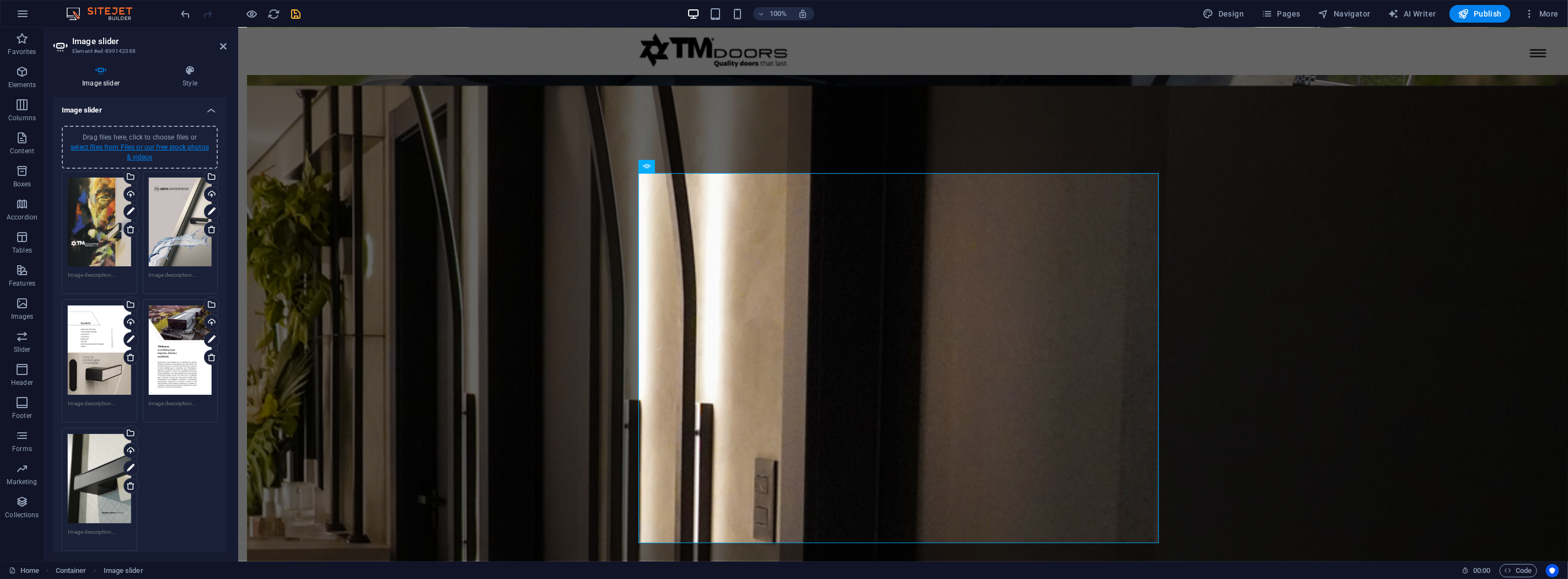
click at [145, 143] on link "select files from Files or our free stock photos & videos" at bounding box center [140, 152] width 138 height 18
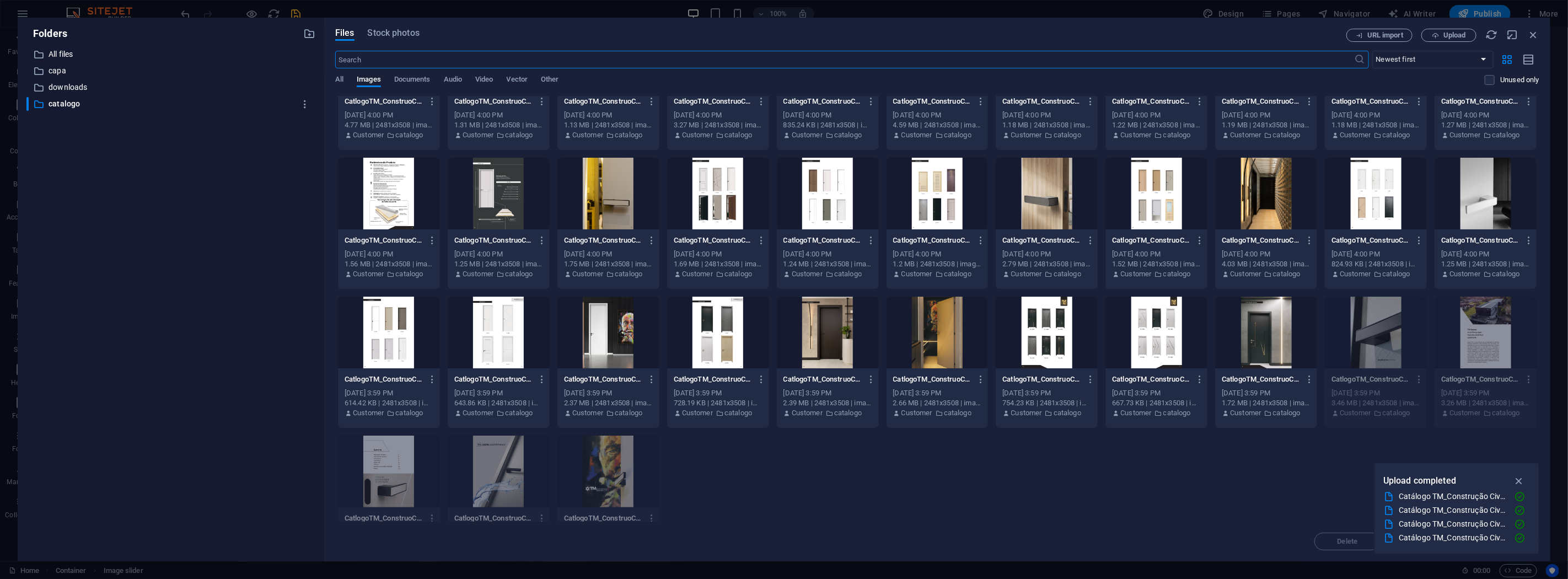
scroll to position [123, 0]
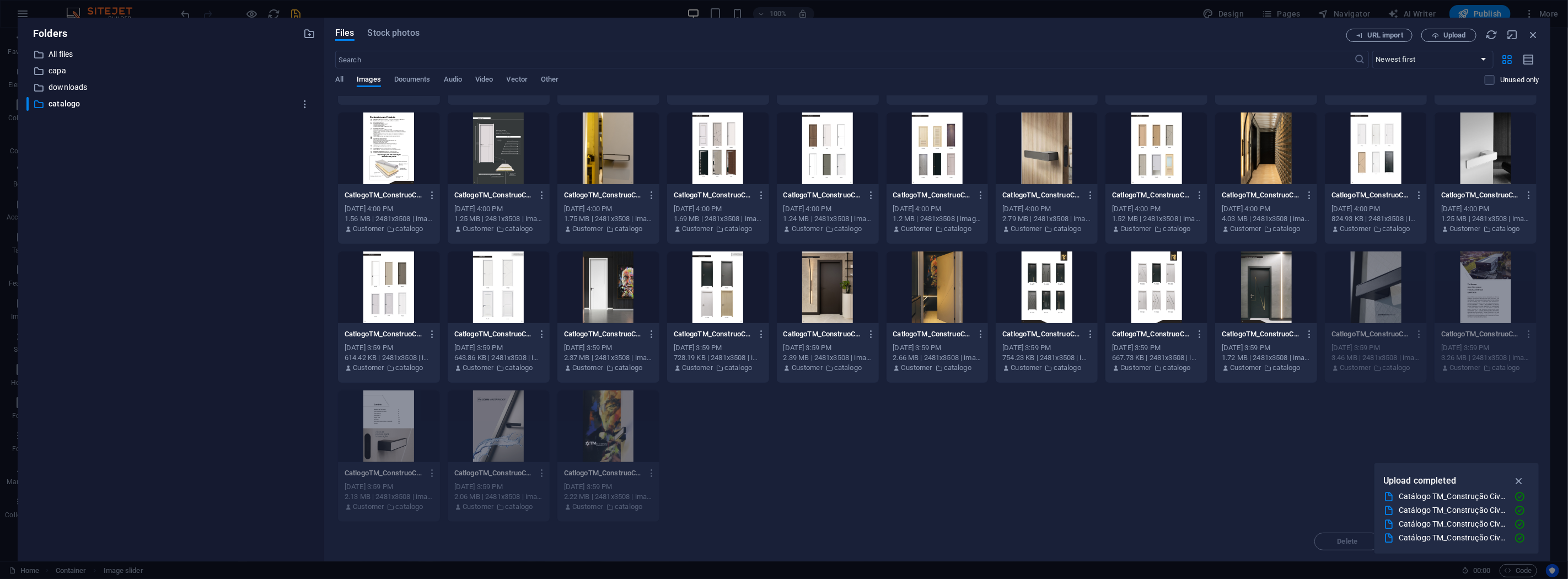
click at [1259, 288] on div at bounding box center [1266, 287] width 102 height 72
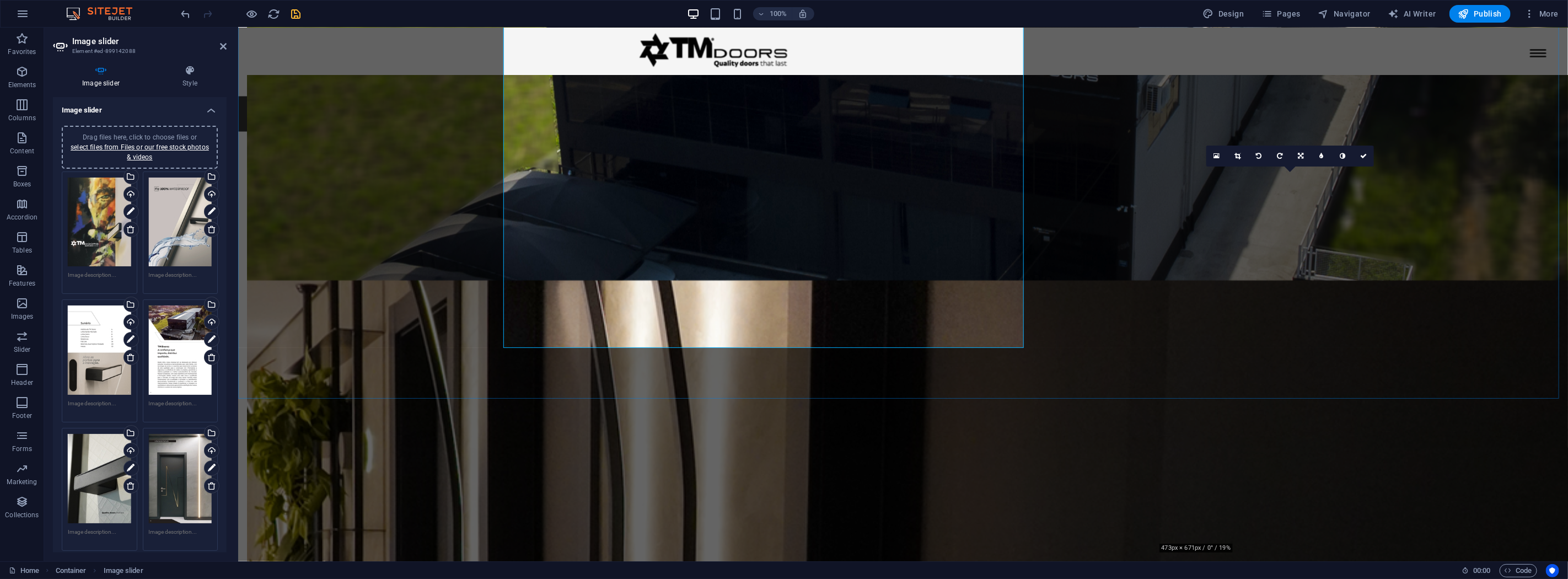
scroll to position [1692, 0]
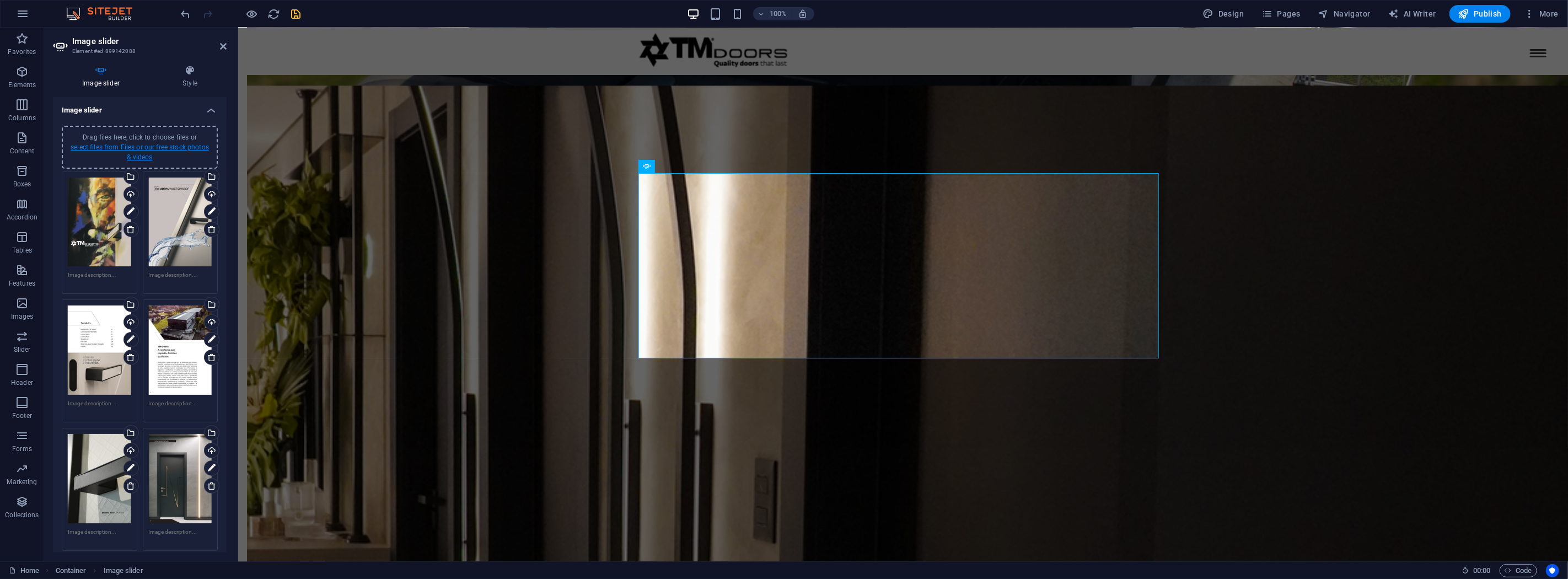
click at [128, 143] on link "select files from Files or our free stock photos & videos" at bounding box center [140, 152] width 138 height 18
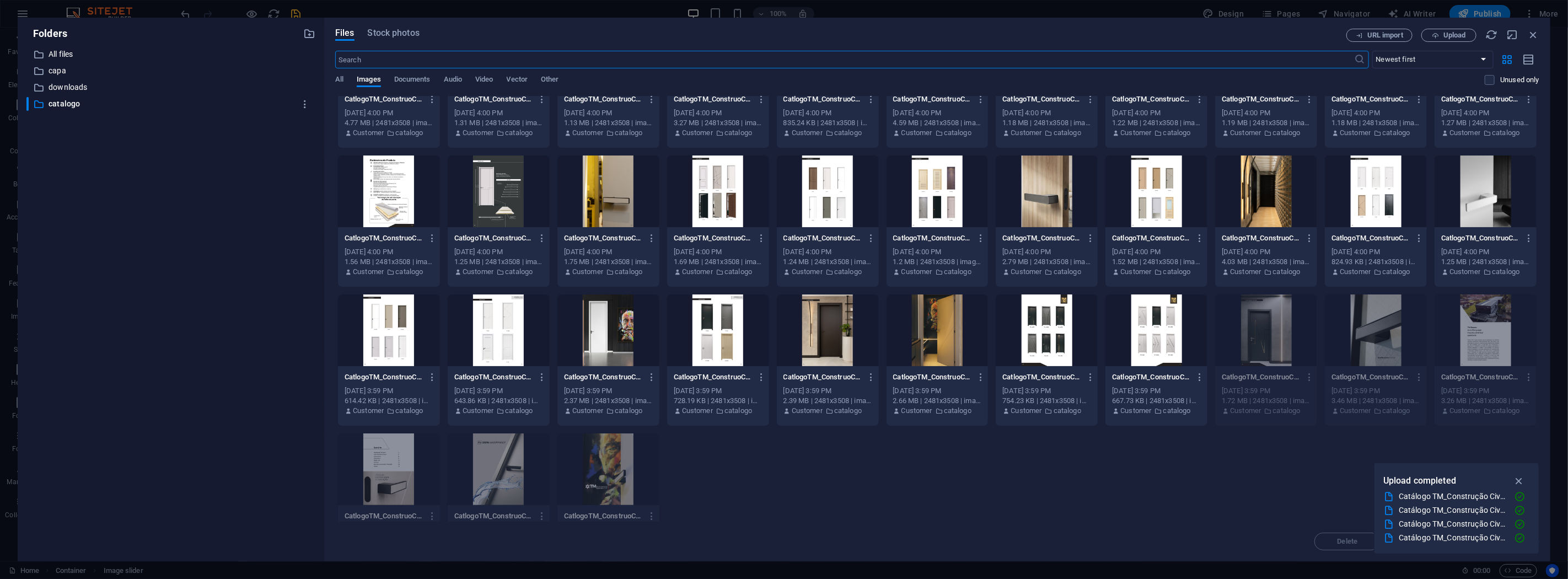
scroll to position [123, 0]
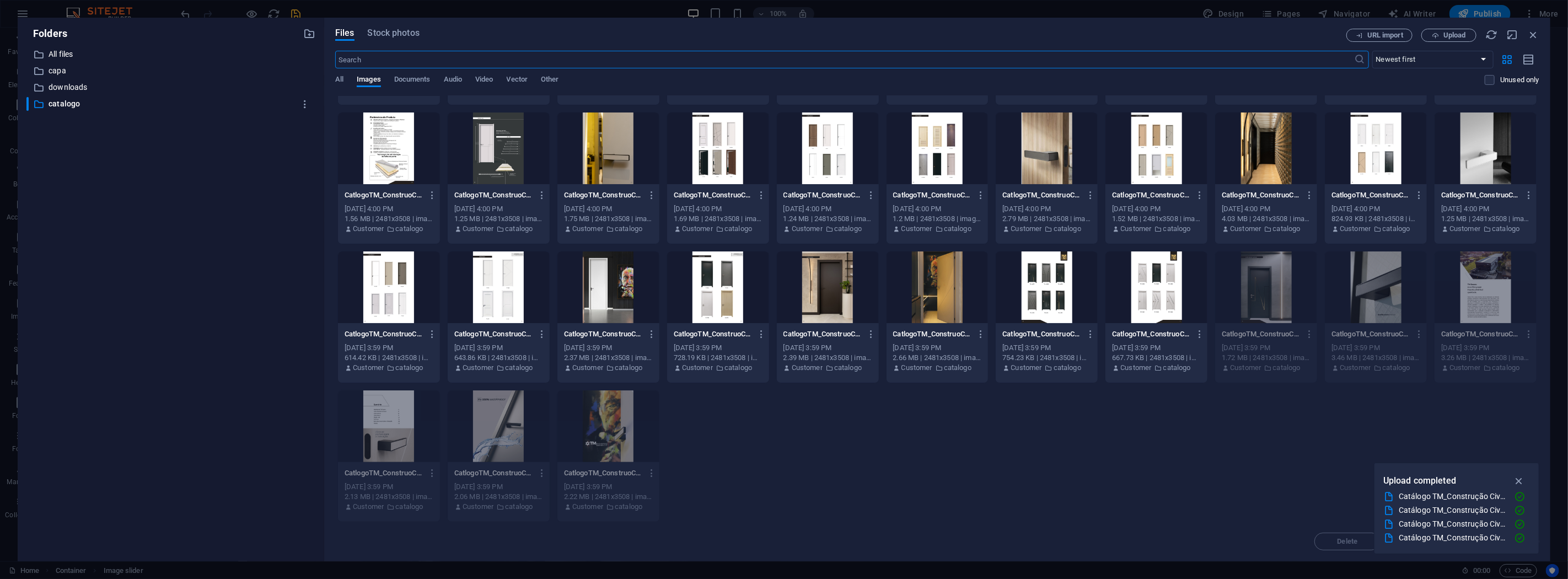
click at [1156, 293] on div at bounding box center [1156, 287] width 102 height 72
drag, startPoint x: 1156, startPoint y: 293, endPoint x: 661, endPoint y: 256, distance: 496.4
click at [1156, 293] on div "1" at bounding box center [1156, 287] width 102 height 72
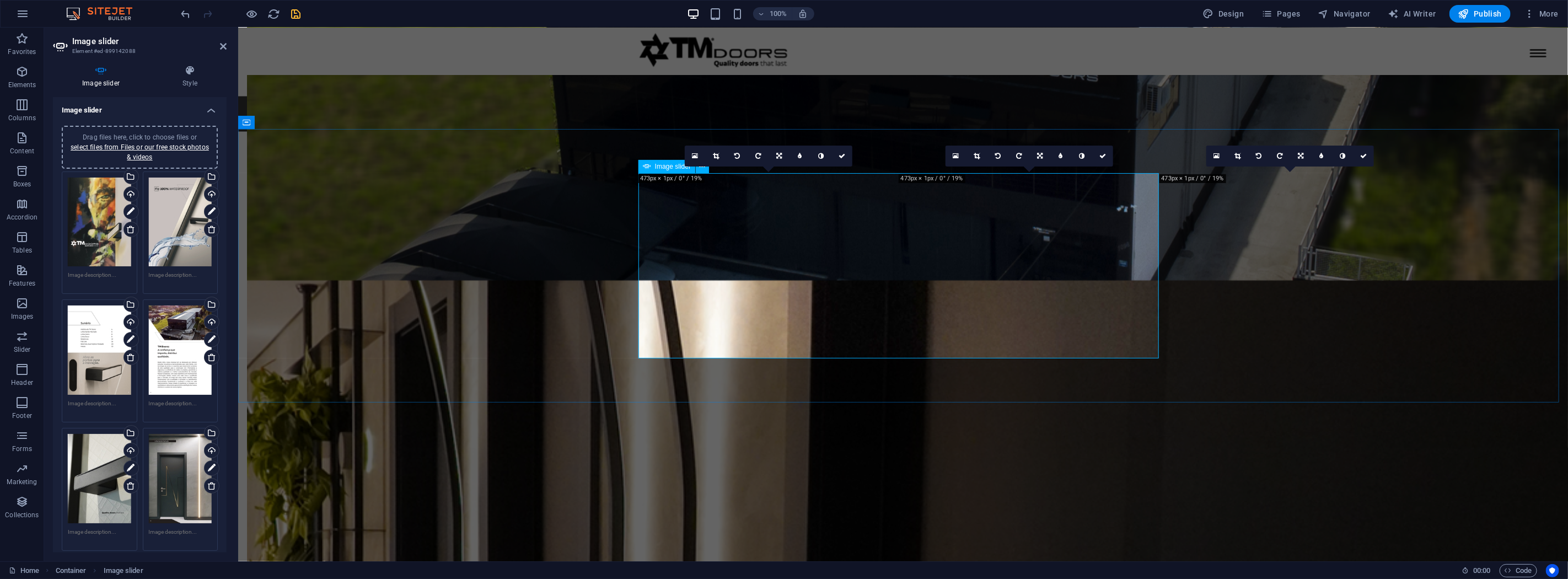
scroll to position [1692, 0]
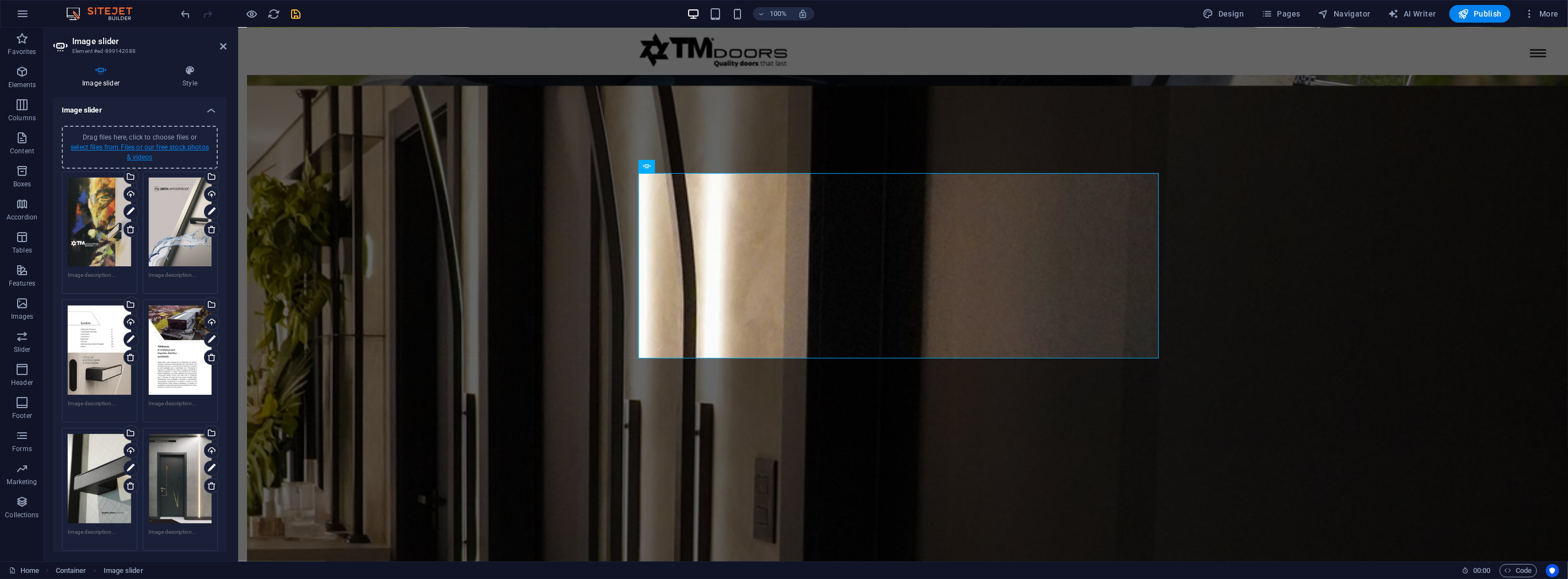
click at [169, 145] on link "select files from Files or our free stock photos & videos" at bounding box center [140, 152] width 138 height 18
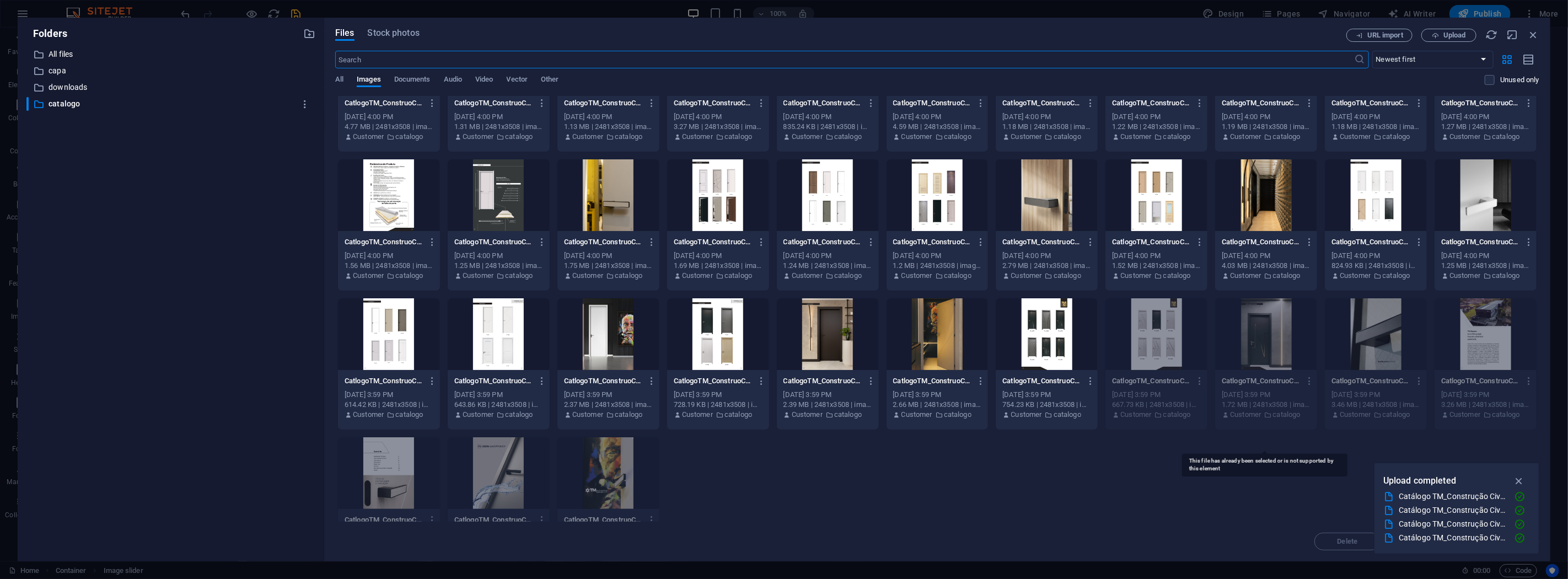
scroll to position [123, 0]
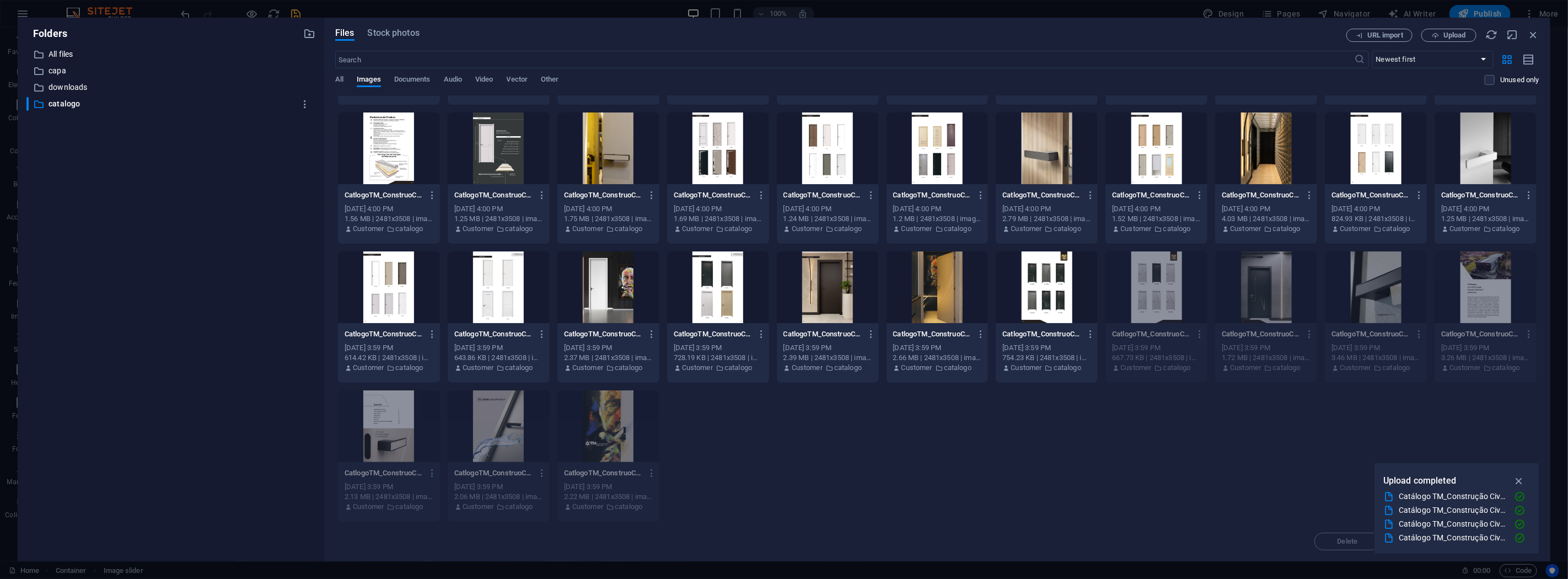
click at [1048, 281] on div at bounding box center [1047, 287] width 102 height 72
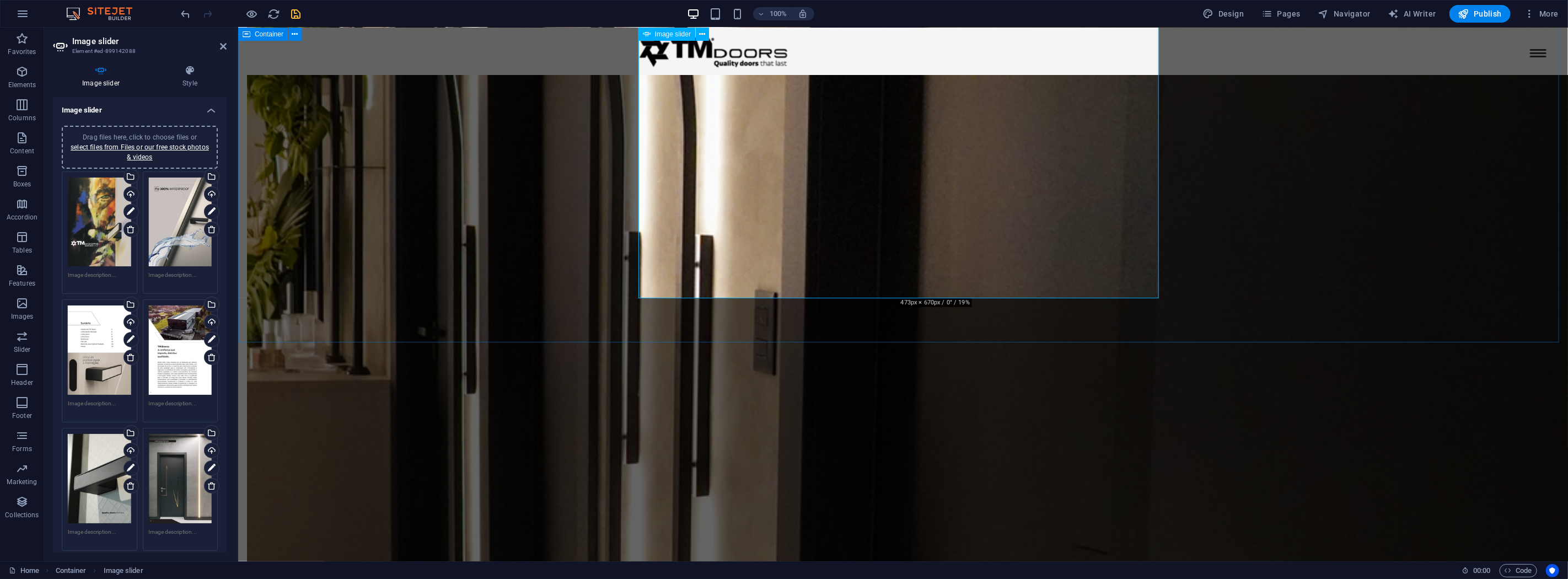
scroll to position [1815, 0]
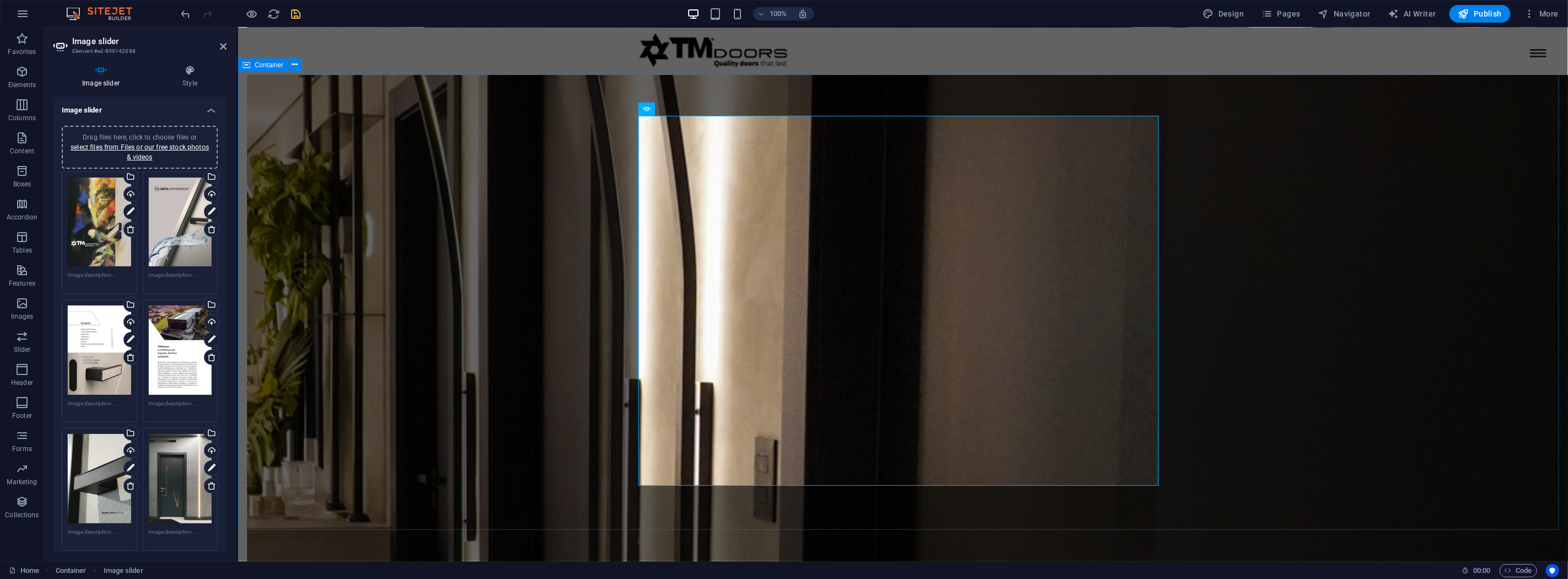
scroll to position [1692, 0]
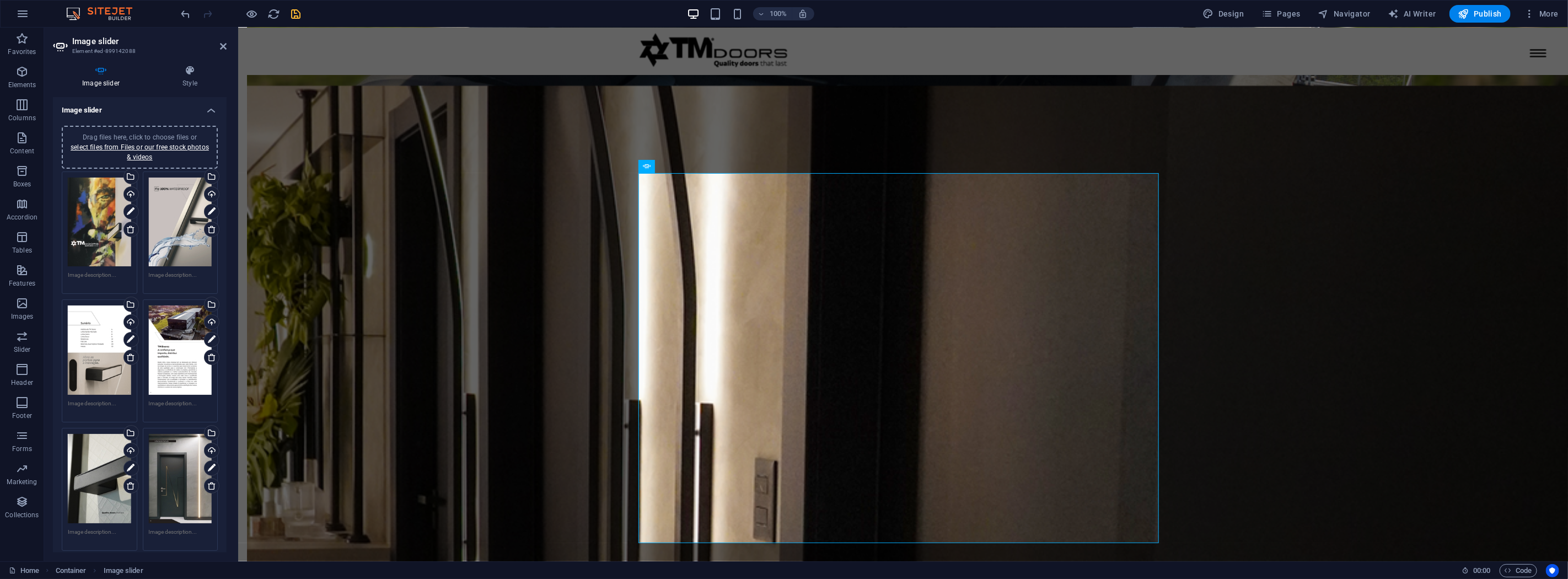
scroll to position [61, 0]
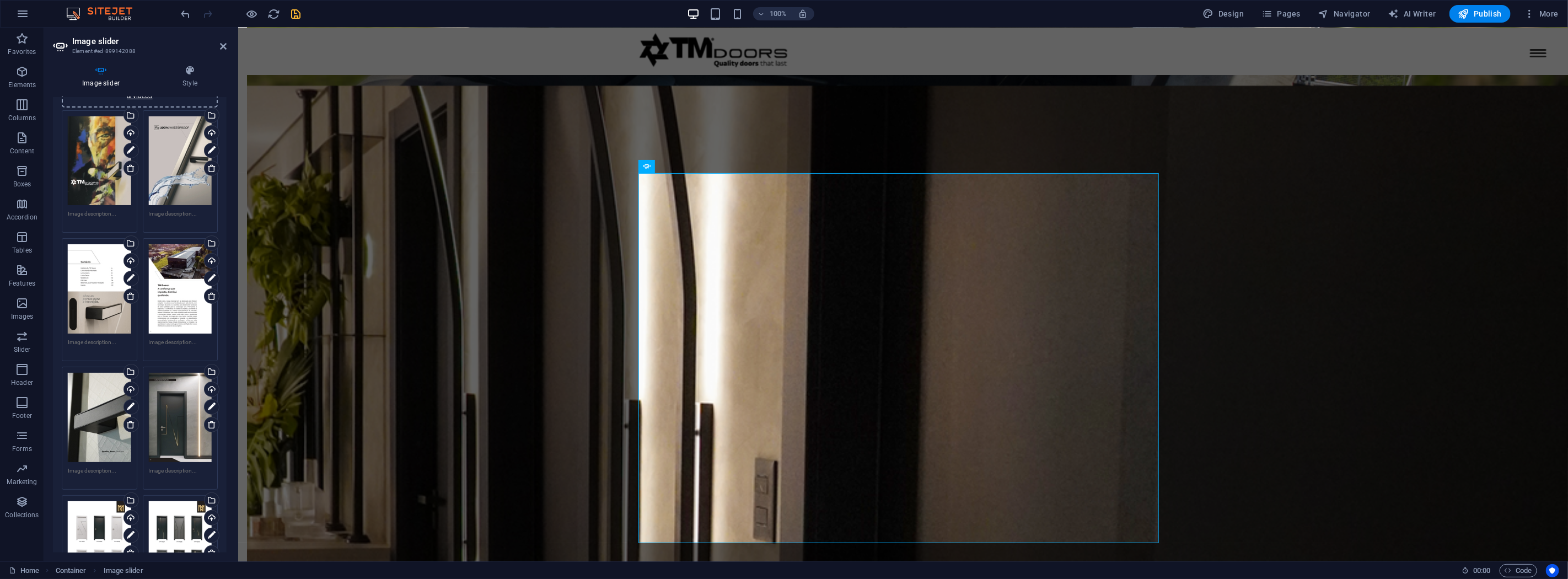
click at [163, 273] on div "Drag files here, click to choose files or select files from Files or our free s…" at bounding box center [180, 289] width 63 height 89
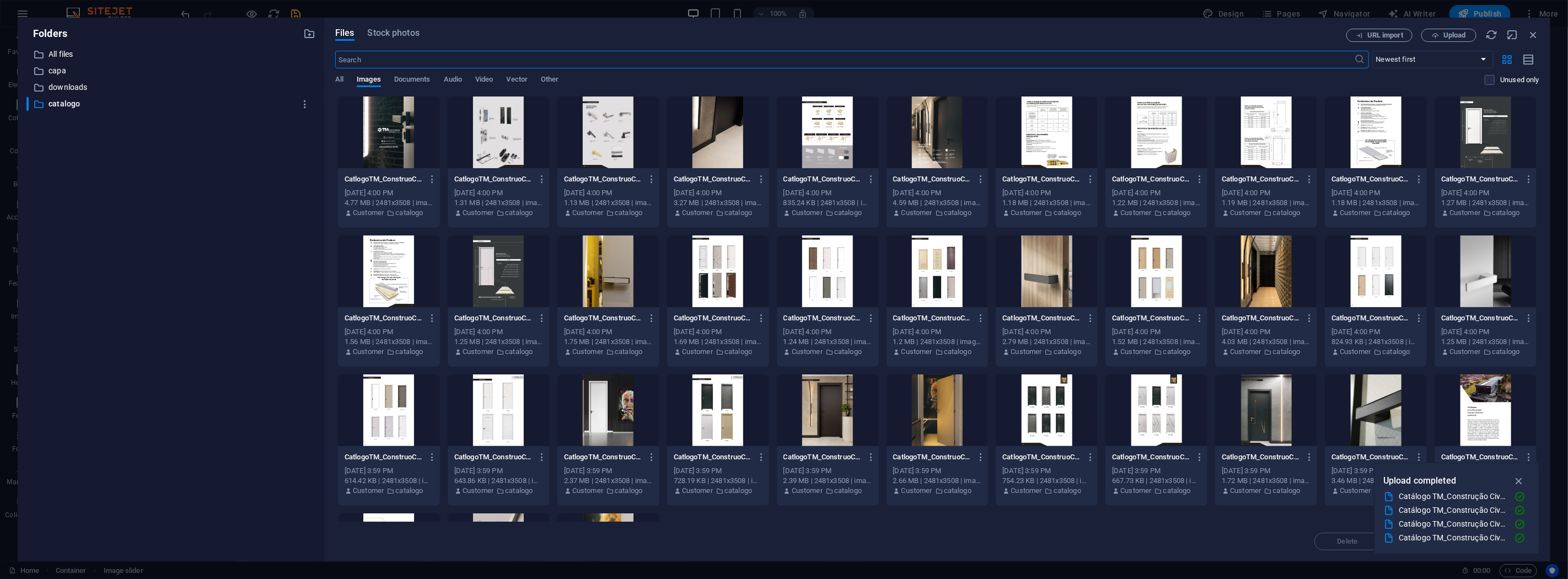
scroll to position [1833, 0]
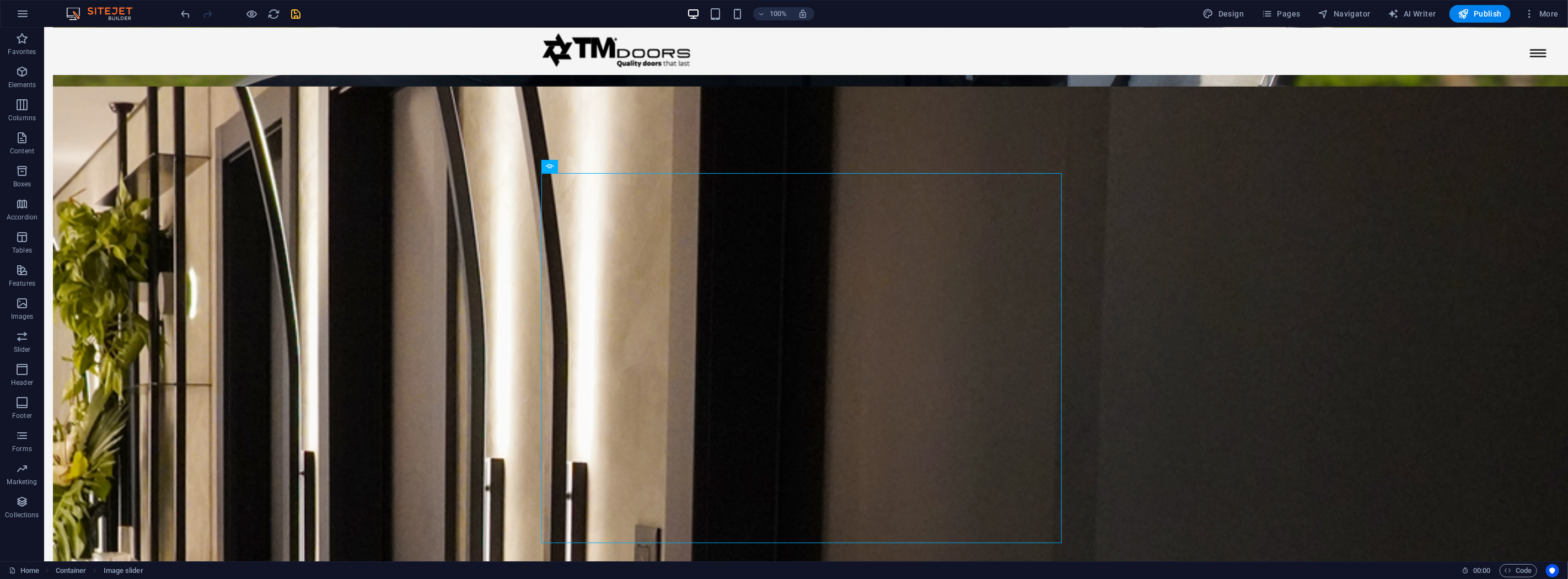
click at [304, 11] on div "100% Design Pages Navigator AI Writer Publish More" at bounding box center [871, 13] width 1384 height 18
click at [295, 11] on icon "save" at bounding box center [296, 14] width 13 height 13
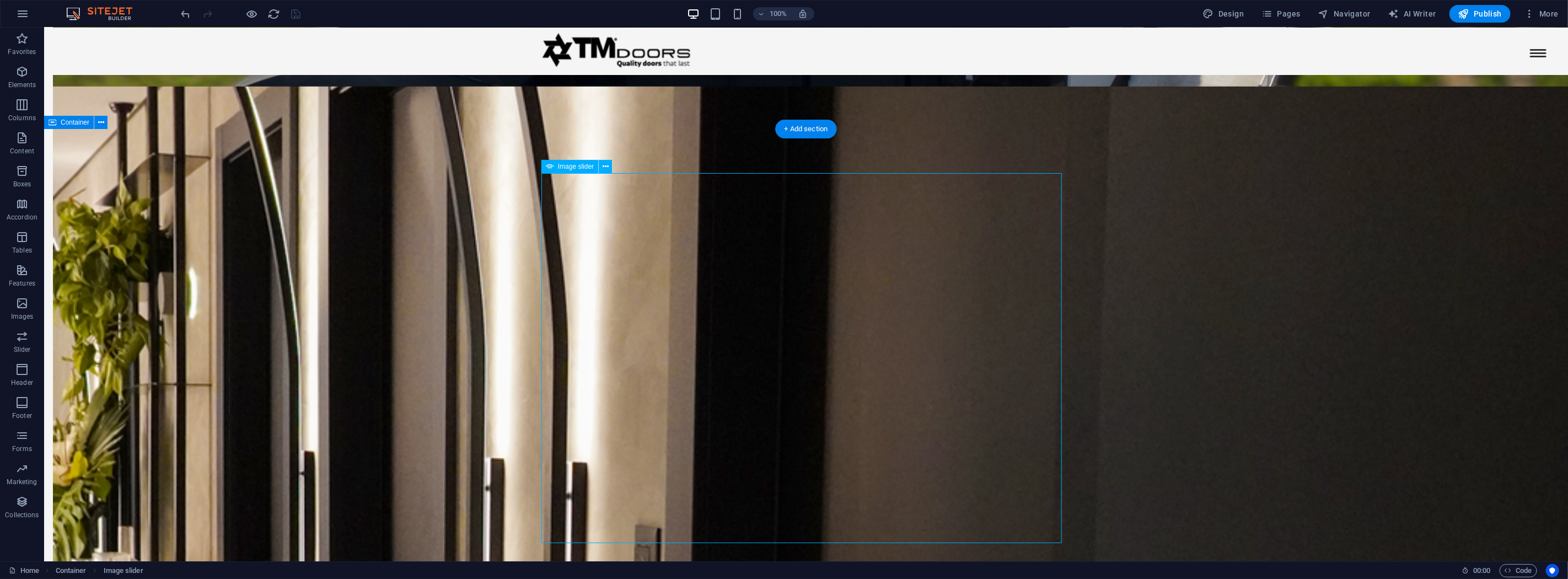
select select "%"
select select "px"
select select "ms"
select select "s"
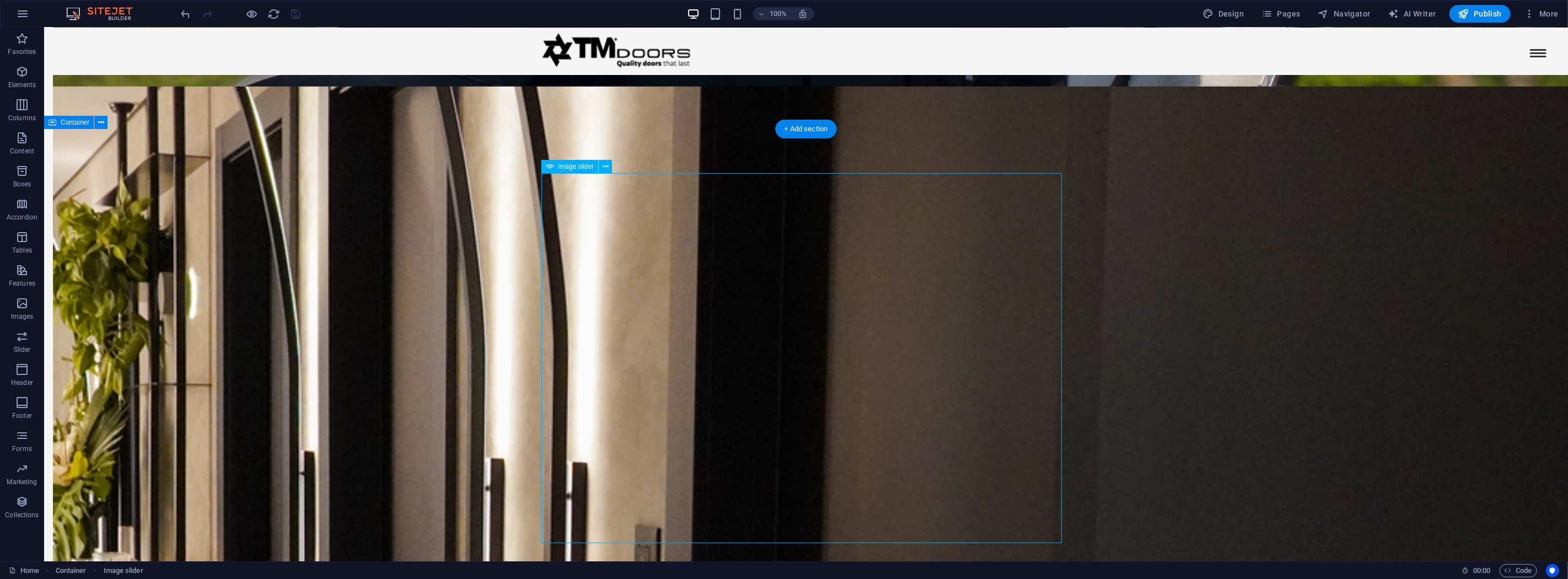
select select "progressive"
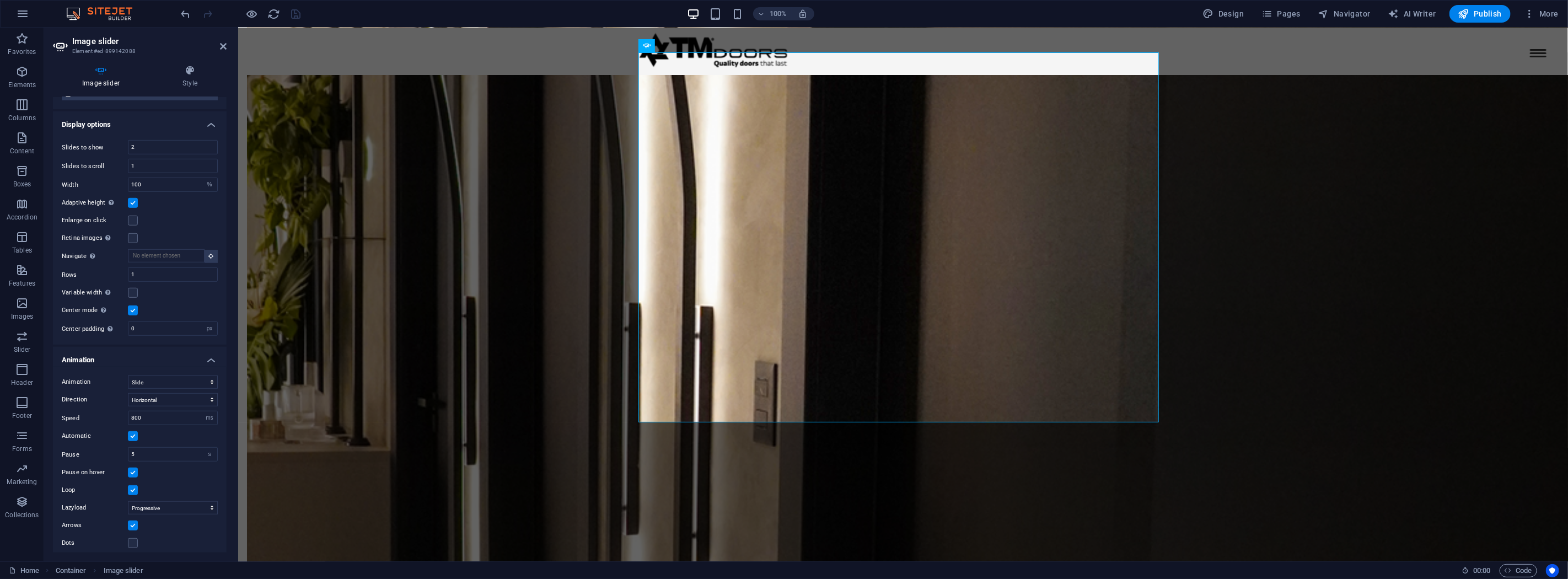
scroll to position [1767, 0]
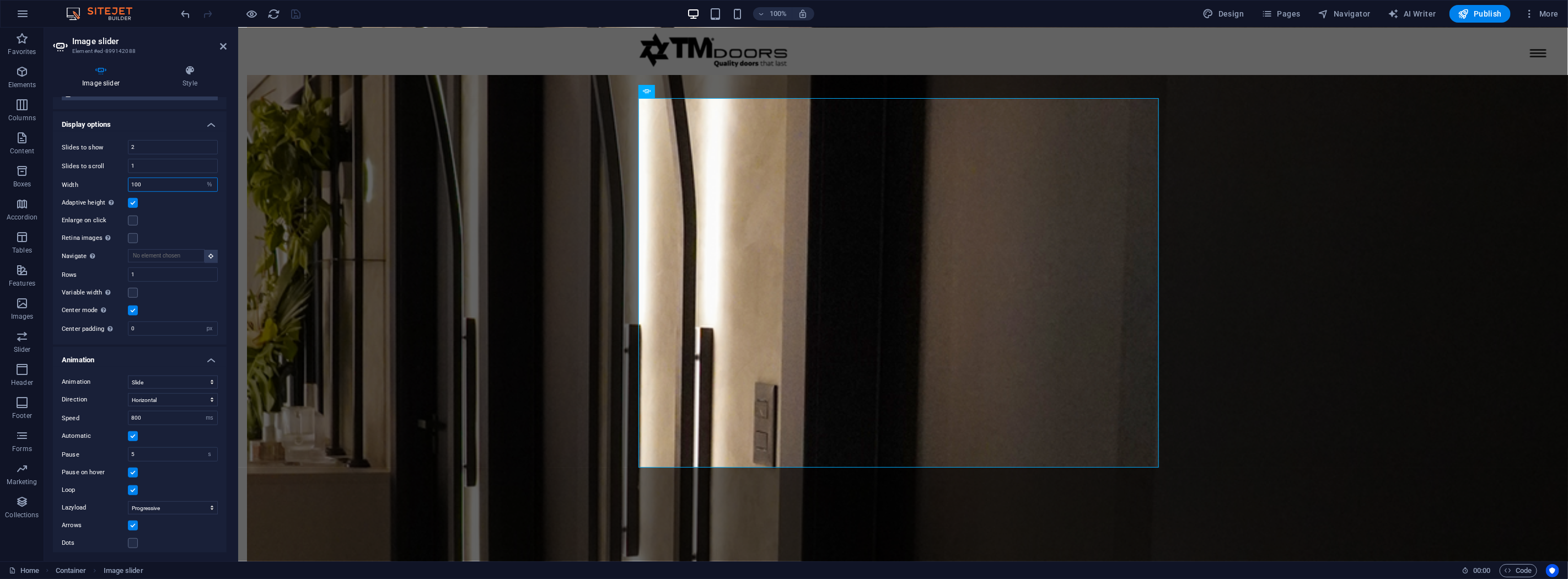
click at [198, 178] on input "100" at bounding box center [172, 184] width 89 height 13
click at [208, 181] on select "Default px % rem em vw vh" at bounding box center [210, 184] width 16 height 13
select select "default"
click at [202, 178] on select "Default px % rem em vw vh" at bounding box center [210, 184] width 16 height 13
select select "DISABLED_OPTION_VALUE"
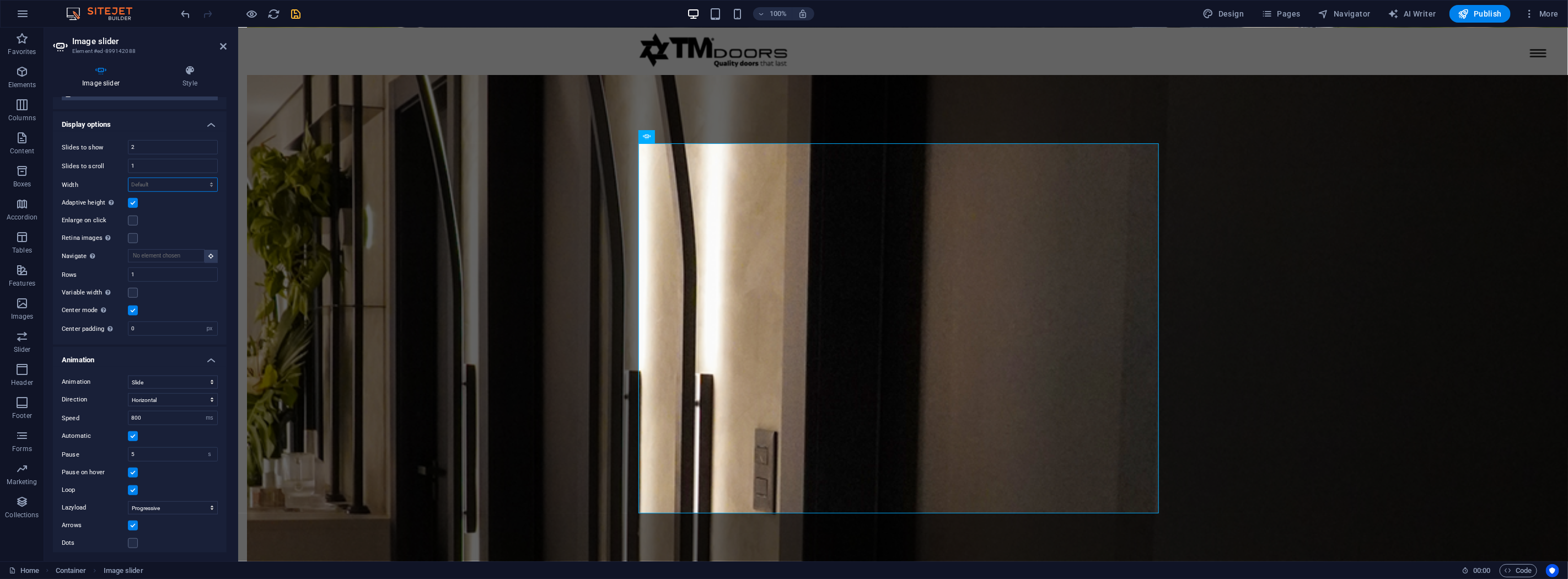
scroll to position [1721, 0]
click at [131, 307] on label at bounding box center [133, 310] width 10 height 10
click at [0, 0] on input "Center mode Enables centered view with partial previous/next slide. Use with od…" at bounding box center [0, 0] width 0 height 0
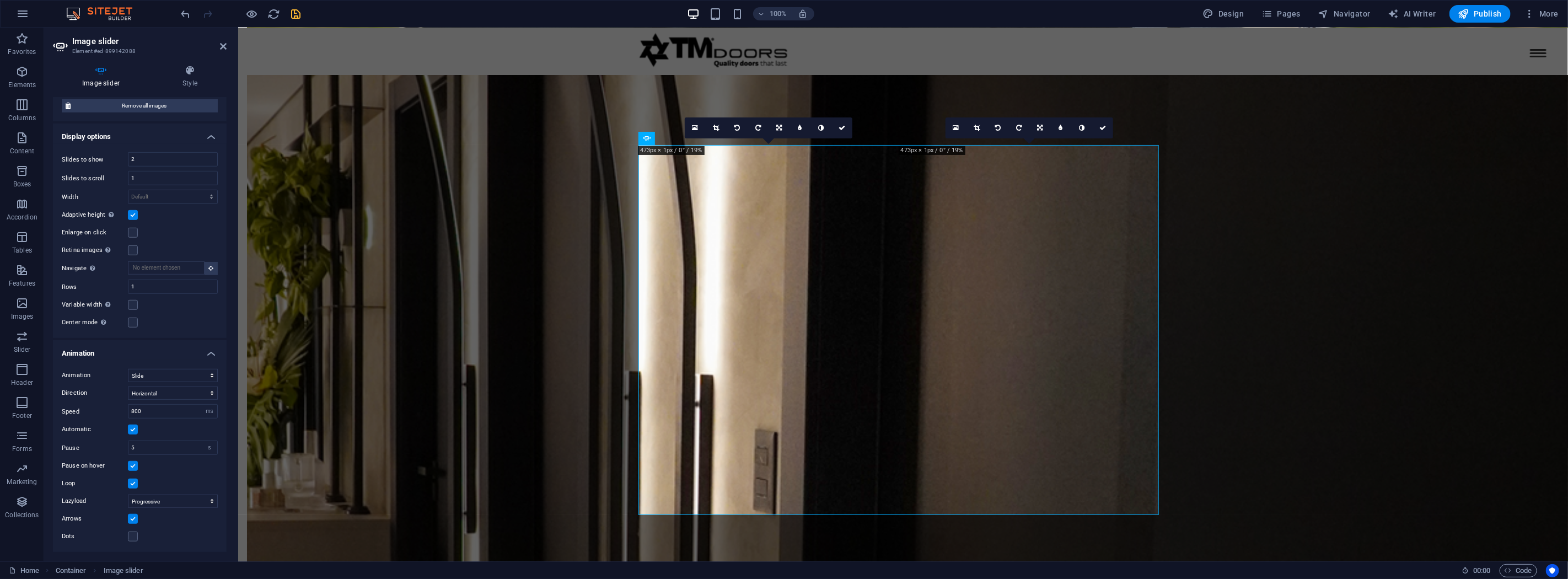
scroll to position [580, 0]
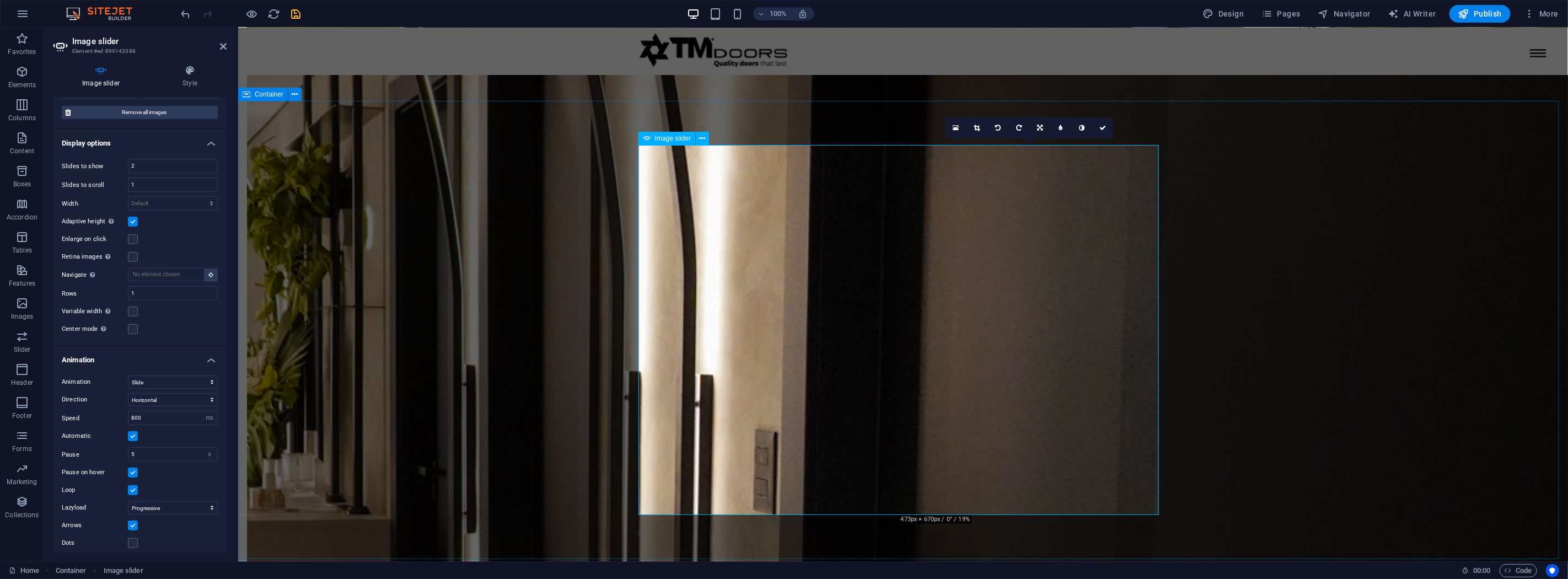
click at [130, 218] on label at bounding box center [133, 222] width 10 height 10
click at [0, 0] on input "Adaptive height Automatically adjust the height for single slide horizontal sli…" at bounding box center [0, 0] width 0 height 0
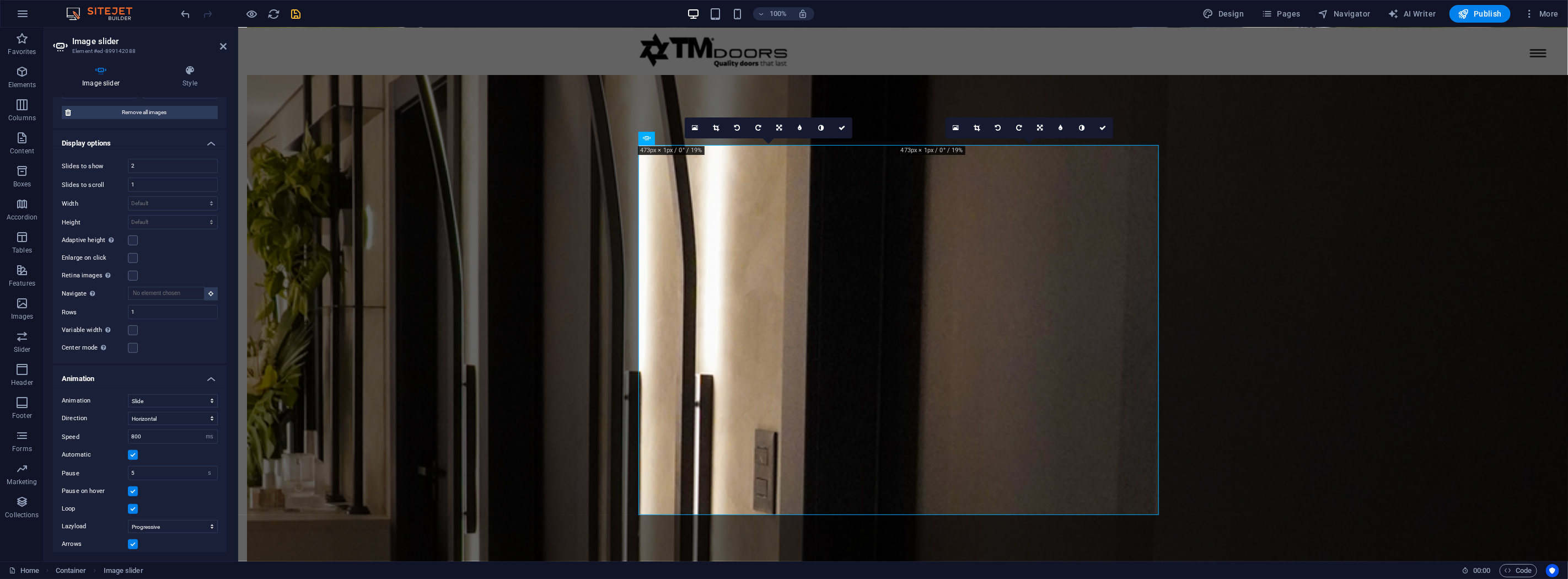
scroll to position [599, 0]
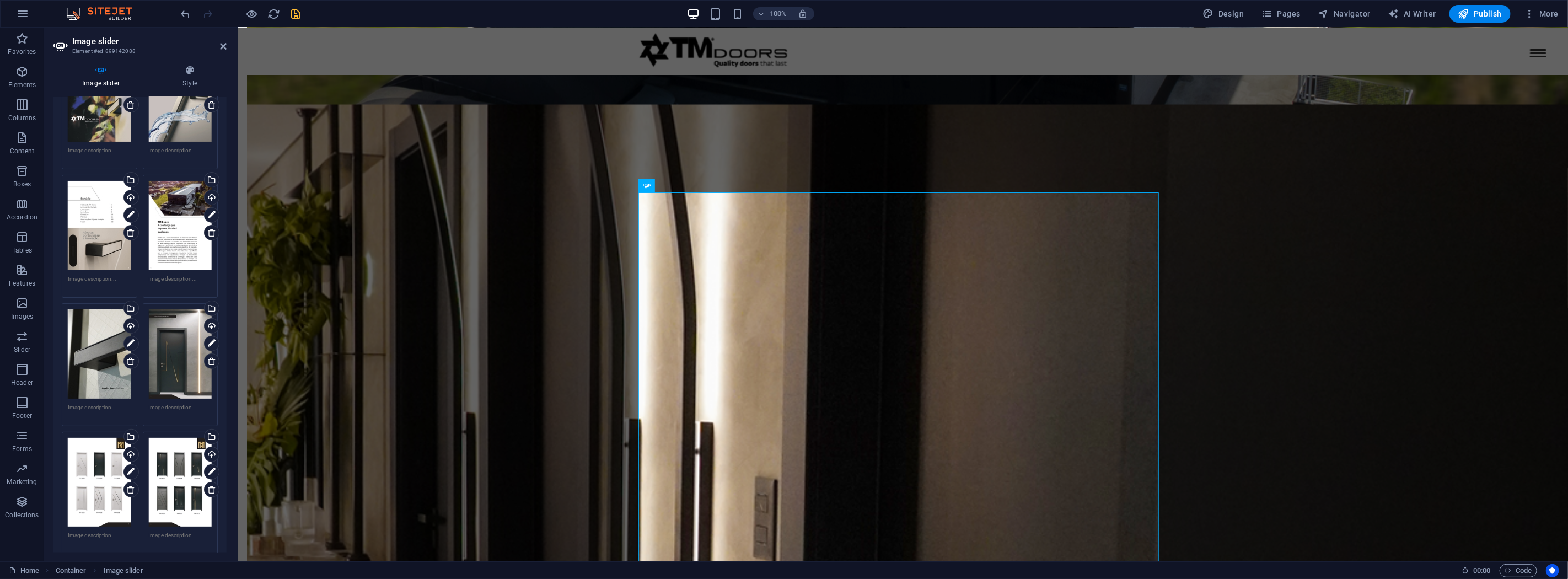
scroll to position [184, 0]
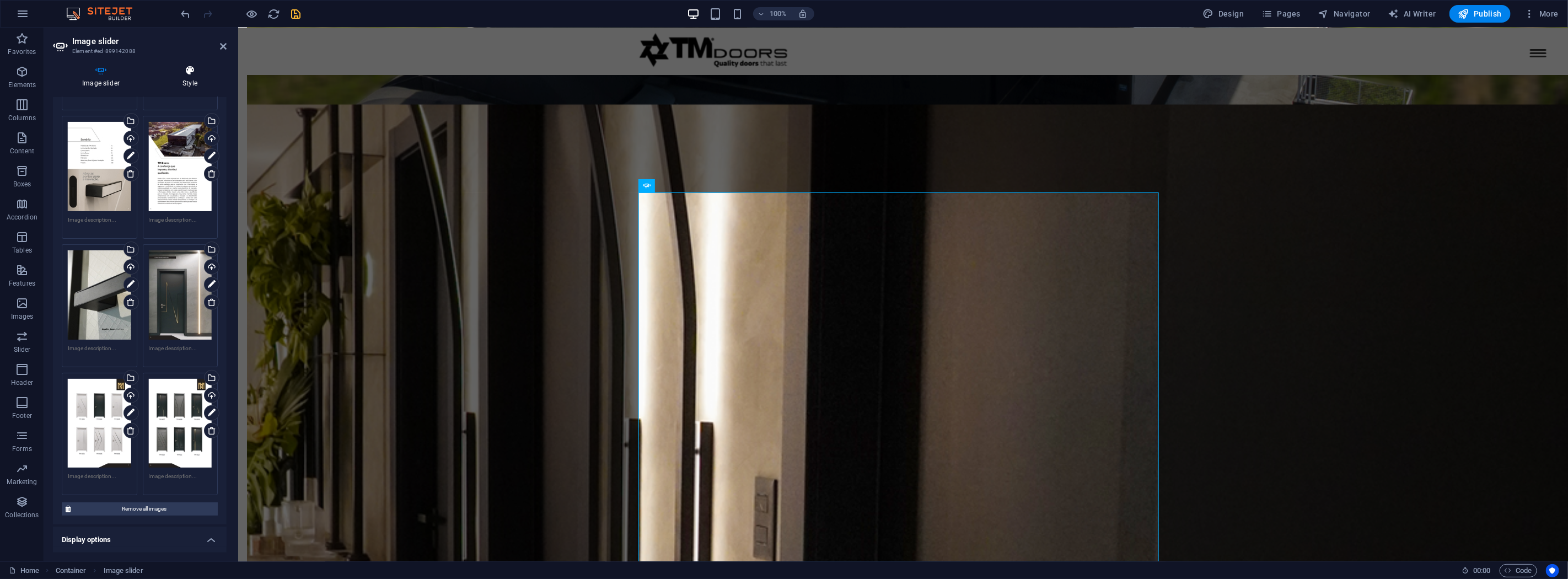
click at [191, 75] on icon at bounding box center [189, 71] width 73 height 11
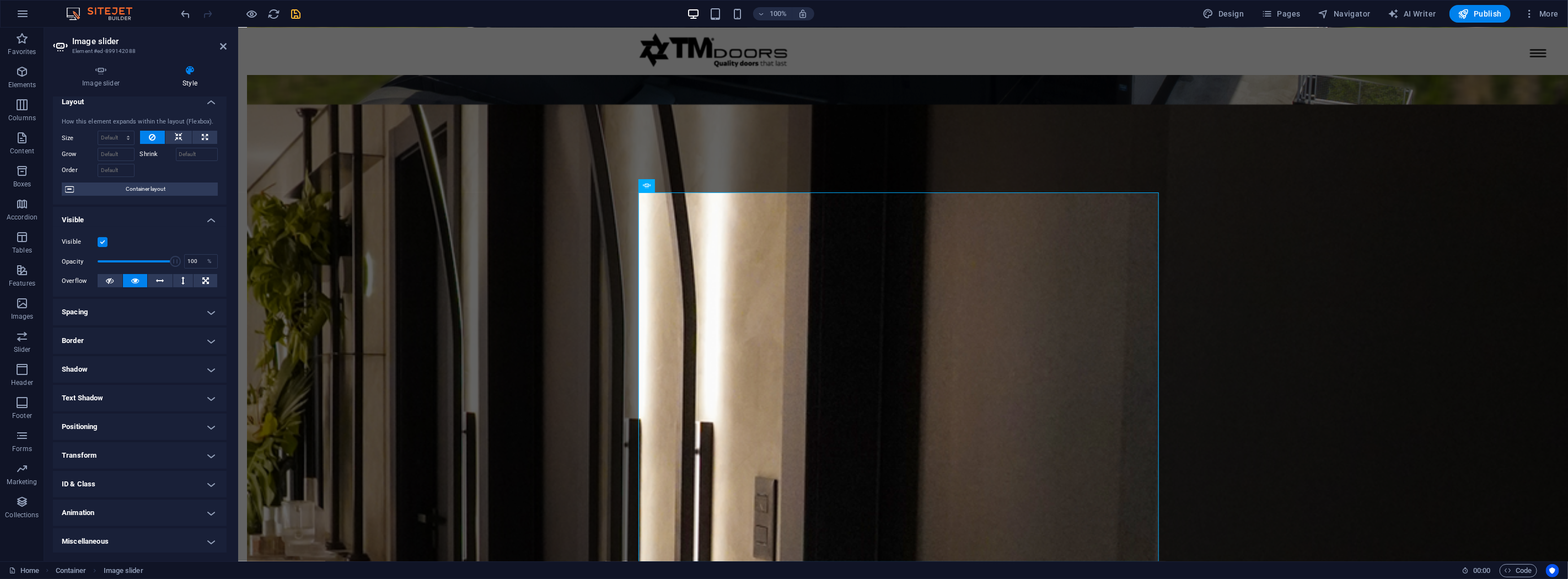
scroll to position [10, 0]
click at [98, 75] on icon at bounding box center [101, 71] width 96 height 11
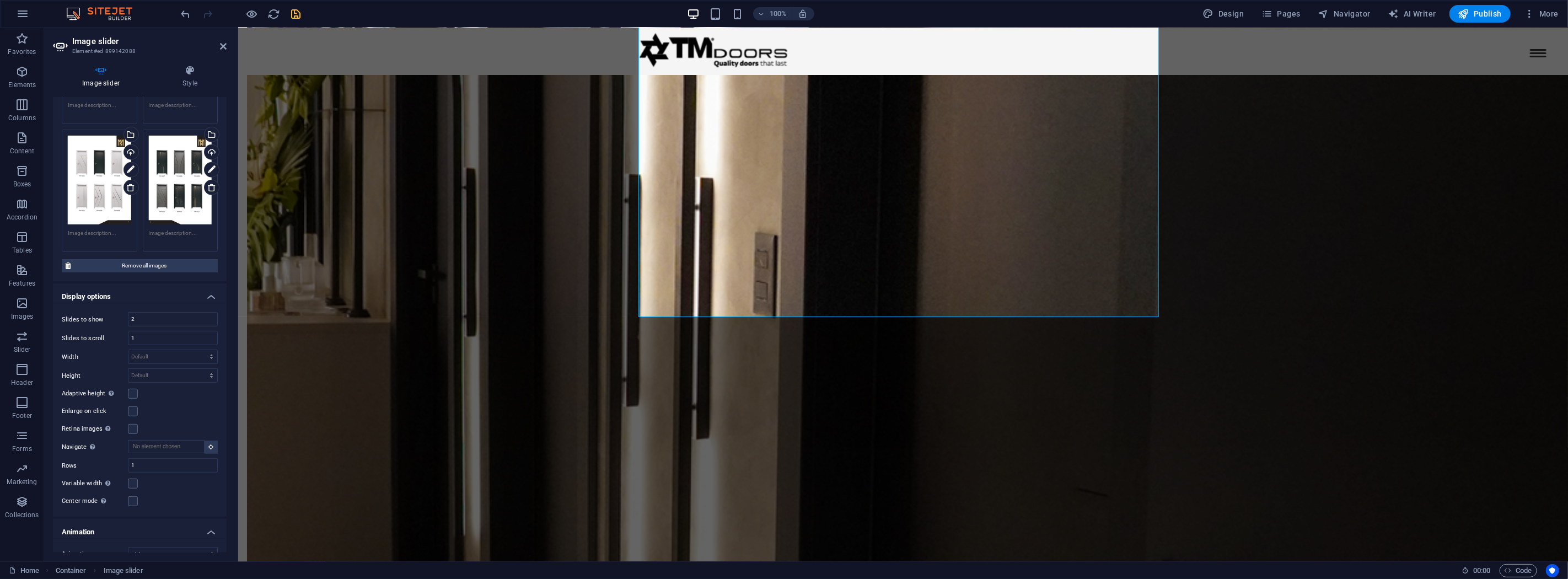
scroll to position [429, 0]
drag, startPoint x: 153, startPoint y: 315, endPoint x: 128, endPoint y: 310, distance: 25.5
click at [128, 311] on input "2" at bounding box center [172, 317] width 89 height 13
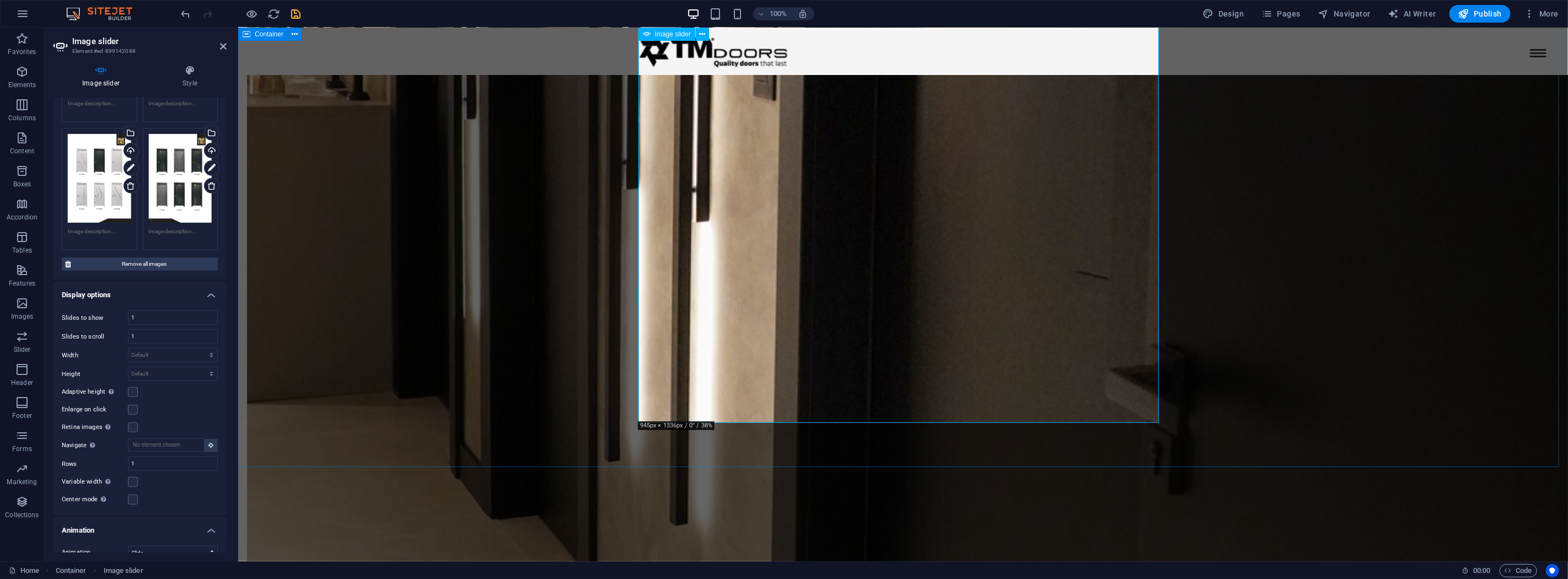
scroll to position [2064, 0]
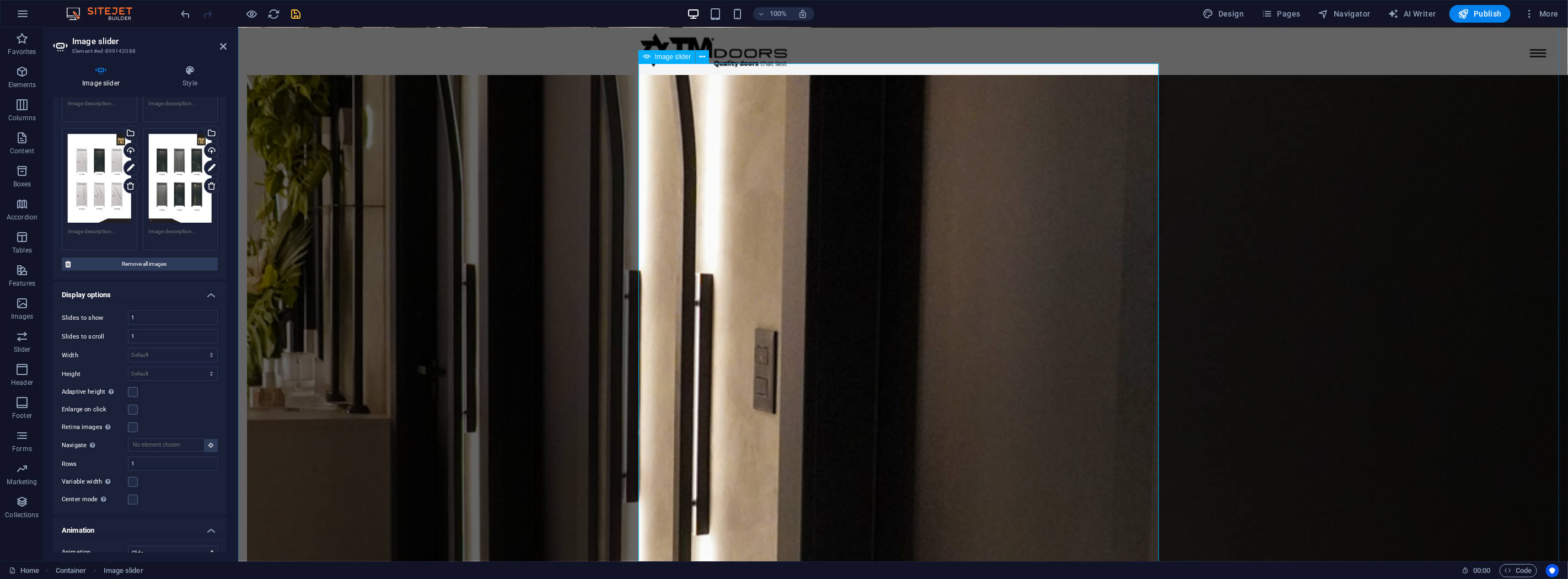
scroll to position [2002, 0]
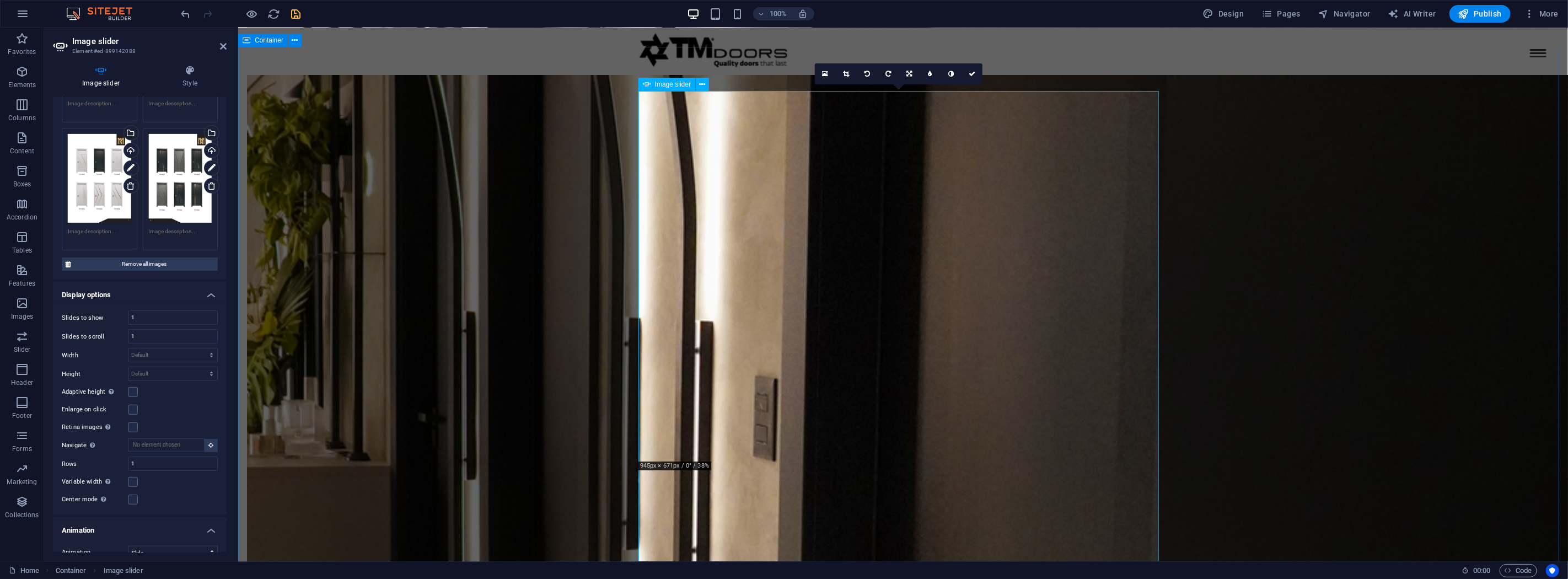
scroll to position [1941, 0]
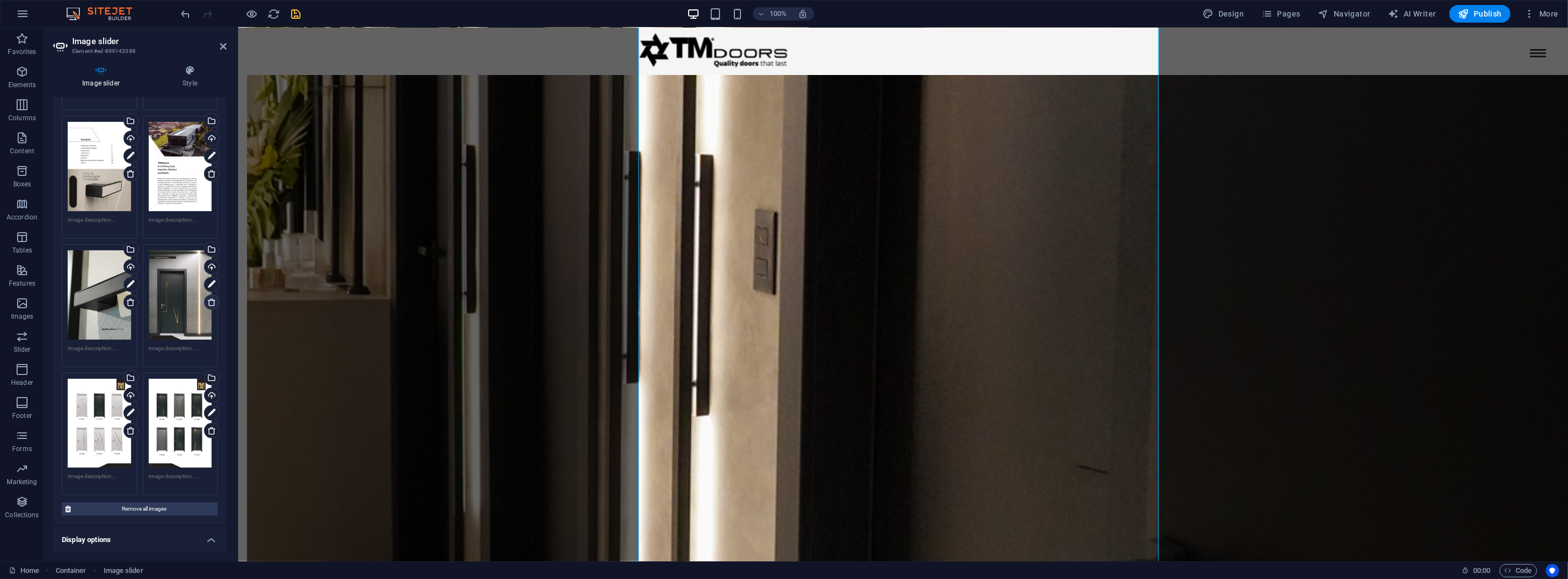
scroll to position [61, 0]
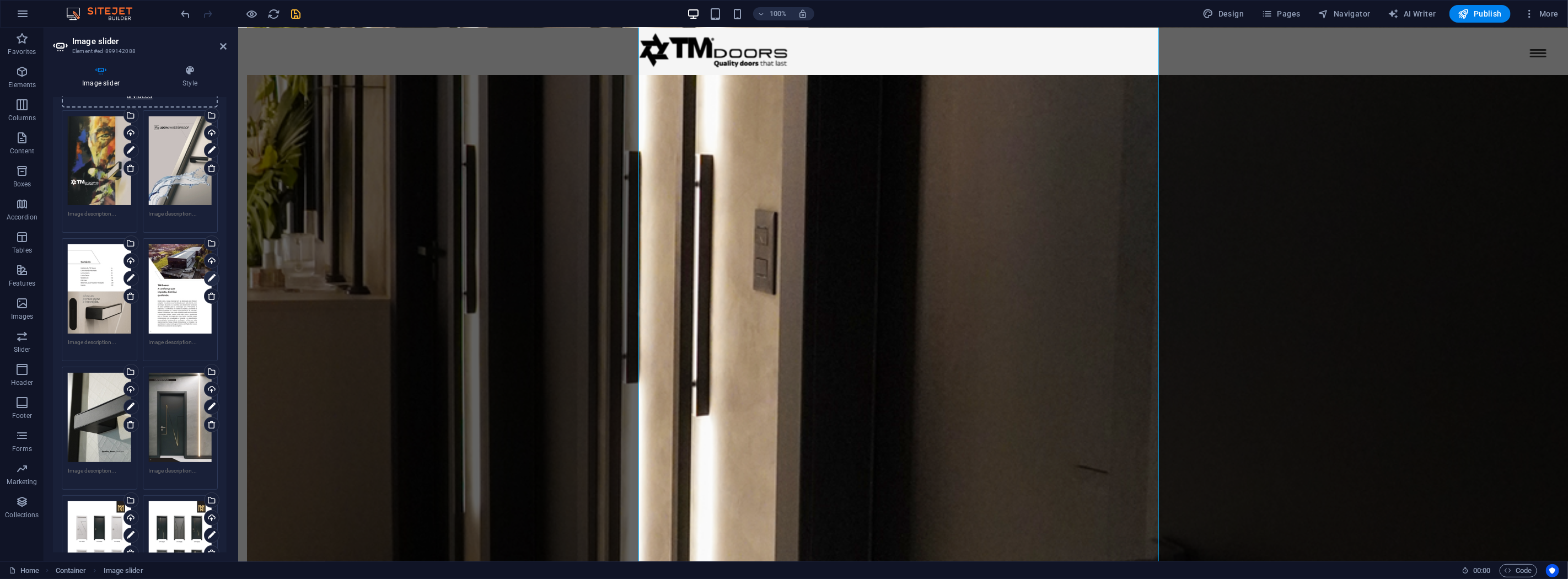
click at [213, 277] on icon at bounding box center [211, 279] width 8 height 13
click at [210, 280] on icon at bounding box center [211, 279] width 8 height 13
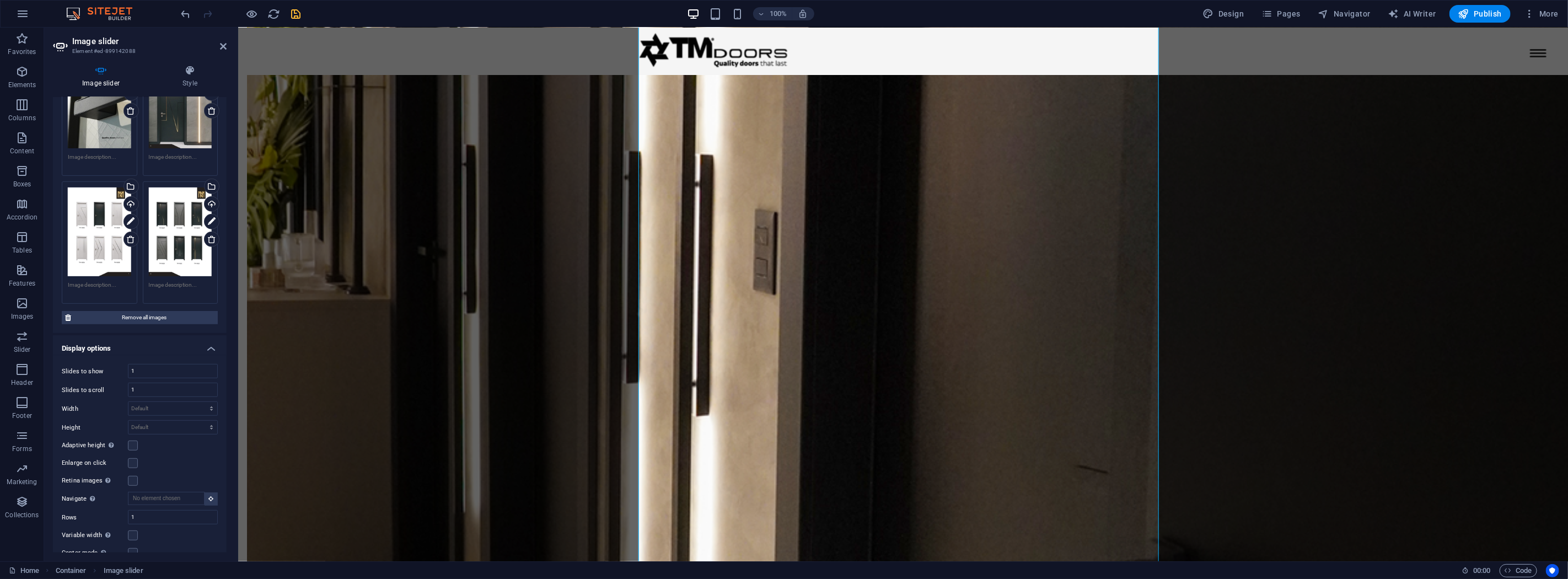
scroll to position [293, 0]
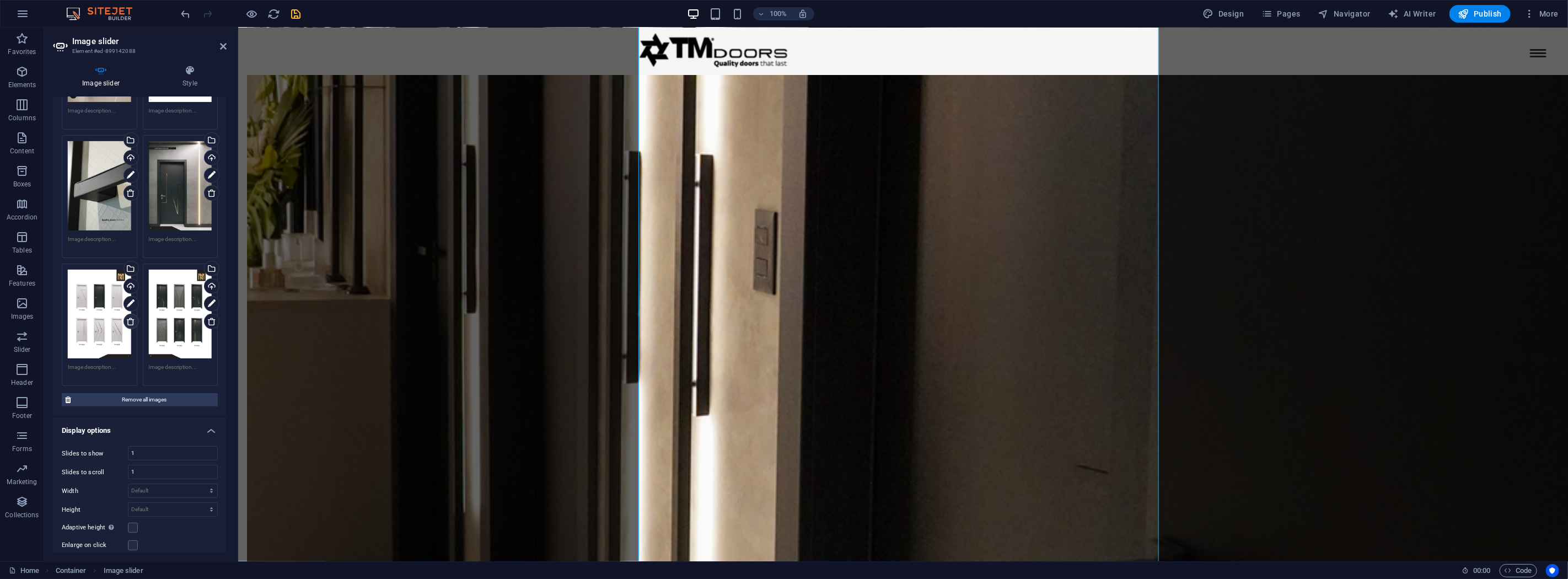
click at [133, 317] on icon at bounding box center [130, 321] width 9 height 9
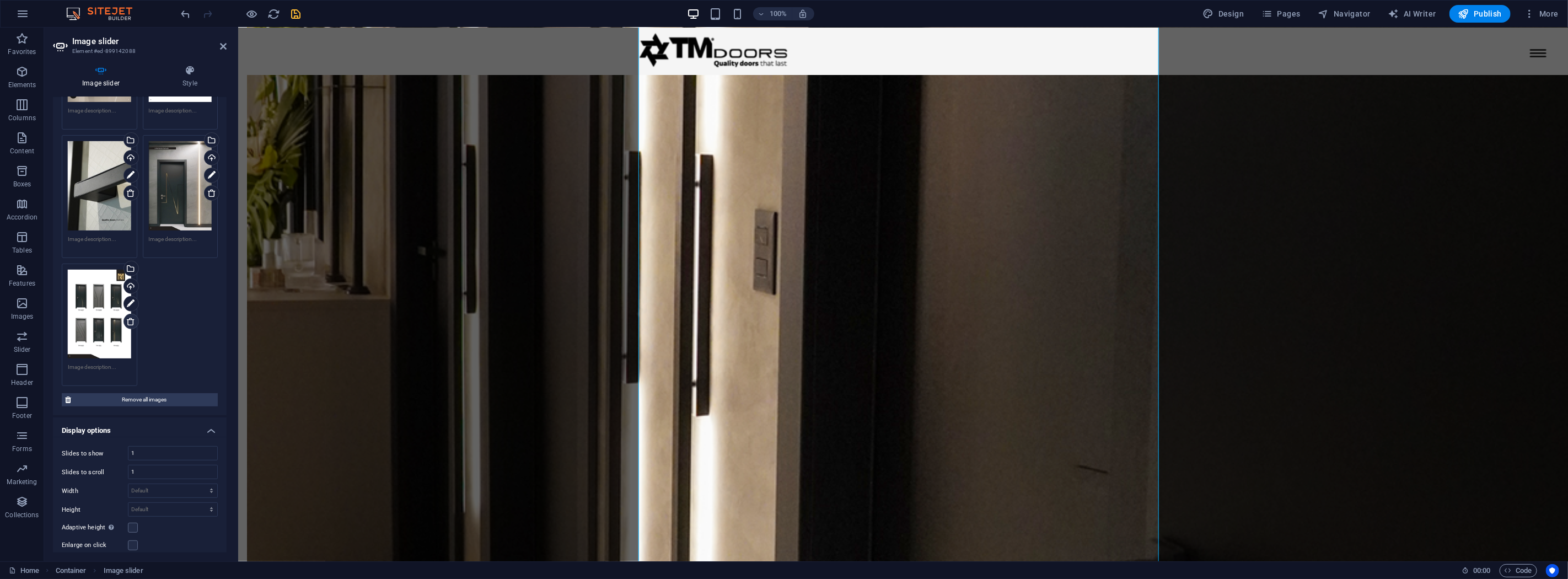
click at [133, 317] on icon at bounding box center [130, 321] width 9 height 9
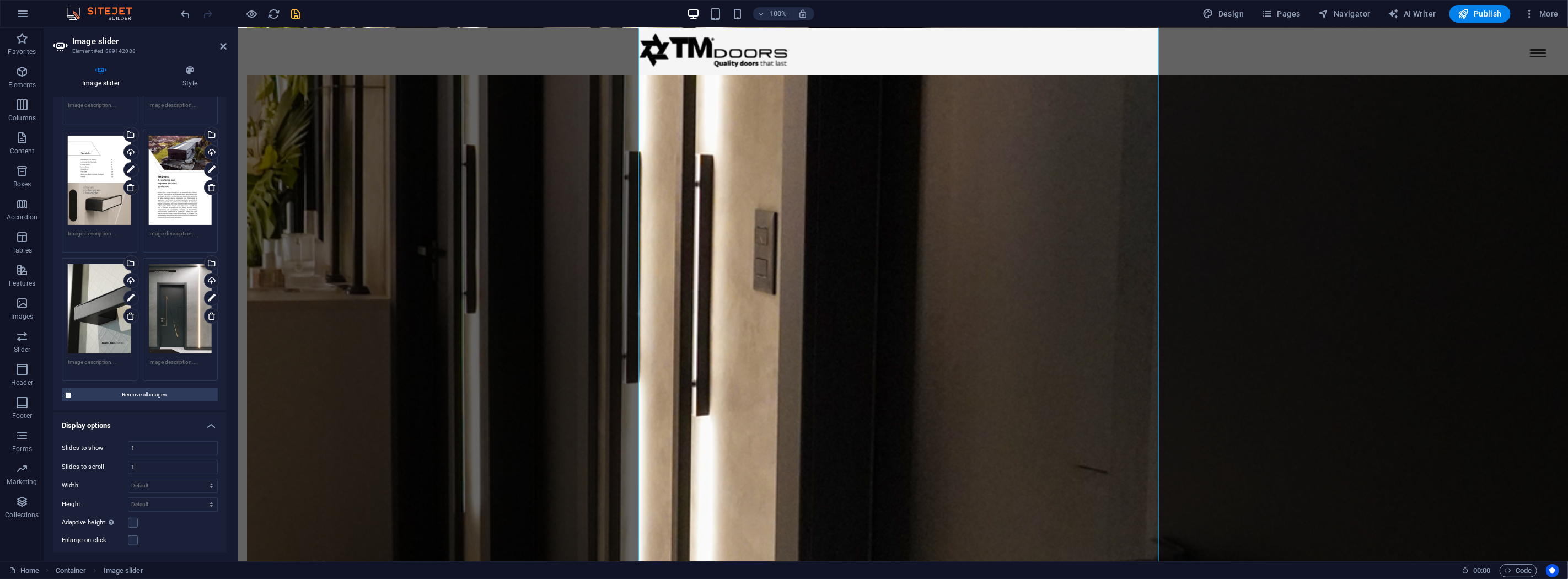
scroll to position [108, 0]
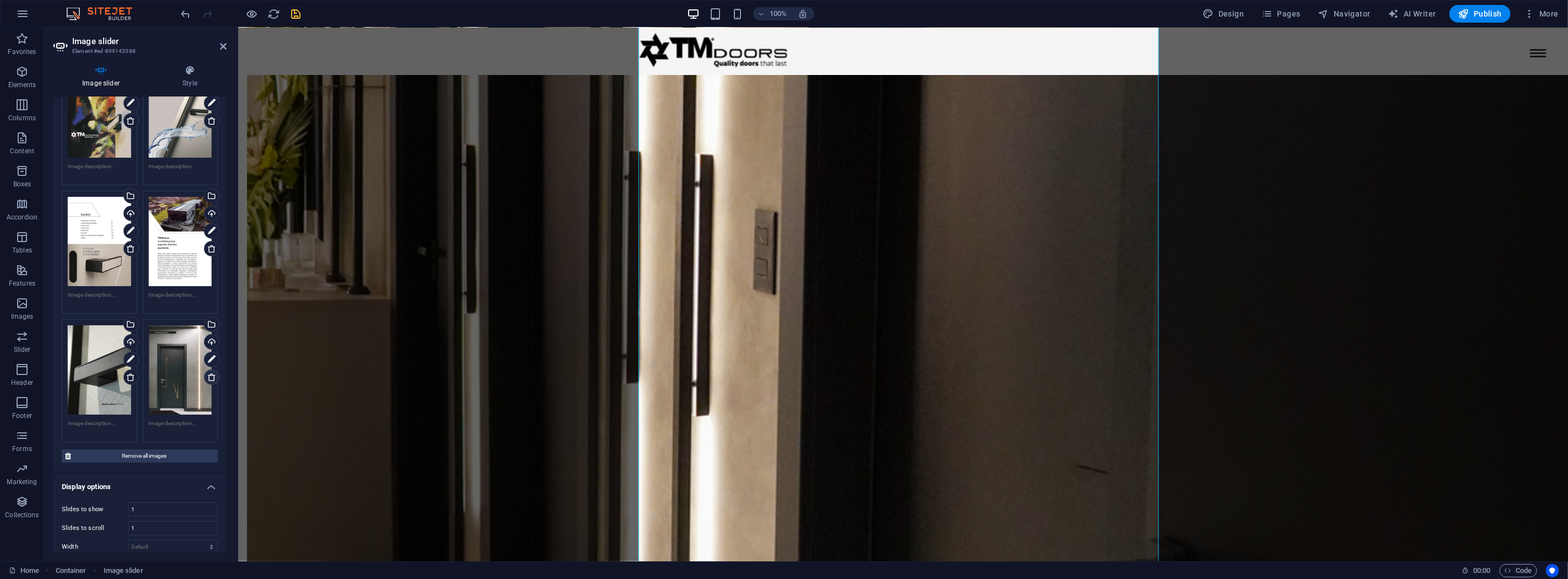
click at [210, 376] on icon at bounding box center [212, 377] width 9 height 9
drag, startPoint x: 130, startPoint y: 371, endPoint x: 145, endPoint y: 357, distance: 20.5
click at [208, 250] on icon at bounding box center [212, 249] width 9 height 9
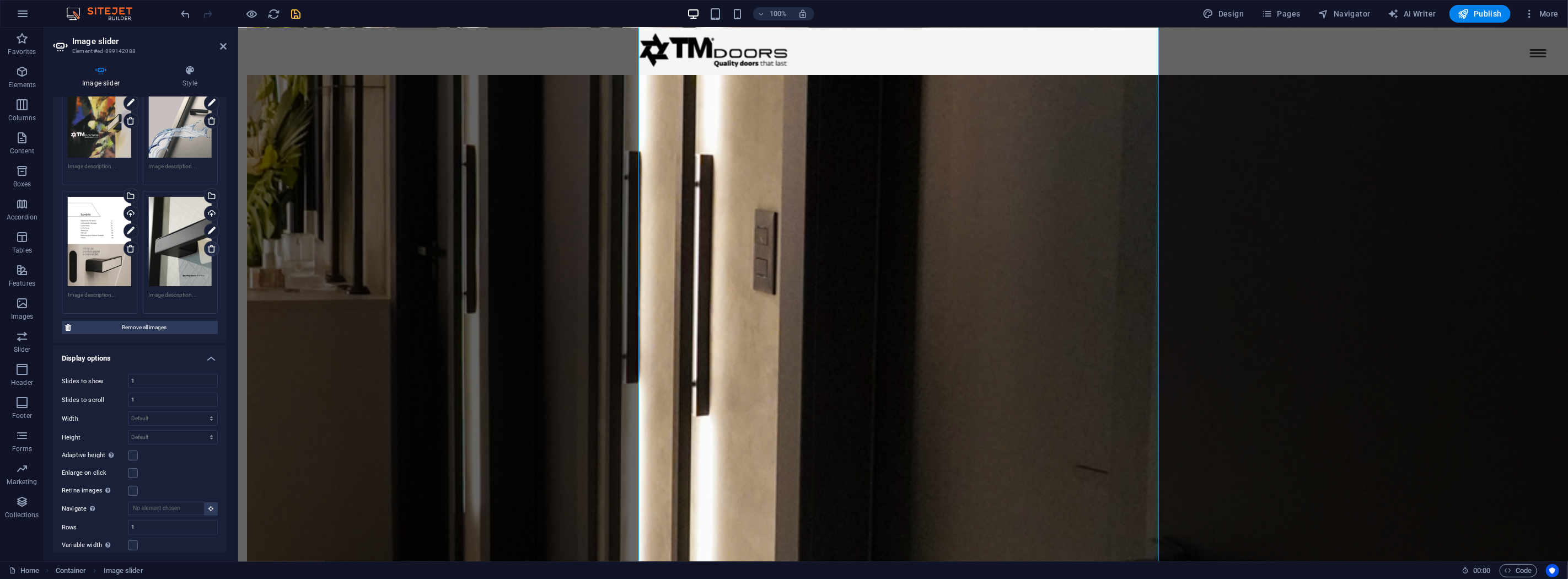
click at [210, 247] on icon at bounding box center [212, 249] width 9 height 9
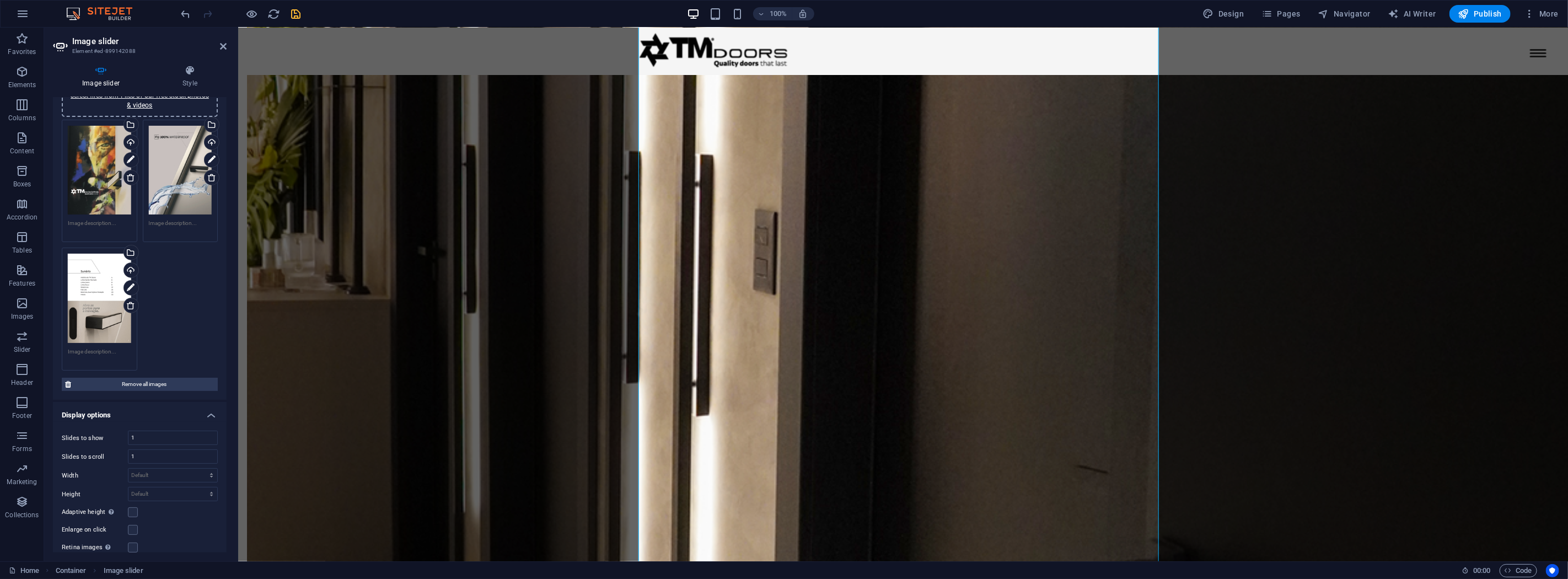
scroll to position [0, 0]
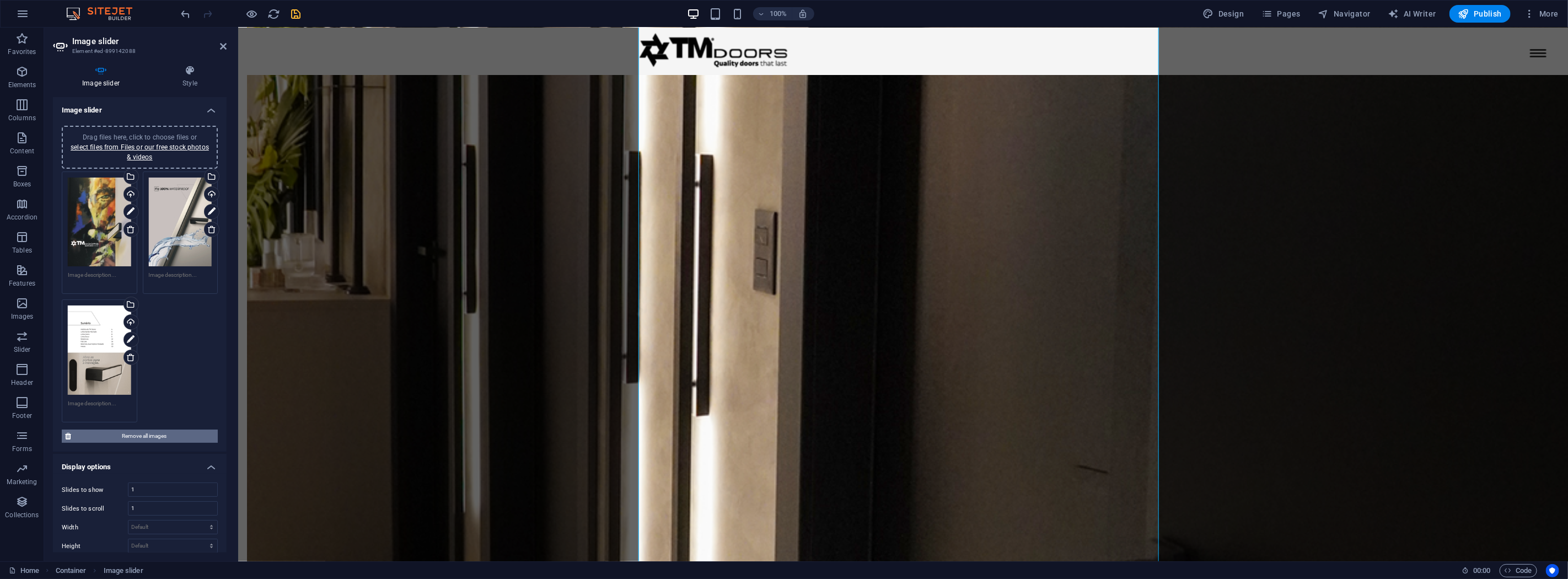
click at [172, 437] on span "Remove all images" at bounding box center [145, 436] width 140 height 13
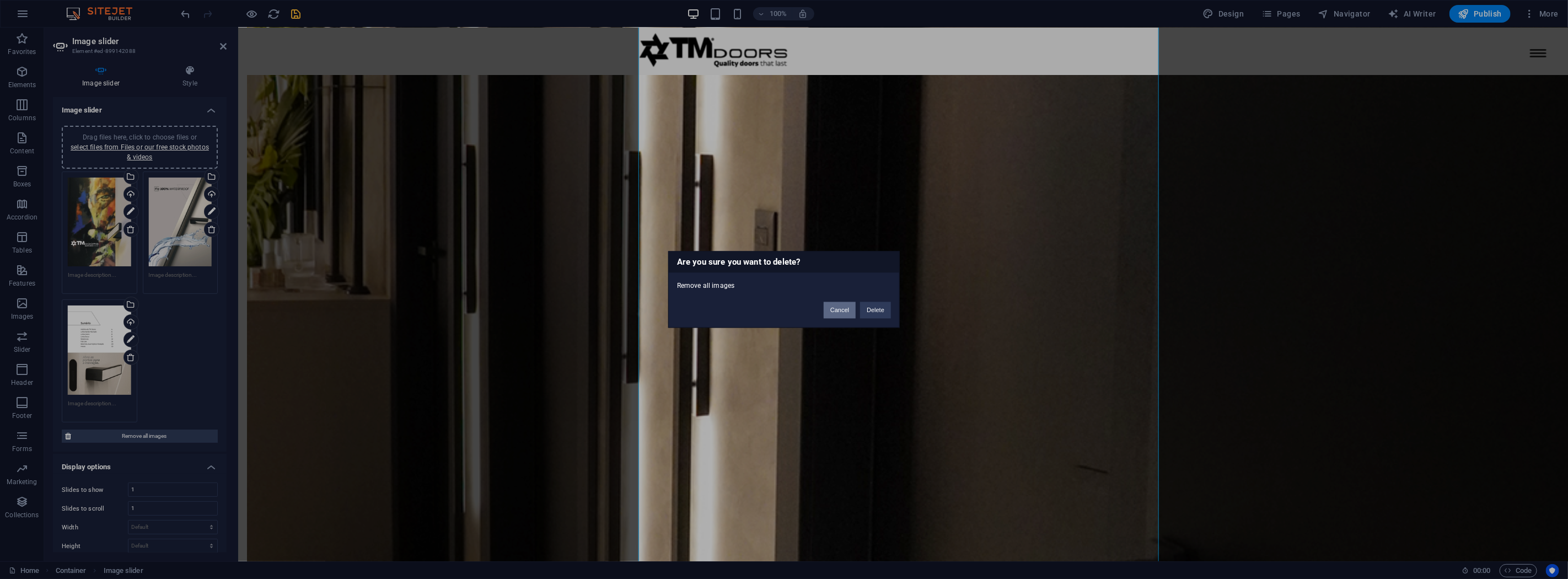
click at [836, 310] on button "Cancel" at bounding box center [840, 310] width 32 height 16
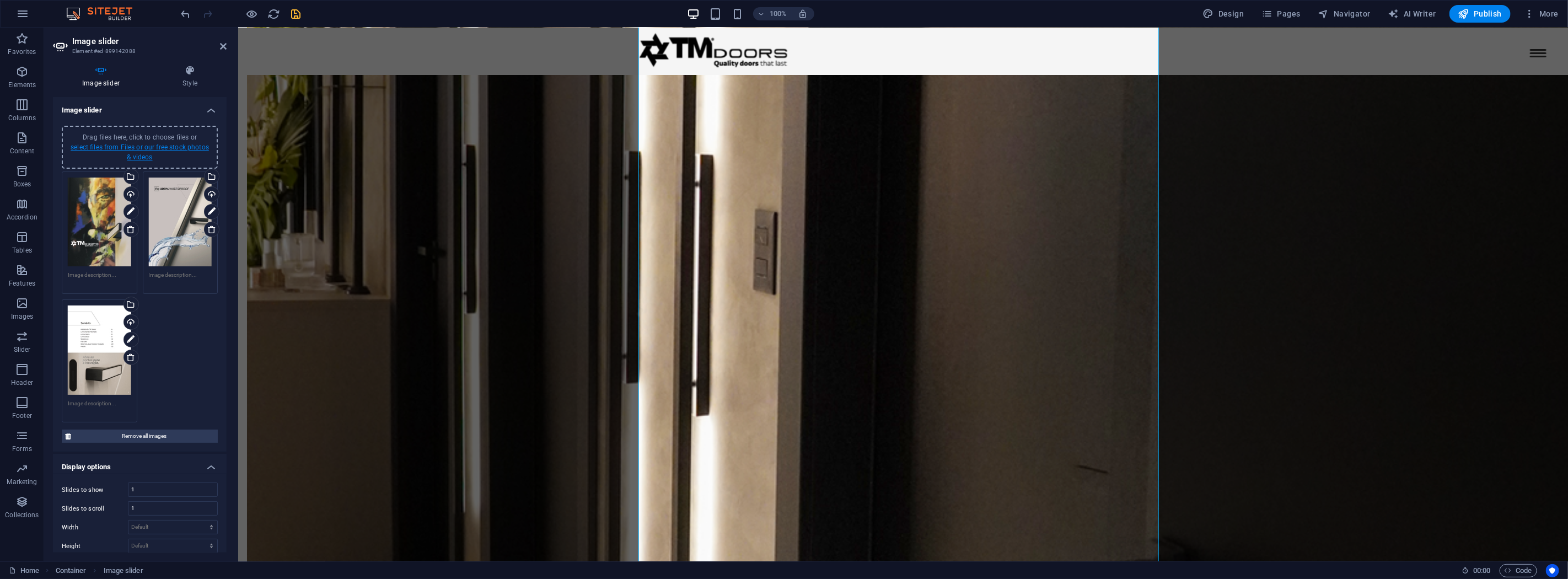
click at [154, 143] on link "select files from Files or our free stock photos & videos" at bounding box center [140, 152] width 138 height 18
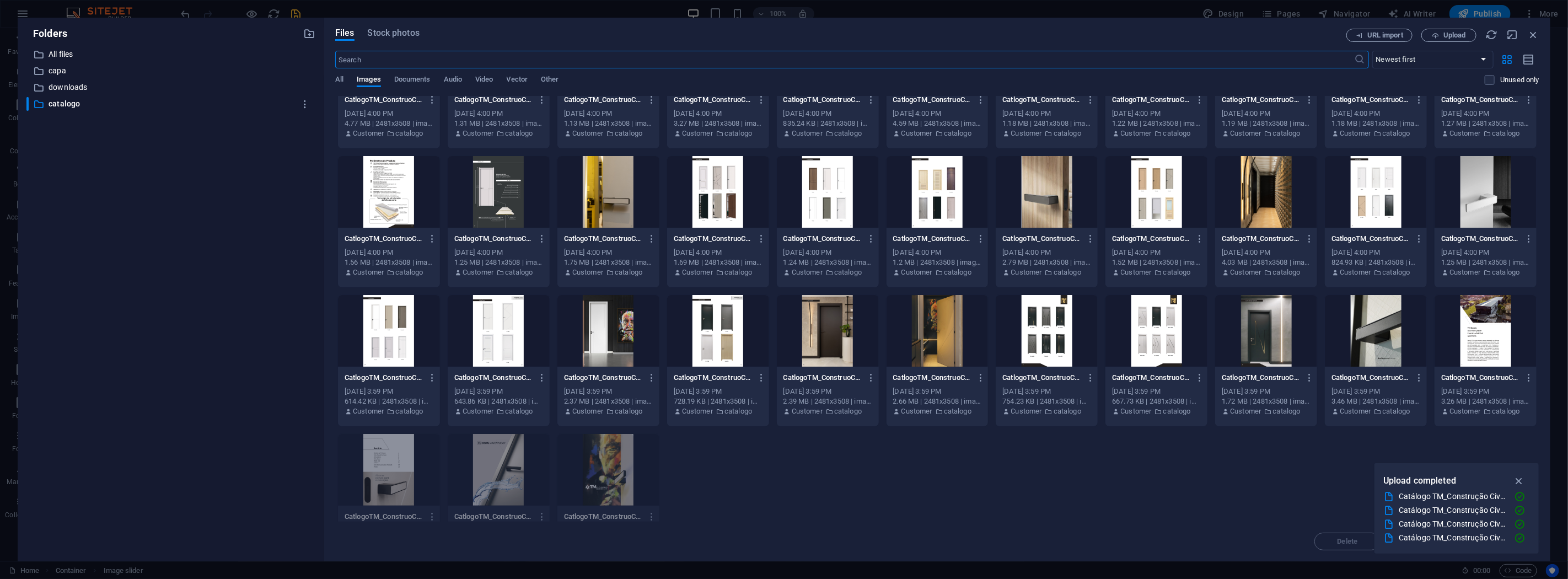
scroll to position [123, 0]
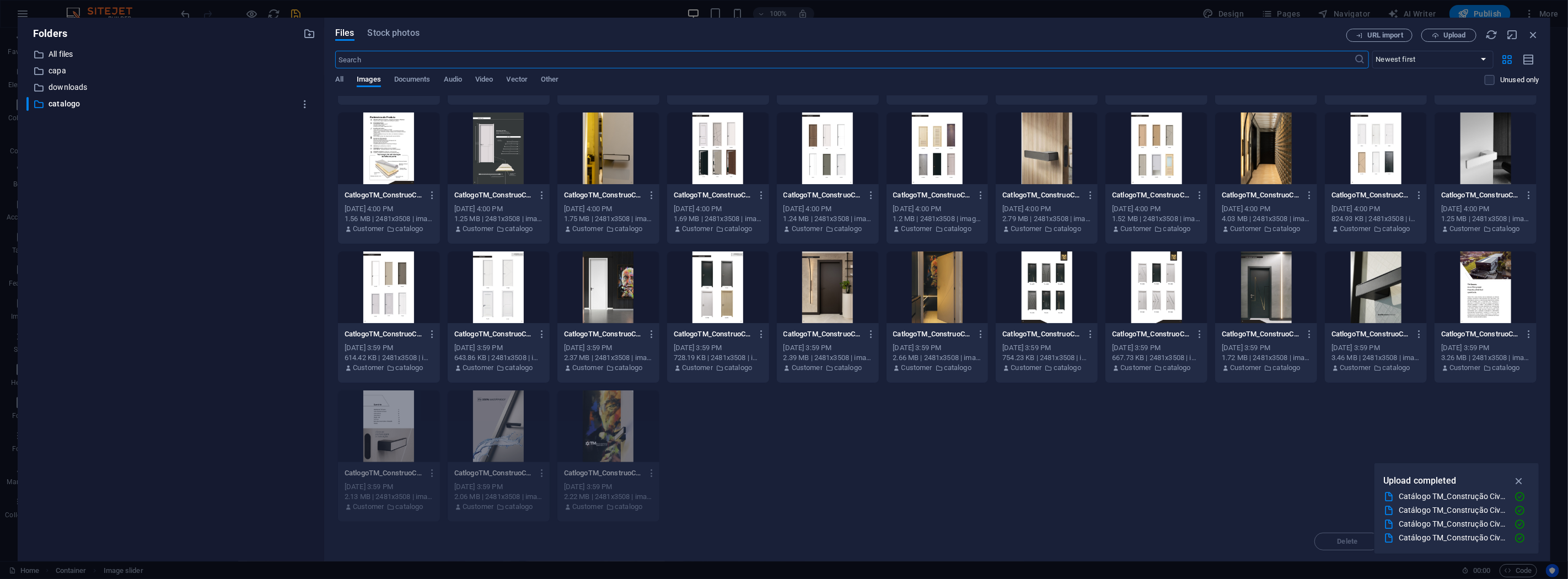
click at [1462, 287] on div at bounding box center [1486, 287] width 102 height 72
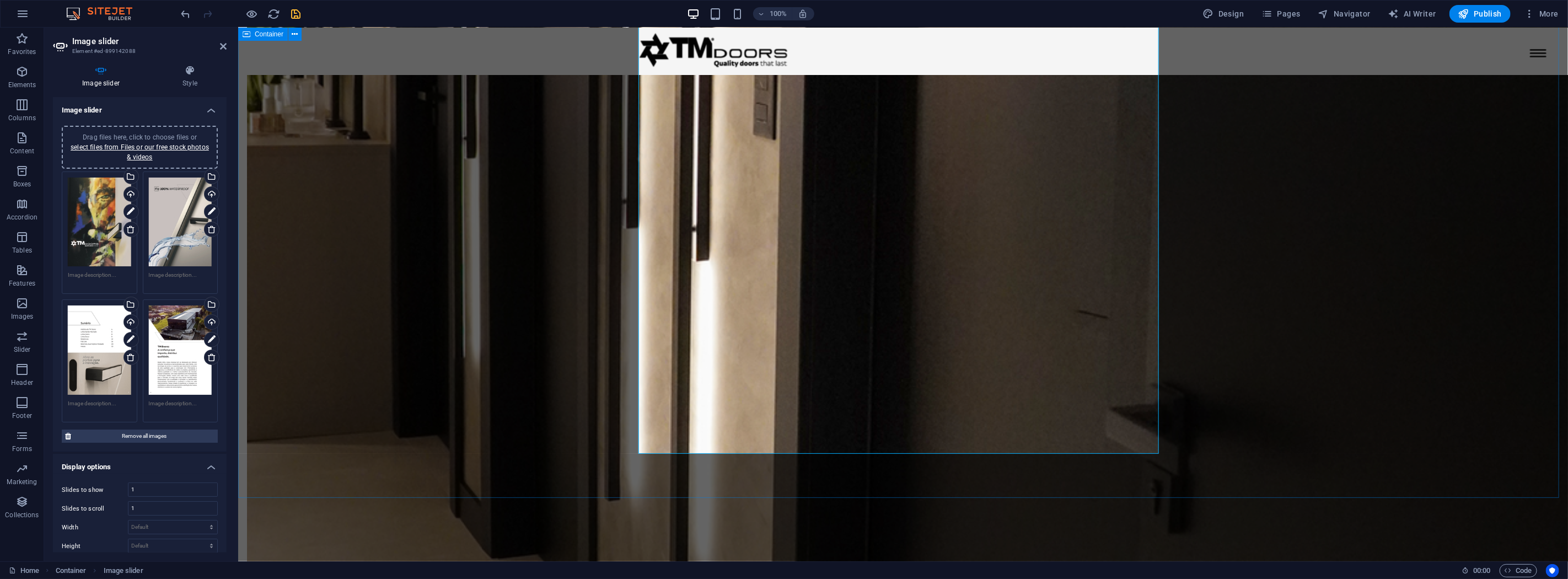
scroll to position [2184, 0]
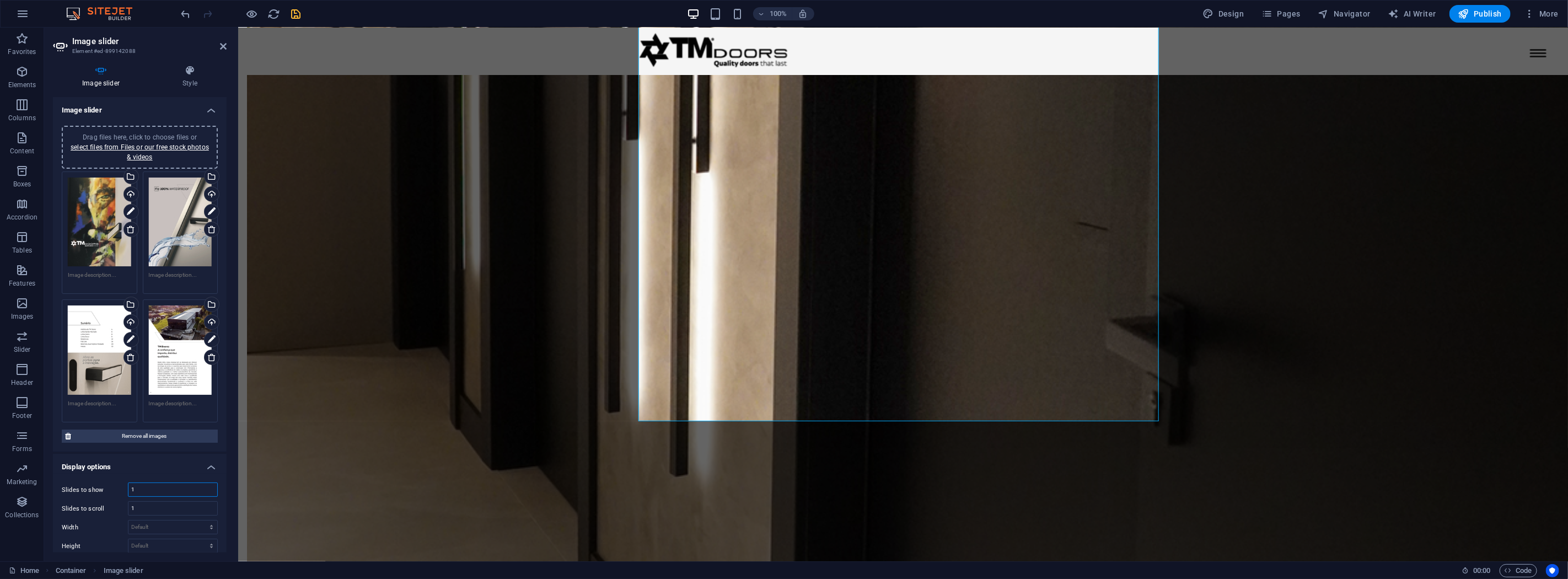
drag, startPoint x: 153, startPoint y: 483, endPoint x: 118, endPoint y: 478, distance: 35.4
click at [118, 483] on div "Slides to show 1" at bounding box center [140, 490] width 156 height 14
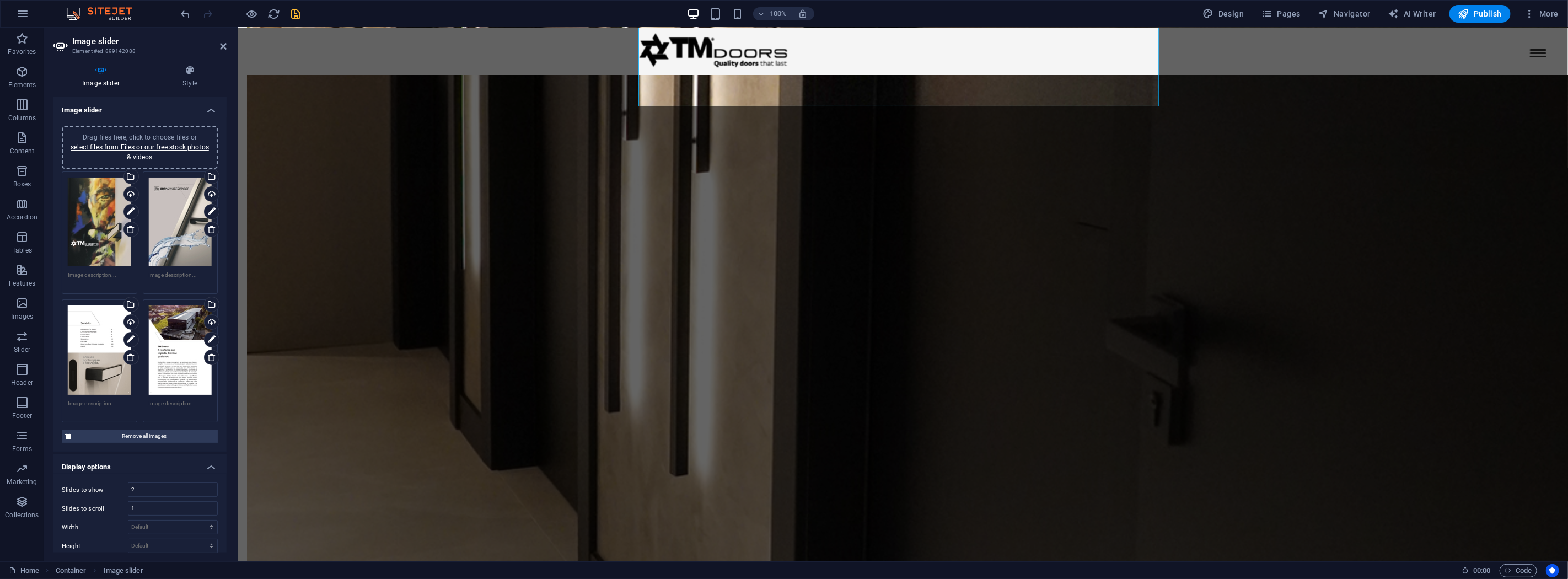
scroll to position [1756, 0]
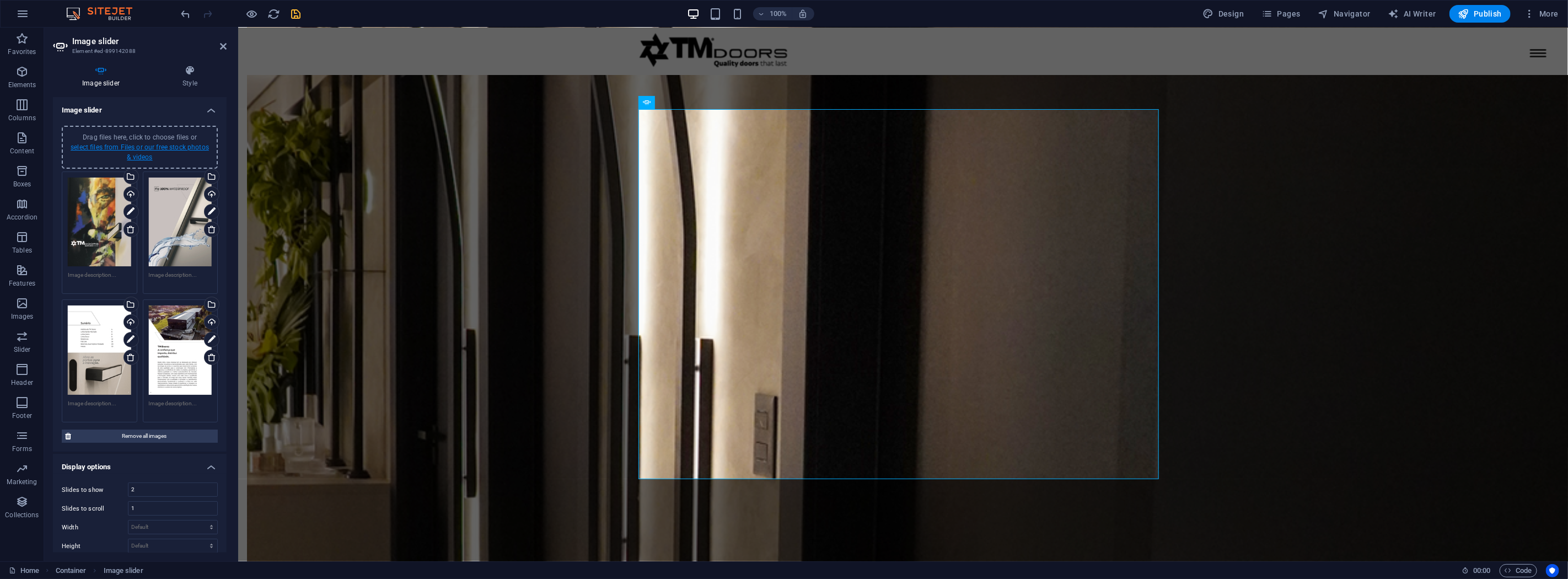
click at [157, 147] on link "select files from Files or our free stock photos & videos" at bounding box center [140, 152] width 138 height 18
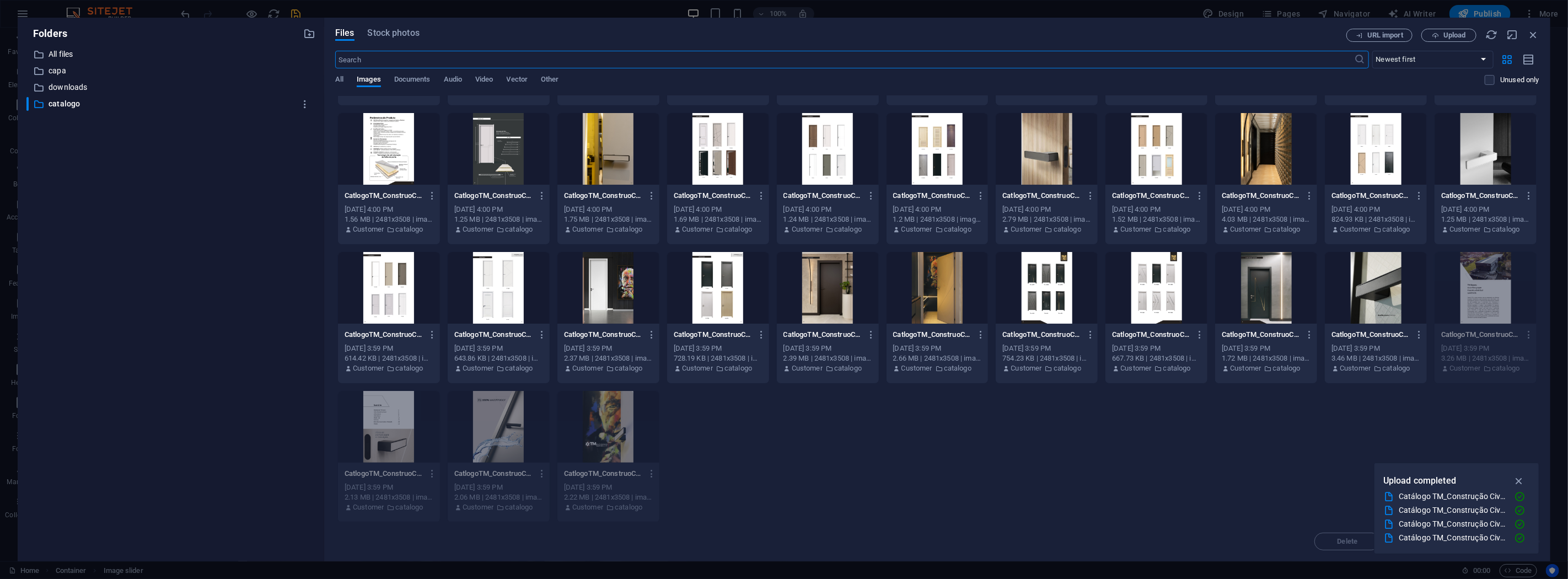
scroll to position [123, 0]
click at [1370, 287] on div at bounding box center [1376, 287] width 102 height 72
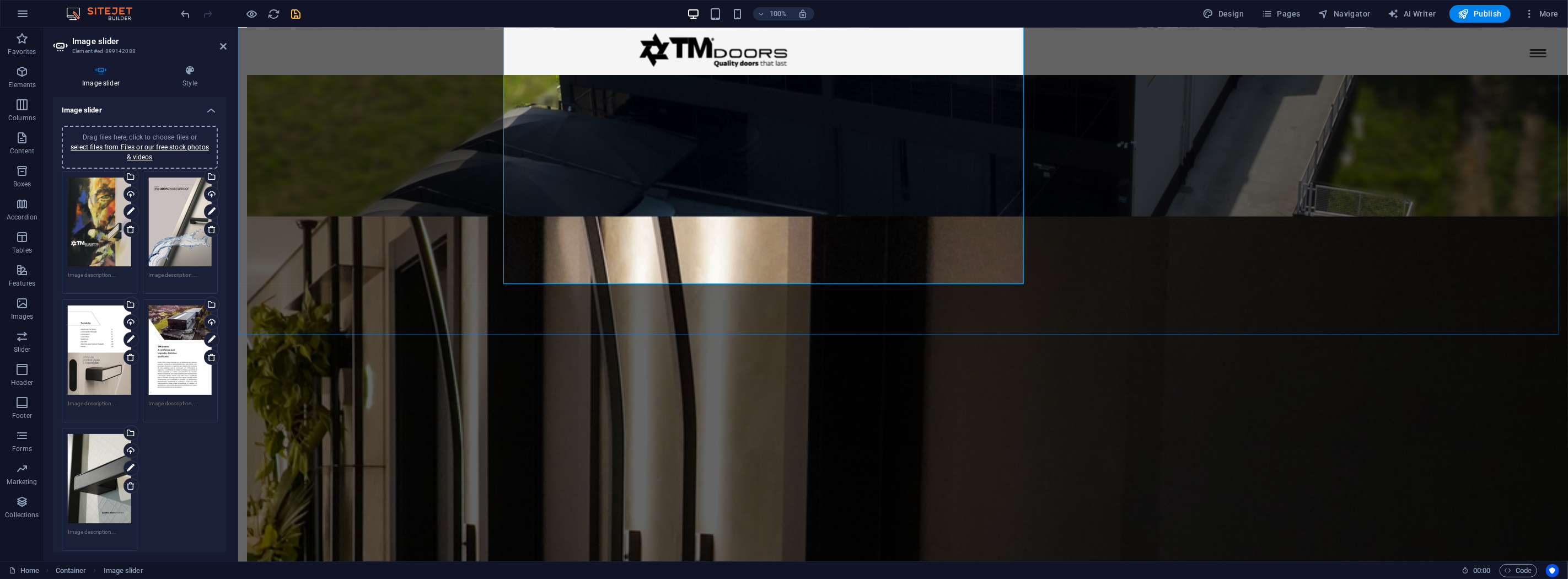
scroll to position [1756, 0]
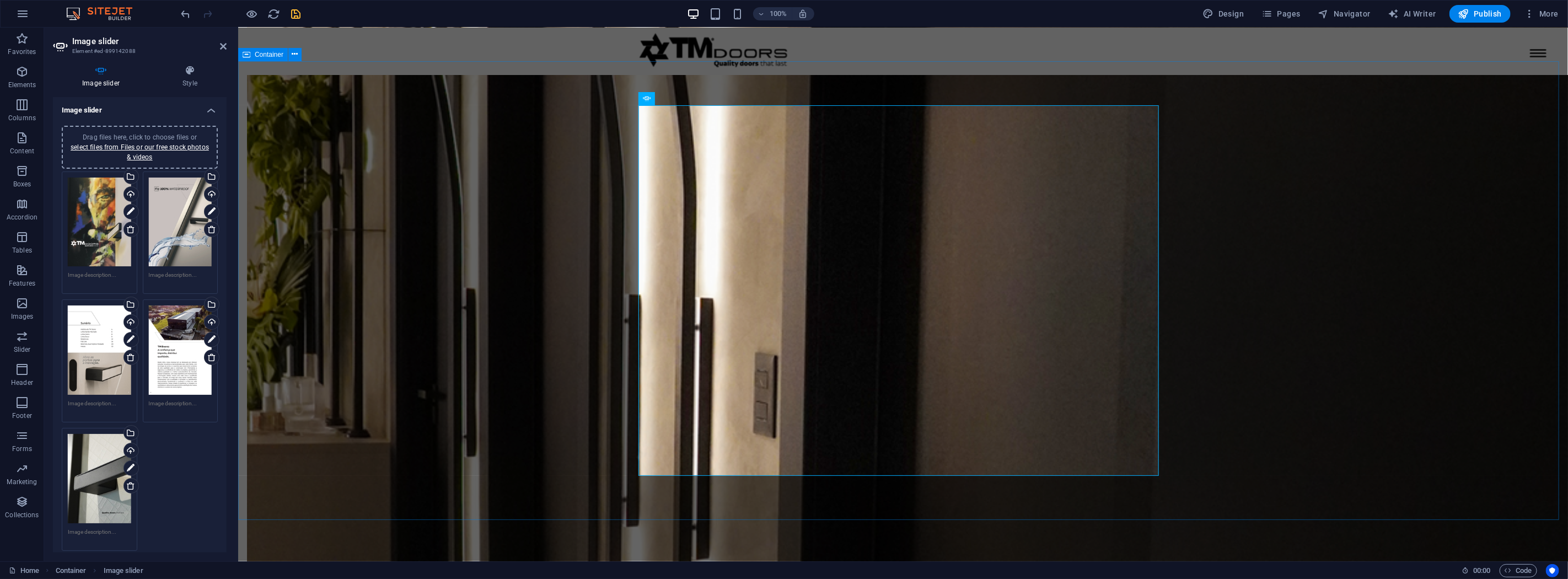
scroll to position [1818, 0]
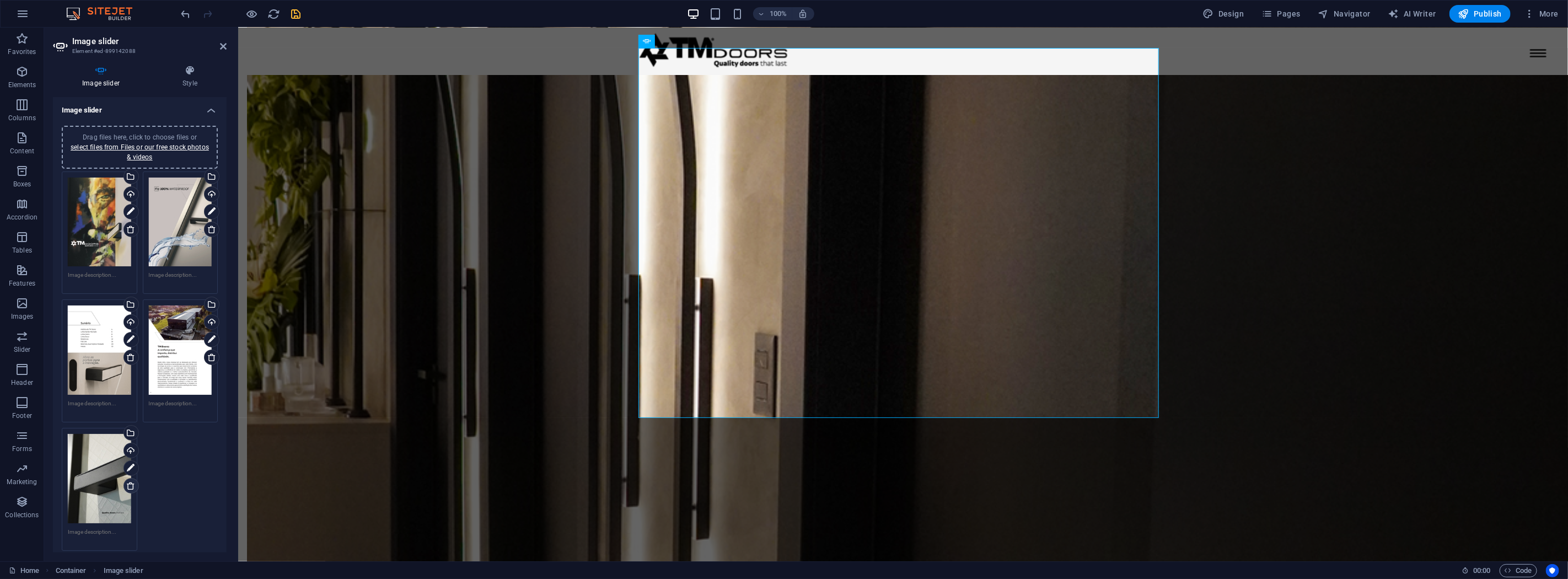
click at [132, 482] on icon at bounding box center [130, 485] width 9 height 9
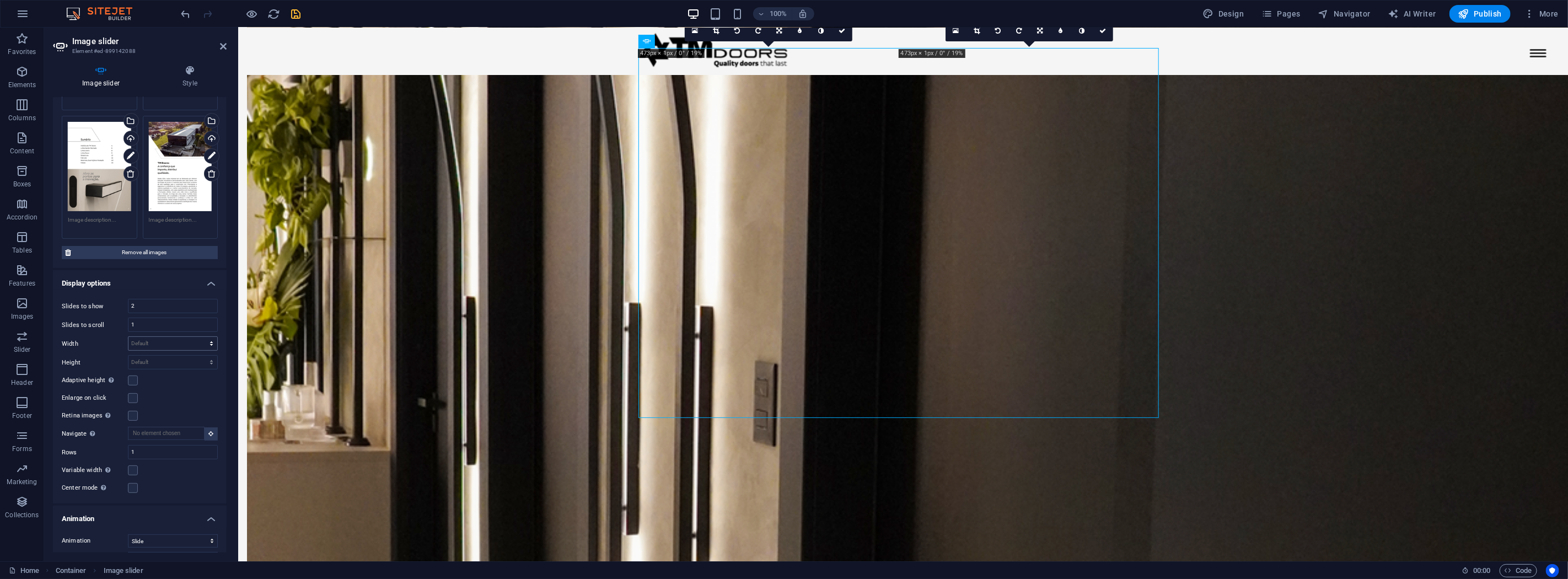
scroll to position [1771, 0]
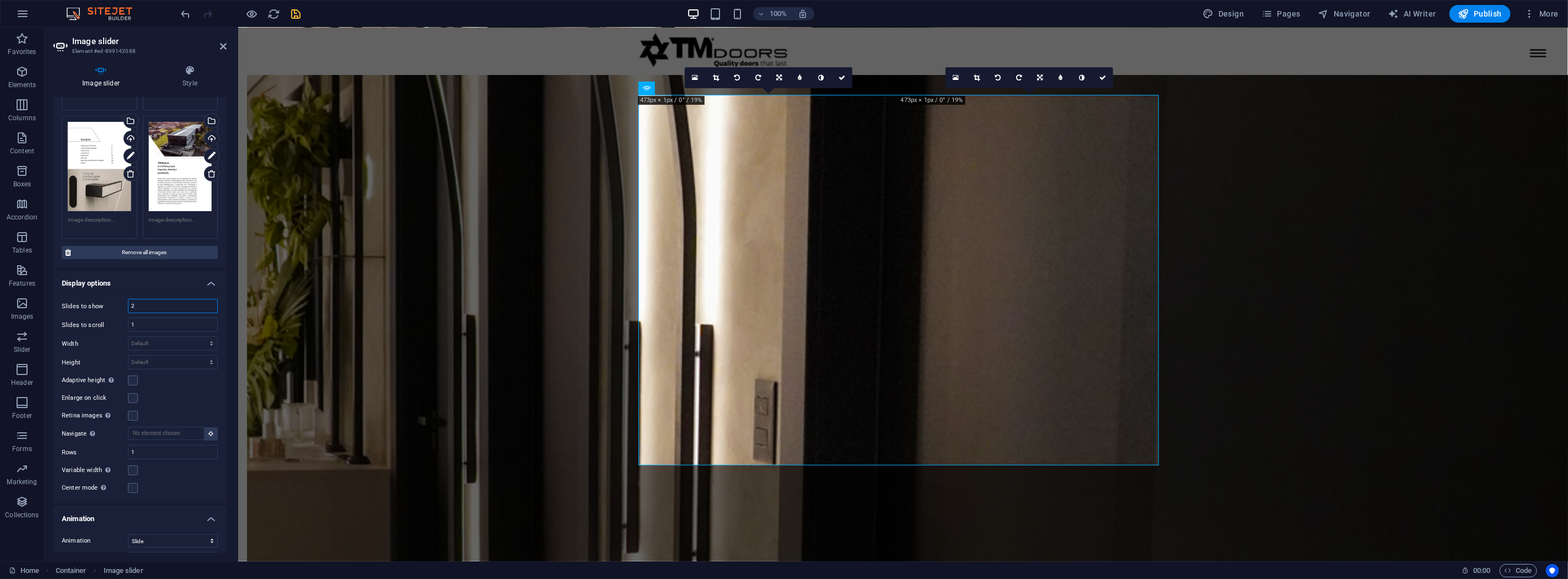
drag, startPoint x: 148, startPoint y: 299, endPoint x: 86, endPoint y: 299, distance: 62.0
click at [86, 299] on div "Slides to show 2" at bounding box center [140, 306] width 156 height 14
type input "1"
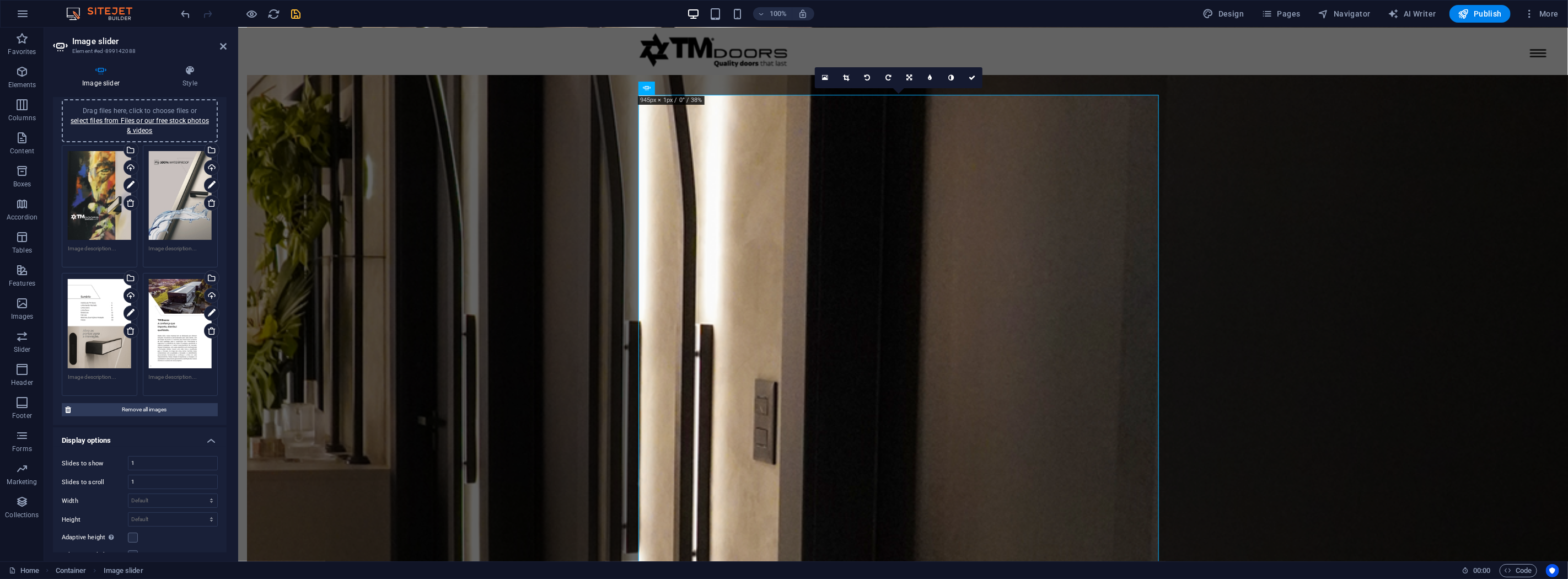
scroll to position [0, 0]
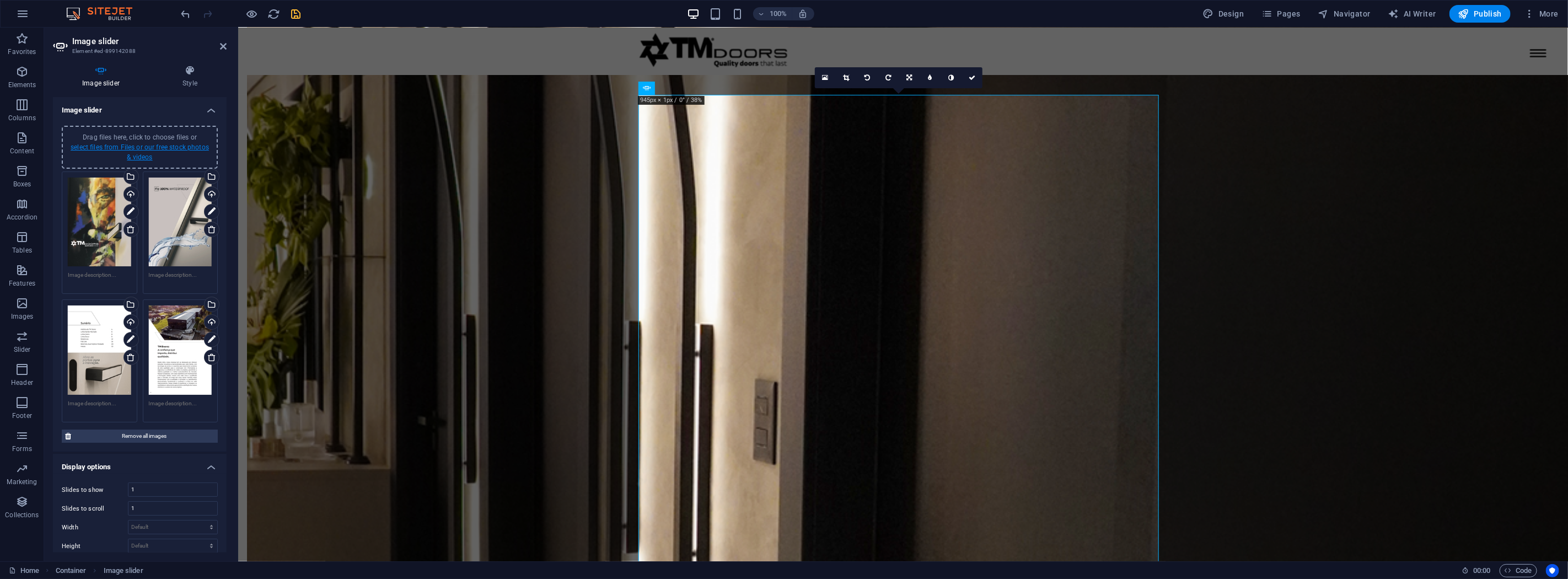
click at [169, 145] on link "select files from Files or our free stock photos & videos" at bounding box center [140, 152] width 138 height 18
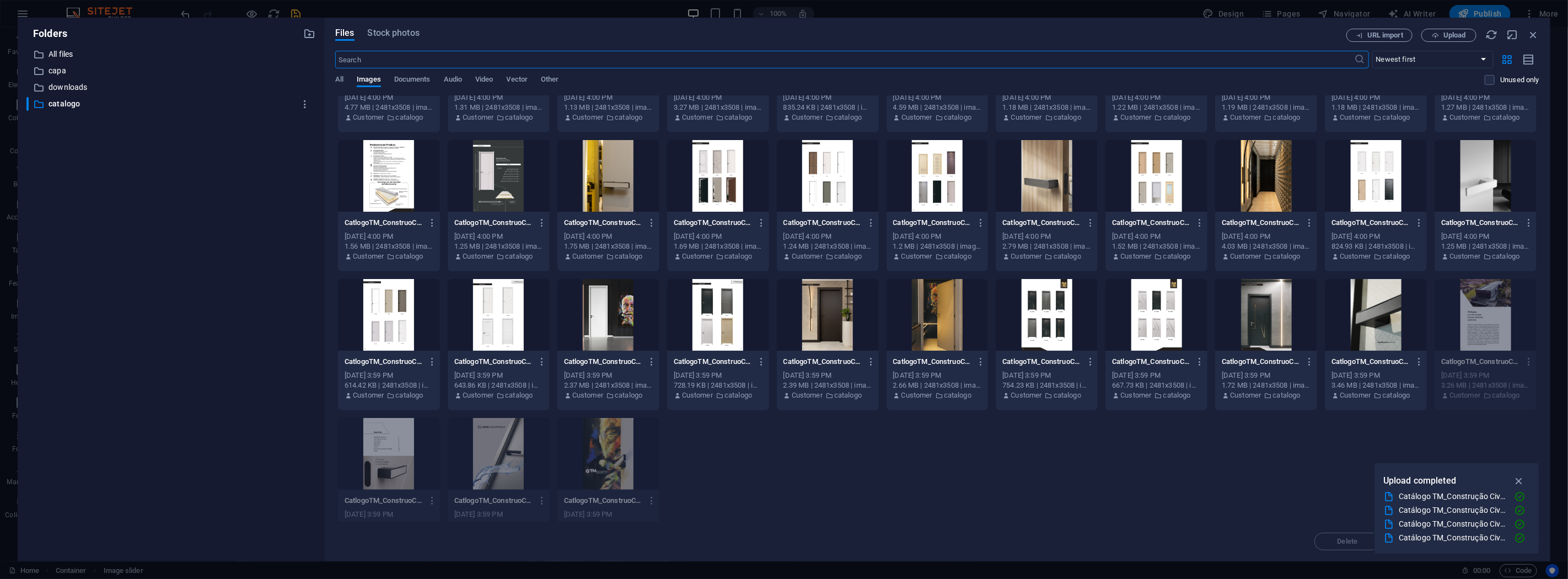
scroll to position [123, 0]
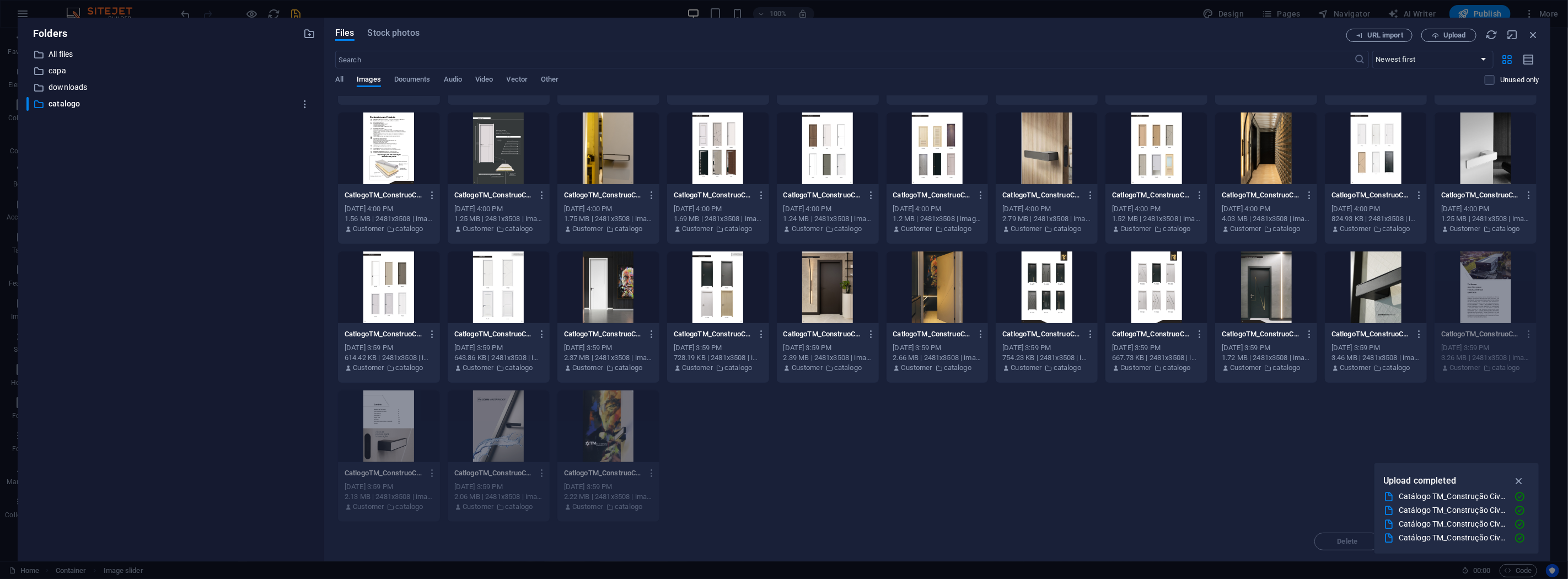
click at [1365, 272] on div at bounding box center [1376, 287] width 102 height 72
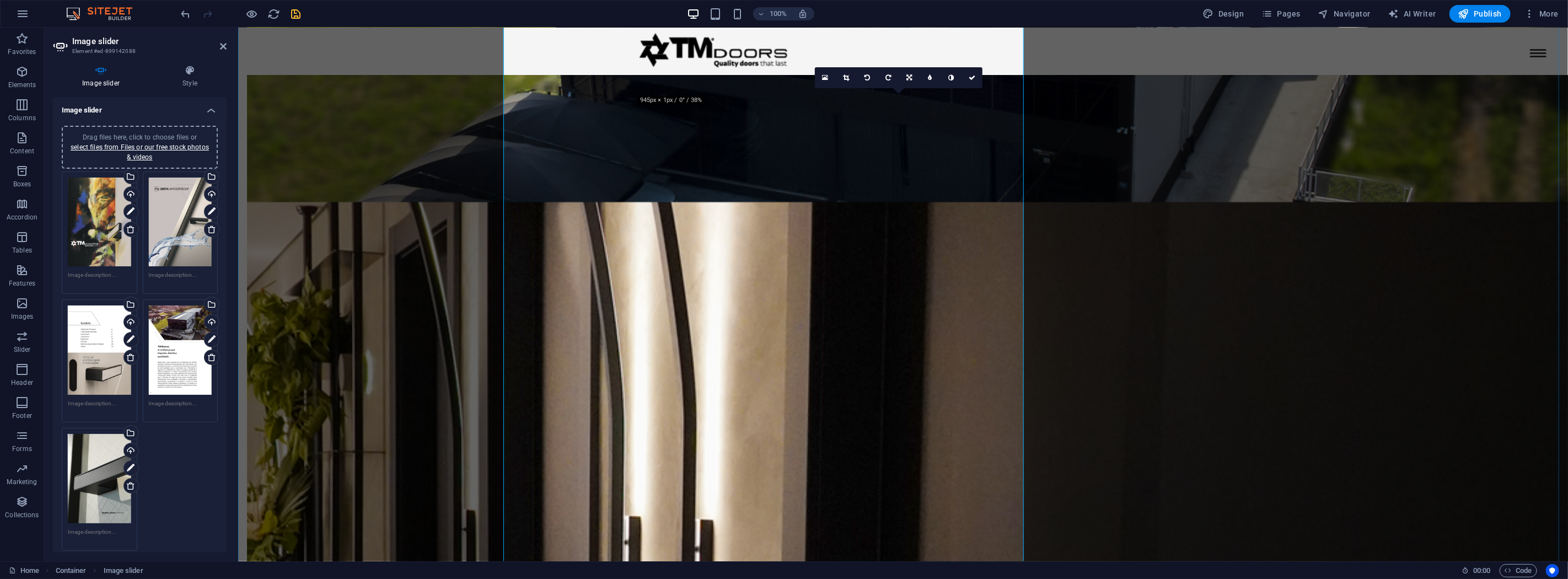
scroll to position [1771, 0]
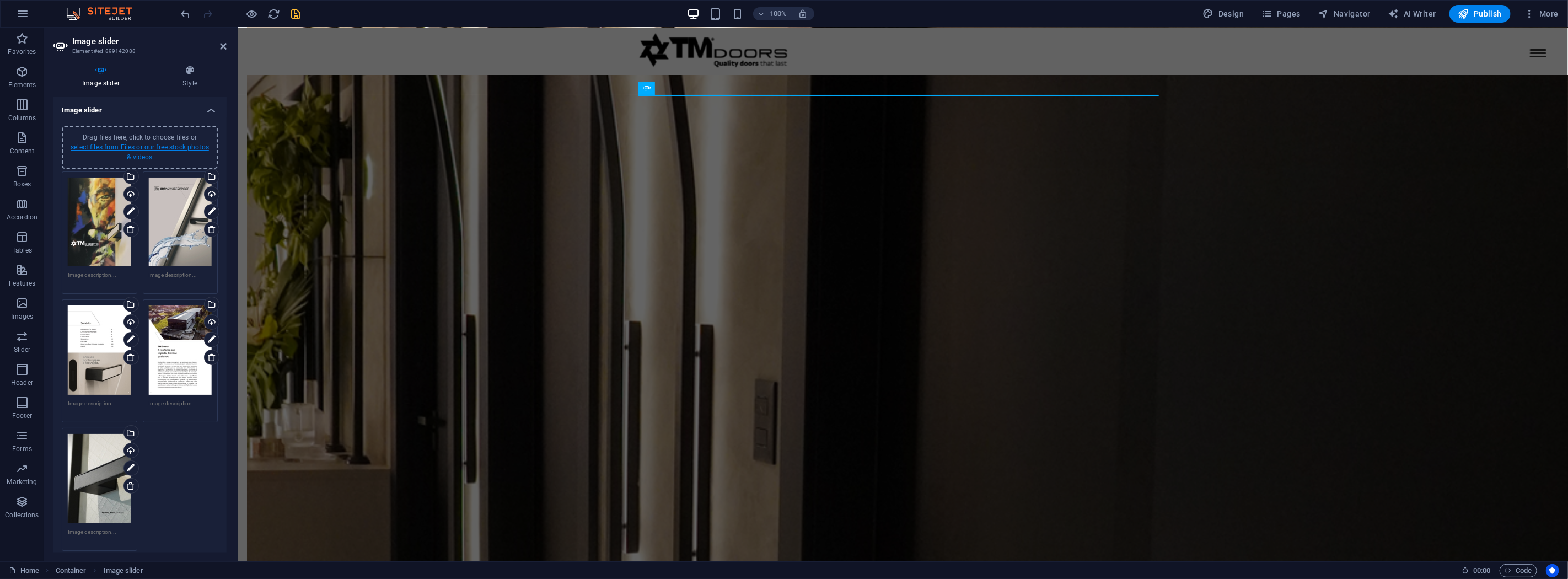
click at [192, 145] on link "select files from Files or our free stock photos & videos" at bounding box center [140, 152] width 138 height 18
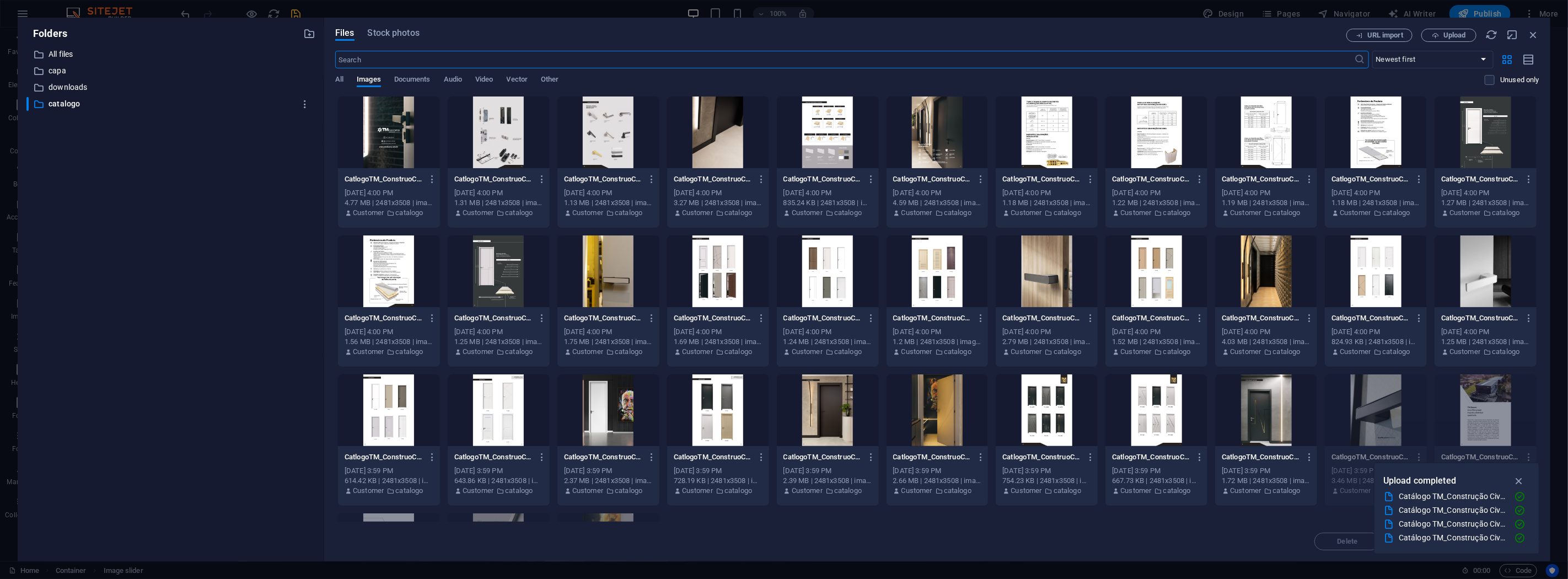
click at [1263, 425] on div at bounding box center [1266, 410] width 102 height 72
click at [1263, 425] on div "1" at bounding box center [1266, 410] width 102 height 72
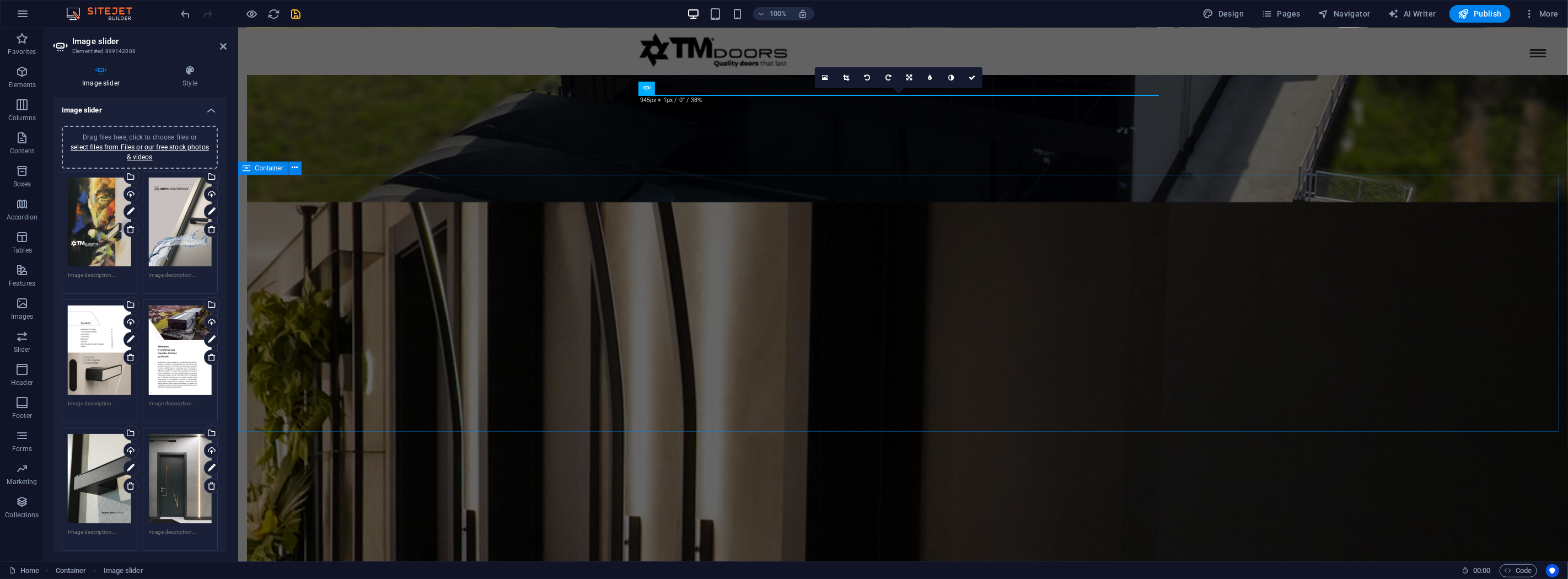
scroll to position [1771, 0]
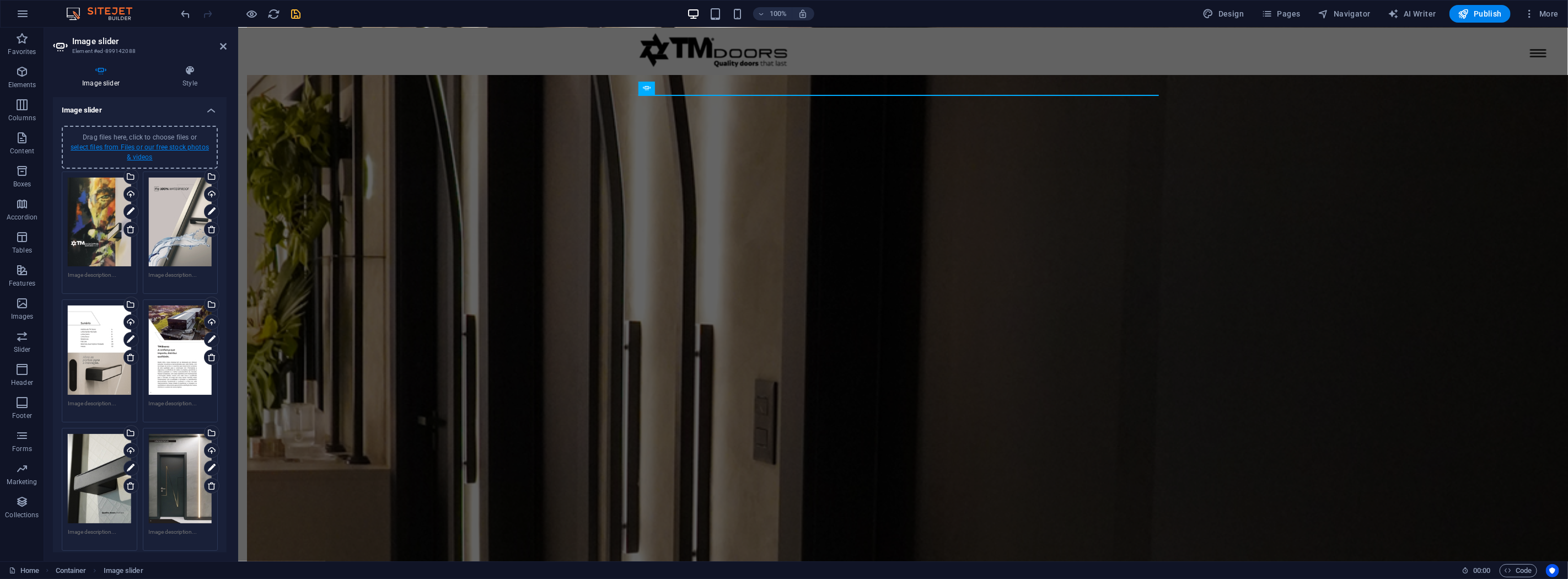
click at [150, 145] on link "select files from Files or our free stock photos & videos" at bounding box center [140, 152] width 138 height 18
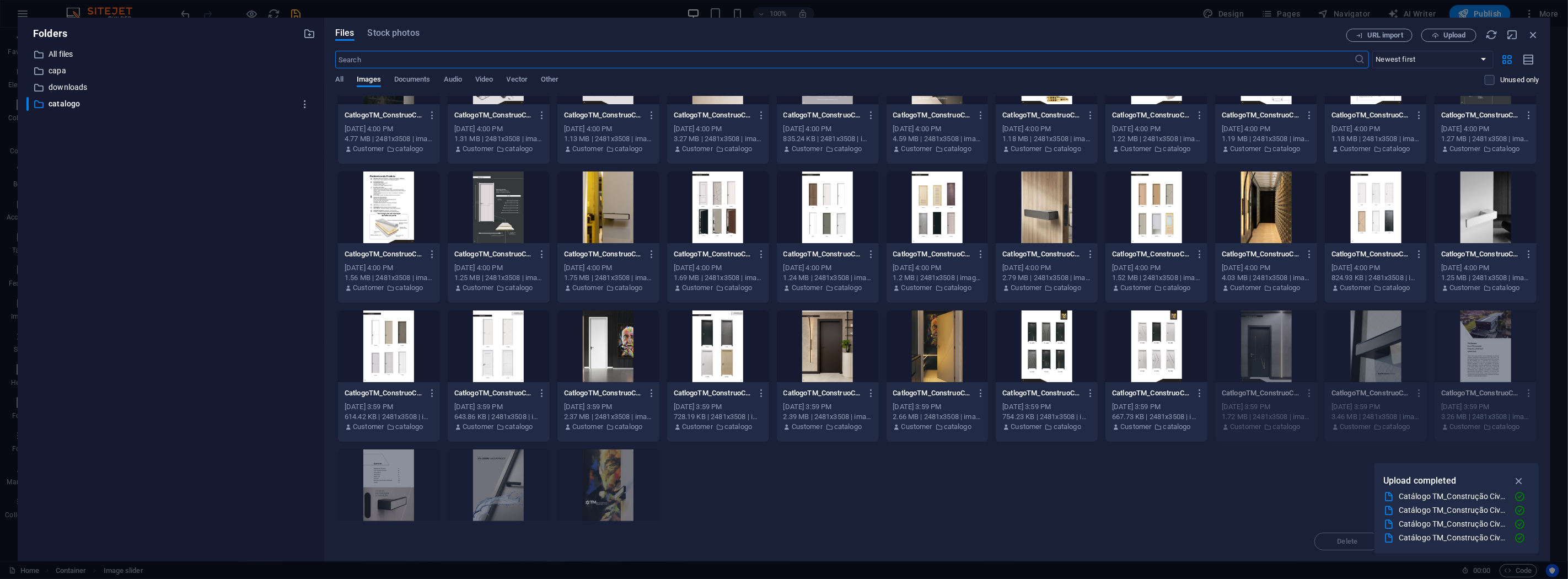
scroll to position [123, 0]
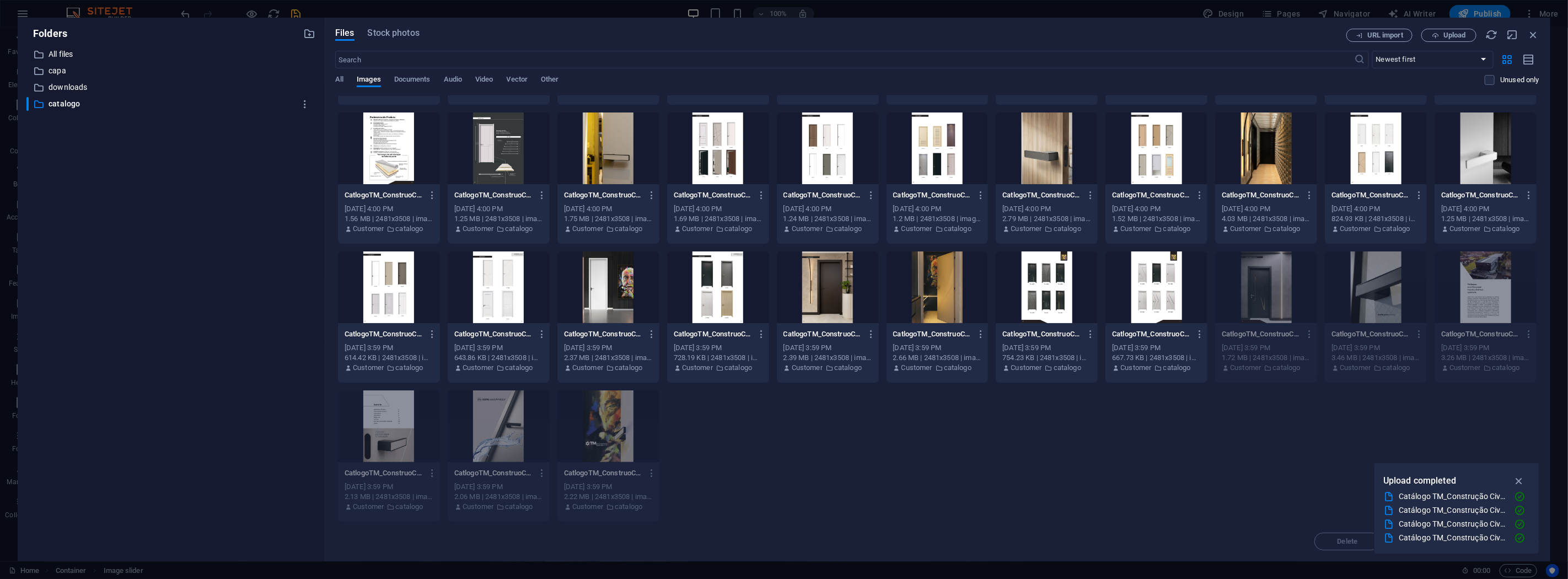
click at [1155, 290] on div at bounding box center [1156, 287] width 102 height 72
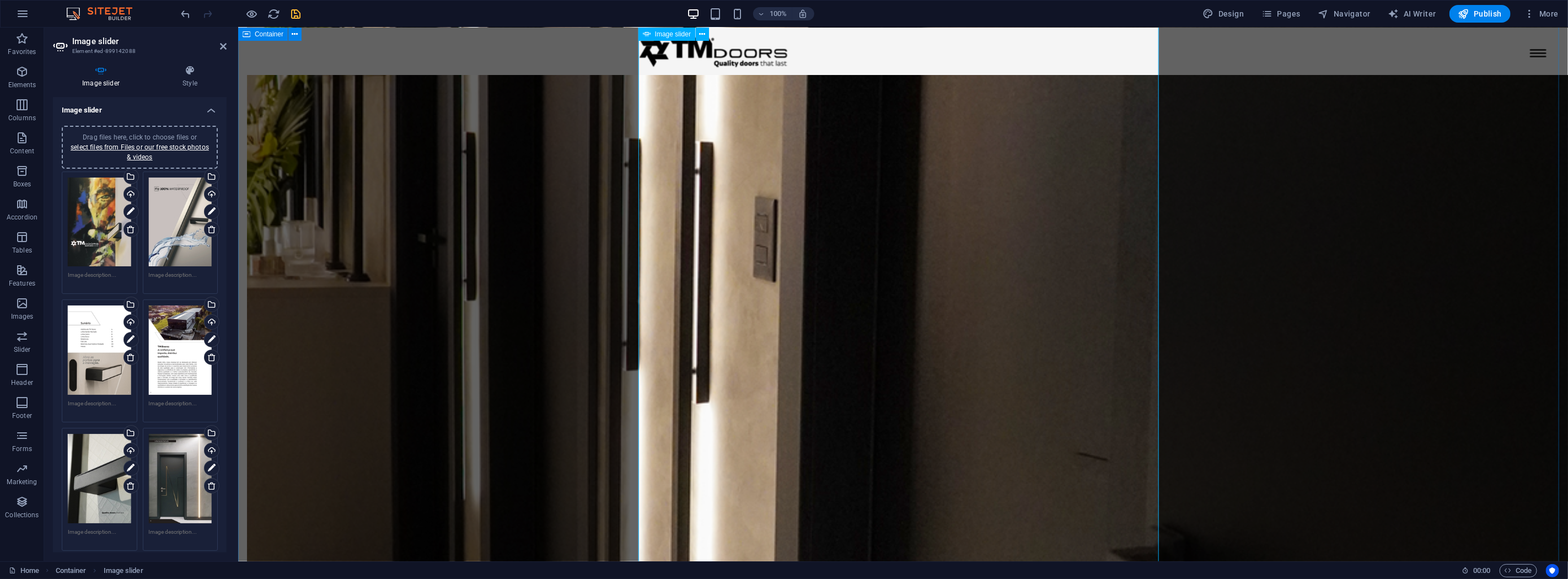
scroll to position [2077, 0]
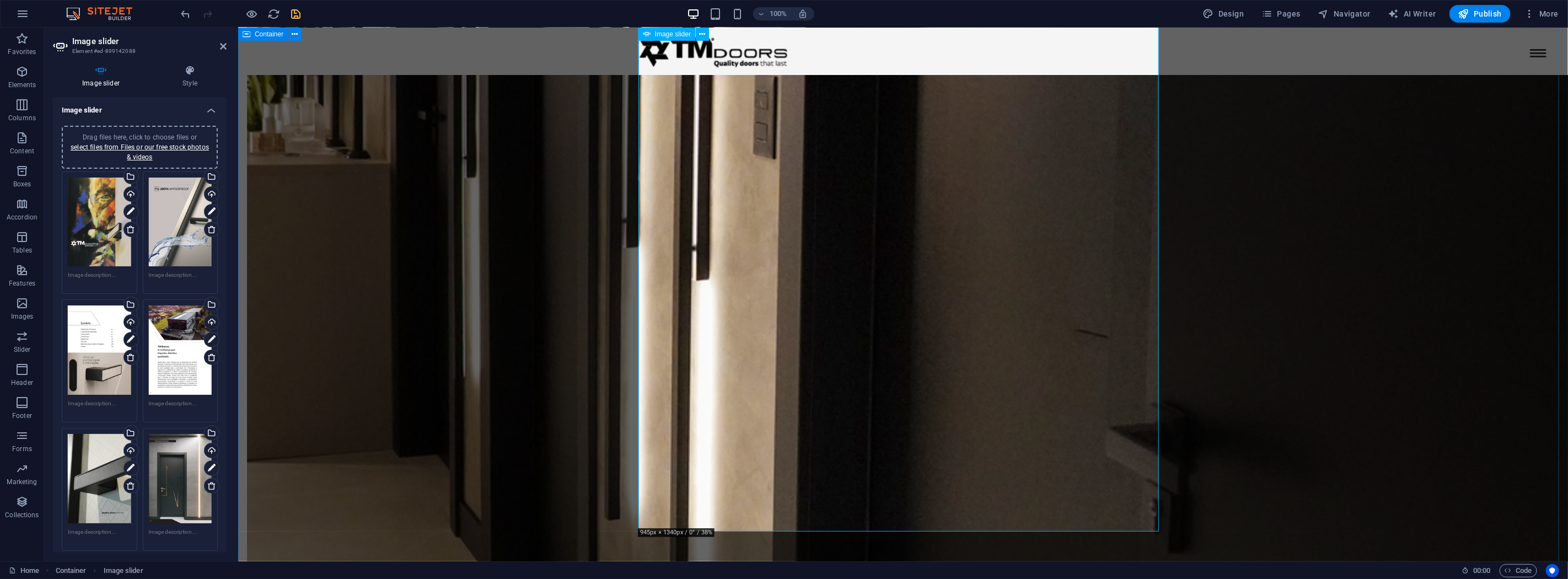
click at [178, 148] on link "select files from Files or our free stock photos & videos" at bounding box center [140, 152] width 138 height 18
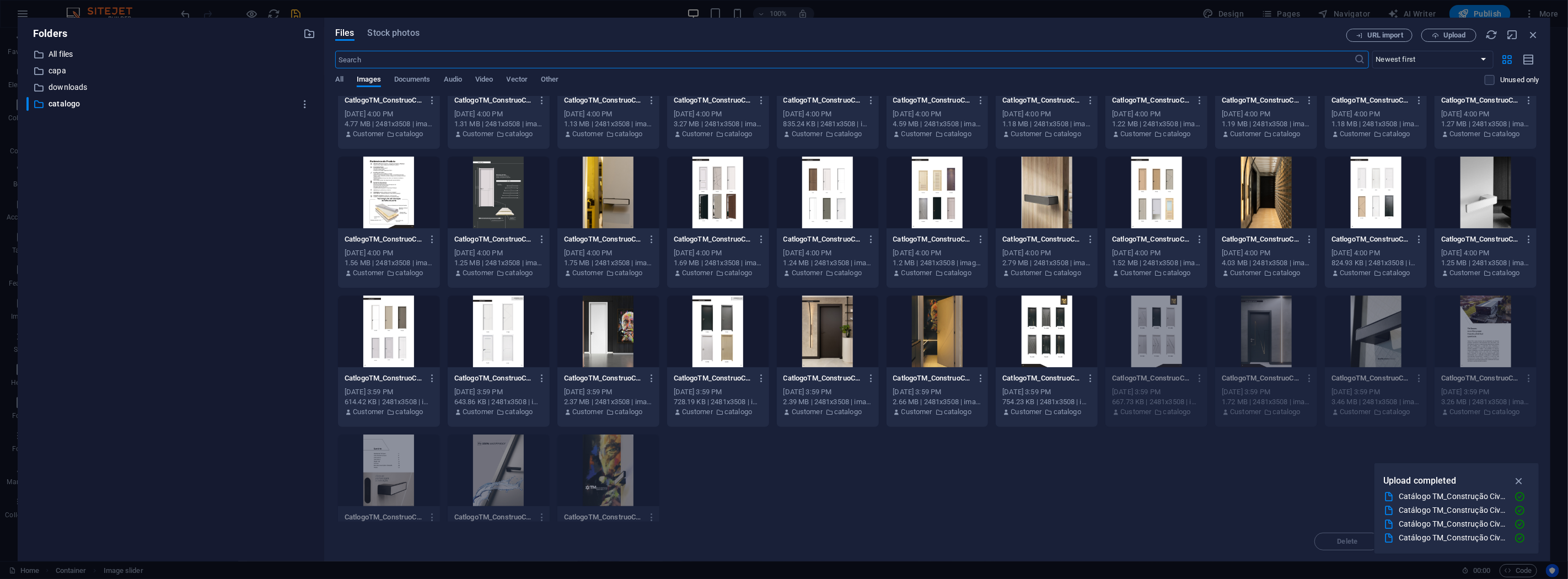
scroll to position [123, 0]
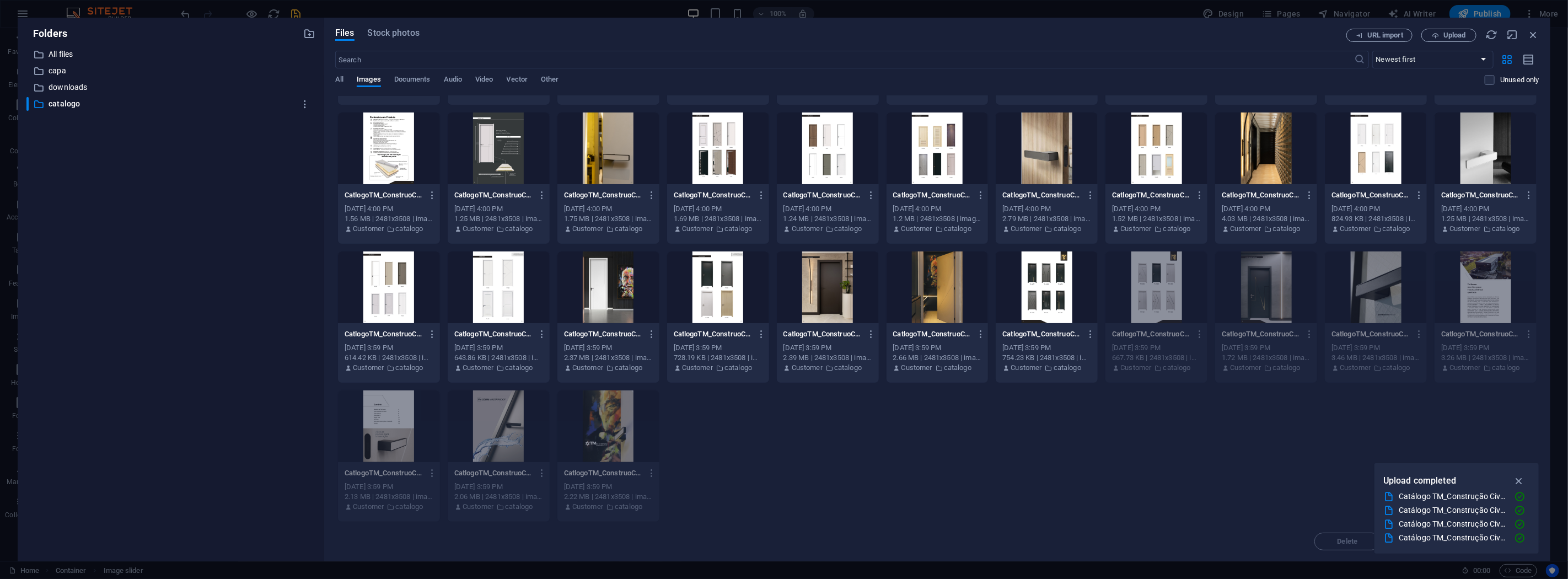
click at [1051, 287] on div at bounding box center [1047, 287] width 102 height 72
click at [952, 280] on div at bounding box center [937, 287] width 102 height 72
click at [1052, 286] on div at bounding box center [1047, 287] width 102 height 72
click at [933, 289] on div at bounding box center [937, 287] width 102 height 72
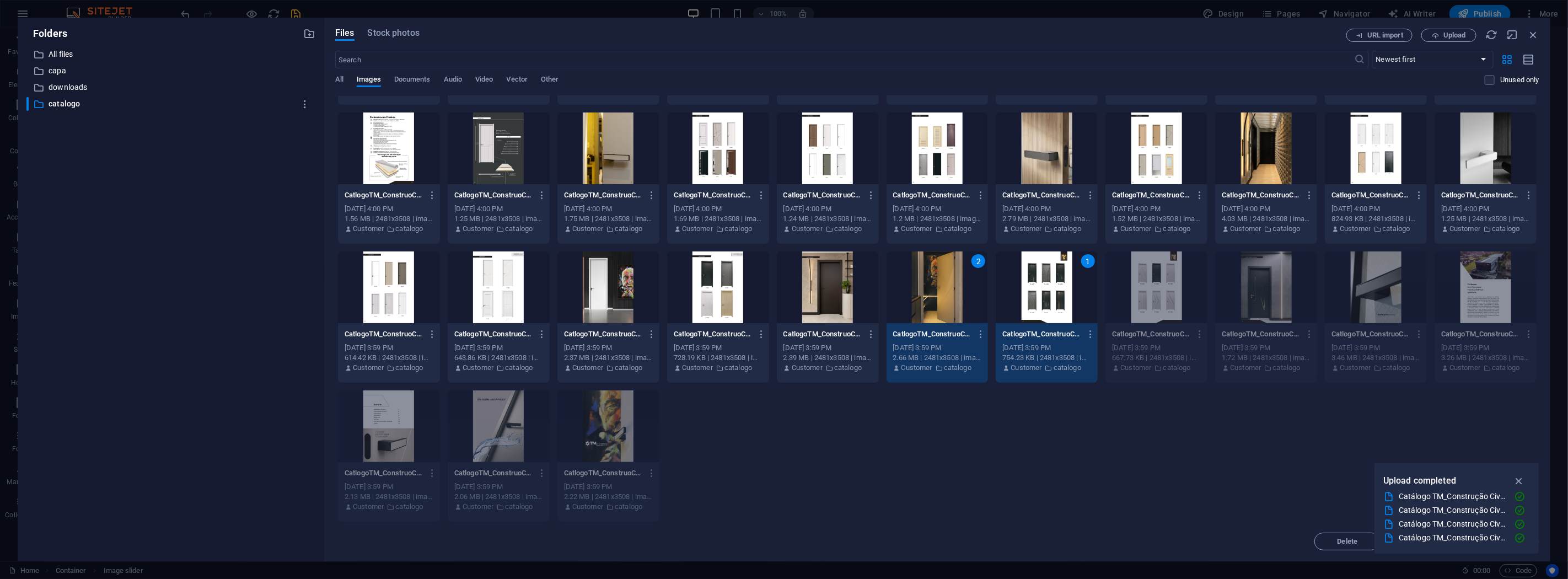
click at [849, 291] on div at bounding box center [828, 287] width 102 height 72
click at [728, 291] on div at bounding box center [718, 287] width 102 height 72
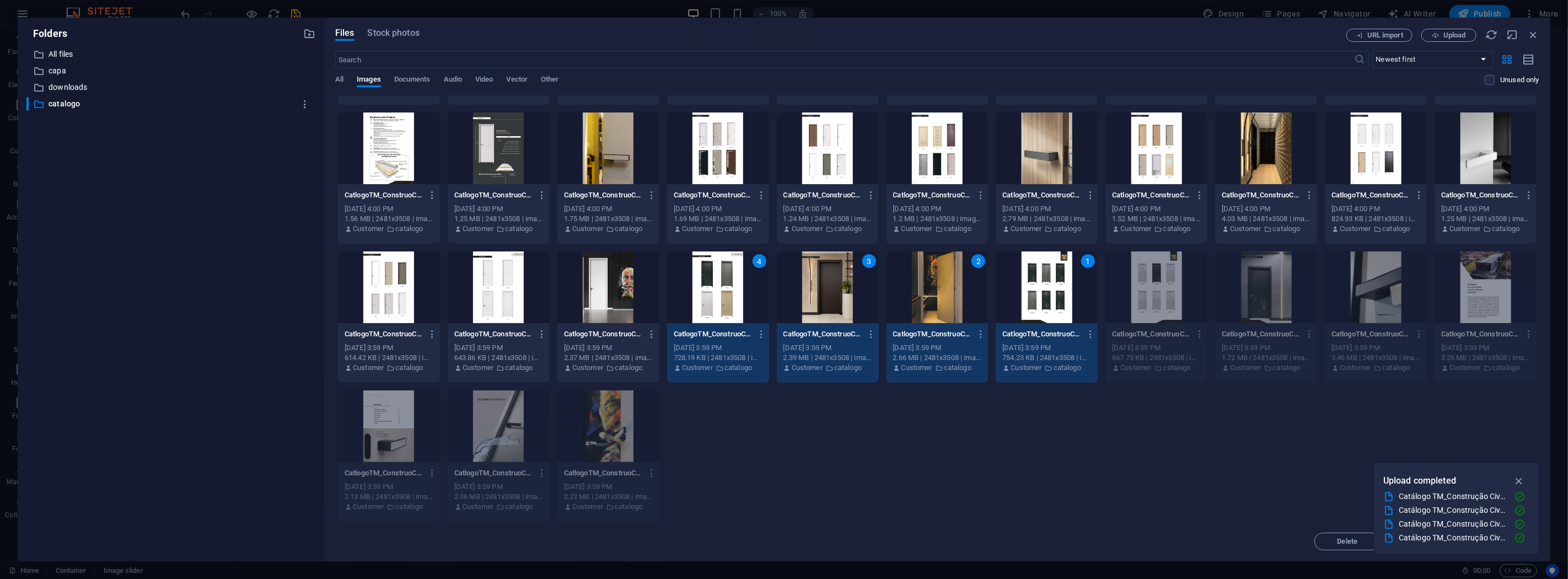
click at [628, 288] on div at bounding box center [609, 287] width 102 height 72
click at [495, 288] on div at bounding box center [499, 287] width 102 height 72
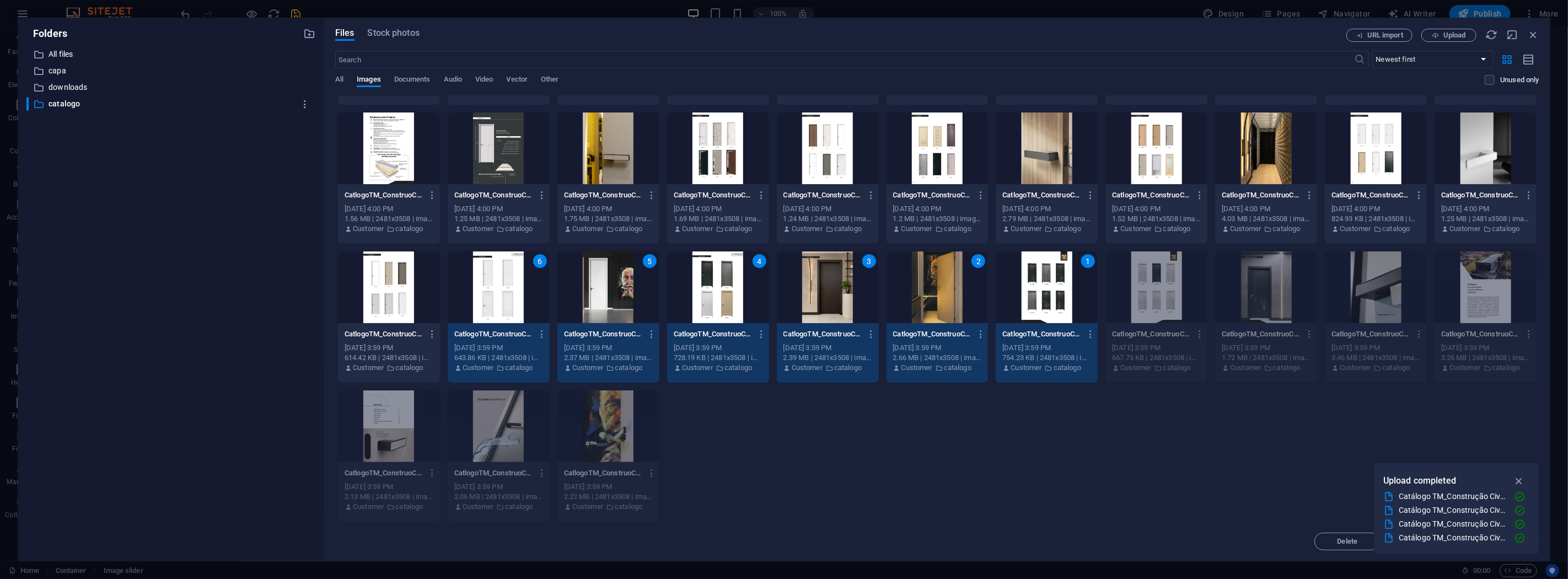
click at [392, 289] on div at bounding box center [389, 287] width 102 height 72
click at [1522, 480] on icon "button" at bounding box center [1519, 480] width 13 height 12
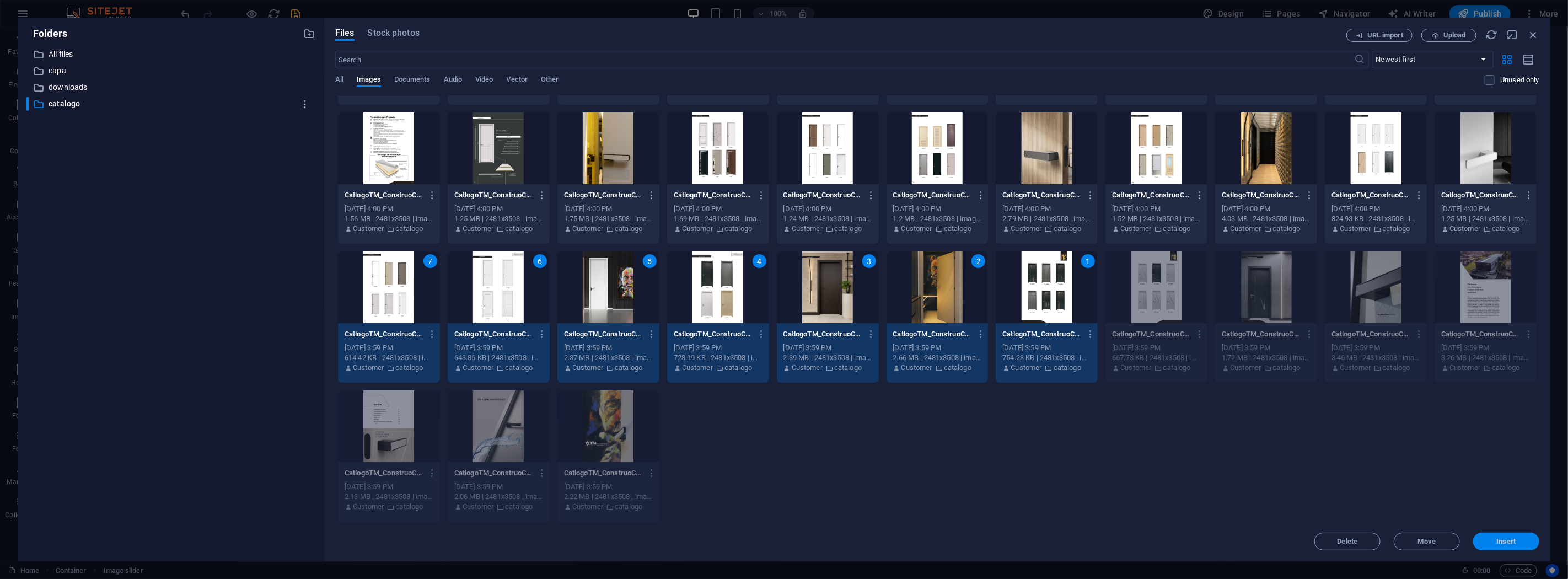
drag, startPoint x: 1508, startPoint y: 541, endPoint x: 1089, endPoint y: 469, distance: 425.1
click at [1508, 541] on span "Insert" at bounding box center [1506, 541] width 19 height 6
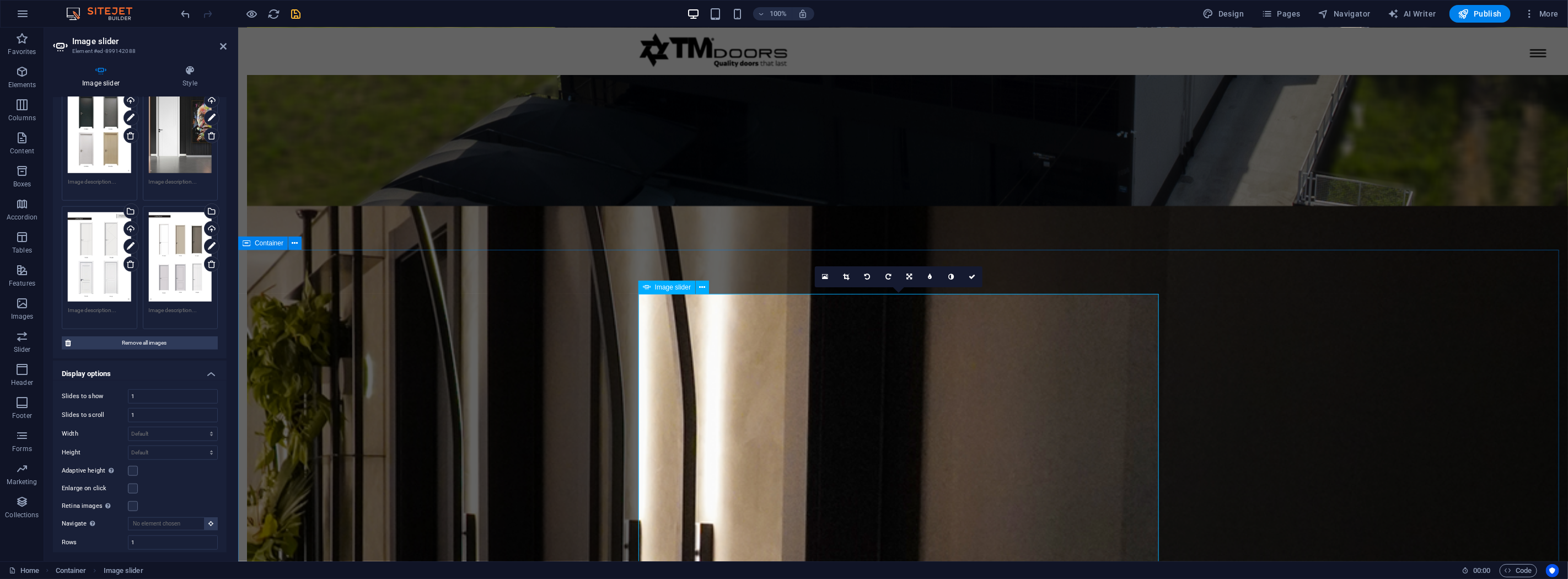
scroll to position [1816, 0]
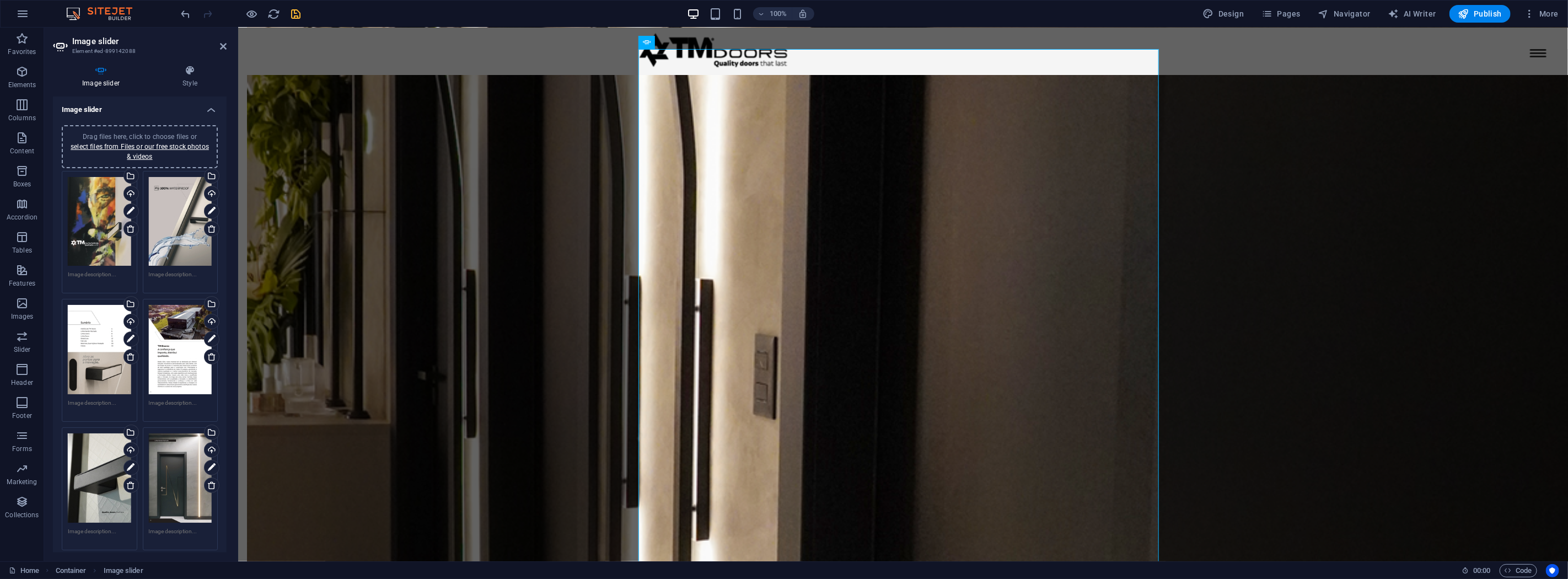
scroll to position [0, 0]
click at [147, 149] on link "select files from Files or our free stock photos & videos" at bounding box center [140, 152] width 138 height 18
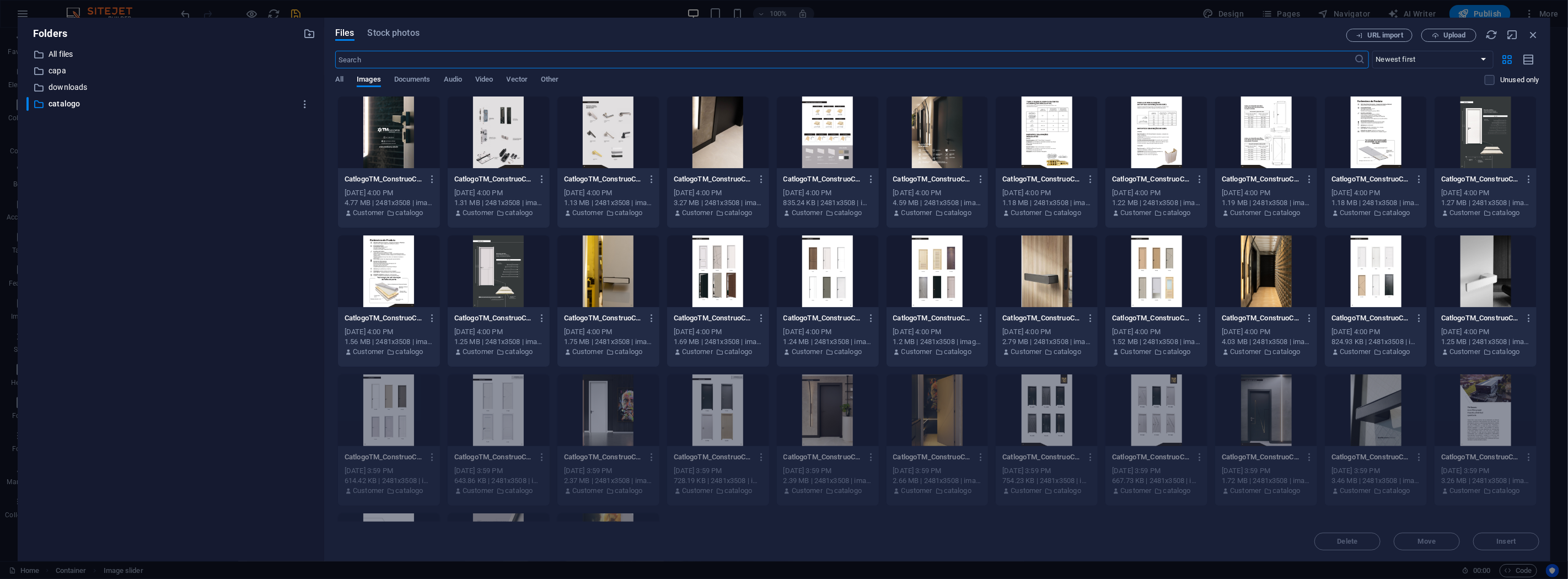
scroll to position [1621, 0]
click at [1483, 274] on div at bounding box center [1486, 271] width 102 height 72
click at [1372, 273] on div at bounding box center [1376, 271] width 102 height 72
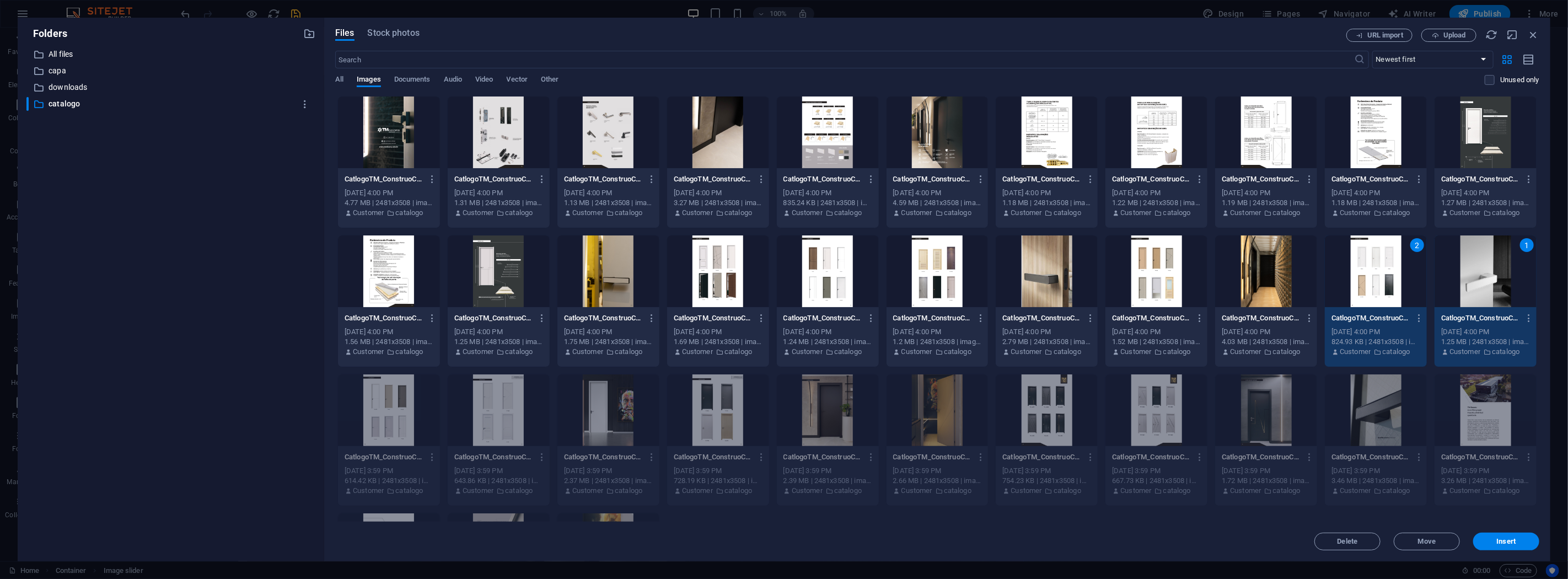
click at [1239, 291] on div at bounding box center [1266, 271] width 102 height 72
click at [1149, 279] on div at bounding box center [1156, 271] width 102 height 72
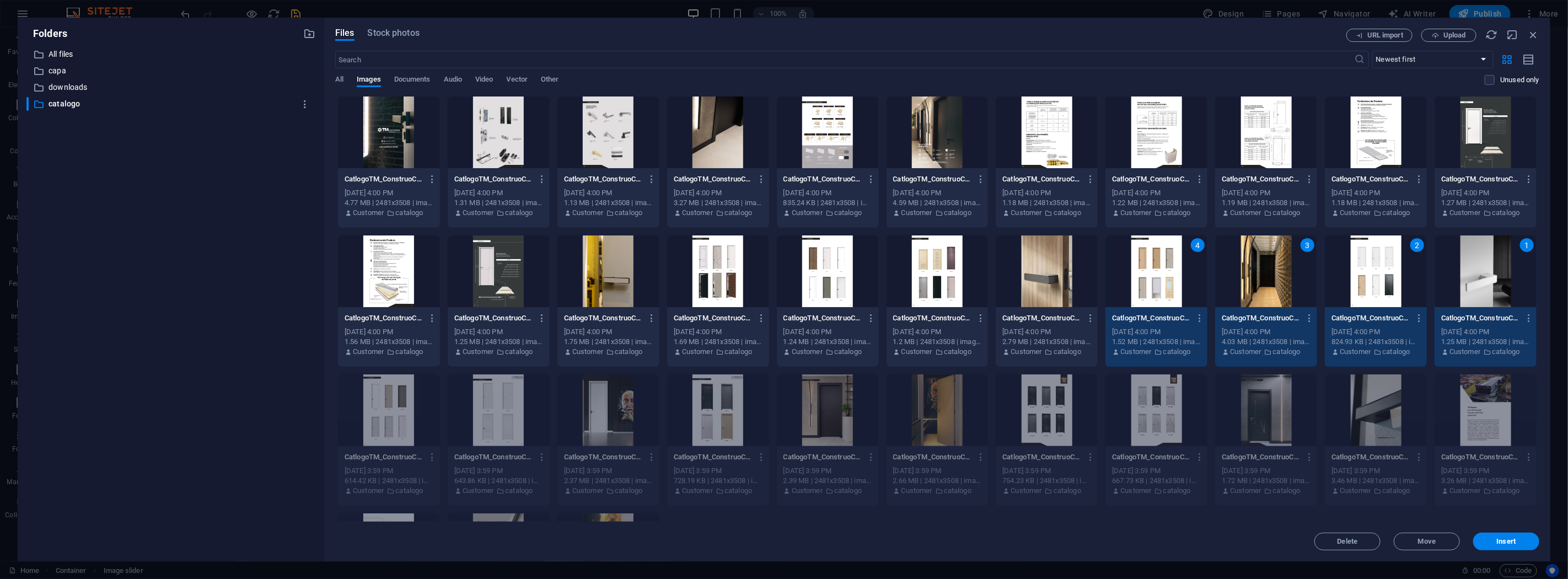
click at [1029, 274] on div at bounding box center [1047, 271] width 102 height 72
click at [924, 269] on div at bounding box center [937, 271] width 102 height 72
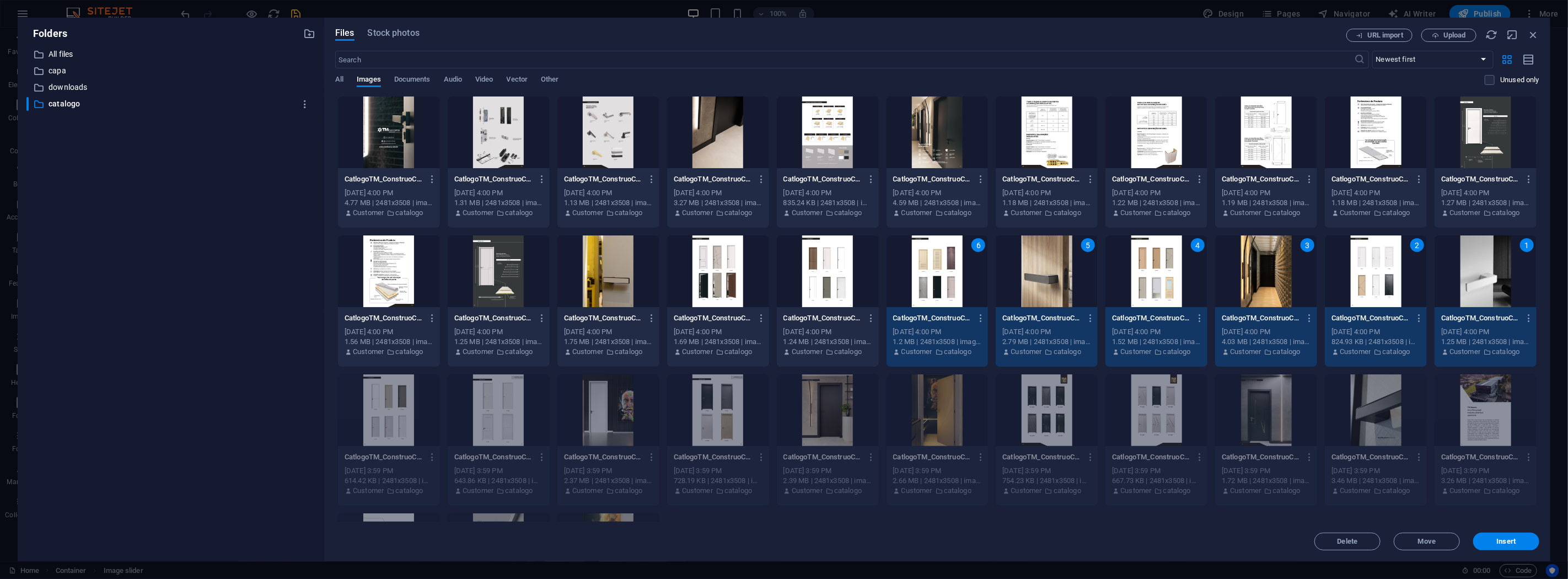
click at [830, 265] on div at bounding box center [828, 271] width 102 height 72
click at [704, 271] on div at bounding box center [718, 271] width 102 height 72
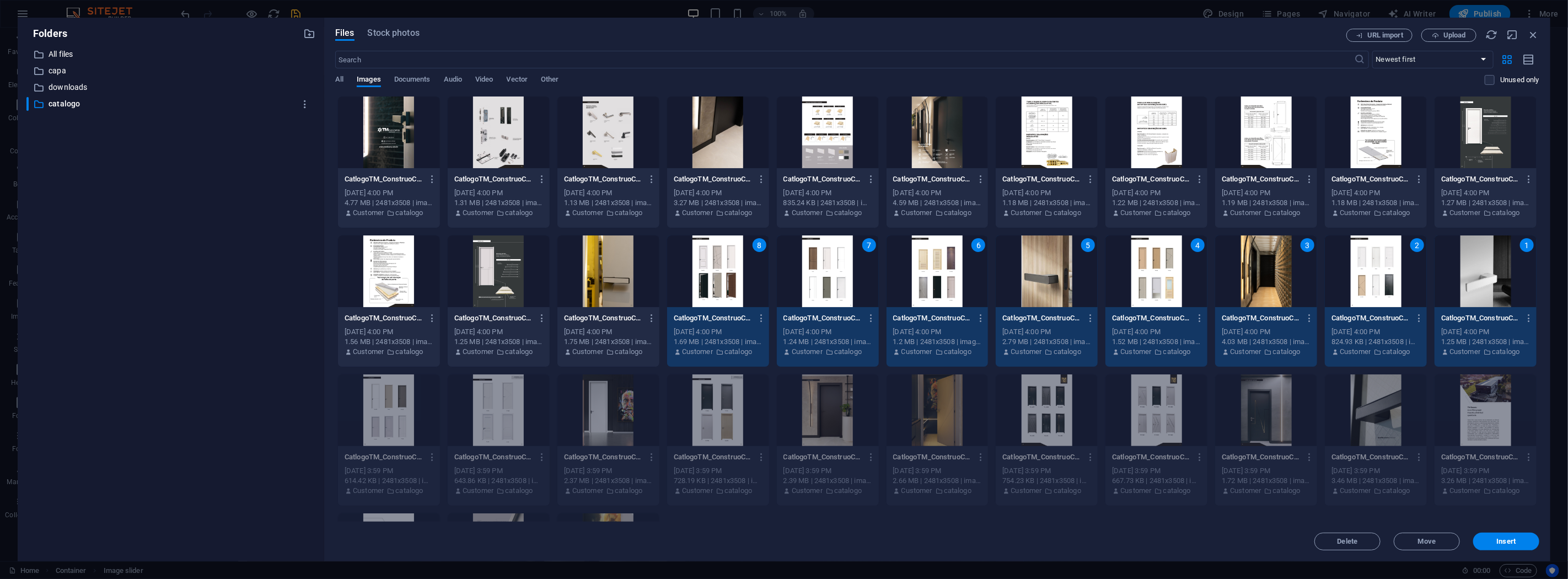
click at [609, 271] on div at bounding box center [609, 271] width 102 height 72
click at [503, 271] on div at bounding box center [499, 271] width 102 height 72
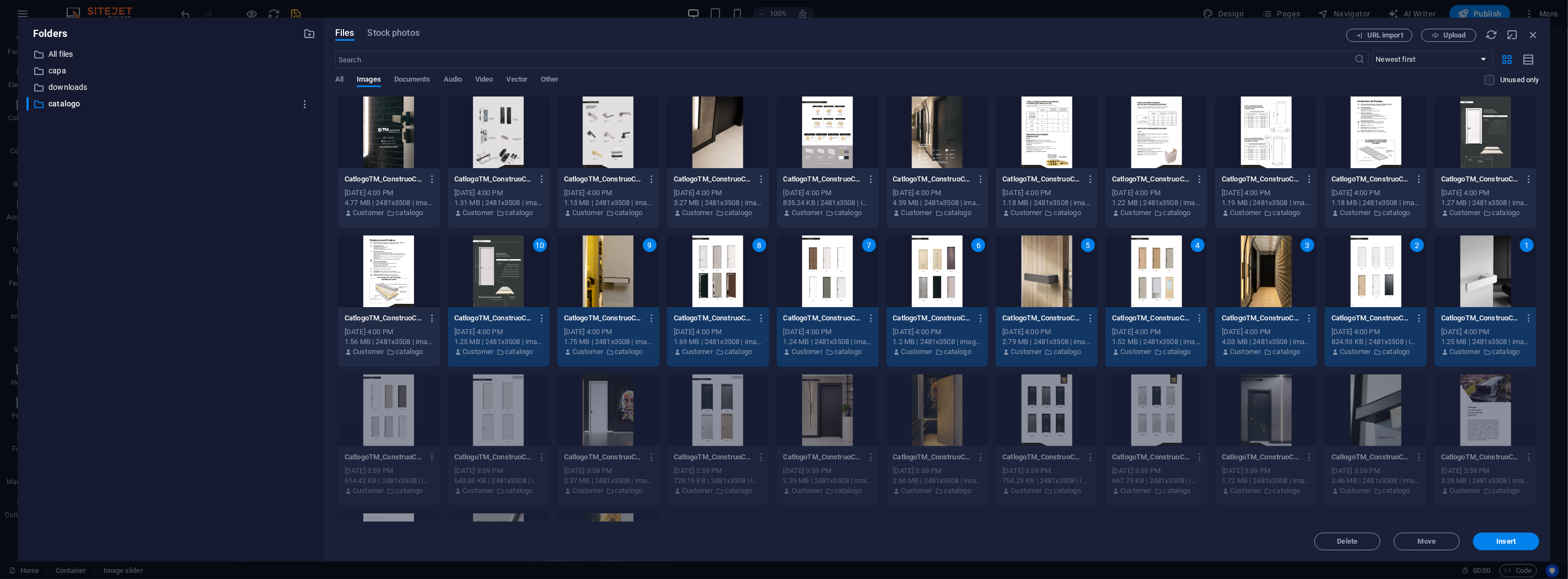
click at [410, 271] on div at bounding box center [389, 271] width 102 height 72
click at [1485, 117] on div at bounding box center [1486, 132] width 102 height 72
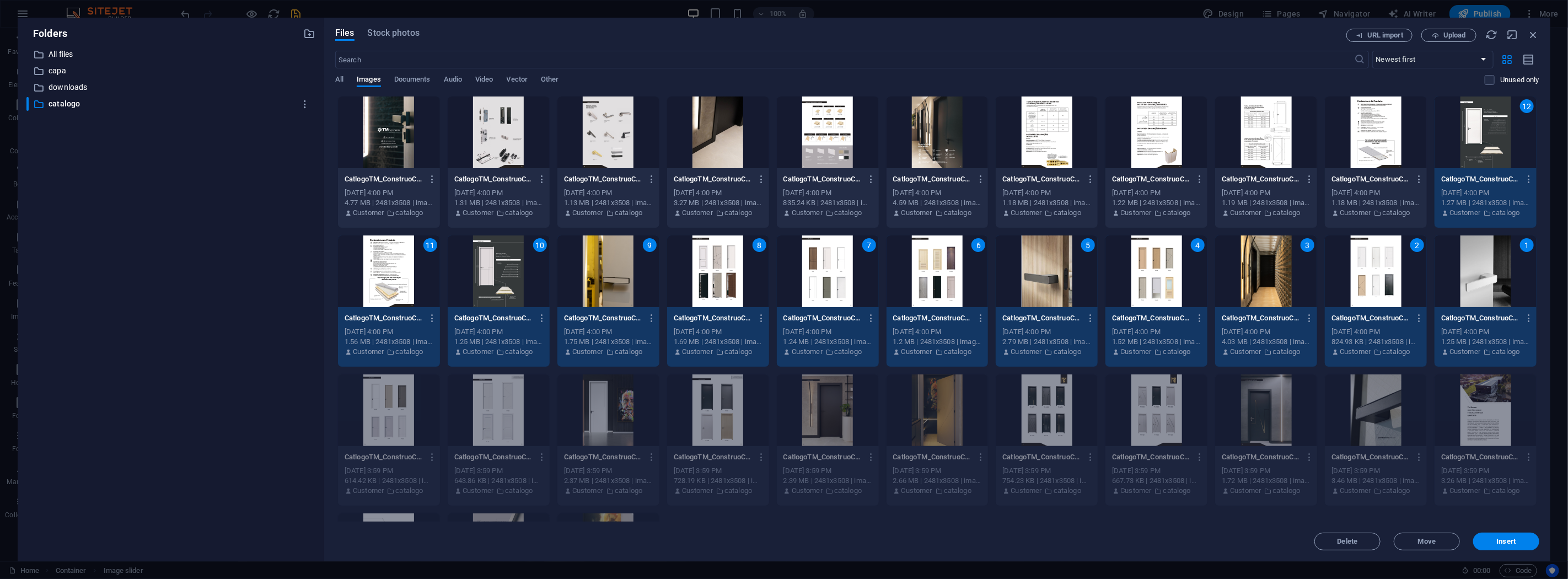
click at [1385, 133] on div at bounding box center [1376, 132] width 102 height 72
click at [1266, 135] on div at bounding box center [1266, 132] width 102 height 72
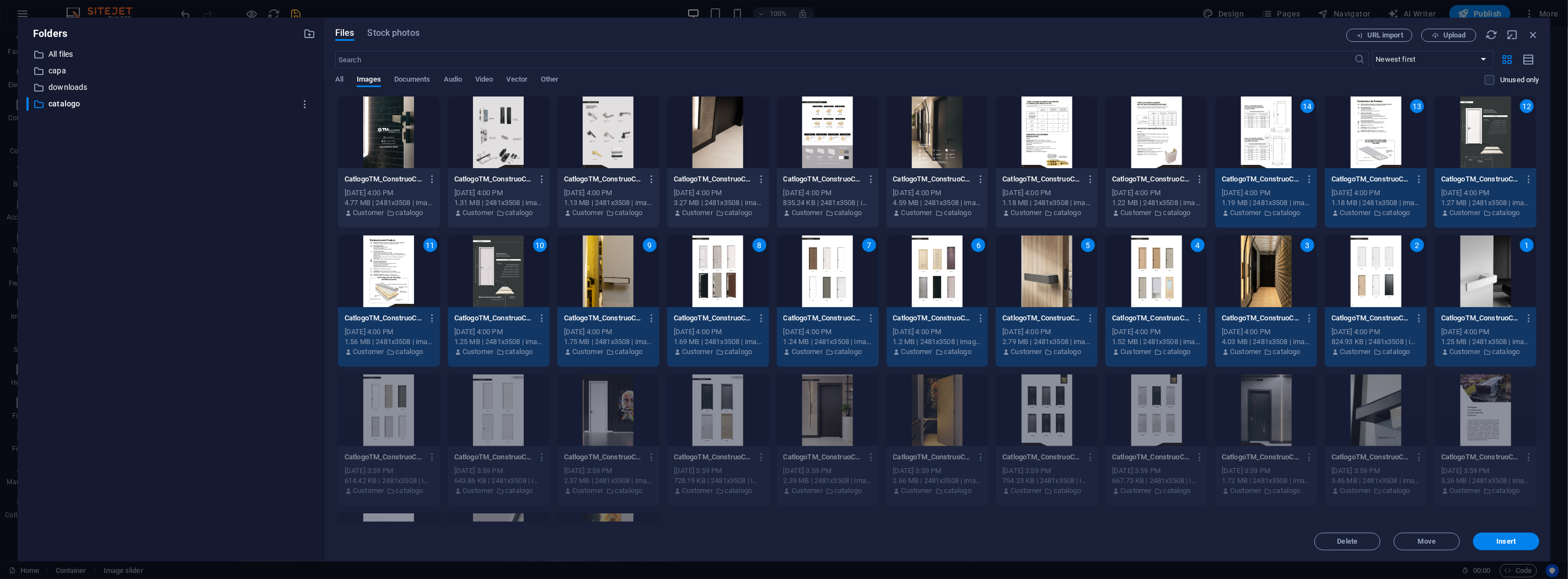
click at [1149, 135] on div at bounding box center [1156, 132] width 102 height 72
click at [1032, 134] on div at bounding box center [1047, 132] width 102 height 72
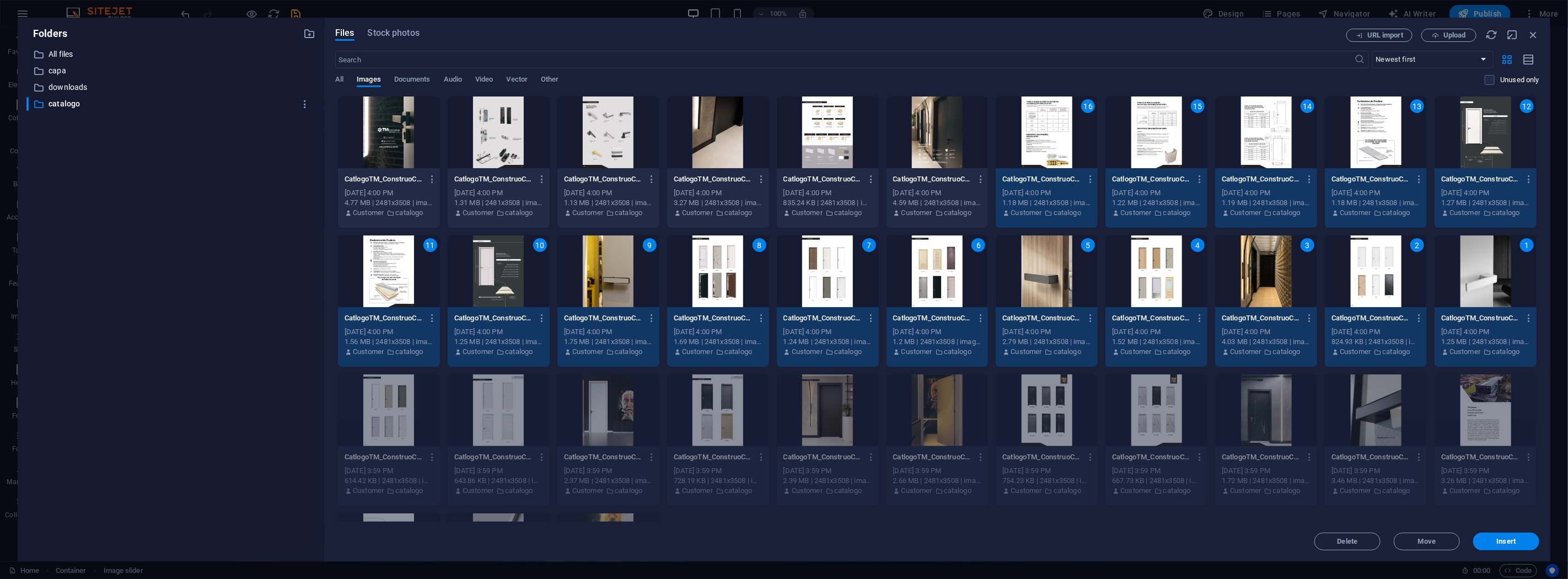
click at [931, 133] on div at bounding box center [937, 132] width 102 height 72
click at [834, 135] on div at bounding box center [828, 132] width 102 height 72
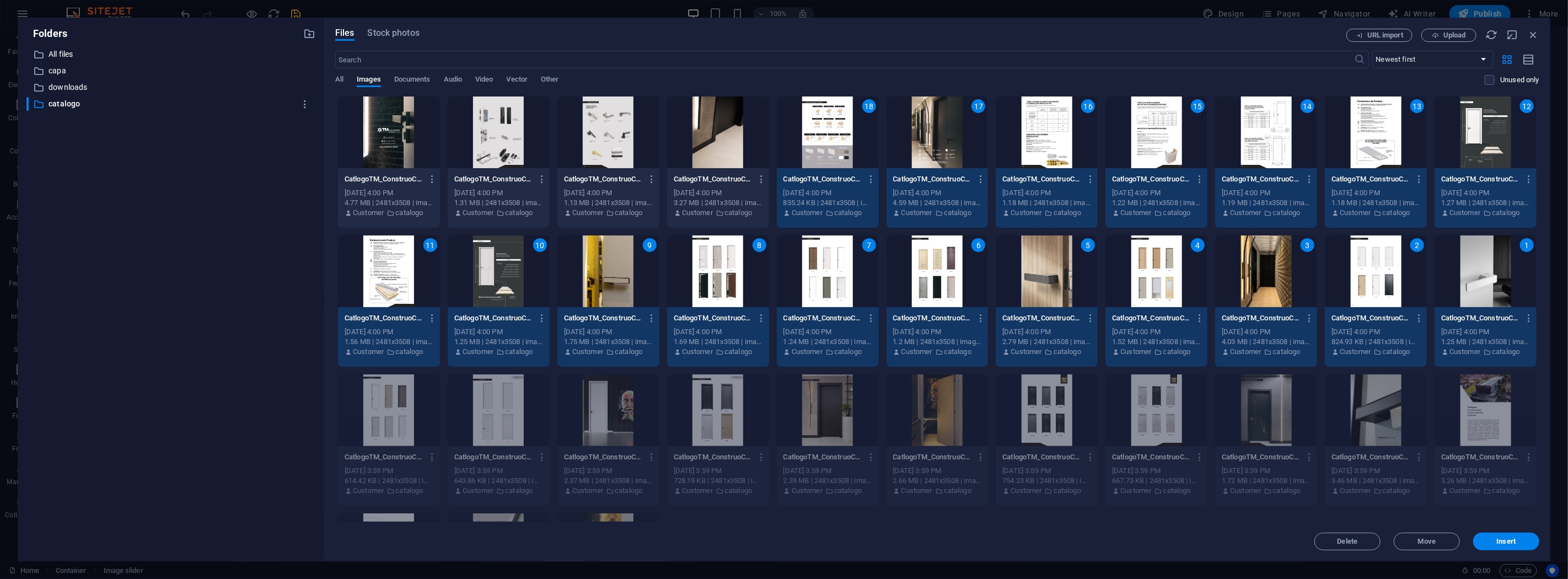
click at [730, 135] on div at bounding box center [718, 132] width 102 height 72
click at [598, 140] on div at bounding box center [609, 132] width 102 height 72
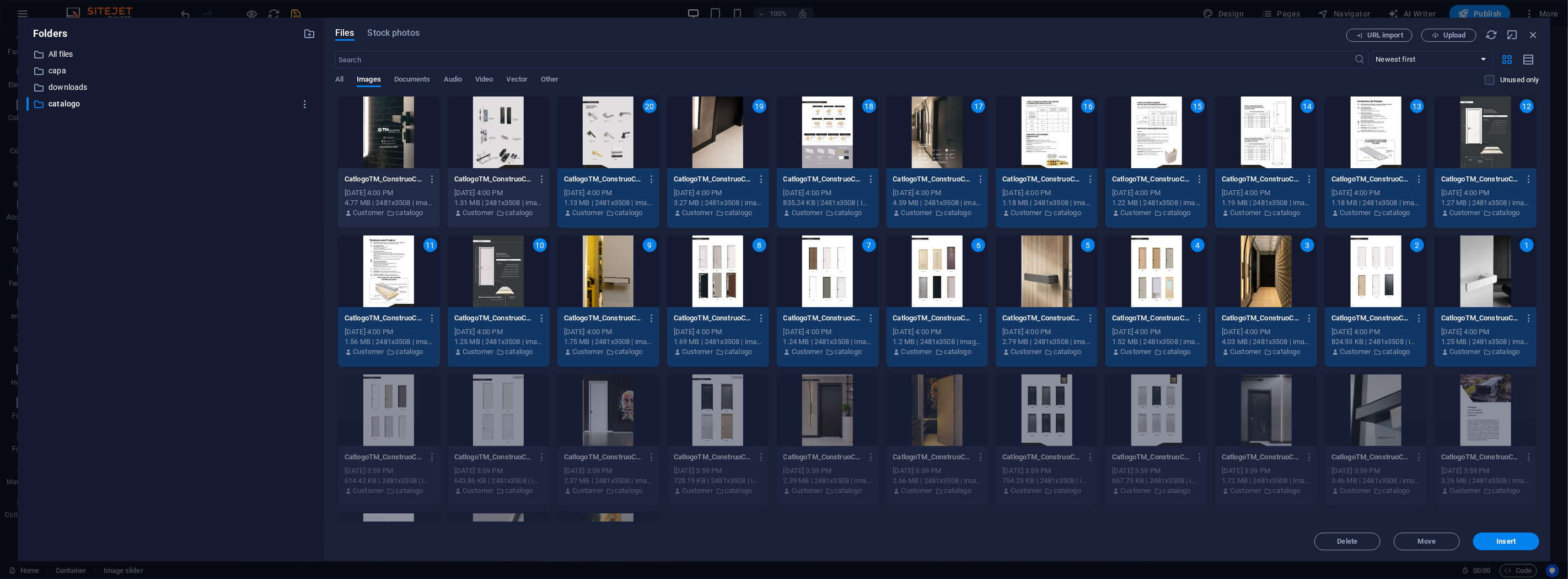
click at [506, 139] on div at bounding box center [499, 132] width 102 height 72
click at [378, 127] on div at bounding box center [389, 132] width 102 height 72
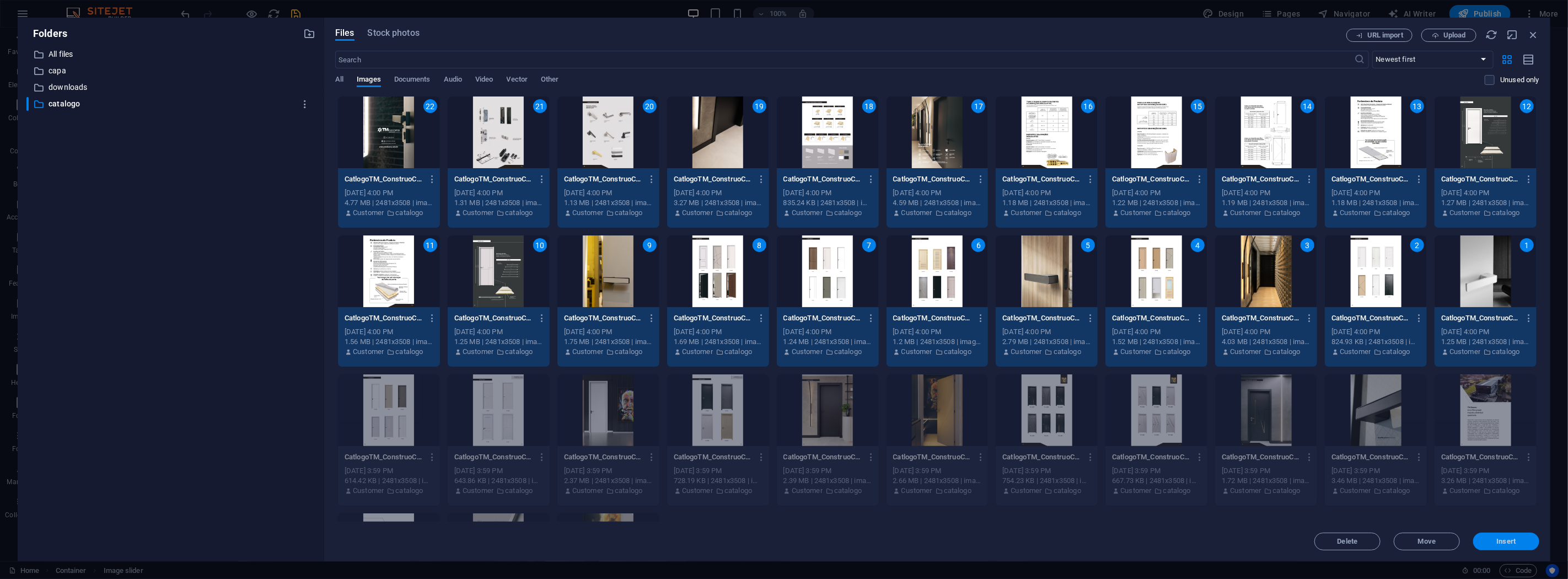
click at [1496, 539] on span "Insert" at bounding box center [1506, 541] width 57 height 6
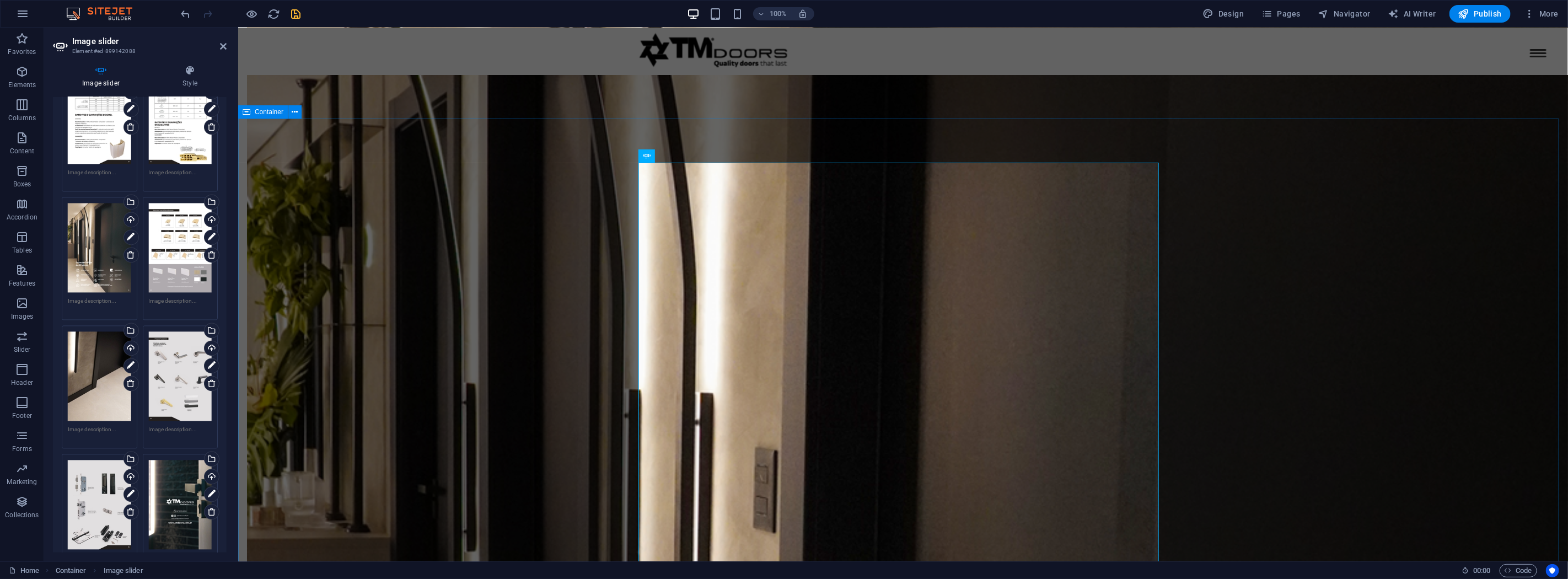
scroll to position [1816, 0]
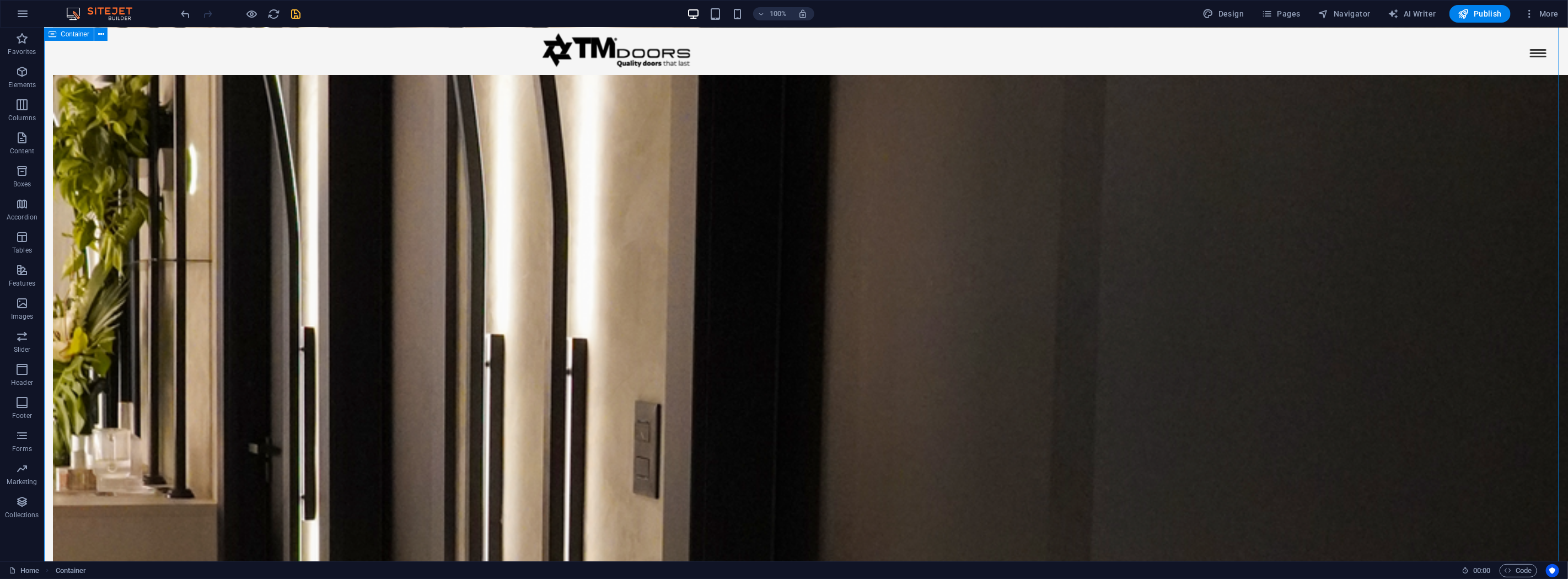
click at [300, 13] on icon "save" at bounding box center [296, 14] width 13 height 13
select select "ms"
select select "s"
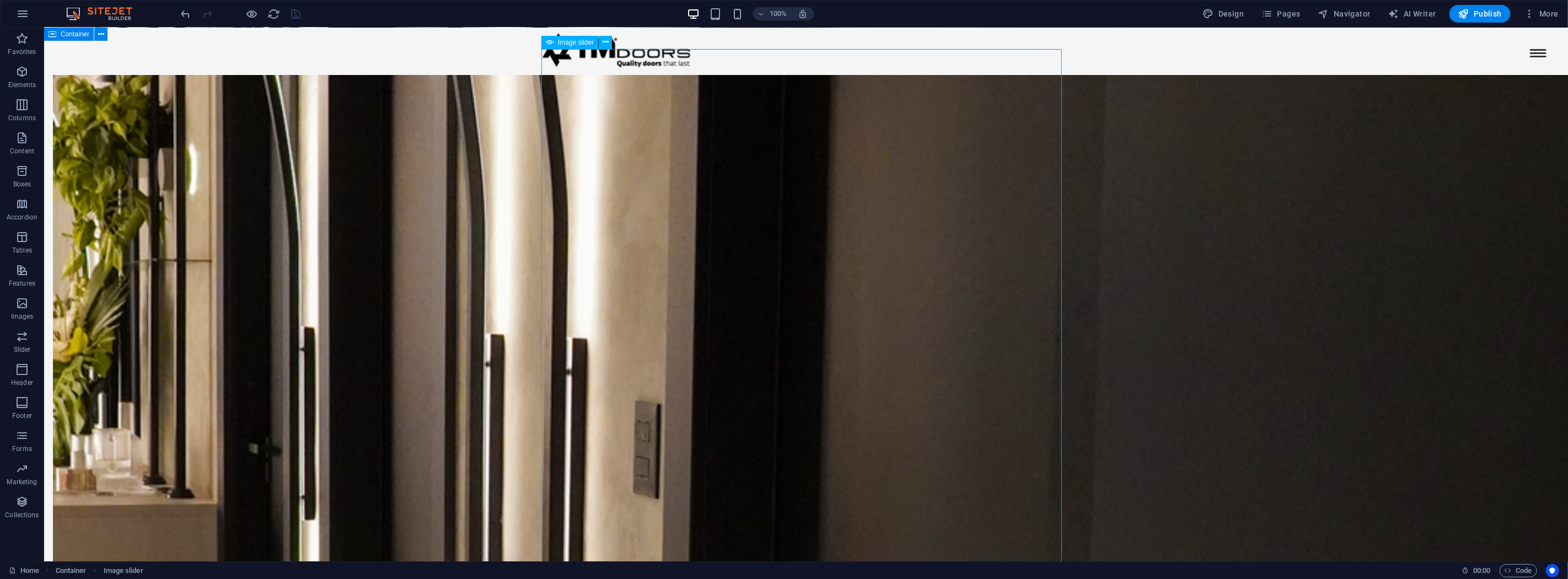
select select "progressive"
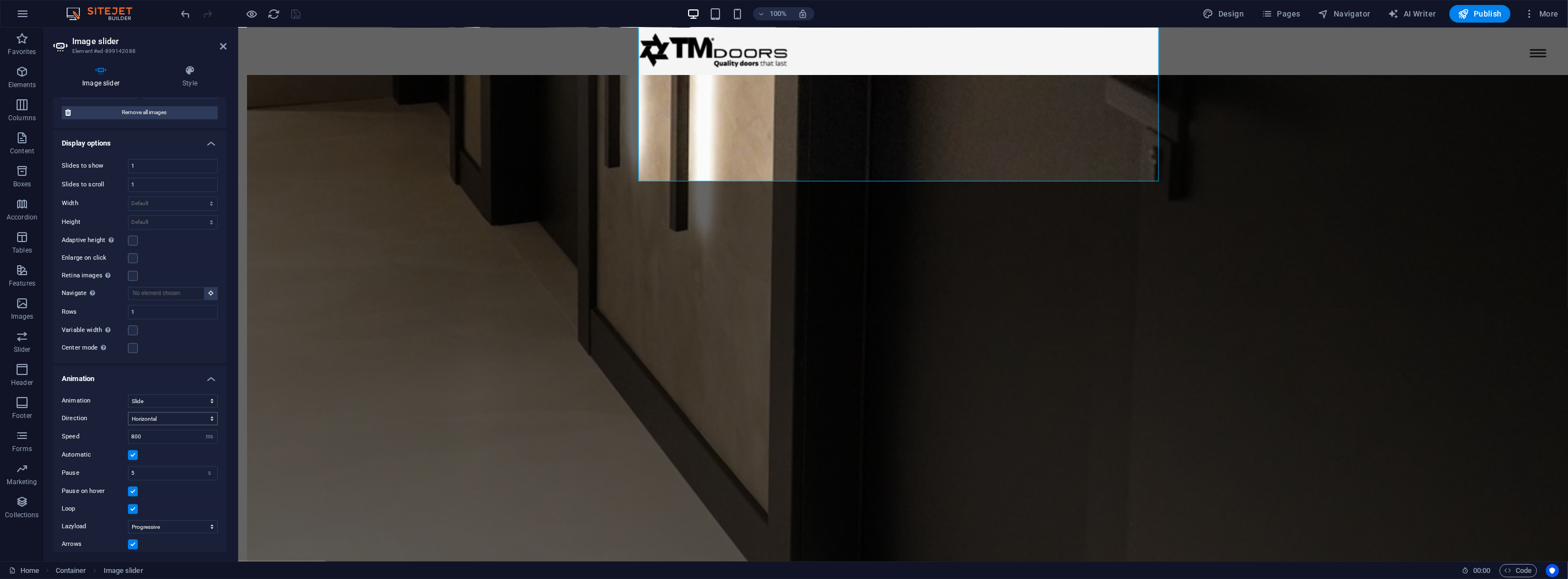
scroll to position [2193, 0]
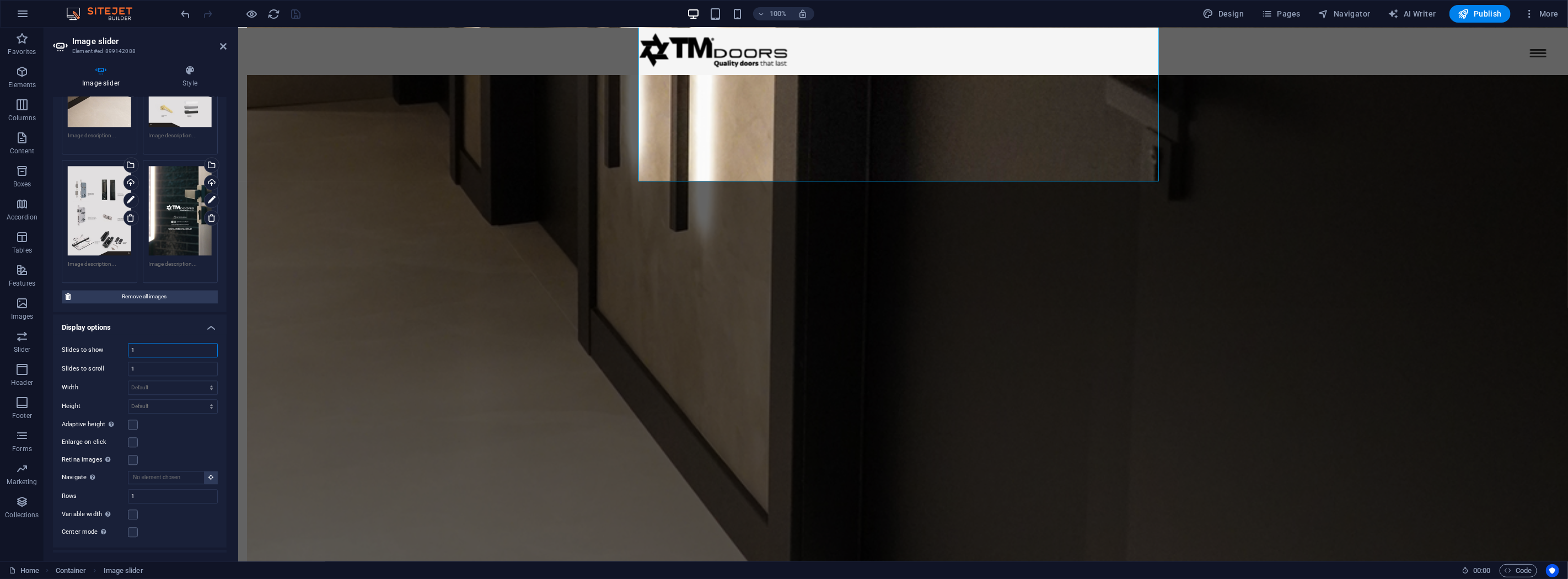
drag, startPoint x: 152, startPoint y: 324, endPoint x: 119, endPoint y: 320, distance: 33.2
click at [128, 343] on div "1" at bounding box center [173, 350] width 90 height 14
type input "2"
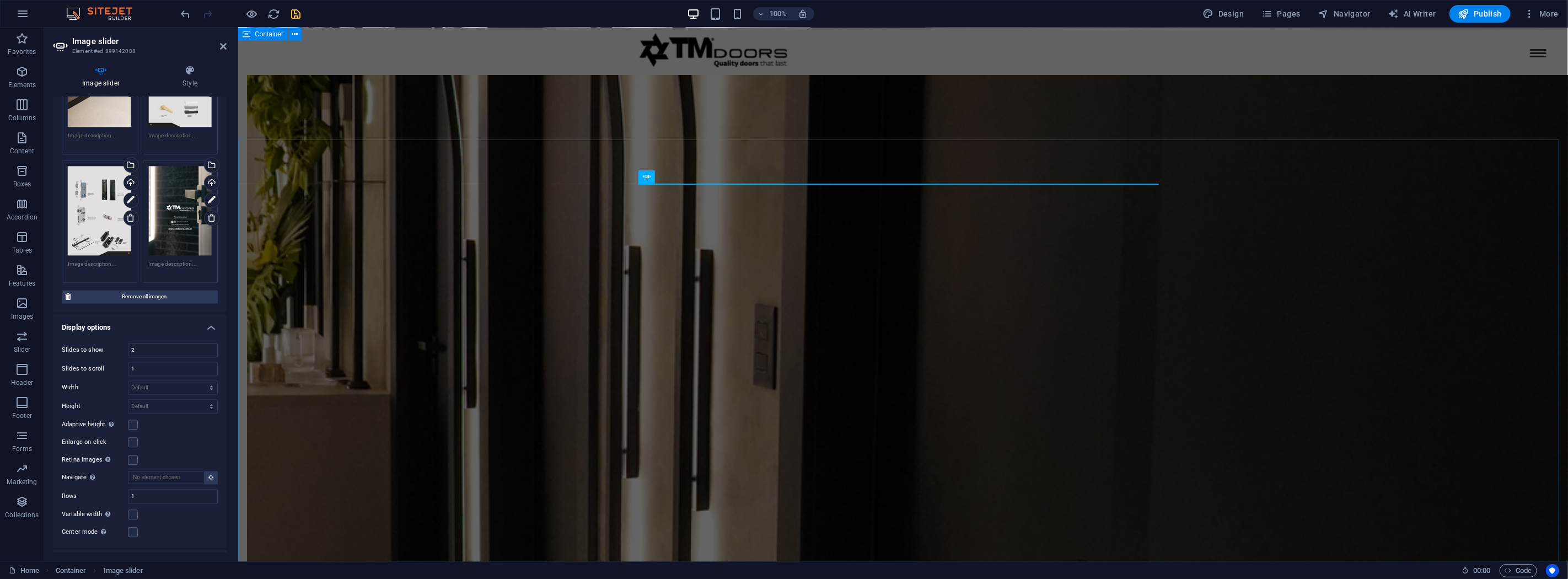
scroll to position [1758, 0]
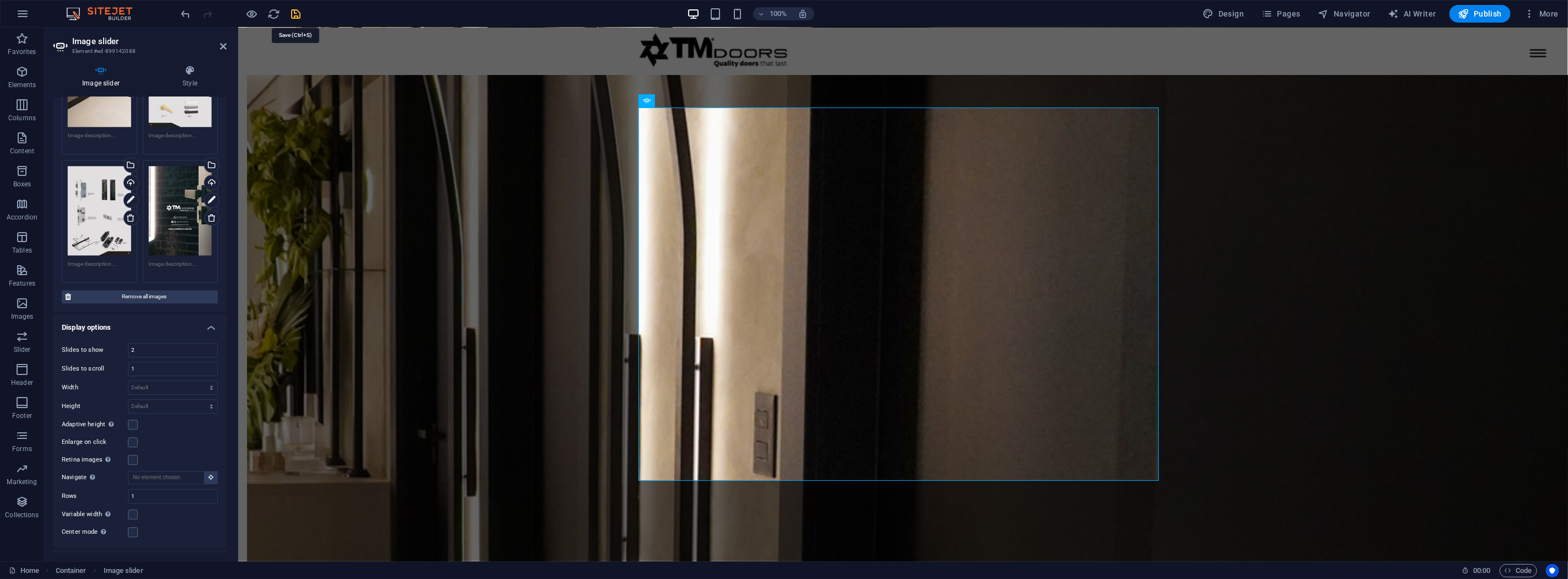
click at [300, 12] on icon "save" at bounding box center [296, 14] width 13 height 13
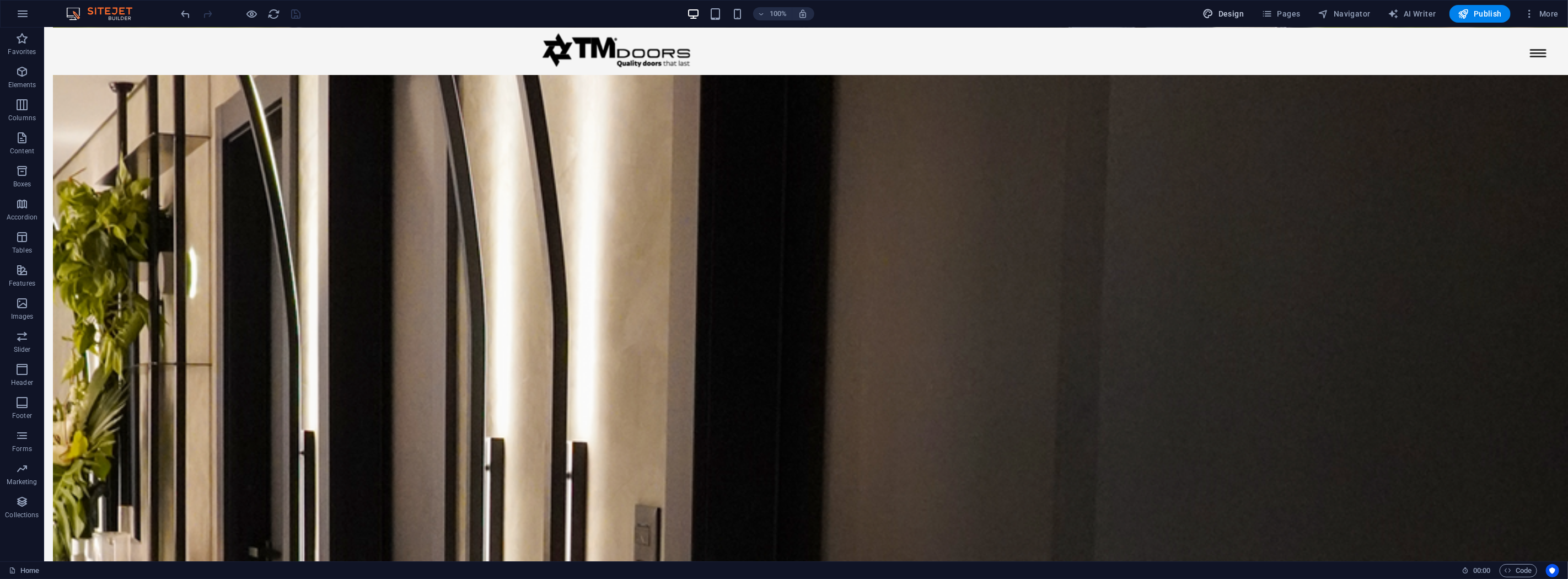
scroll to position [1837, 0]
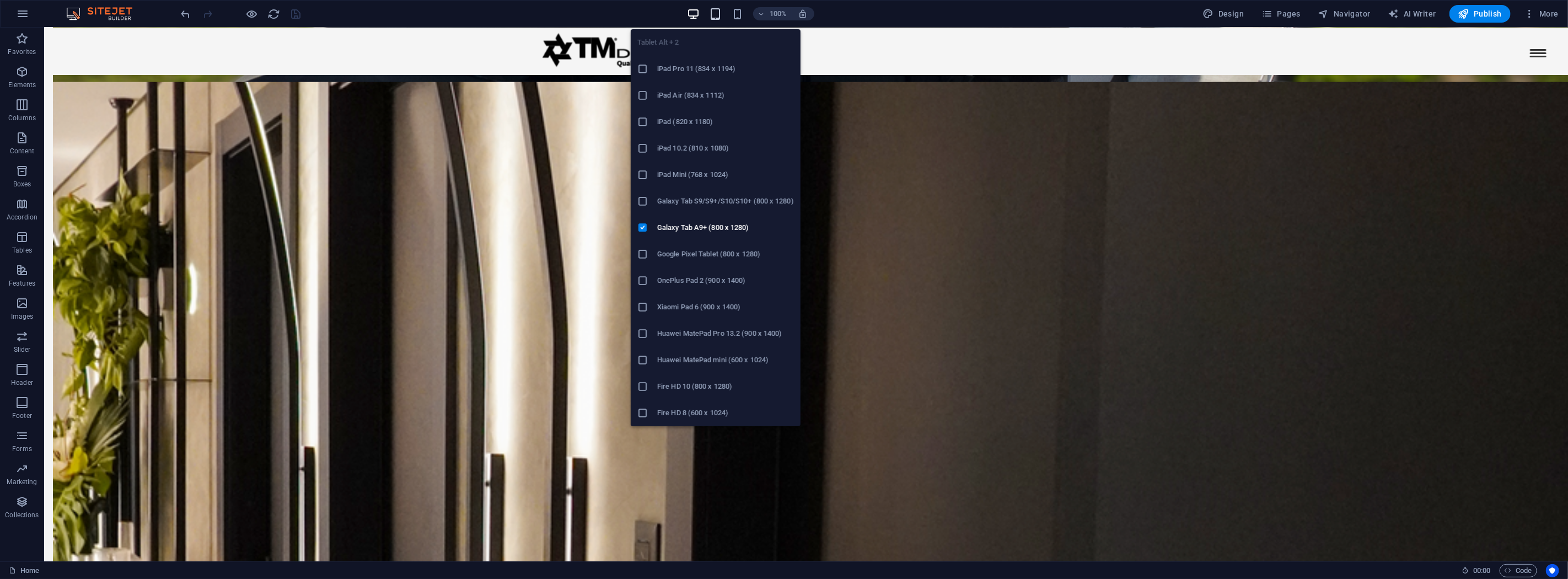
click at [713, 15] on icon "button" at bounding box center [716, 14] width 13 height 13
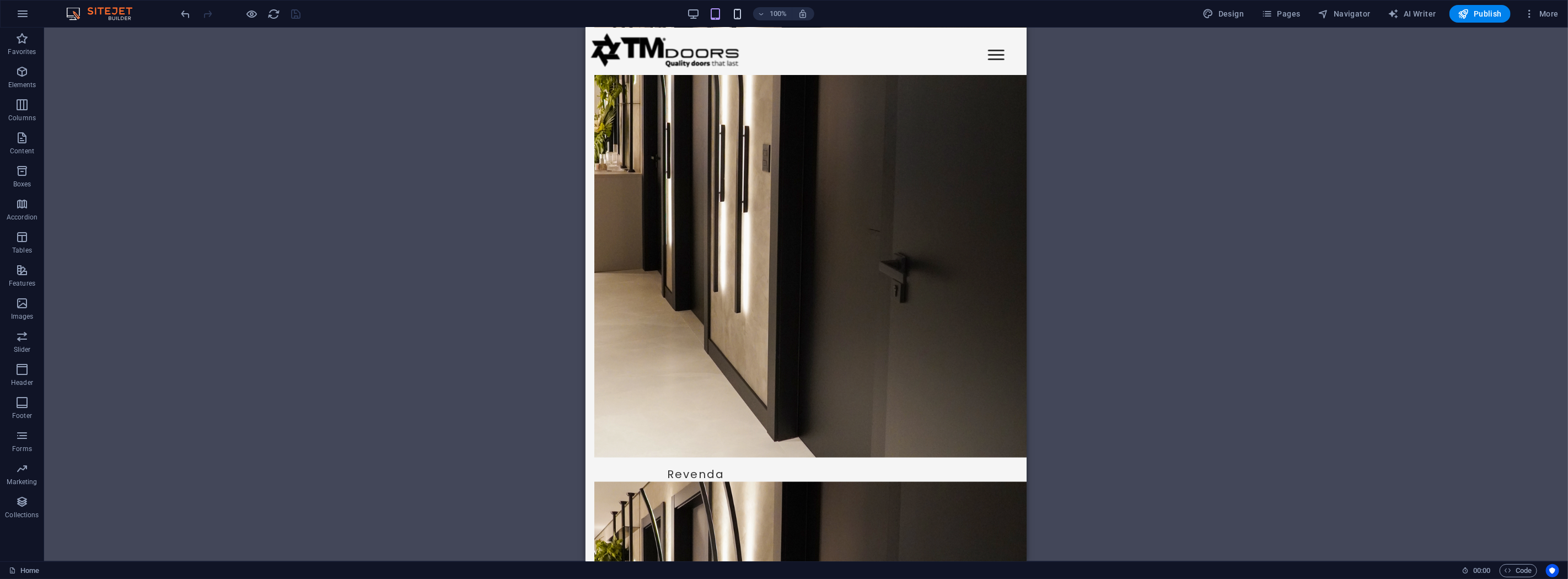
click at [738, 17] on icon "button" at bounding box center [738, 14] width 13 height 13
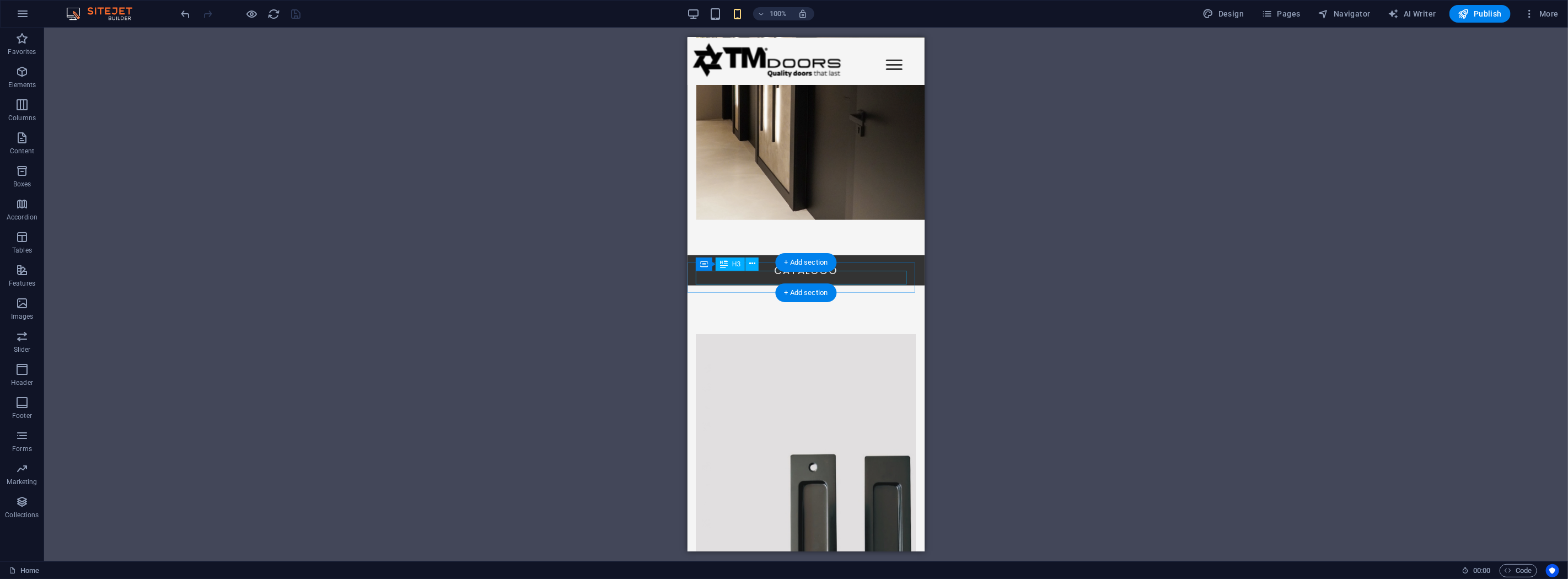
scroll to position [1140, 0]
